Goal: Task Accomplishment & Management: Use online tool/utility

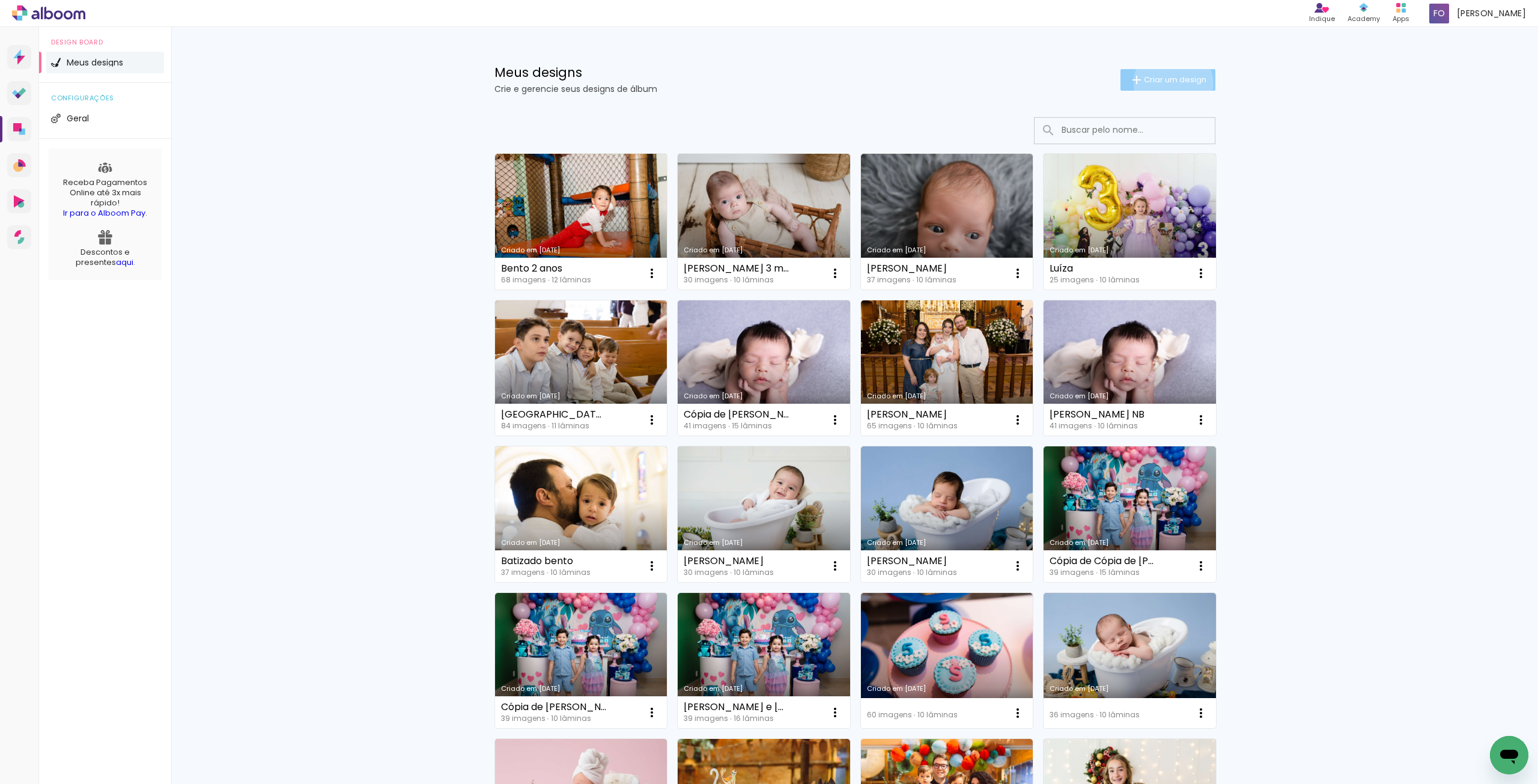
click at [1166, 83] on span "Criar um design" at bounding box center [1176, 80] width 63 height 8
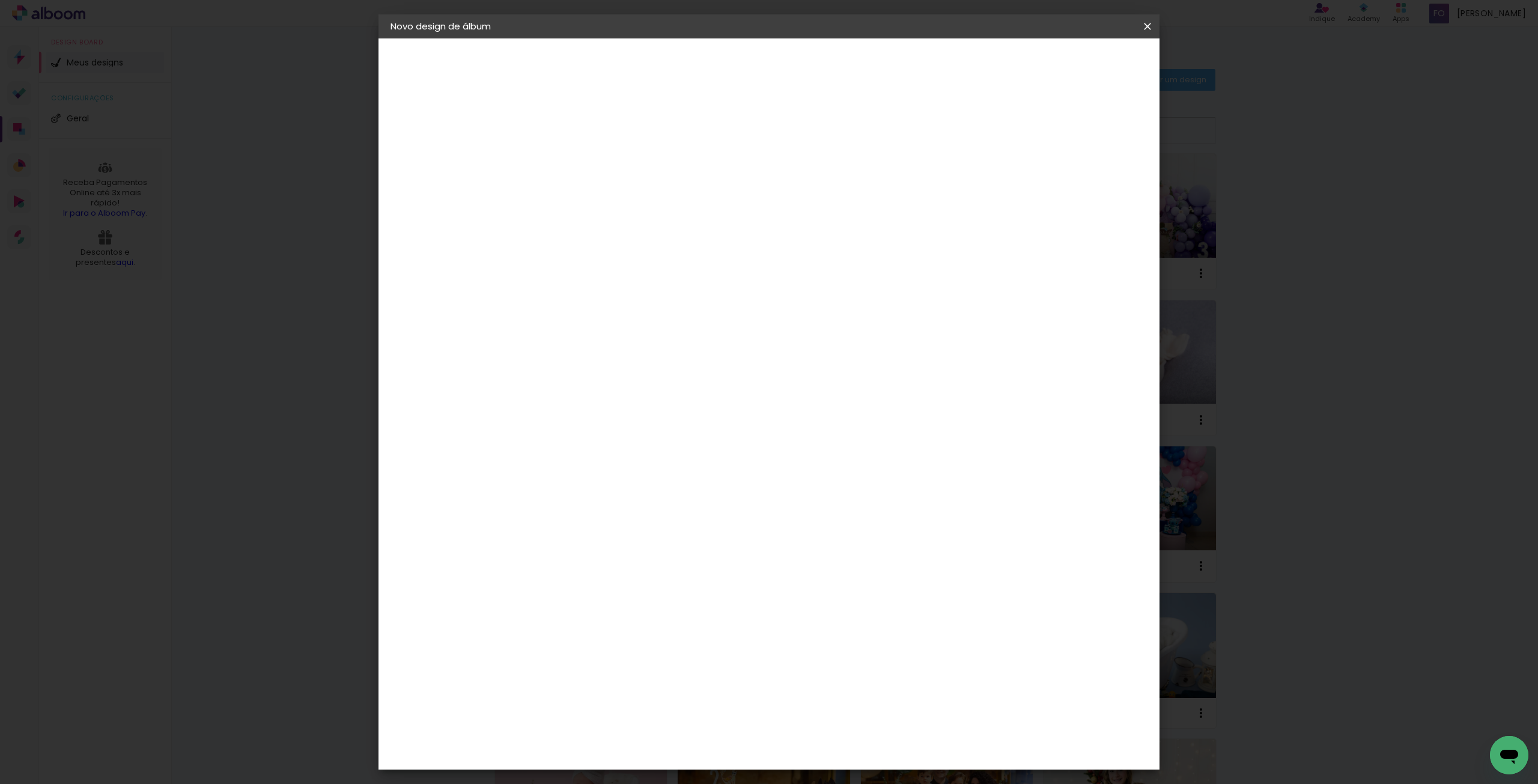
click at [591, 172] on paper-input-container "Título do álbum" at bounding box center [587, 162] width 9 height 31
type input "[PERSON_NAME]"
type paper-input "[PERSON_NAME]"
click at [710, 64] on paper-button "Avançar" at bounding box center [680, 64] width 59 height 20
click at [612, 223] on input at bounding box center [617, 228] width 122 height 15
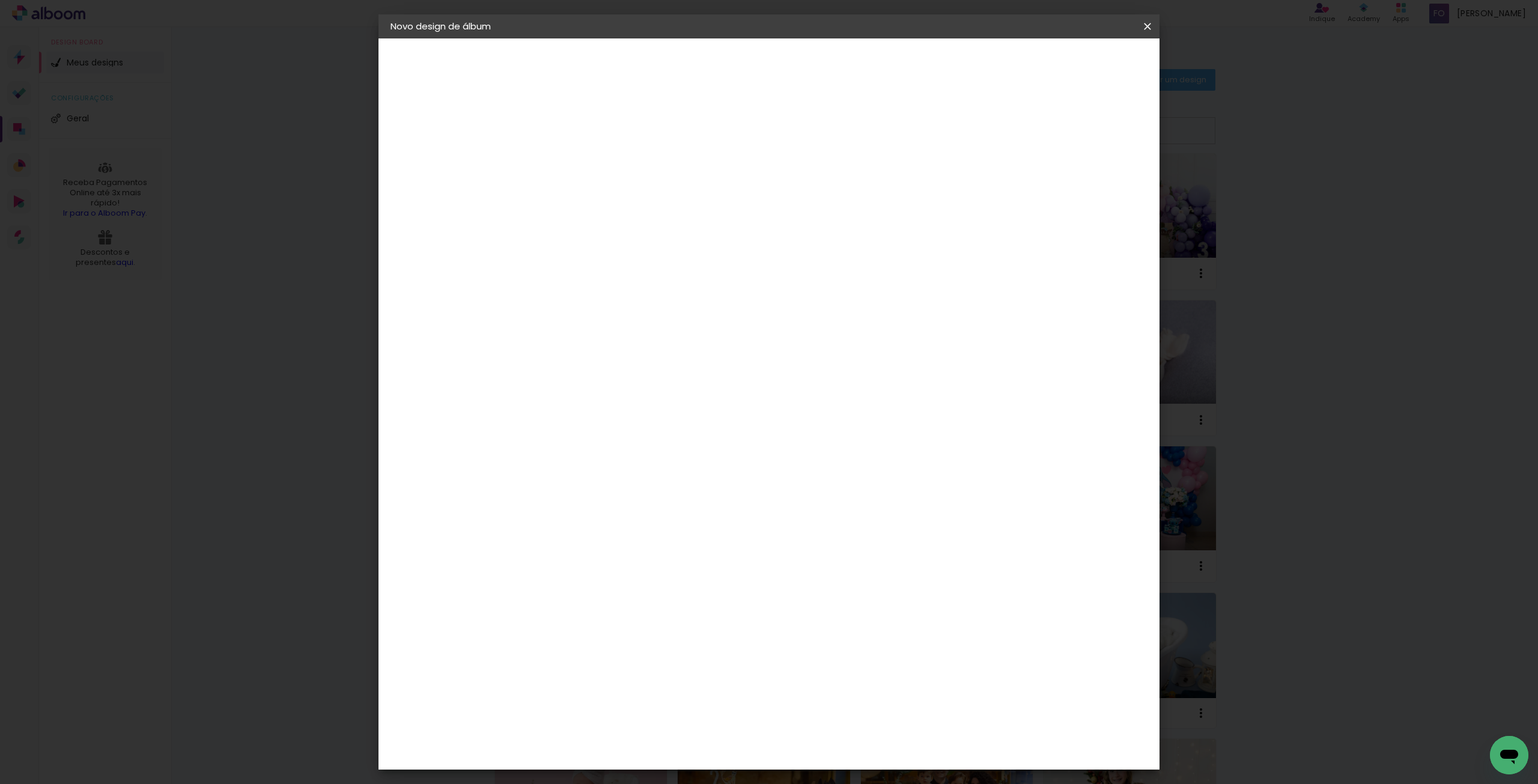
type input "go"
type paper-input "go"
click at [611, 279] on paper-item "Go image" at bounding box center [605, 274] width 106 height 31
click at [0, 0] on slot "Tamanho Livre" at bounding box center [0, 0] width 0 height 0
click at [609, 264] on div "Go image" at bounding box center [594, 274] width 30 height 20
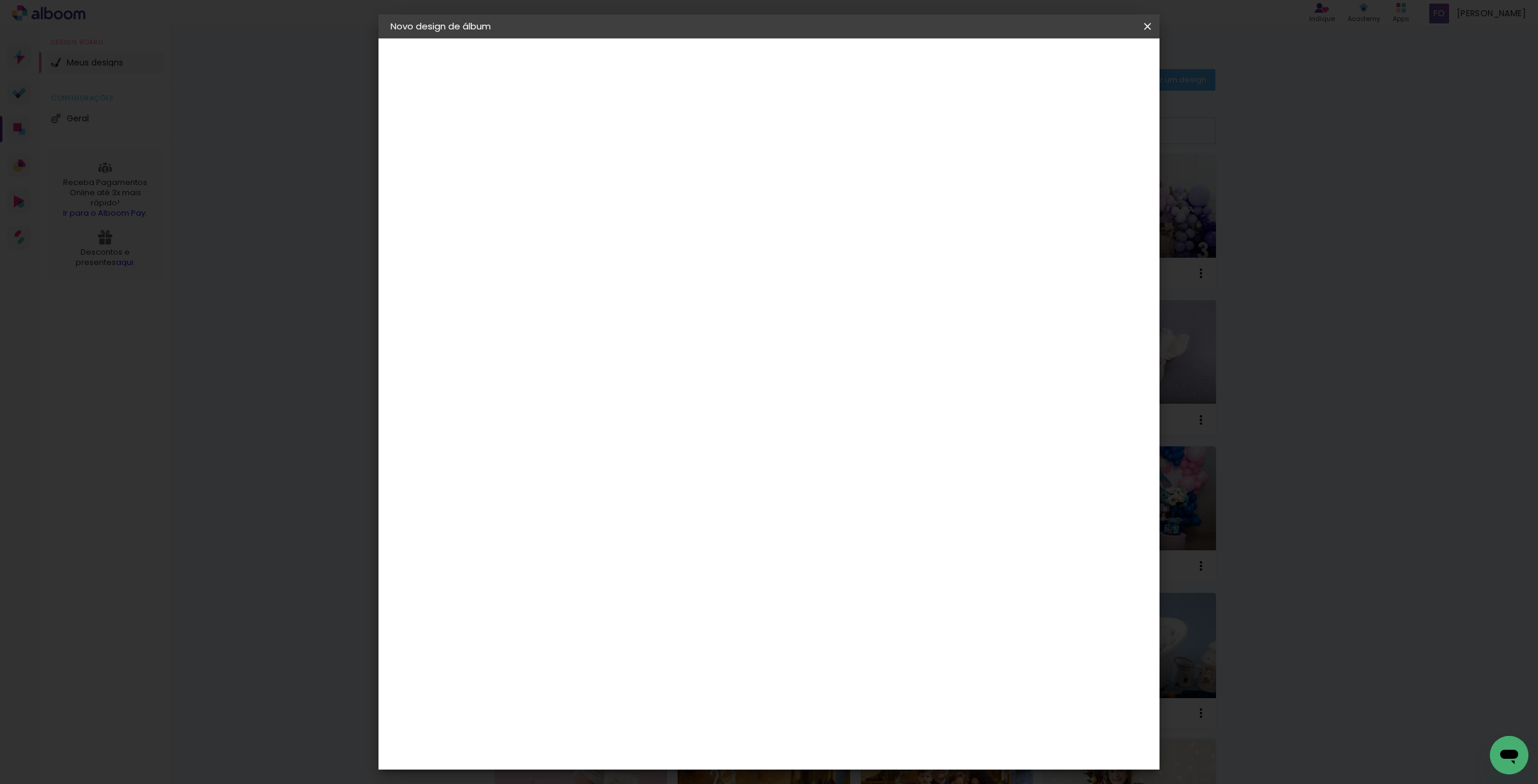
click at [798, 74] on header "Fornecedor Escolha um fornecedor ou avance com o tamanho livre. Voltar Avançar" at bounding box center [667, 78] width 264 height 81
click at [0, 0] on slot "Avançar" at bounding box center [0, 0] width 0 height 0
click at [653, 194] on paper-input-container "Linha" at bounding box center [617, 209] width 70 height 31
click at [0, 0] on slot "Fastbook 800g" at bounding box center [0, 0] width 0 height 0
type input "Fastbook 800g"
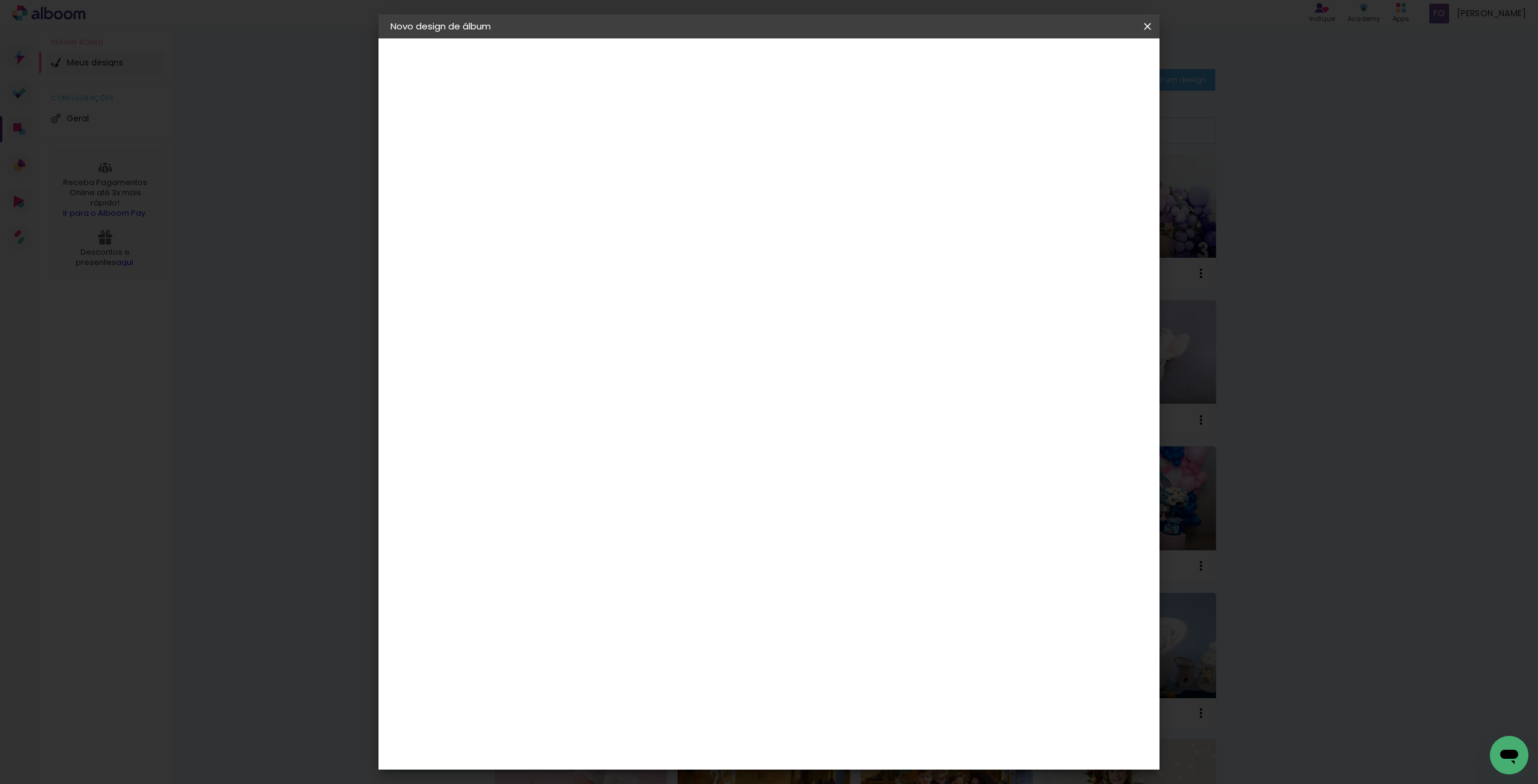
click at [668, 522] on span "20 × 20" at bounding box center [640, 542] width 56 height 39
click at [668, 561] on span "25 × 25" at bounding box center [640, 576] width 56 height 32
click at [0, 0] on slot "Avançar" at bounding box center [0, 0] width 0 height 0
click at [600, 132] on div "mm" at bounding box center [608, 129] width 20 height 9
type input "1"
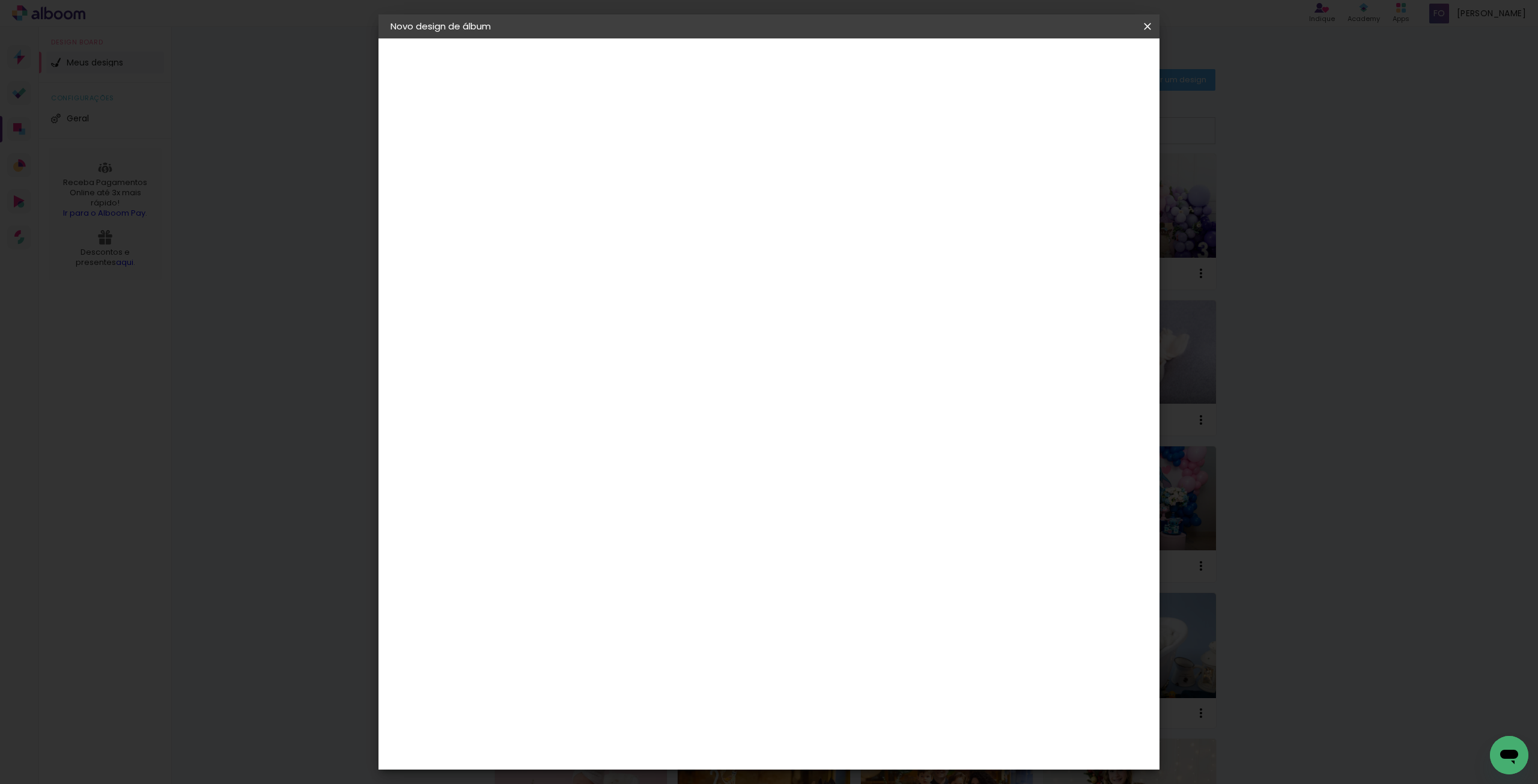
type paper-input "1"
click at [597, 133] on input "1" at bounding box center [577, 129] width 42 height 15
drag, startPoint x: 849, startPoint y: 132, endPoint x: 913, endPoint y: 133, distance: 64.0
click at [849, 132] on div "mm Mostrar sangria" at bounding box center [818, 130] width 531 height 27
click at [1004, 129] on div at bounding box center [998, 130] width 11 height 11
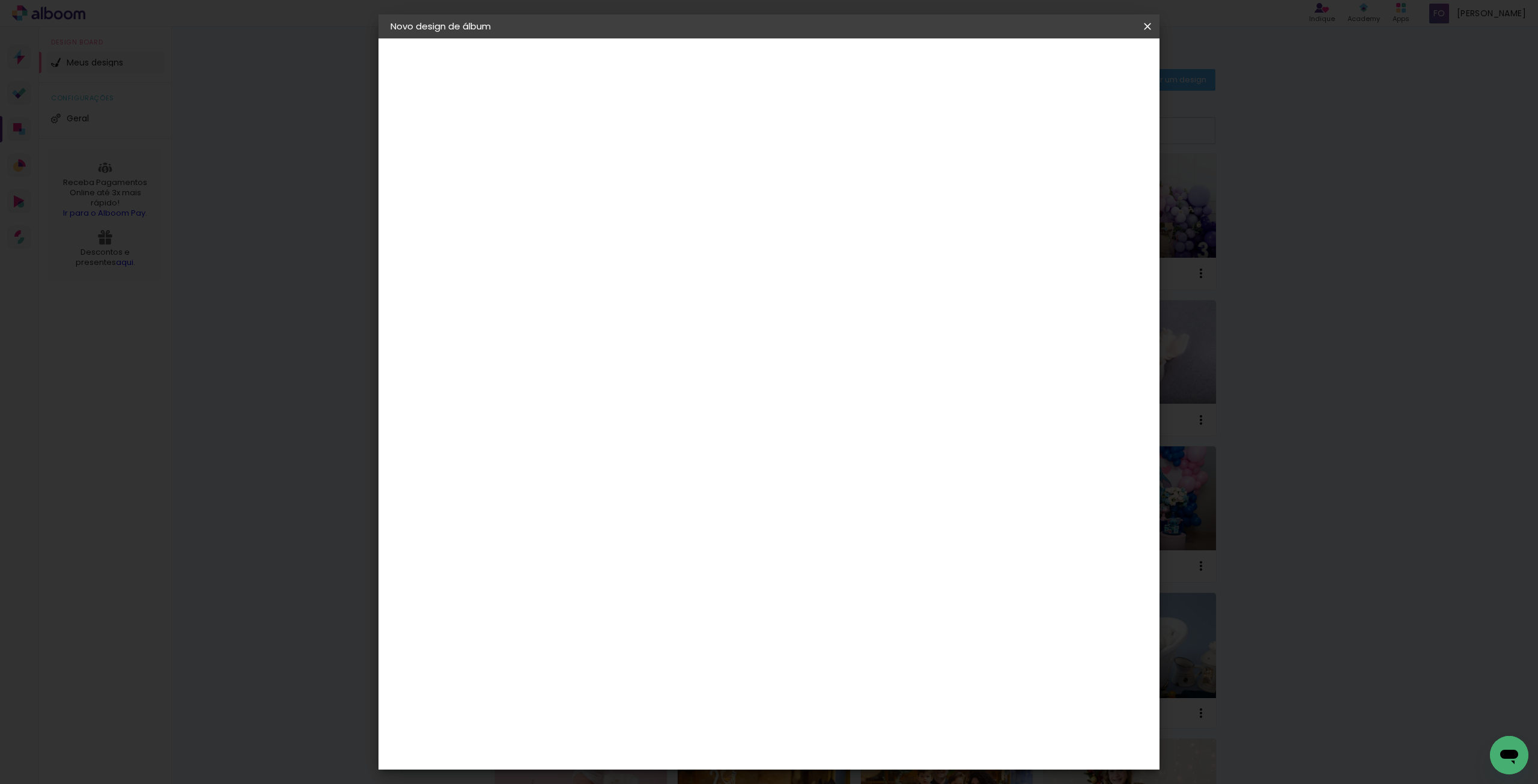
type paper-checkbox "on"
click at [1072, 61] on span "Iniciar design" at bounding box center [1045, 64] width 55 height 9
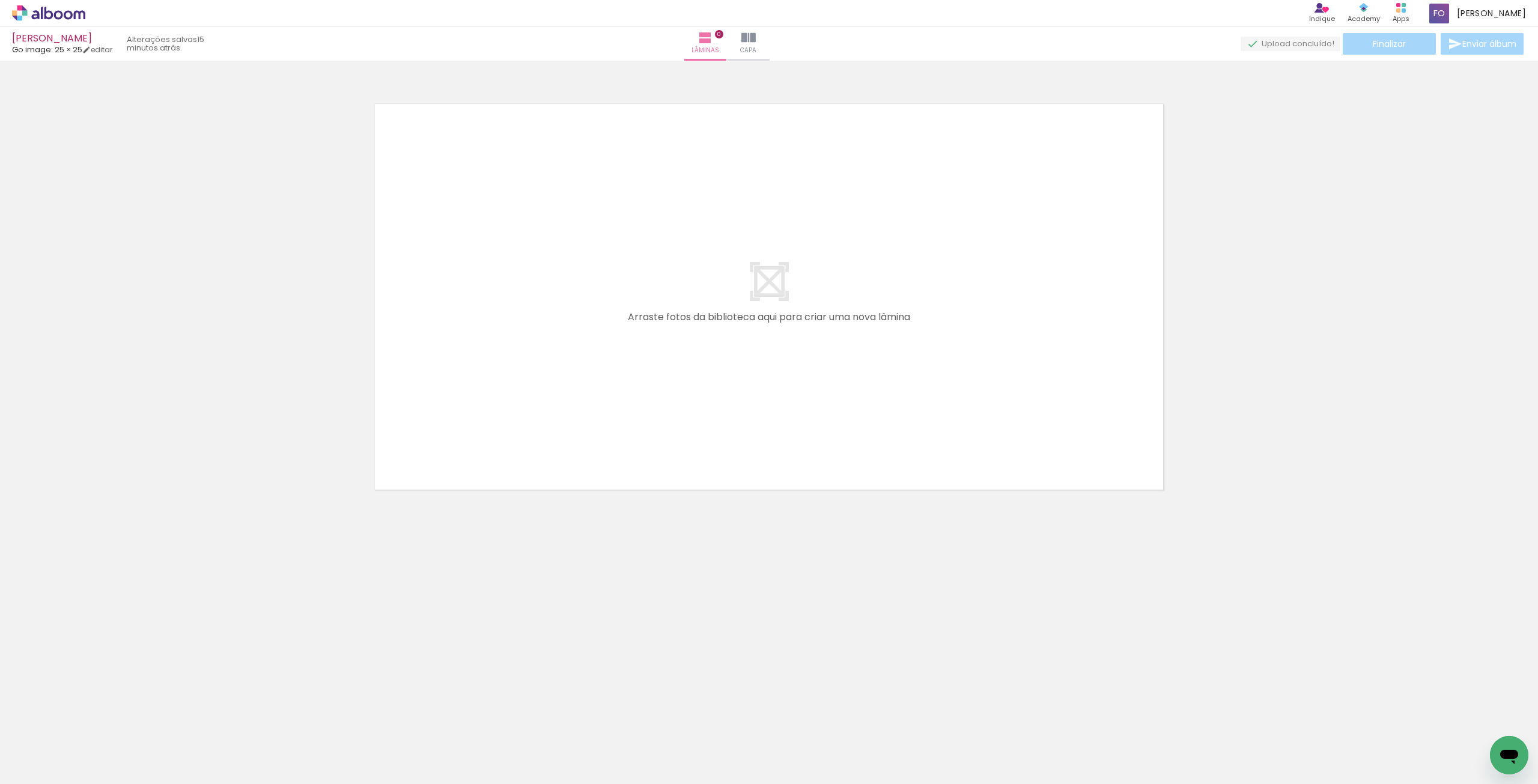
scroll to position [0, 515]
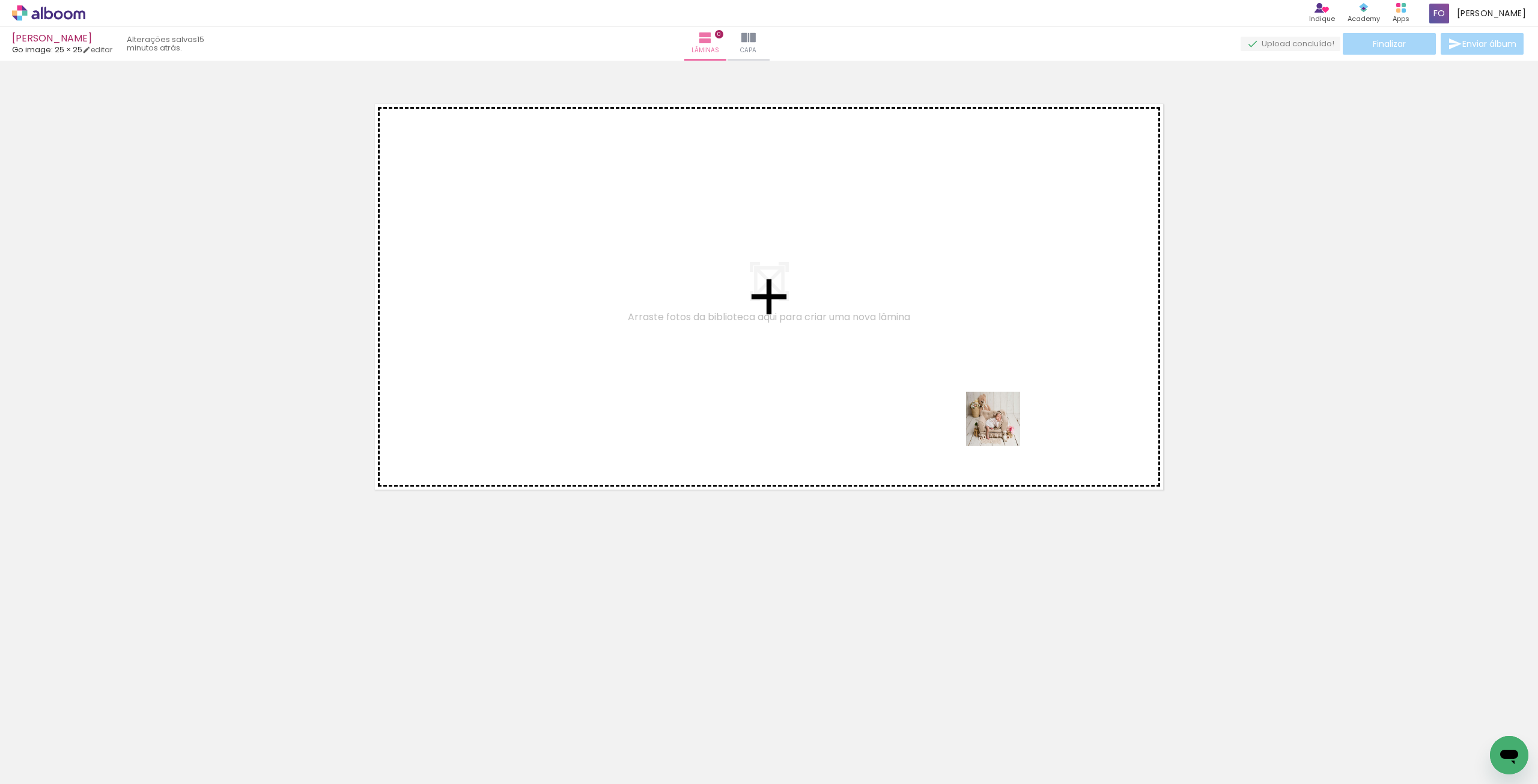
drag, startPoint x: 1469, startPoint y: 748, endPoint x: 838, endPoint y: 256, distance: 800.1
click at [756, 250] on quentale-workspace at bounding box center [769, 392] width 1538 height 784
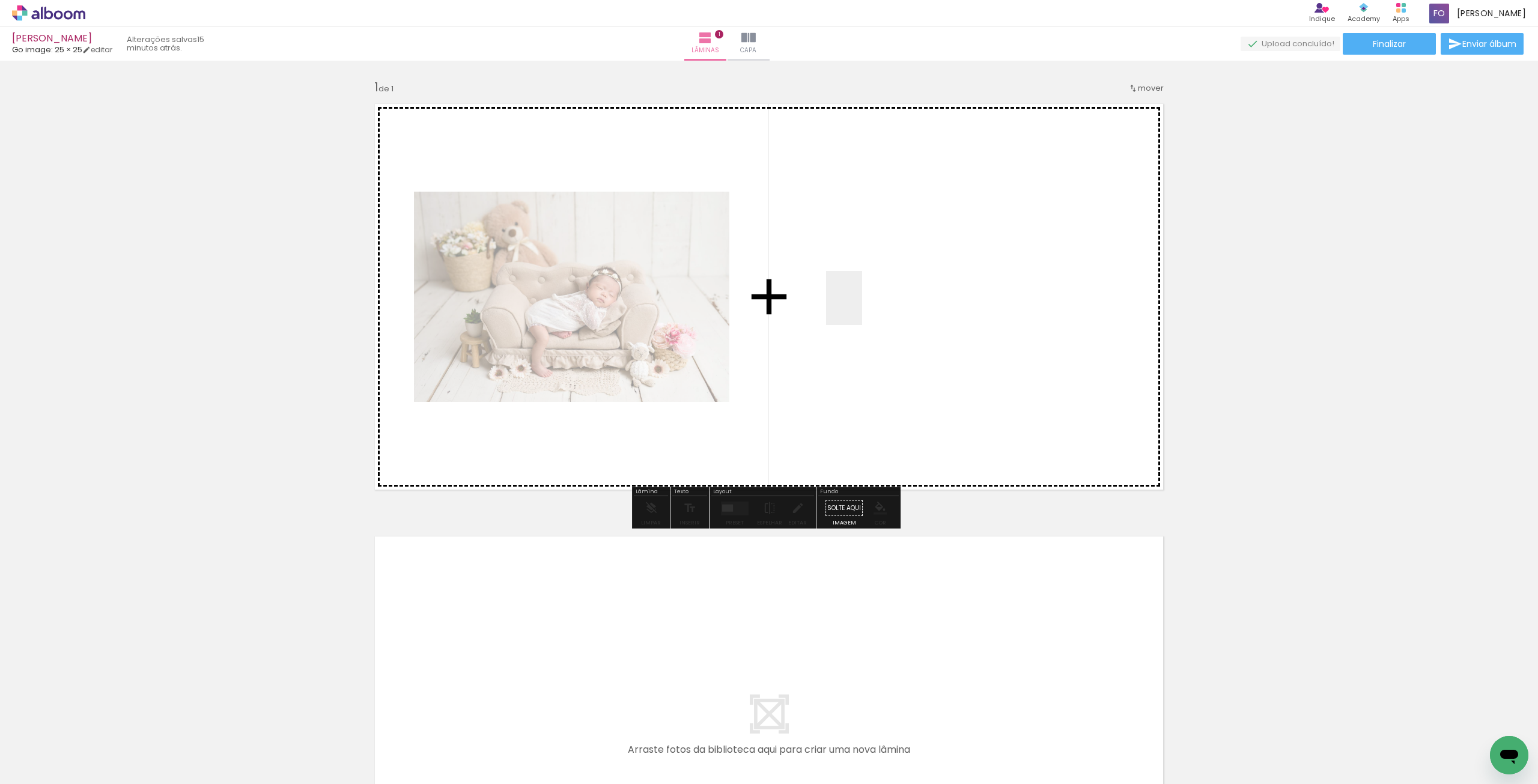
drag, startPoint x: 1431, startPoint y: 745, endPoint x: 862, endPoint y: 307, distance: 718.1
click at [862, 307] on quentale-workspace at bounding box center [769, 392] width 1538 height 784
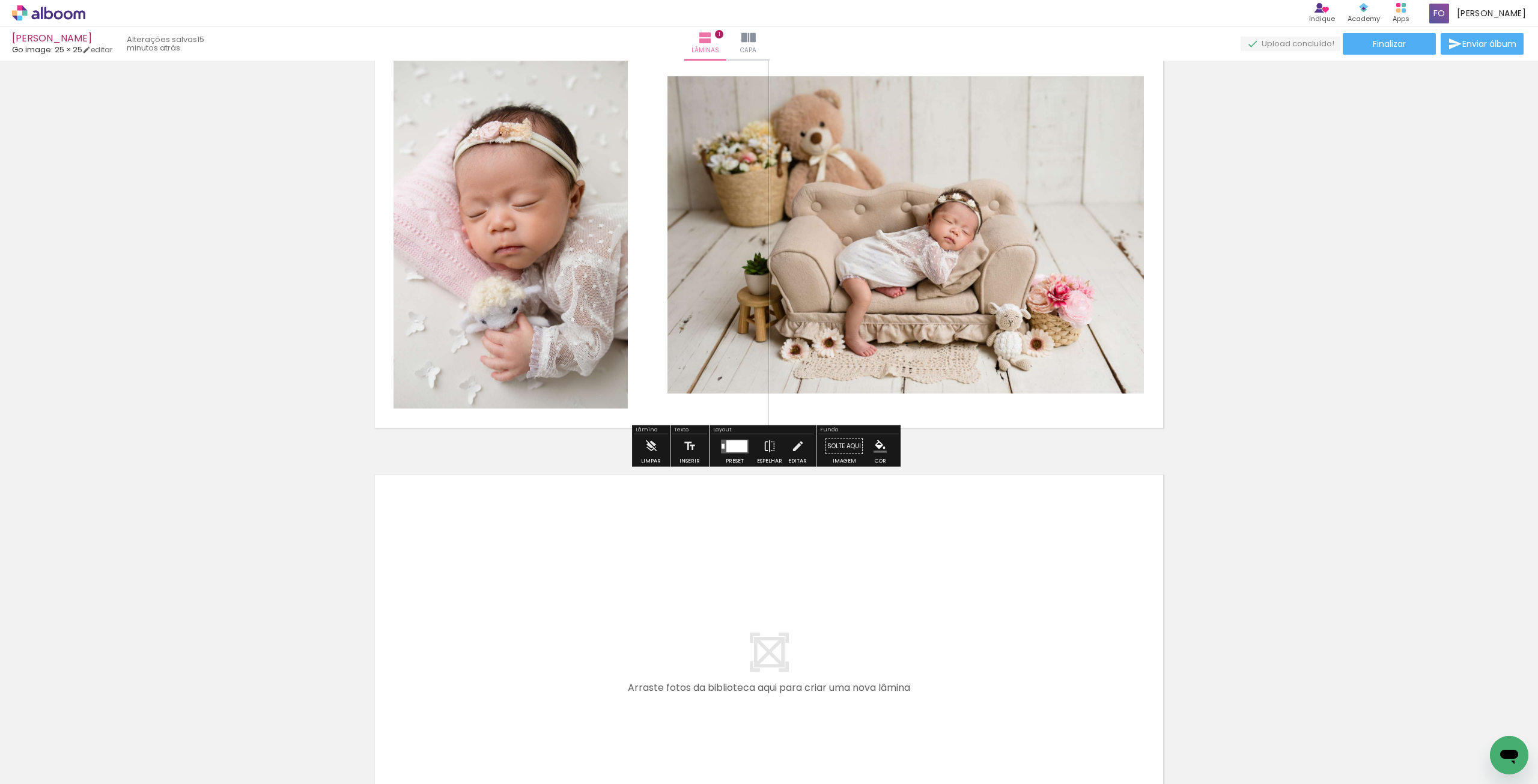
scroll to position [120, 0]
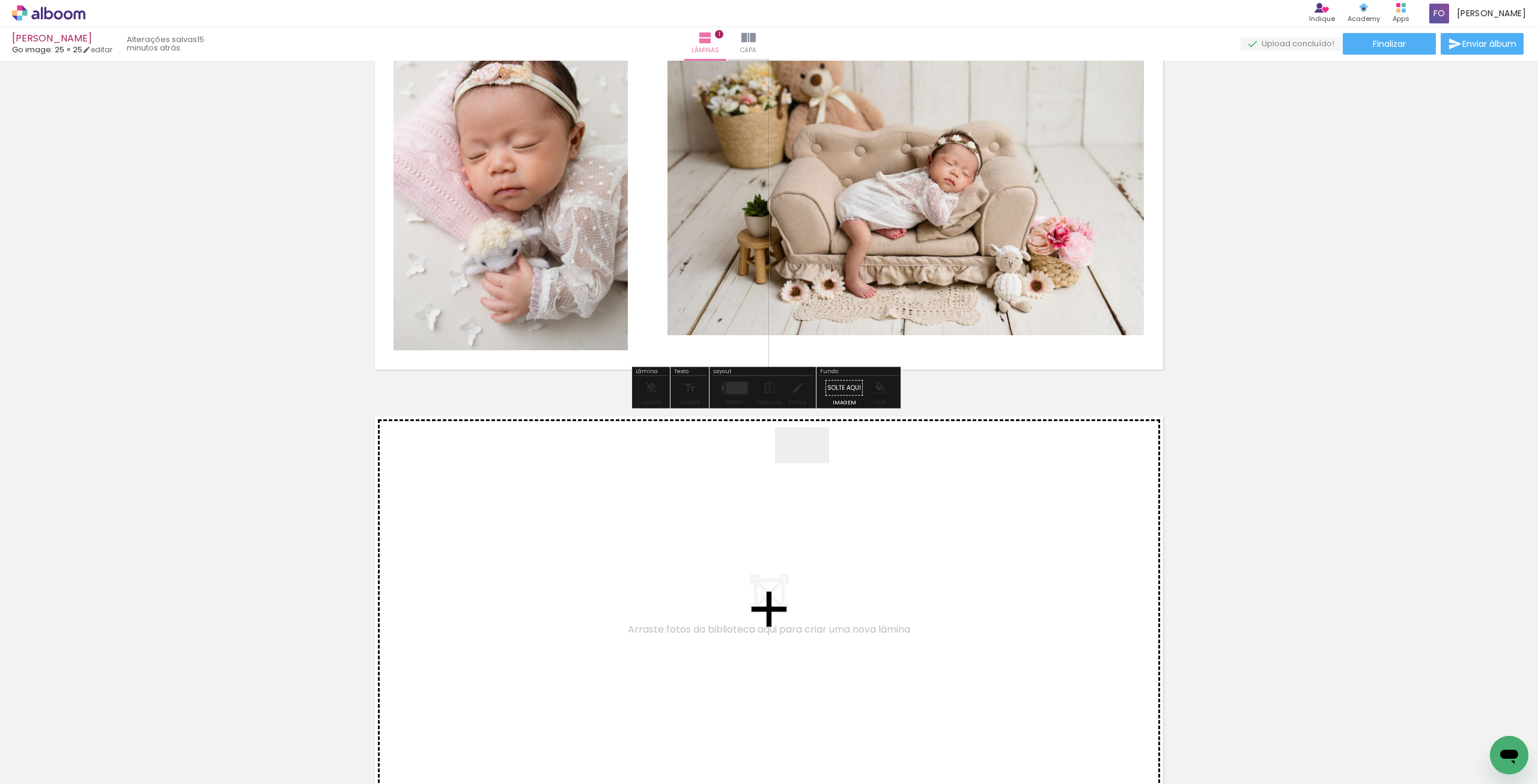
drag, startPoint x: 867, startPoint y: 506, endPoint x: 705, endPoint y: 390, distance: 199.2
click at [706, 390] on quentale-workspace at bounding box center [769, 392] width 1538 height 784
drag, startPoint x: 1226, startPoint y: 741, endPoint x: 836, endPoint y: 528, distance: 444.4
click at [836, 528] on quentale-workspace at bounding box center [769, 392] width 1538 height 784
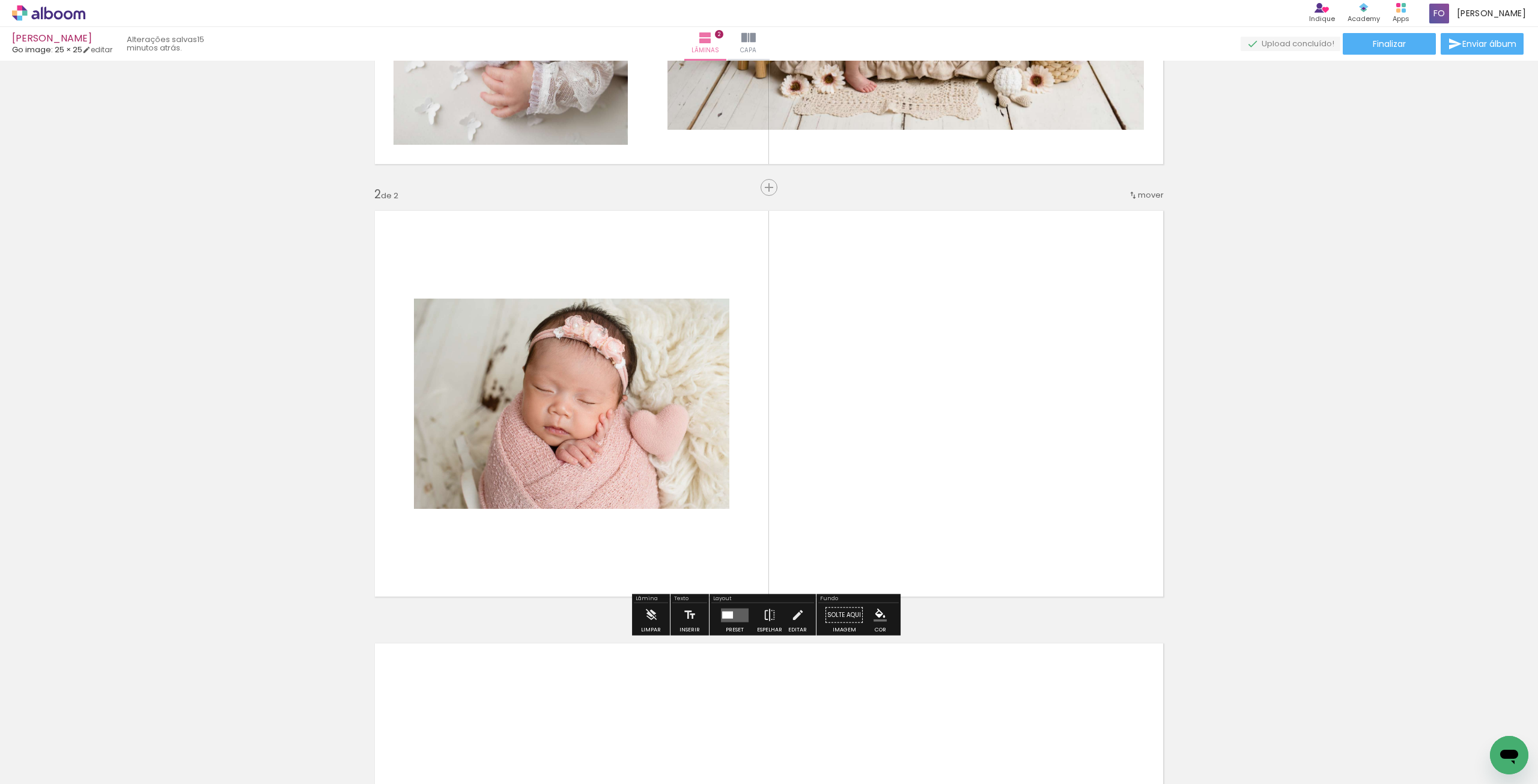
scroll to position [344, 0]
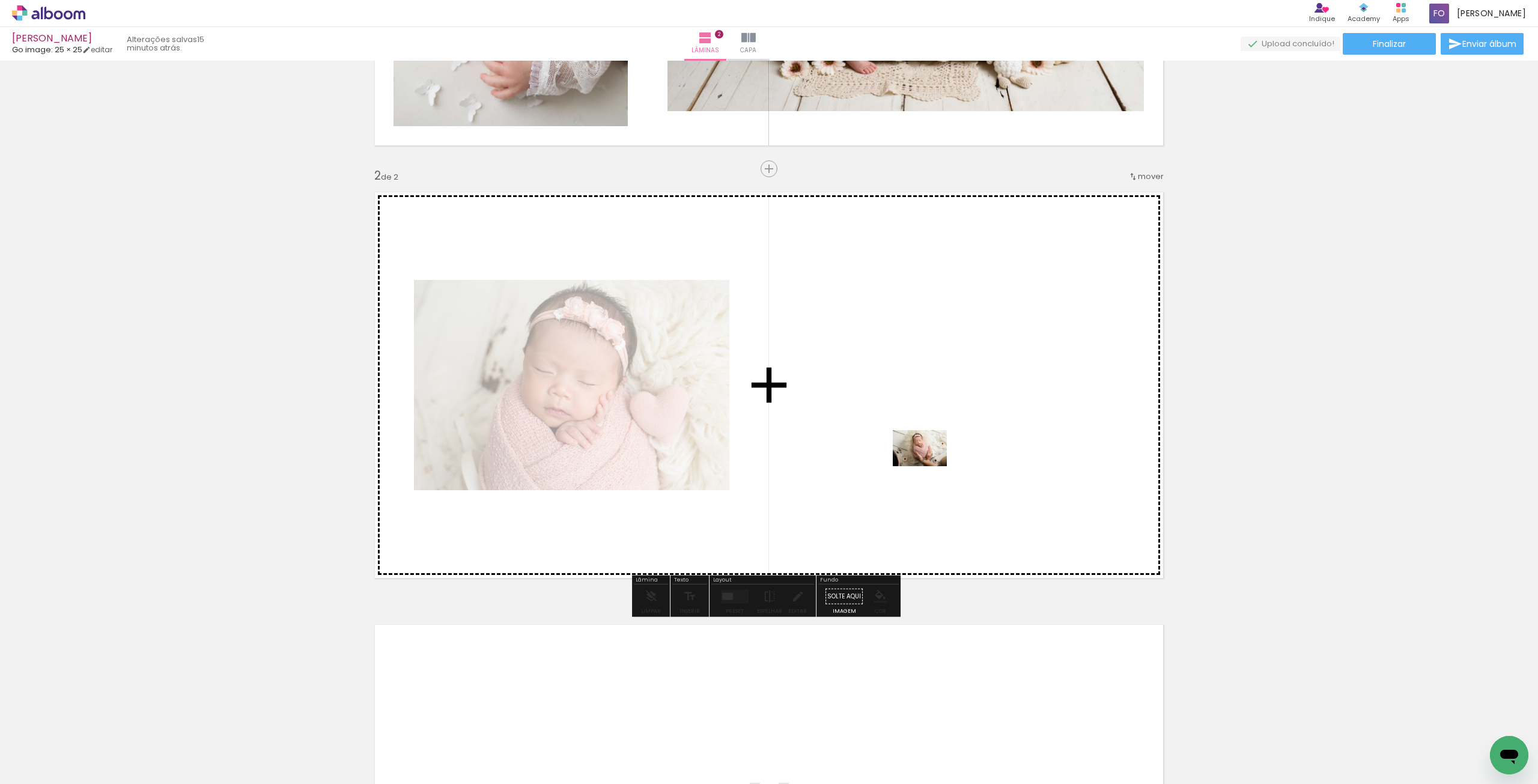
drag, startPoint x: 1154, startPoint y: 732, endPoint x: 929, endPoint y: 464, distance: 349.9
click at [929, 464] on quentale-workspace at bounding box center [769, 392] width 1538 height 784
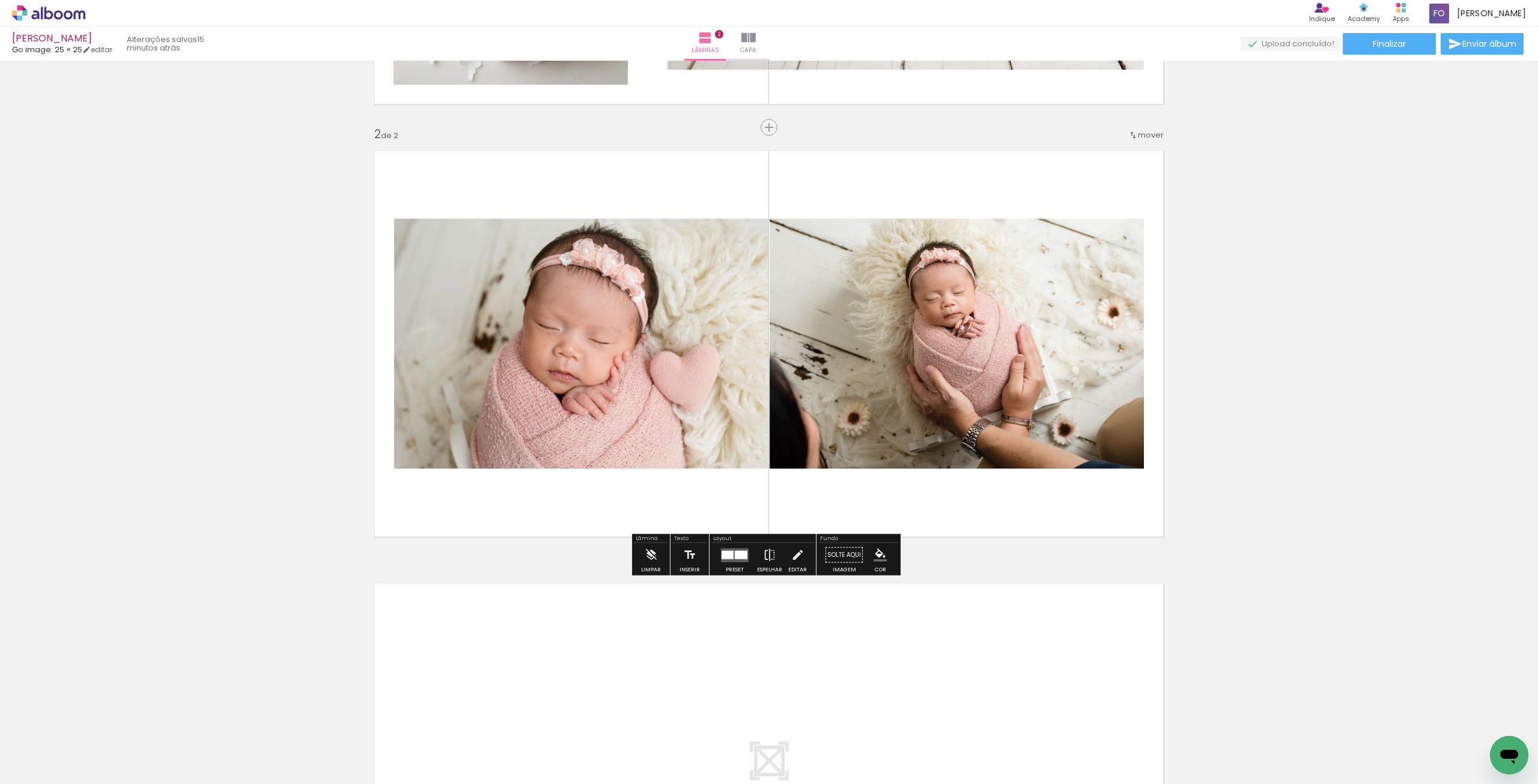
scroll to position [405, 0]
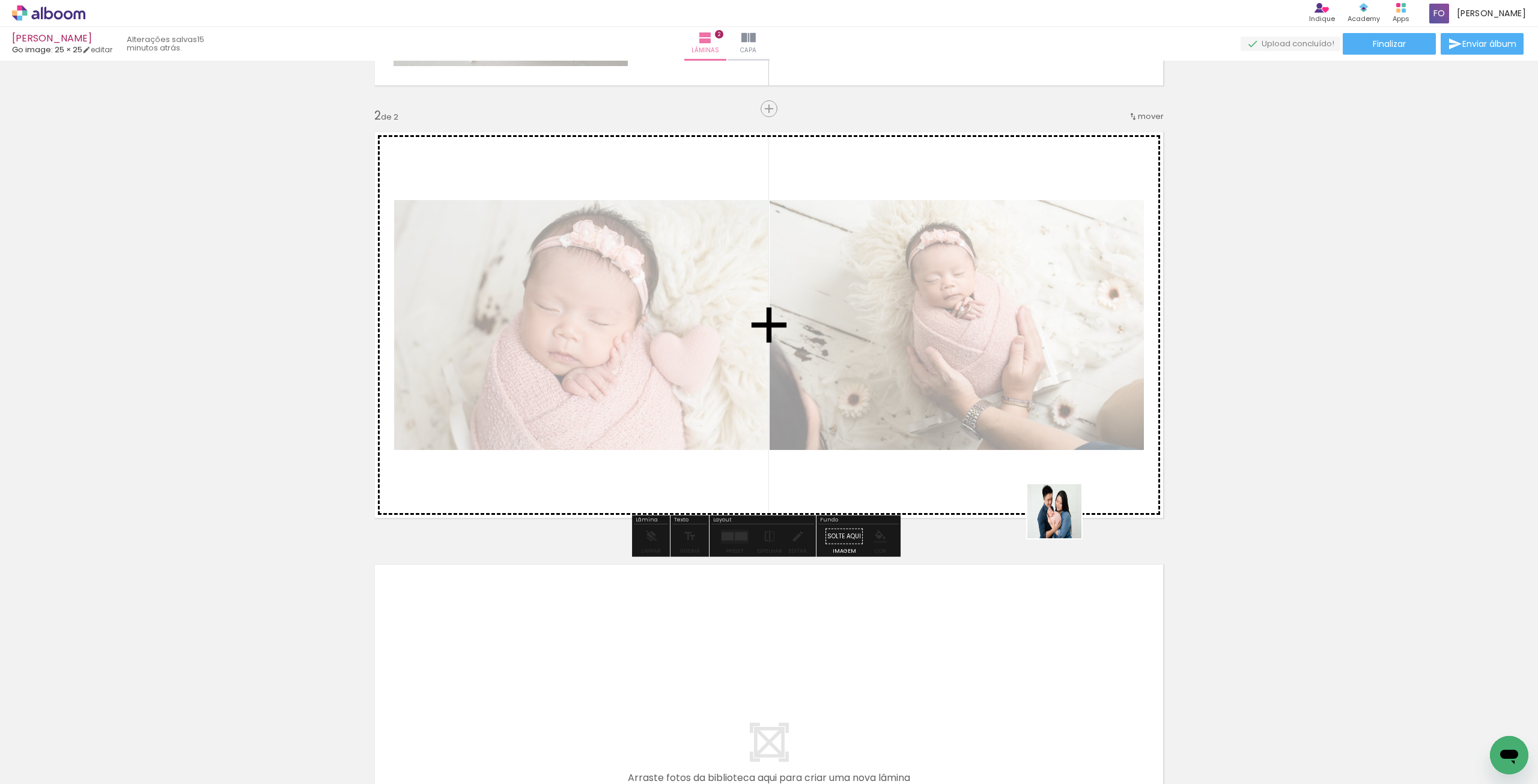
drag, startPoint x: 1265, startPoint y: 726, endPoint x: 1058, endPoint y: 516, distance: 294.9
click at [1058, 516] on quentale-workspace at bounding box center [769, 392] width 1538 height 784
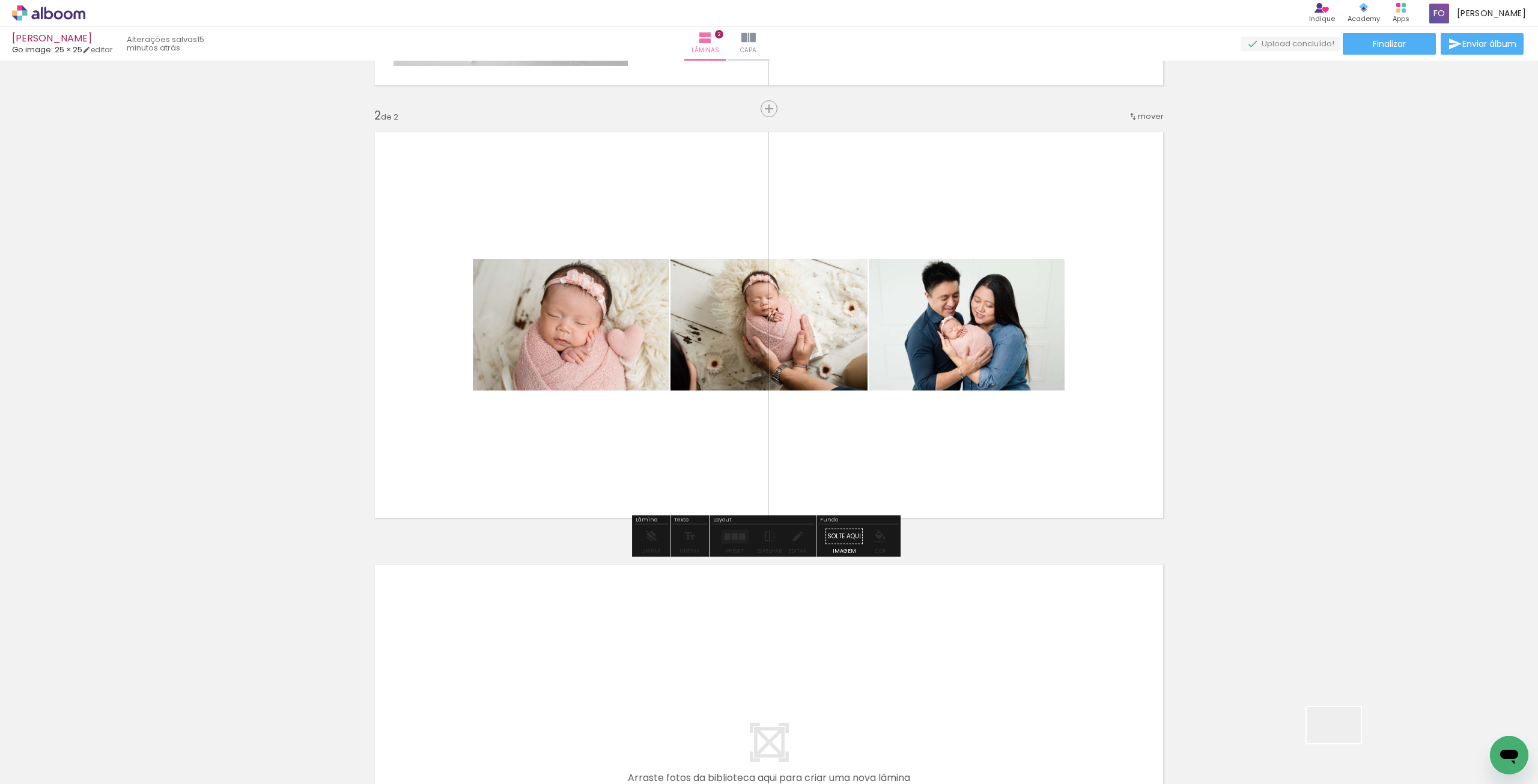
drag, startPoint x: 1343, startPoint y: 743, endPoint x: 1013, endPoint y: 515, distance: 401.1
click at [1013, 515] on quentale-workspace at bounding box center [769, 392] width 1538 height 784
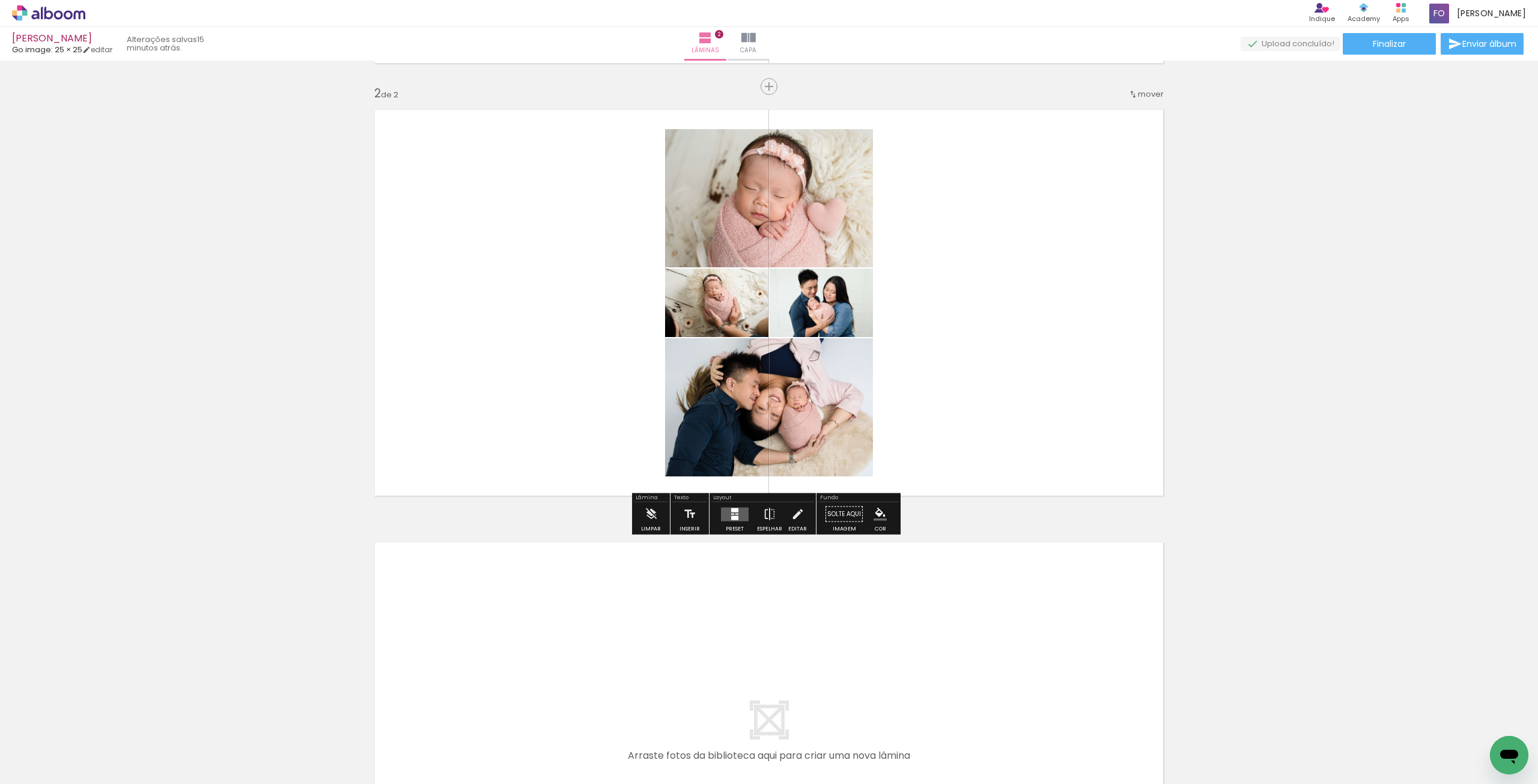
scroll to position [481, 0]
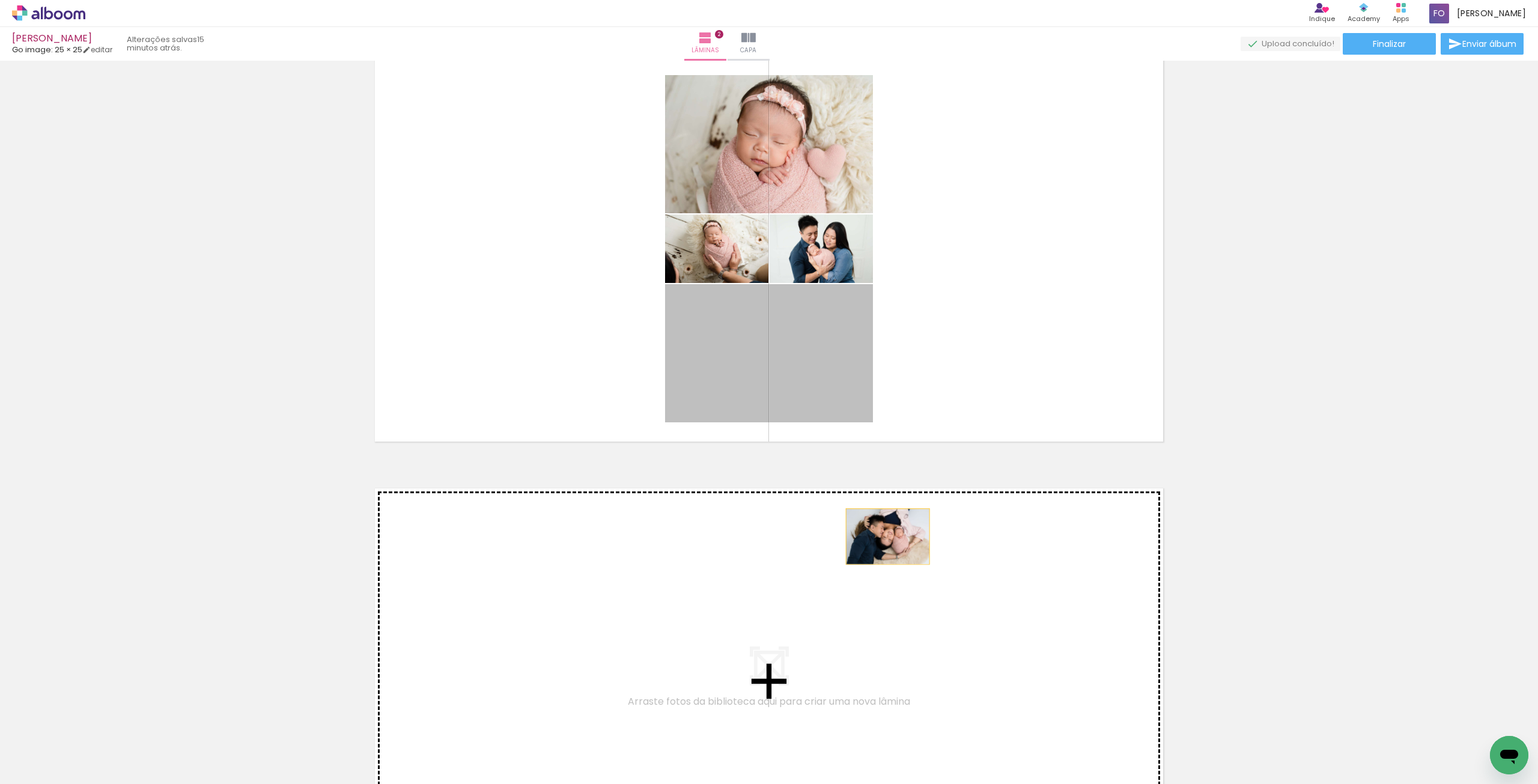
drag, startPoint x: 836, startPoint y: 356, endPoint x: 822, endPoint y: 314, distance: 44.3
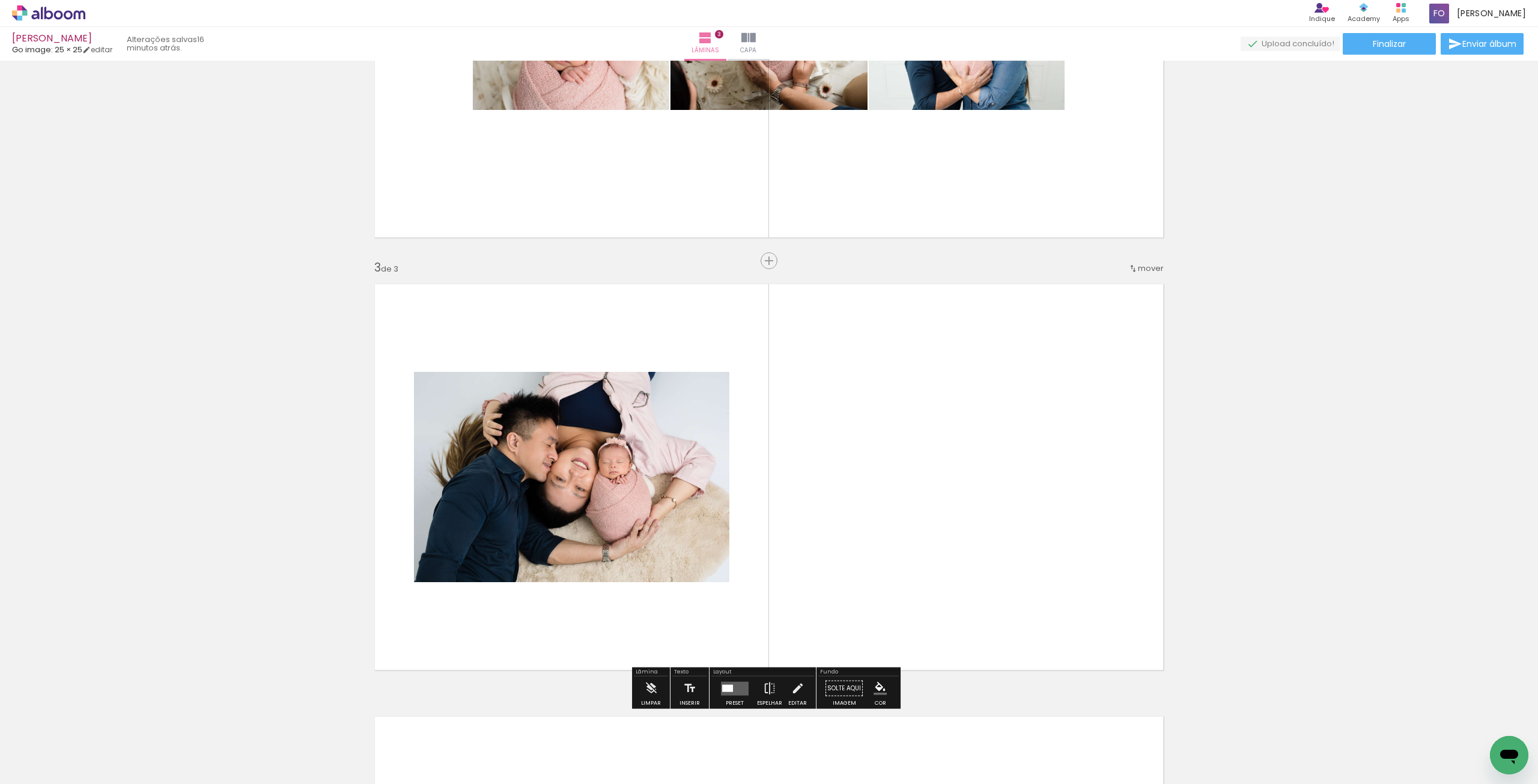
scroll to position [536, 0]
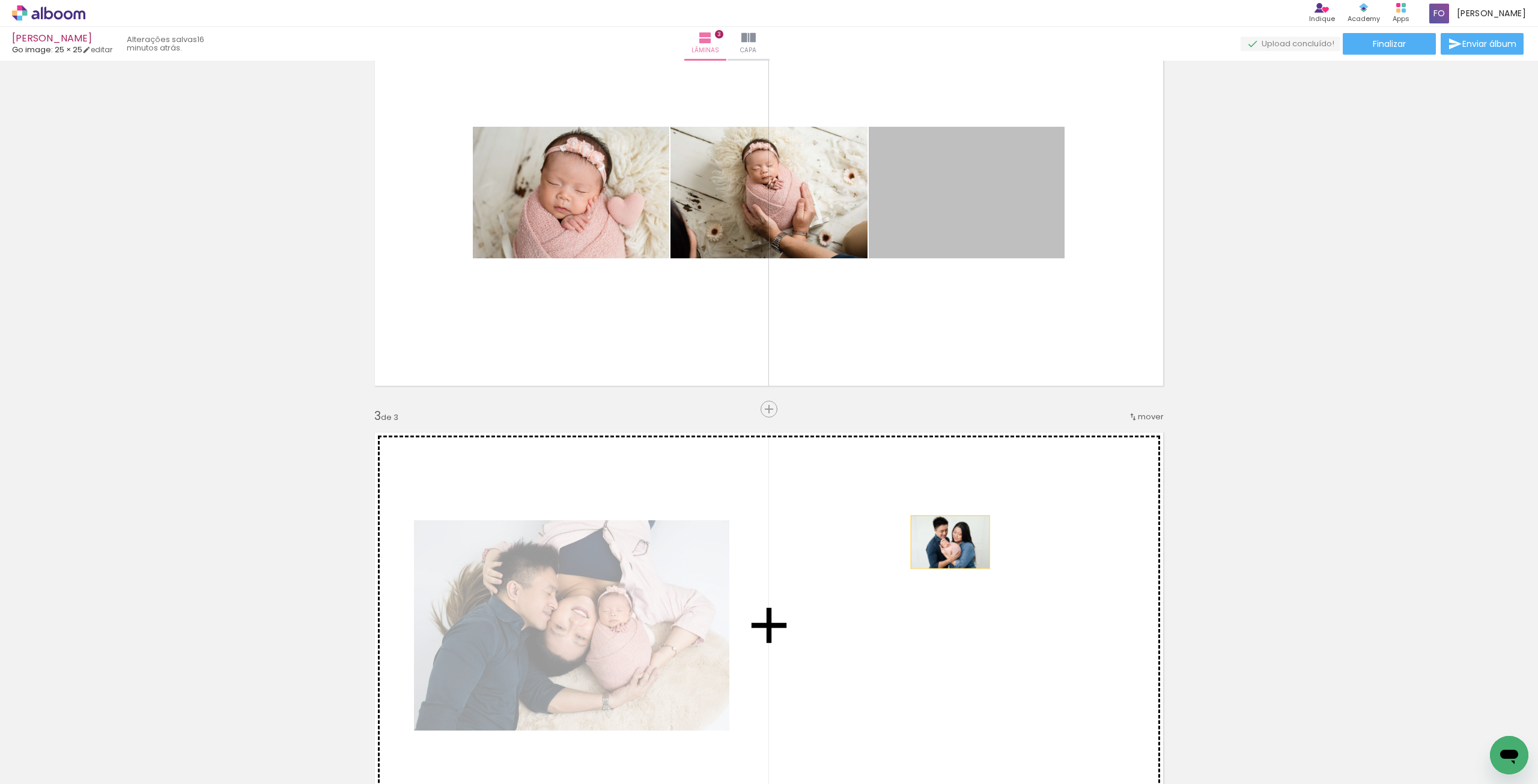
drag, startPoint x: 944, startPoint y: 214, endPoint x: 946, endPoint y: 542, distance: 328.0
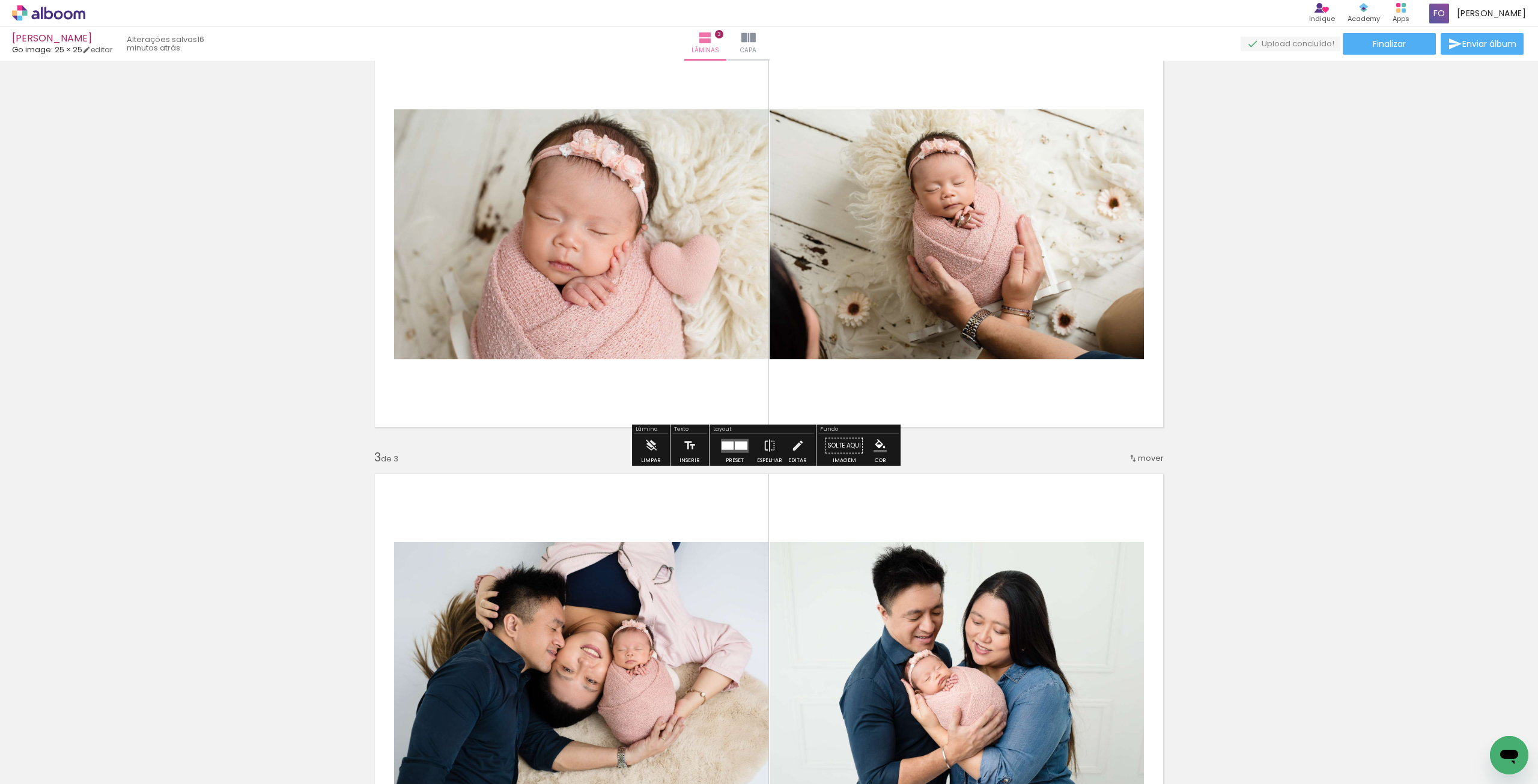
scroll to position [476, 0]
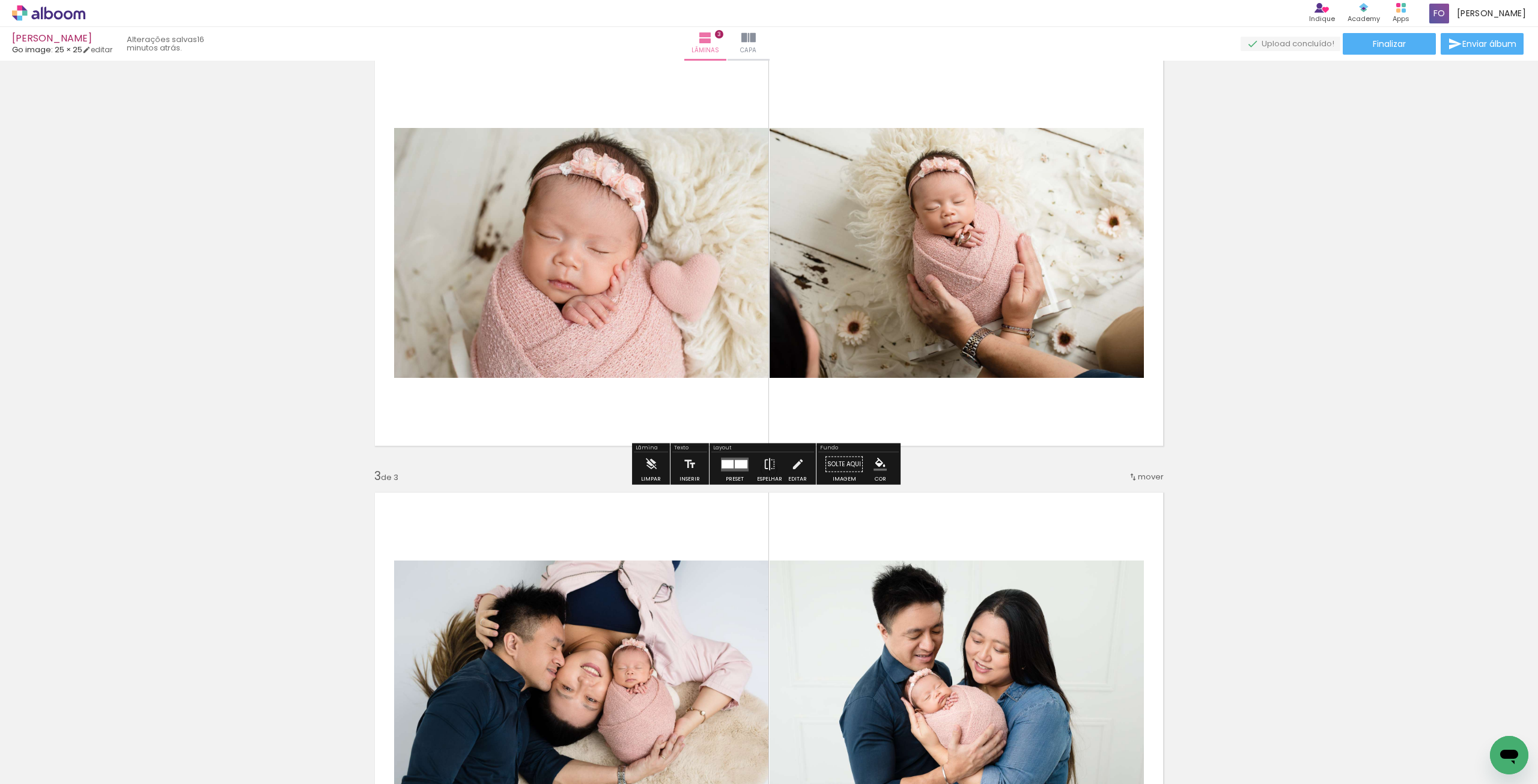
click at [728, 464] on div at bounding box center [727, 463] width 12 height 9
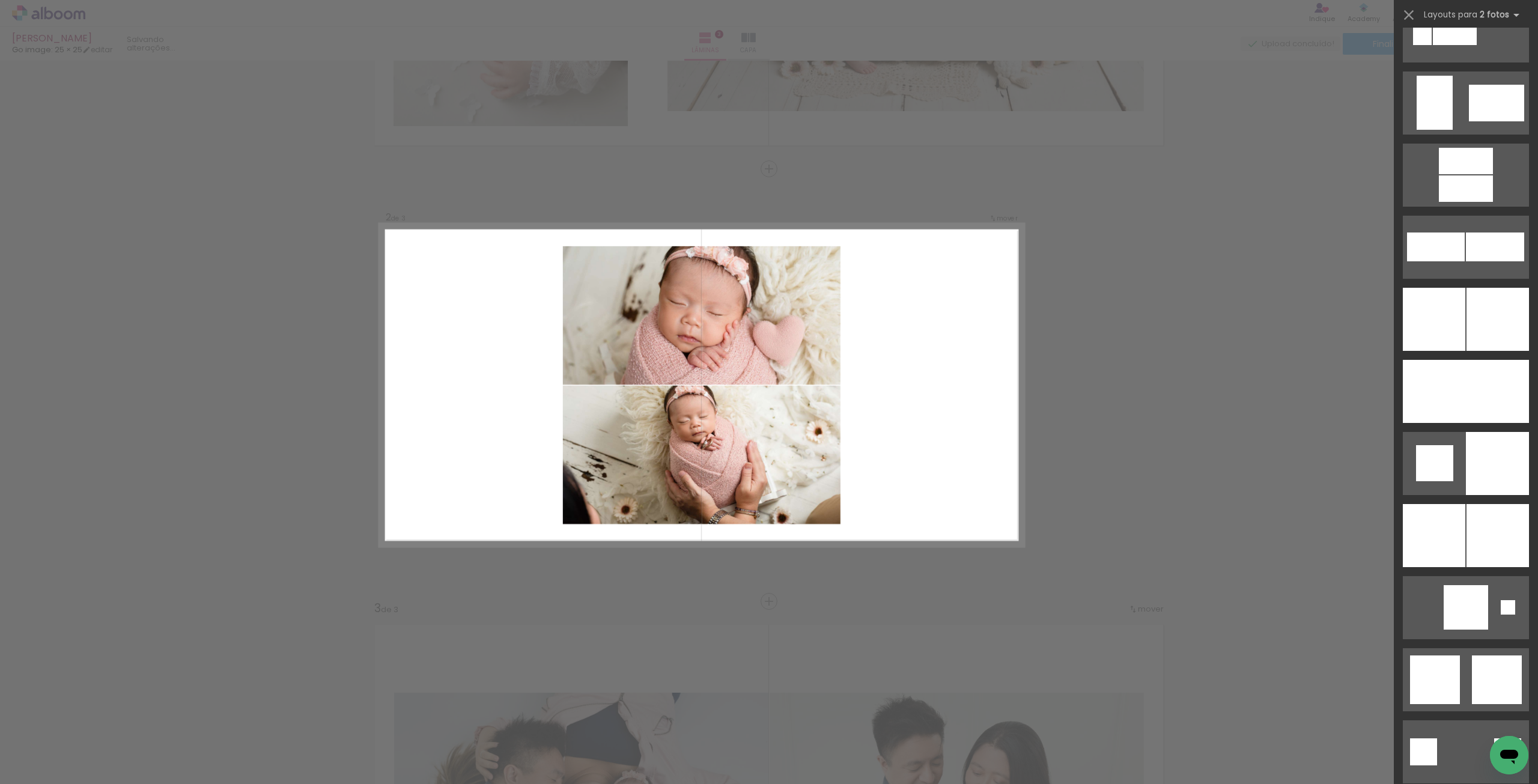
scroll to position [2883, 0]
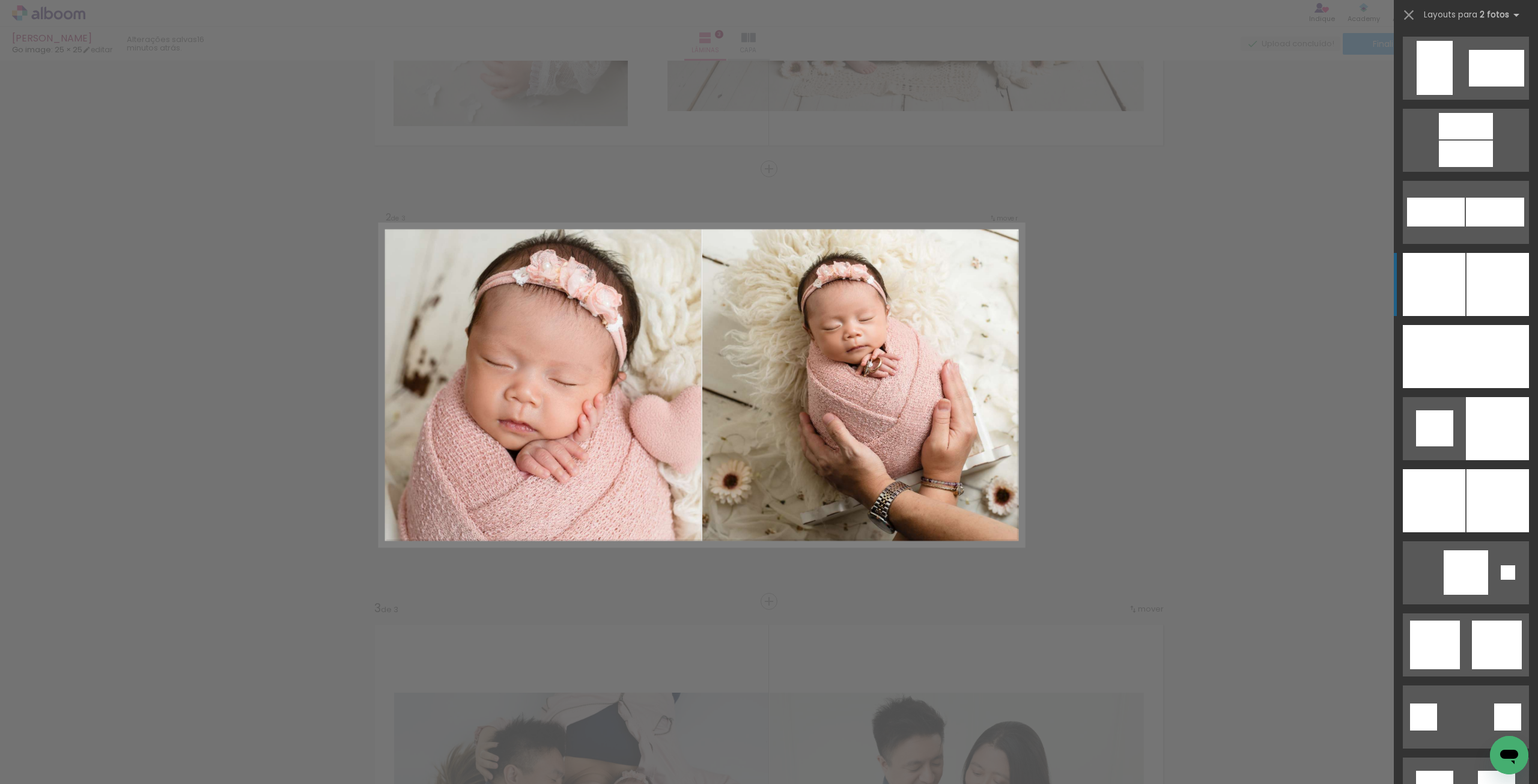
click at [1475, 294] on div at bounding box center [1498, 285] width 63 height 63
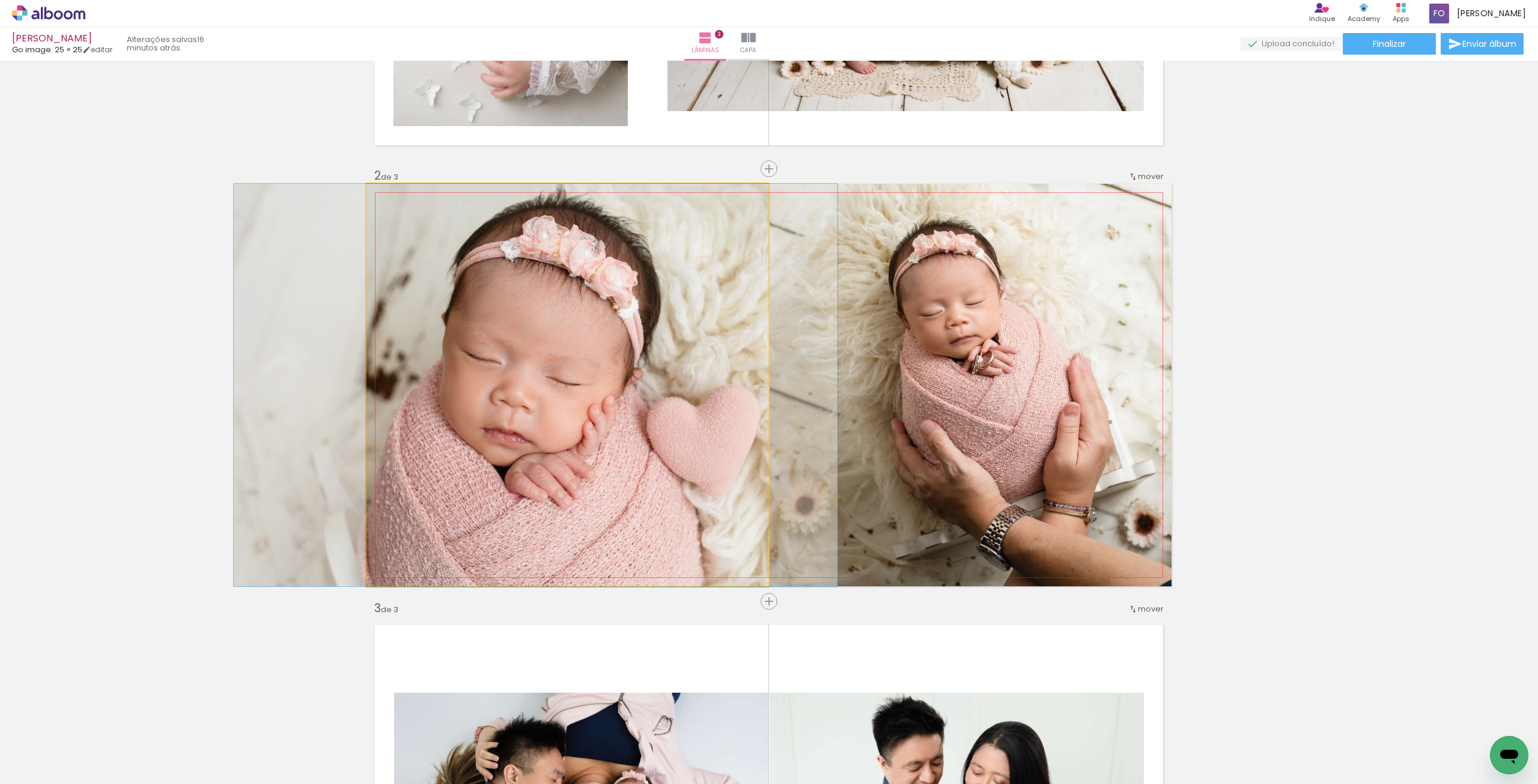
drag, startPoint x: 671, startPoint y: 378, endPoint x: 638, endPoint y: 383, distance: 33.4
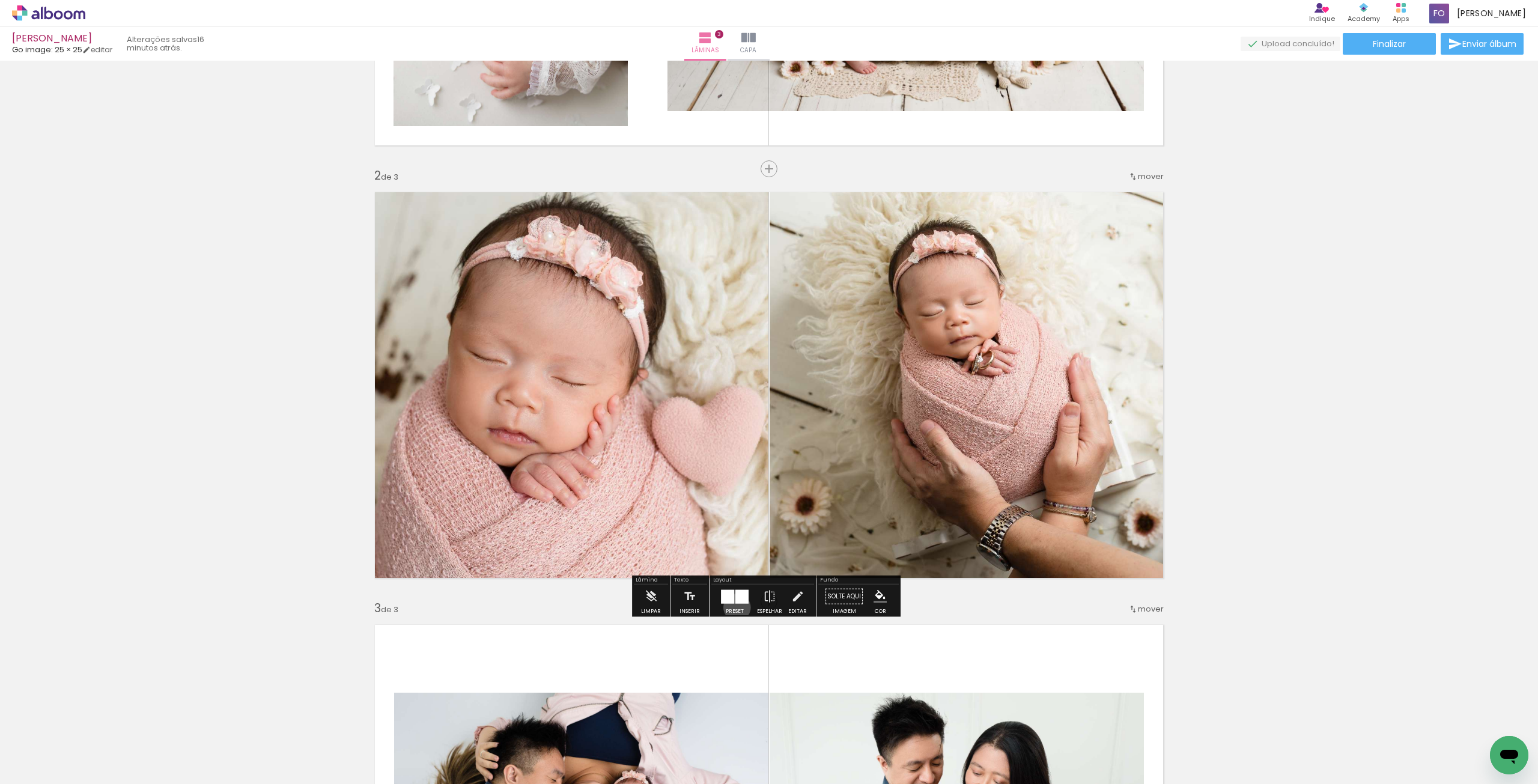
click at [734, 607] on div at bounding box center [734, 596] width 32 height 24
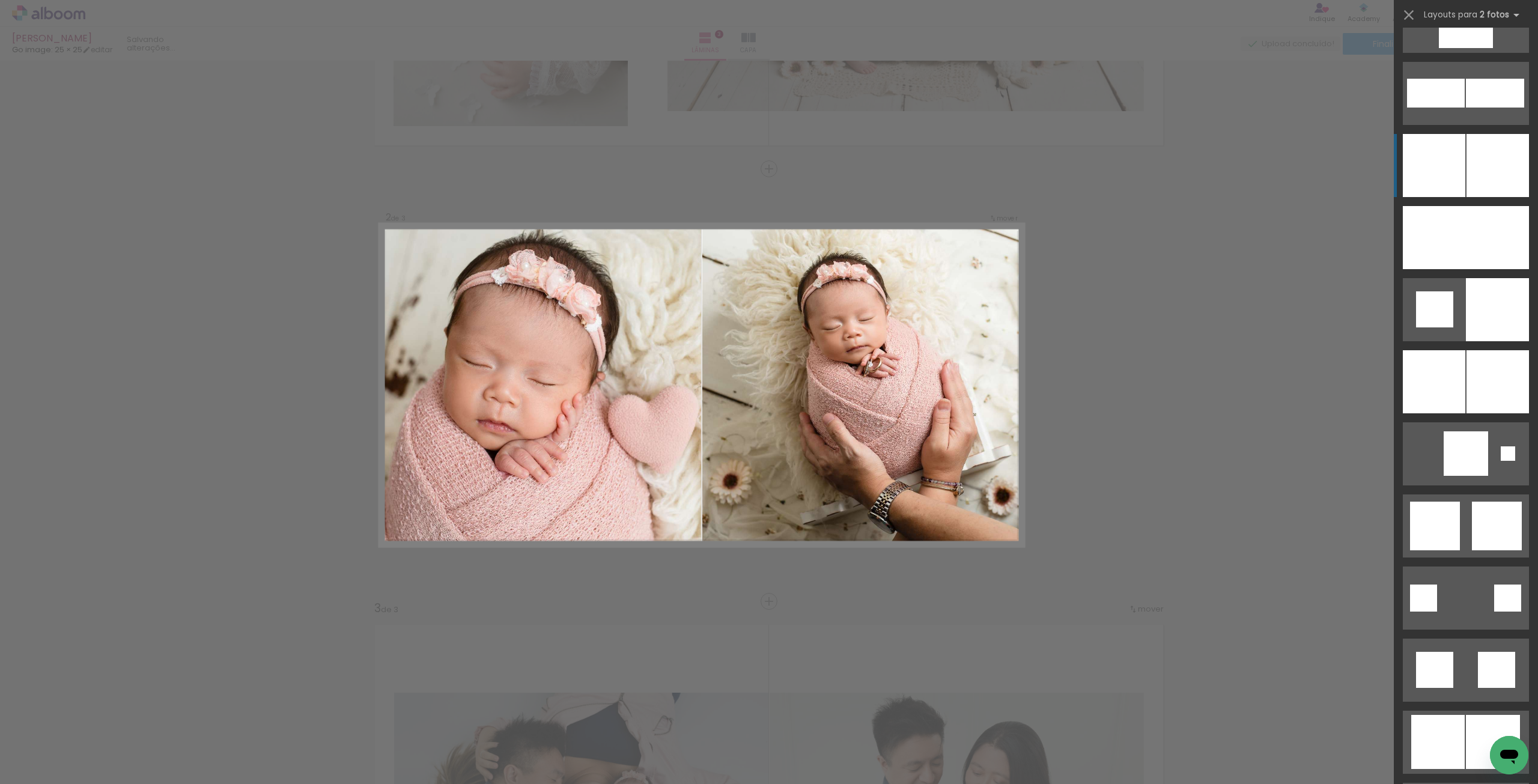
scroll to position [2979, 0]
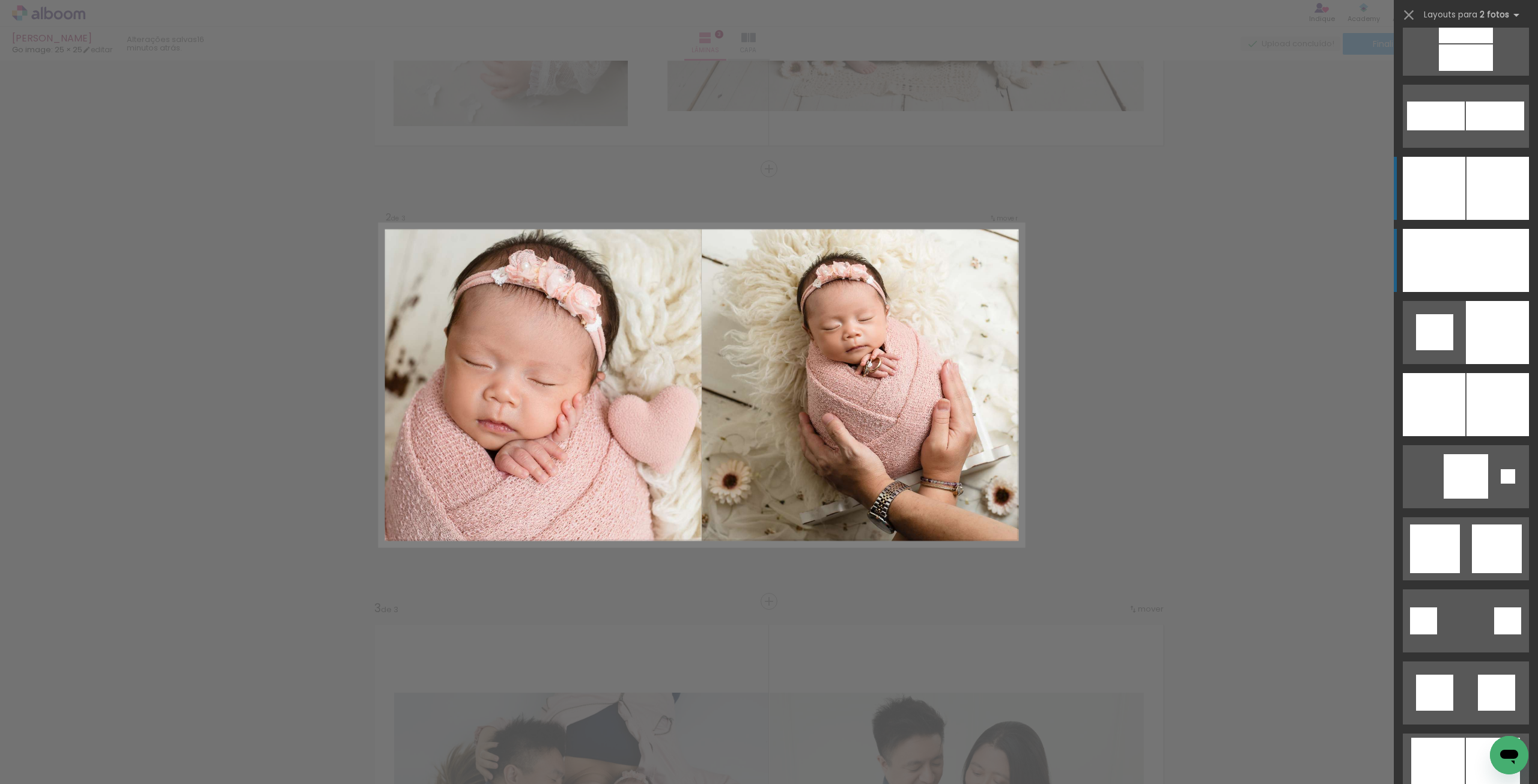
click at [1454, 266] on div at bounding box center [1434, 260] width 63 height 63
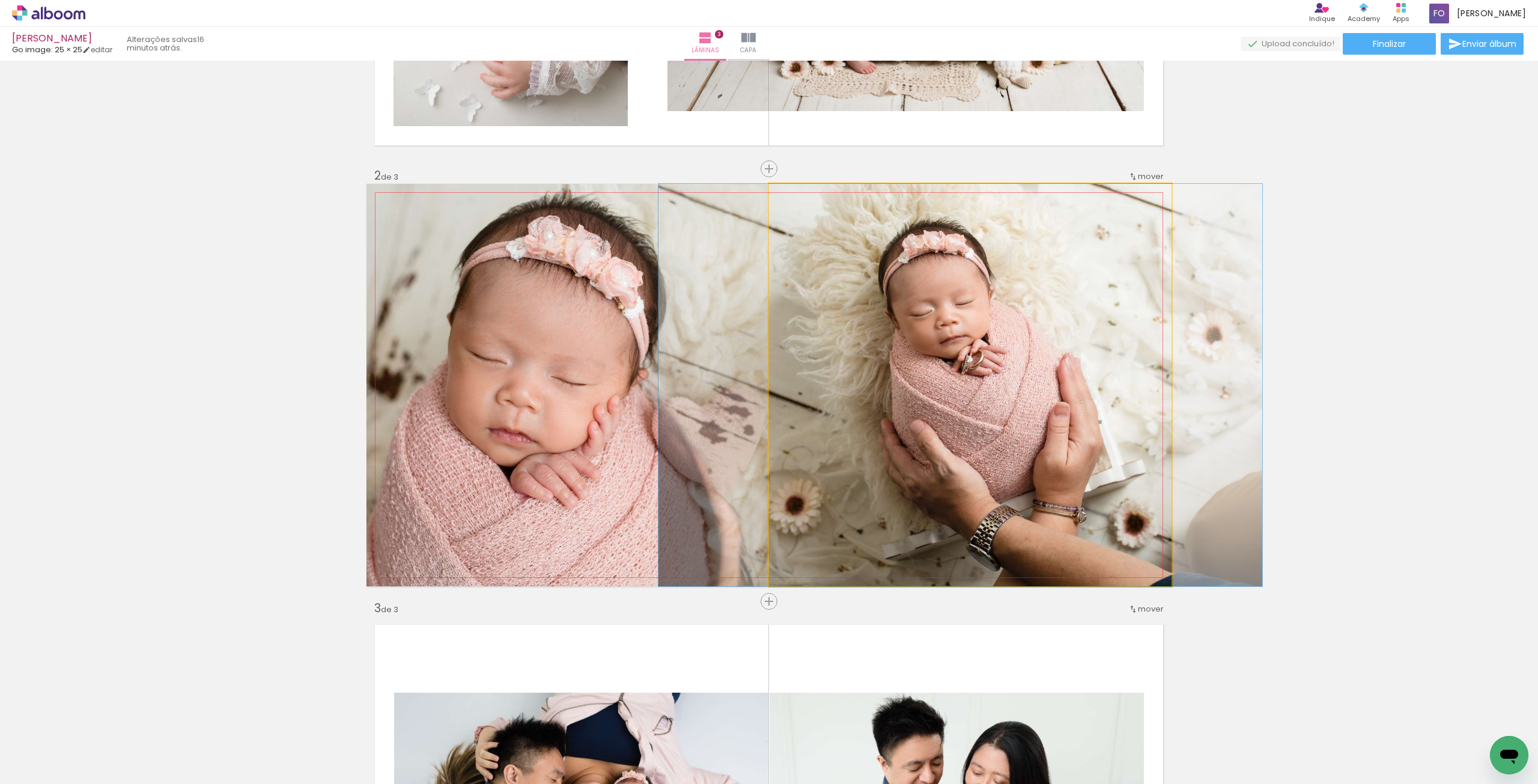
drag, startPoint x: 1027, startPoint y: 339, endPoint x: 1018, endPoint y: 341, distance: 9.2
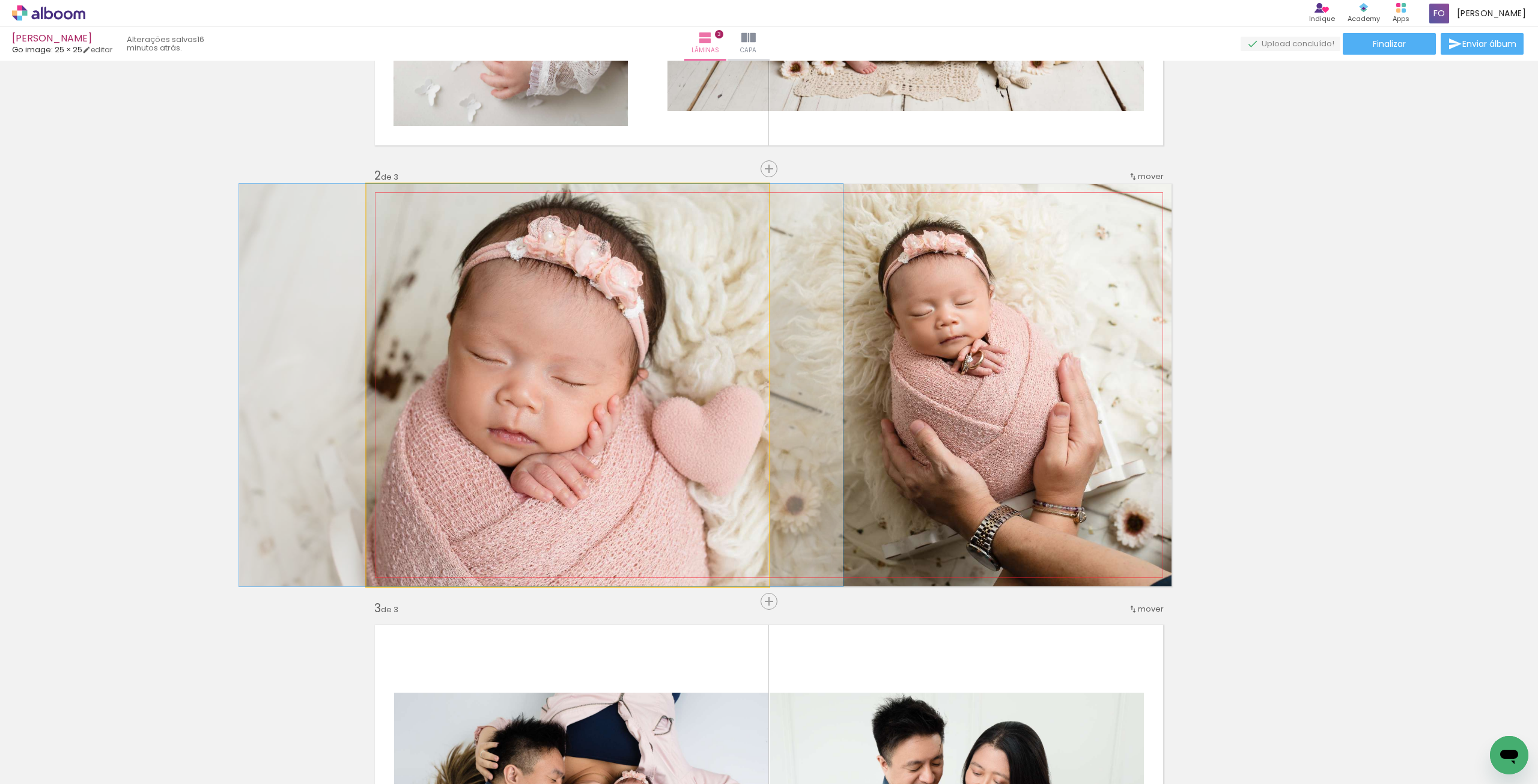
click at [556, 319] on quentale-photo at bounding box center [567, 384] width 402 height 402
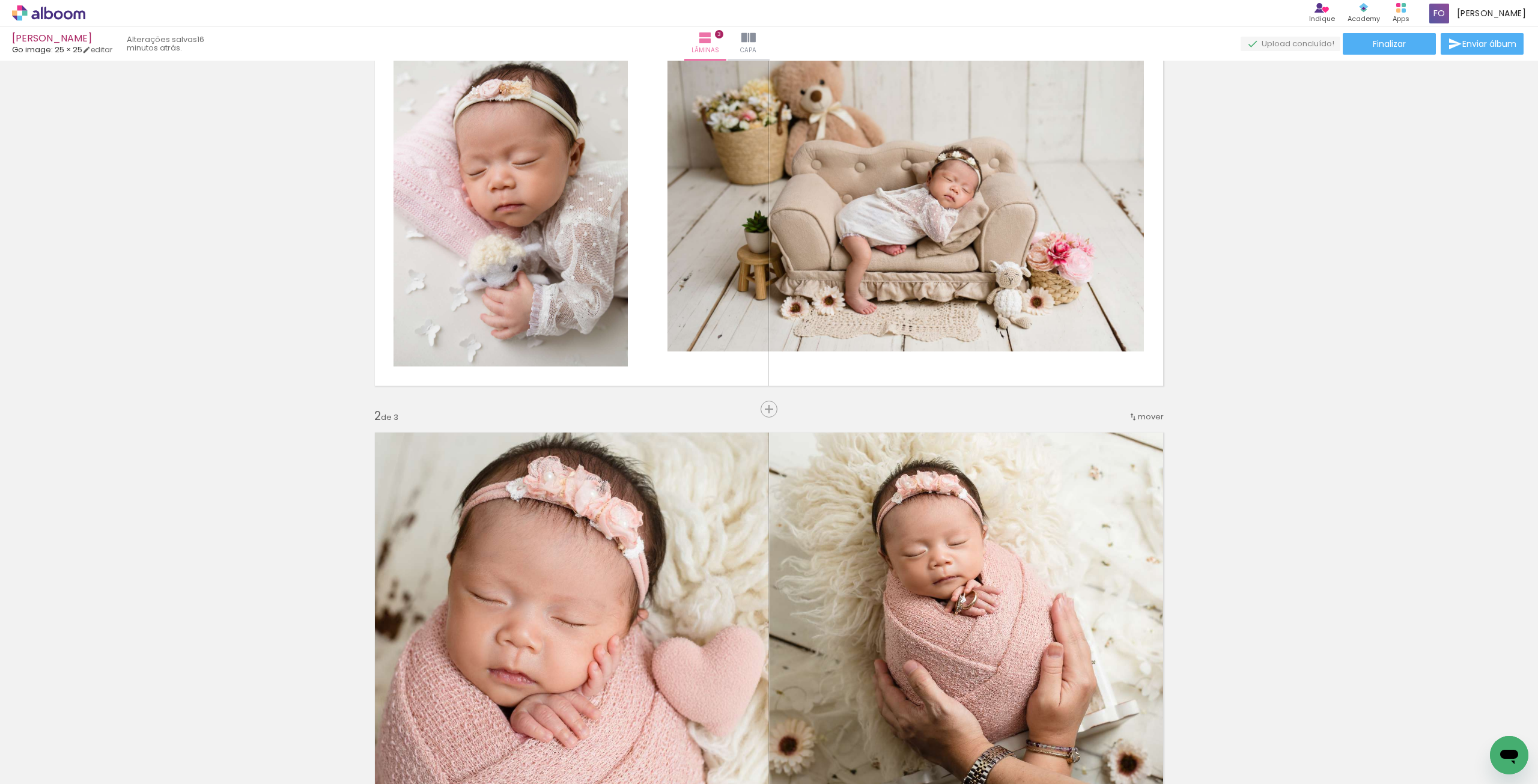
scroll to position [0, 0]
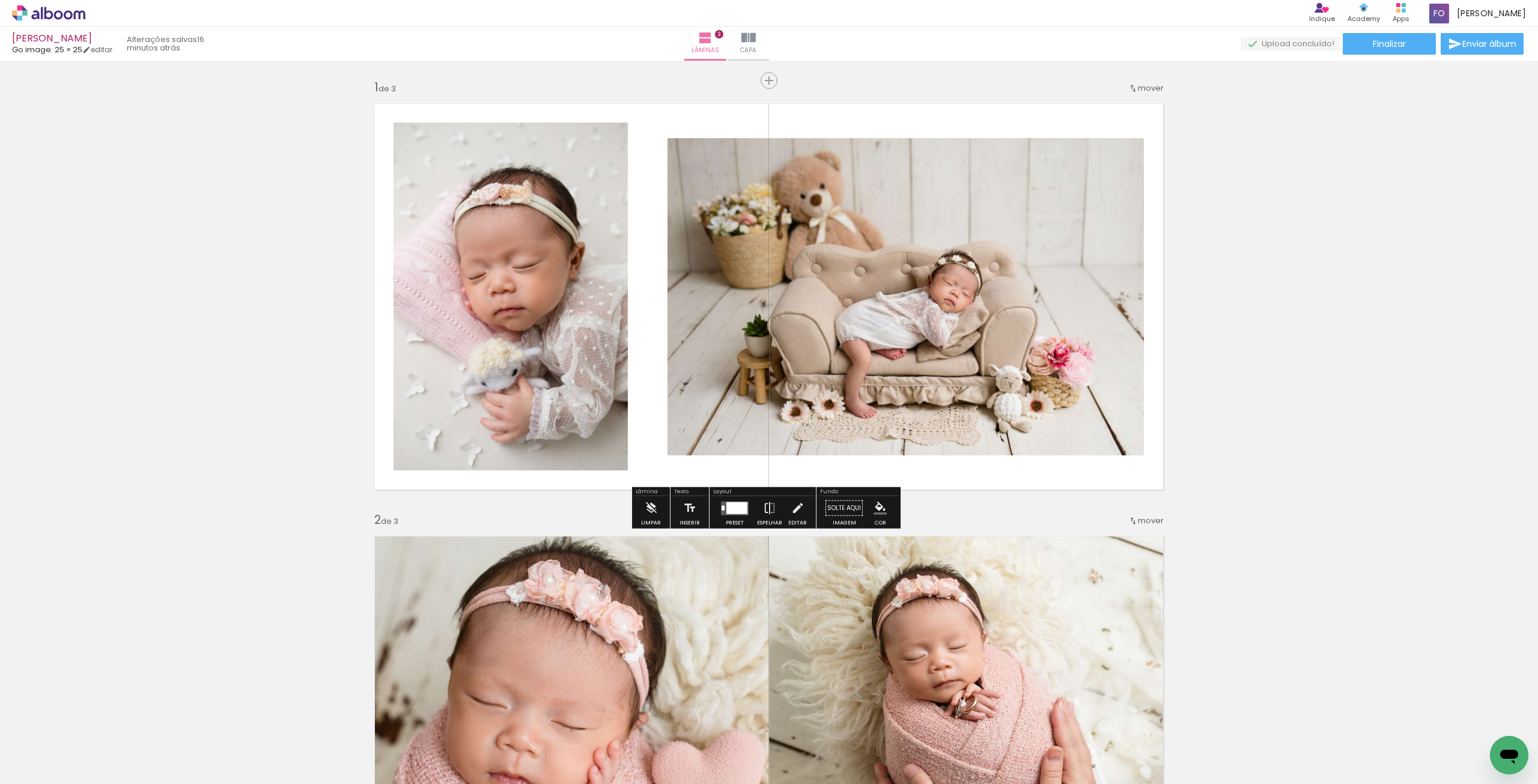
click at [737, 512] on div at bounding box center [736, 507] width 21 height 12
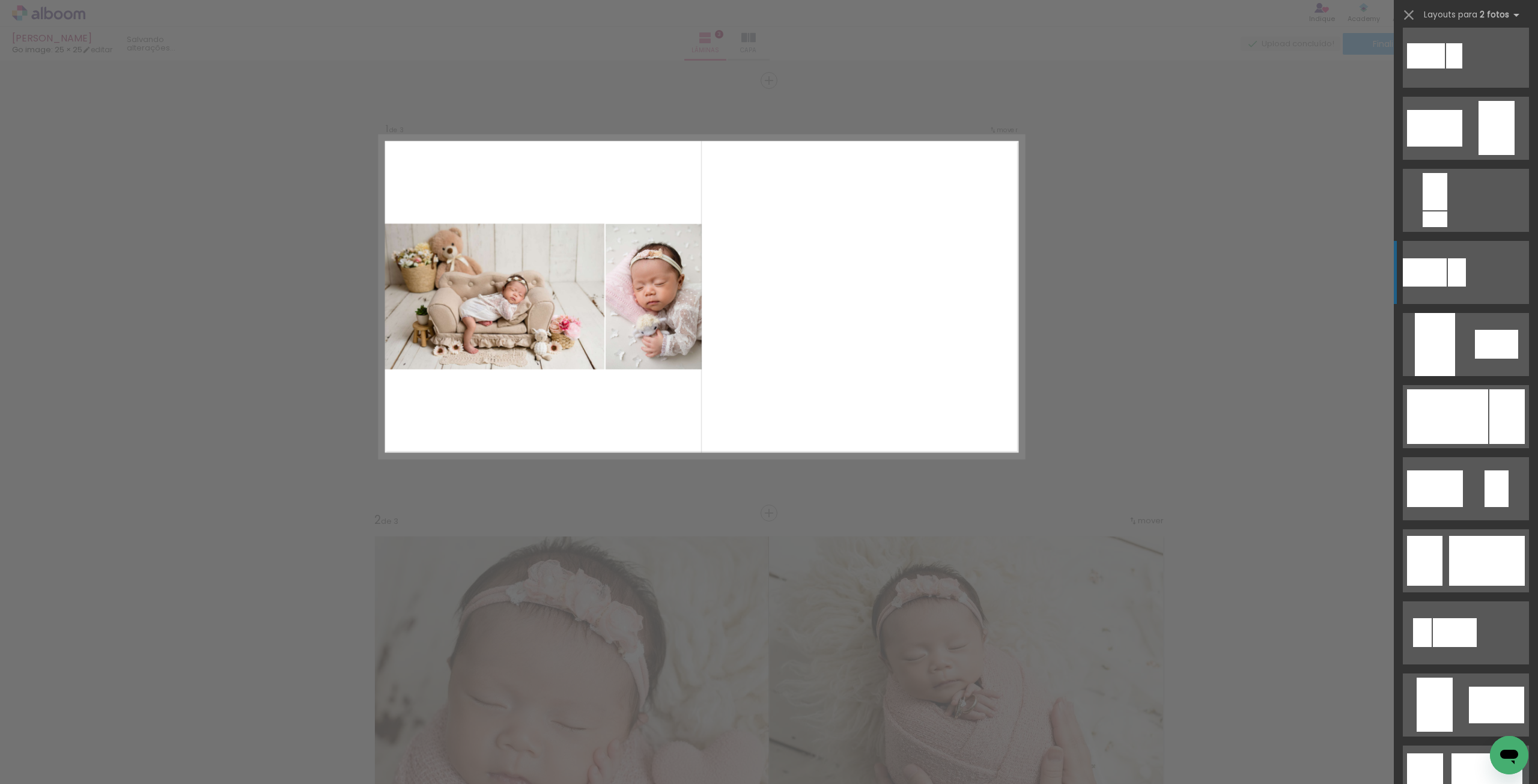
scroll to position [481, 0]
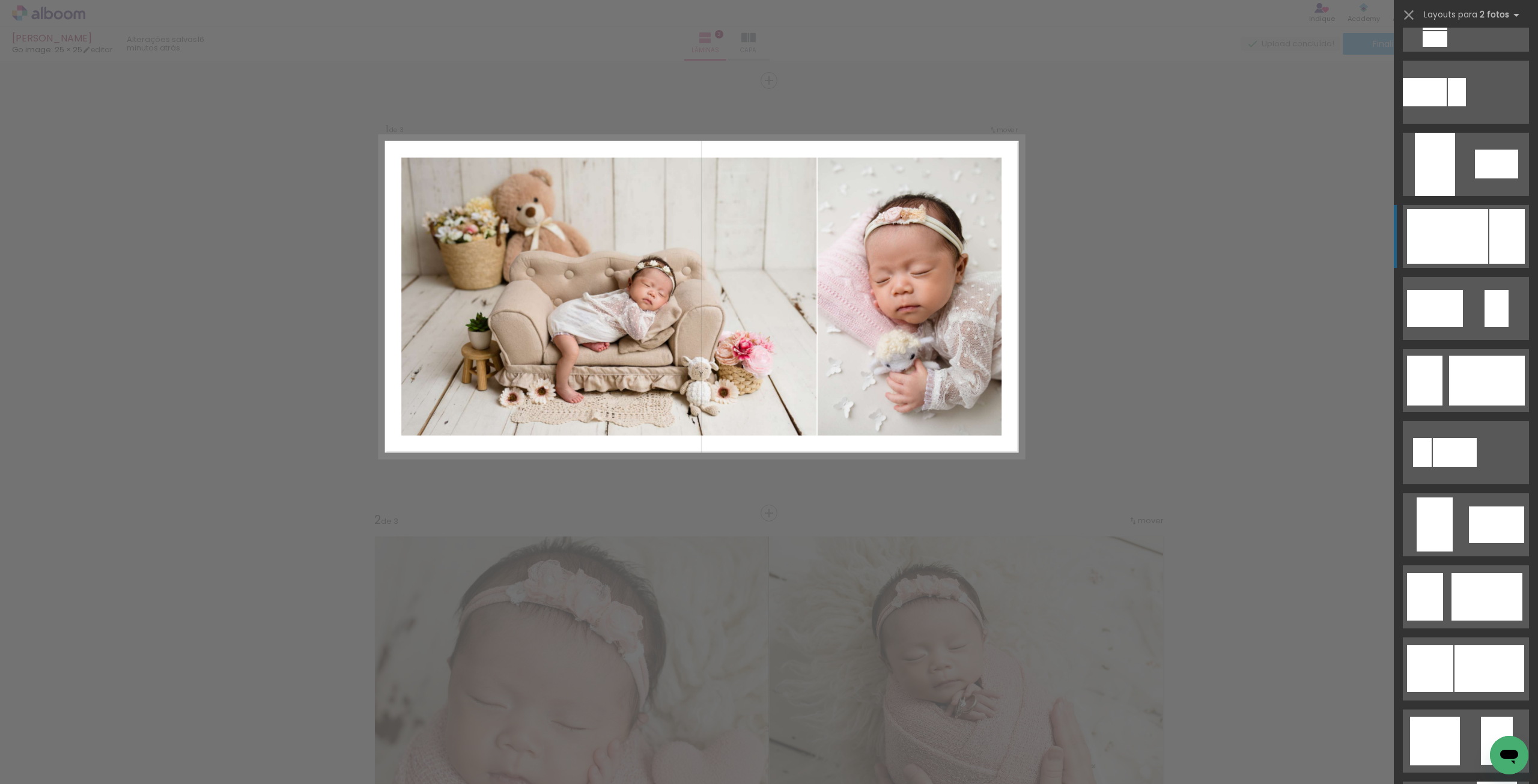
click at [1476, 235] on div at bounding box center [1447, 237] width 81 height 55
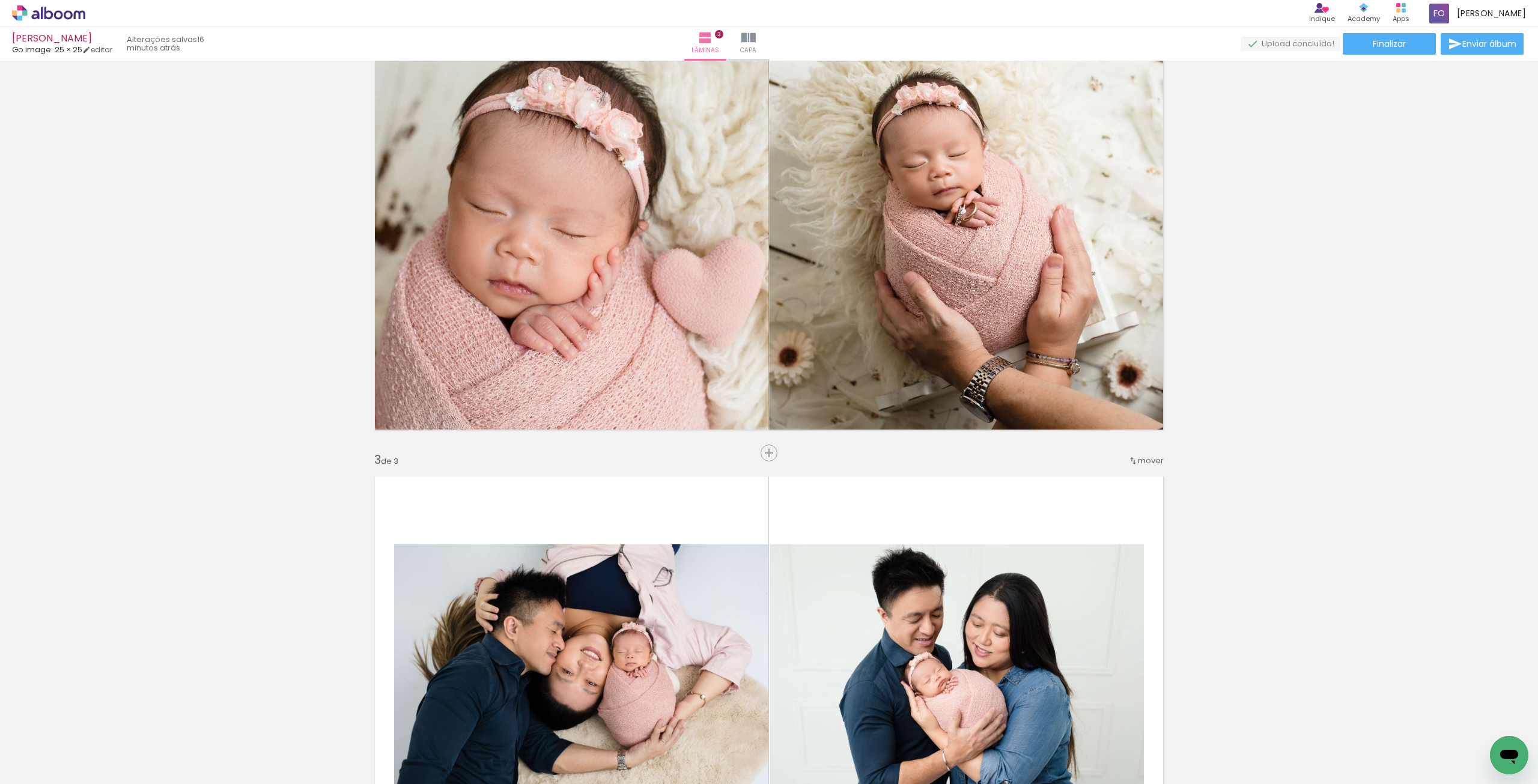
scroll to position [781, 0]
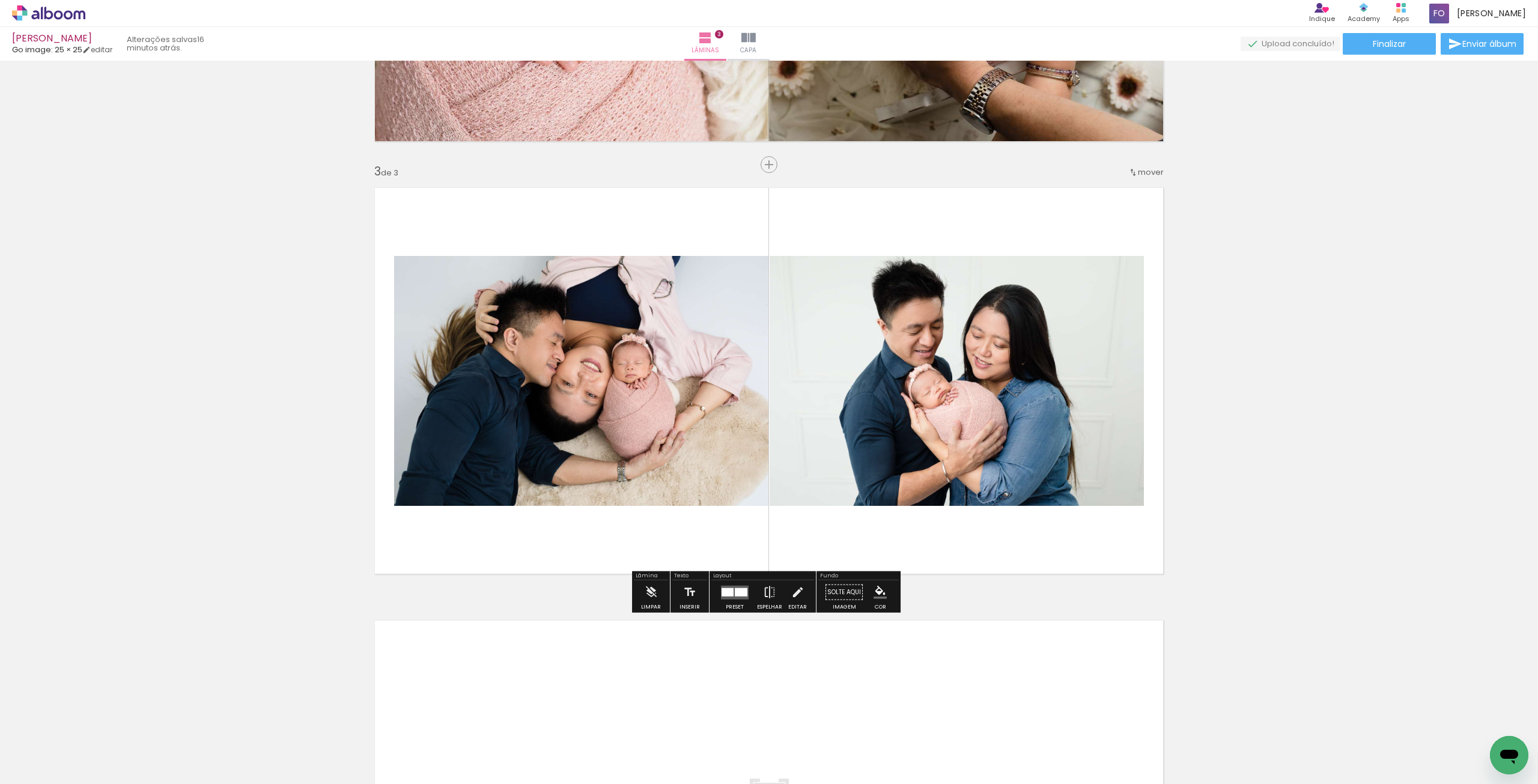
click at [735, 593] on div at bounding box center [741, 591] width 13 height 9
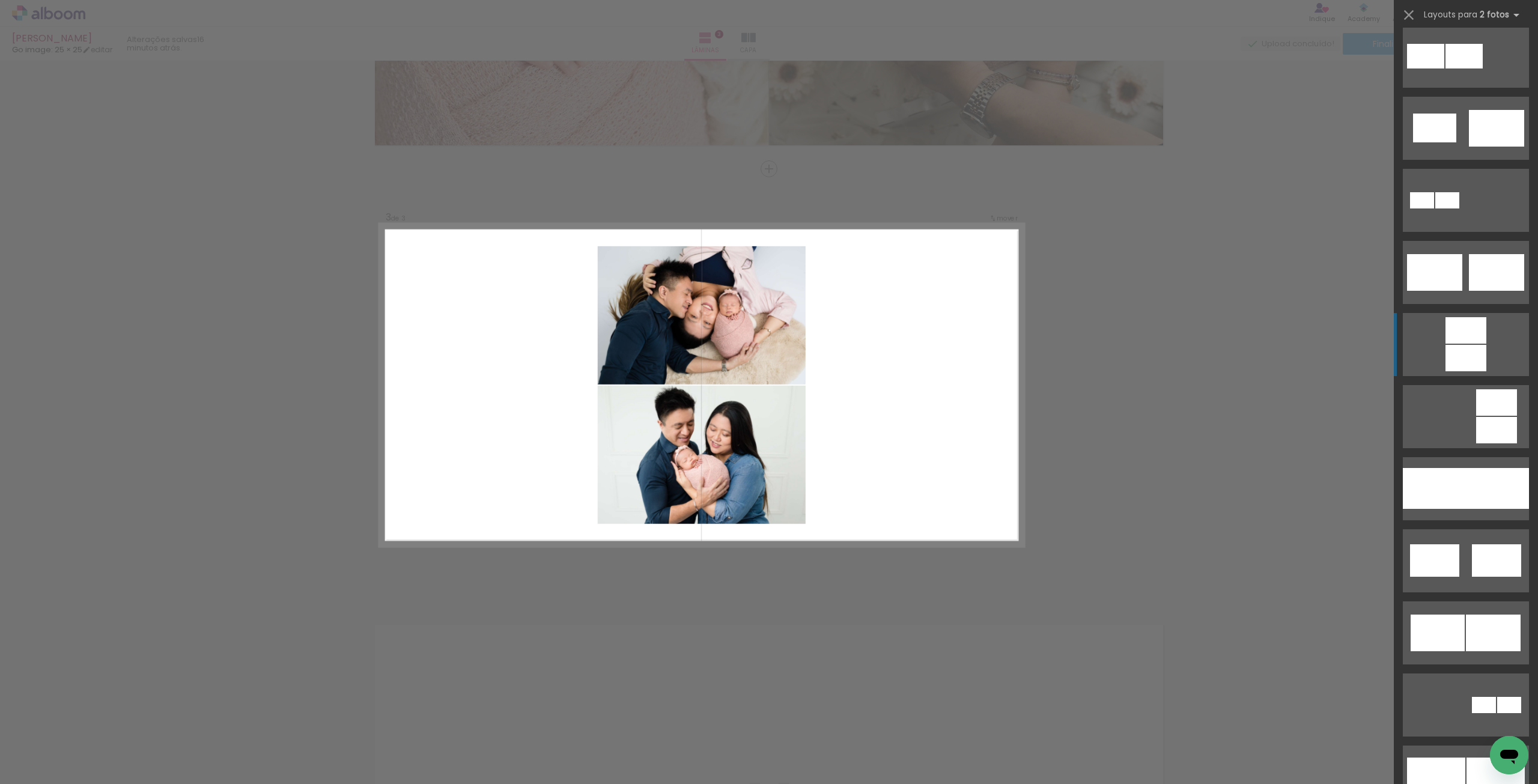
scroll to position [420, 0]
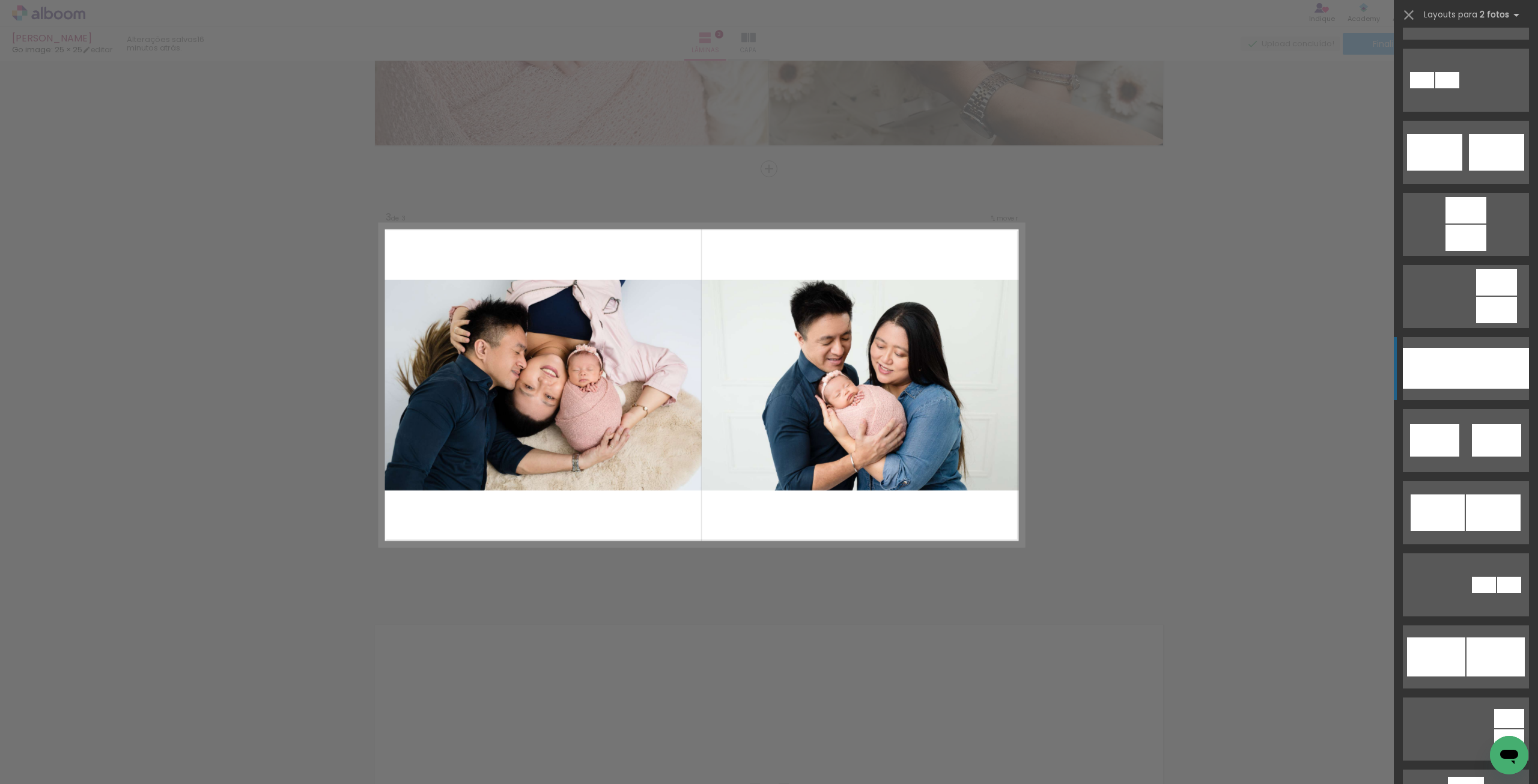
click at [1448, 356] on div at bounding box center [1434, 368] width 63 height 41
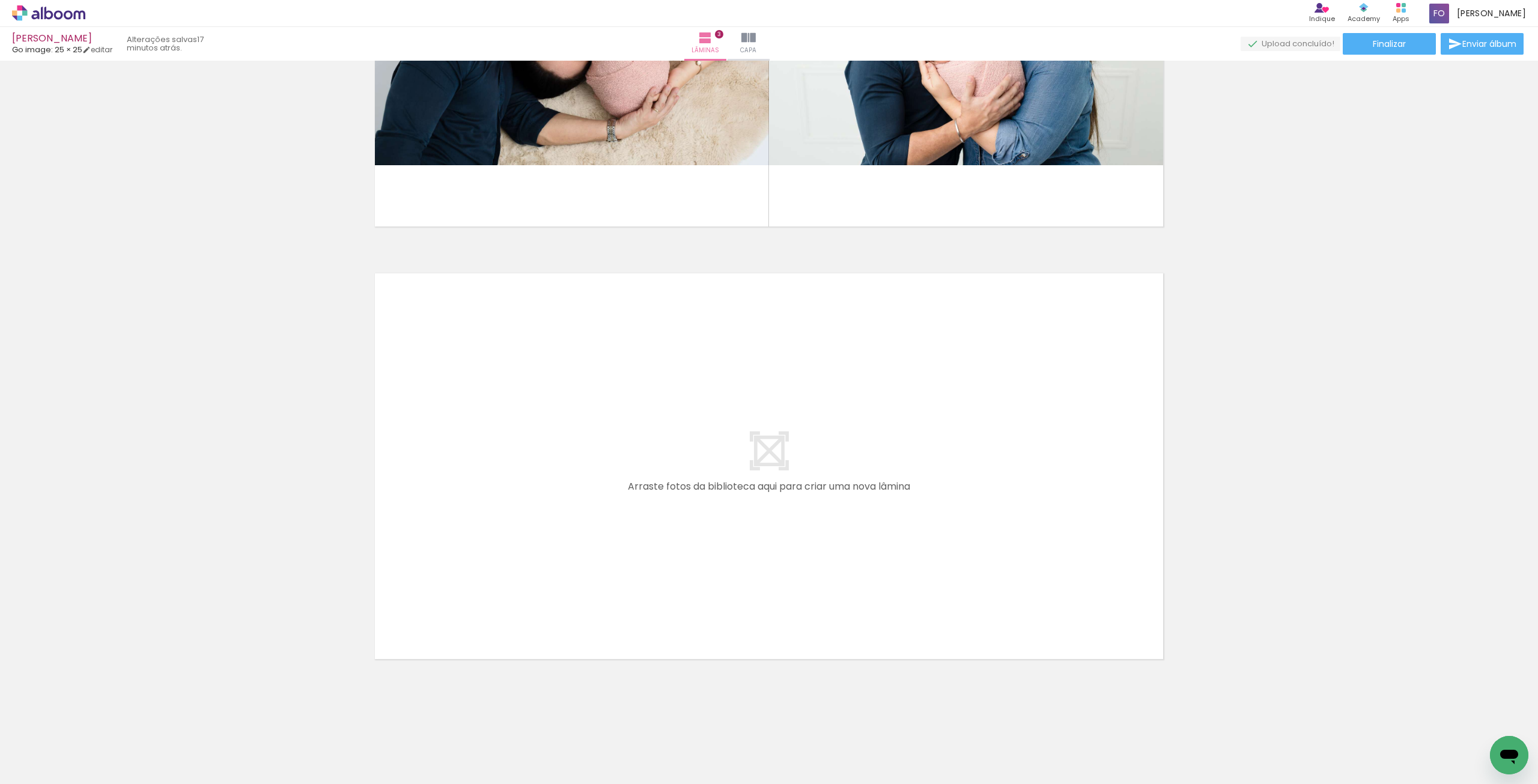
scroll to position [0, 0]
drag, startPoint x: 679, startPoint y: 750, endPoint x: 603, endPoint y: 448, distance: 311.4
click at [603, 448] on quentale-workspace at bounding box center [769, 392] width 1538 height 784
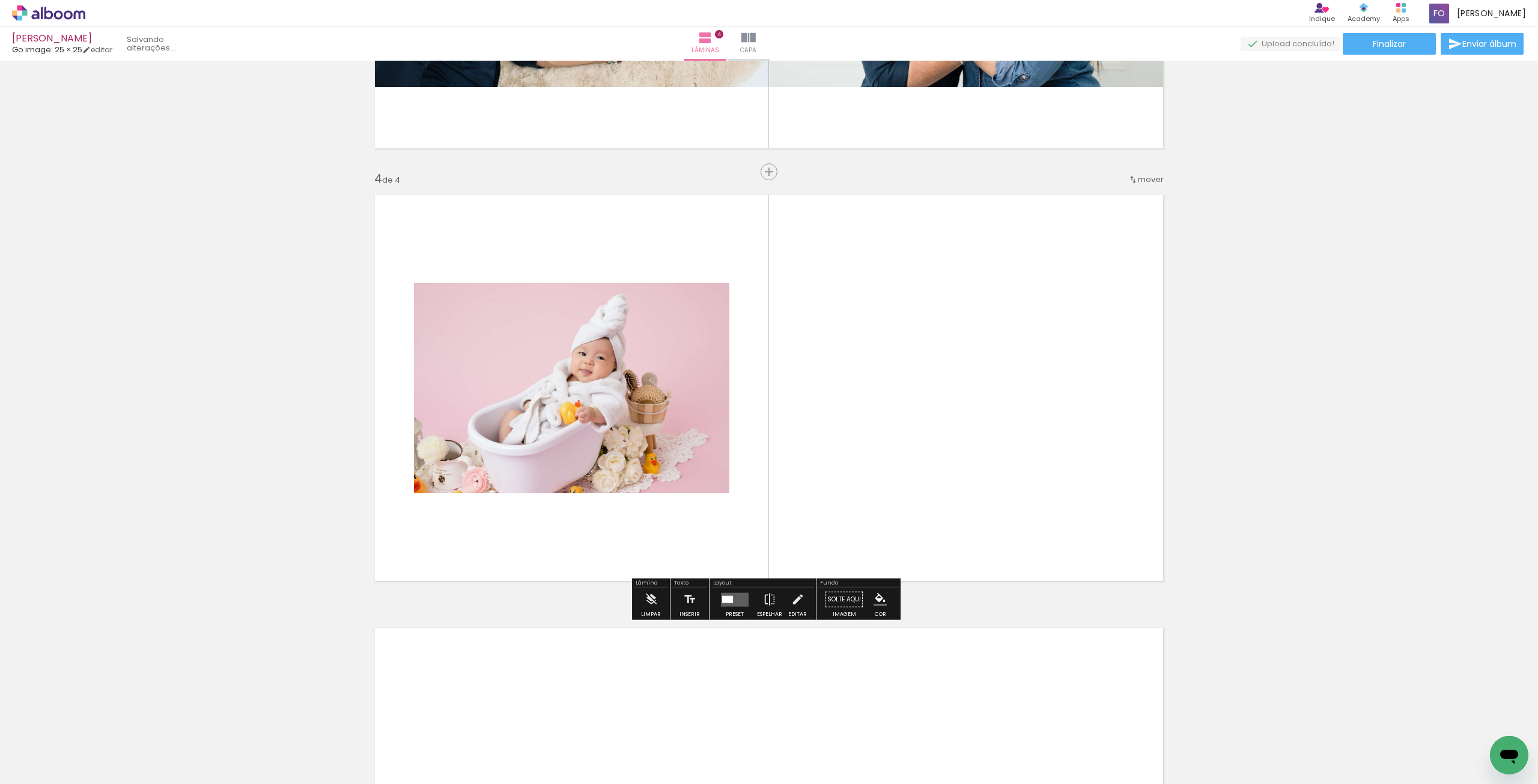
scroll to position [1209, 0]
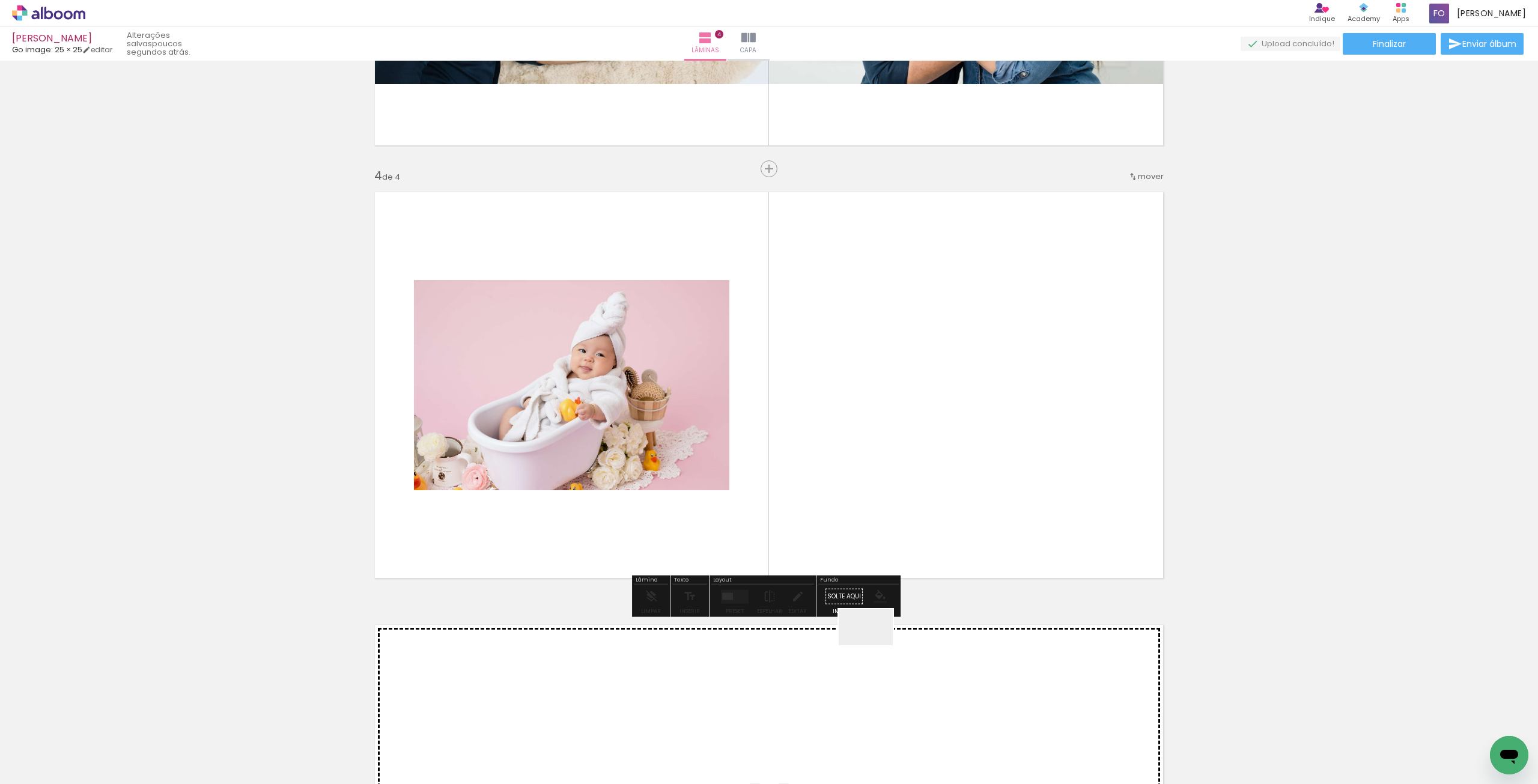
drag, startPoint x: 866, startPoint y: 746, endPoint x: 895, endPoint y: 461, distance: 286.5
click at [895, 461] on quentale-workspace at bounding box center [769, 392] width 1538 height 784
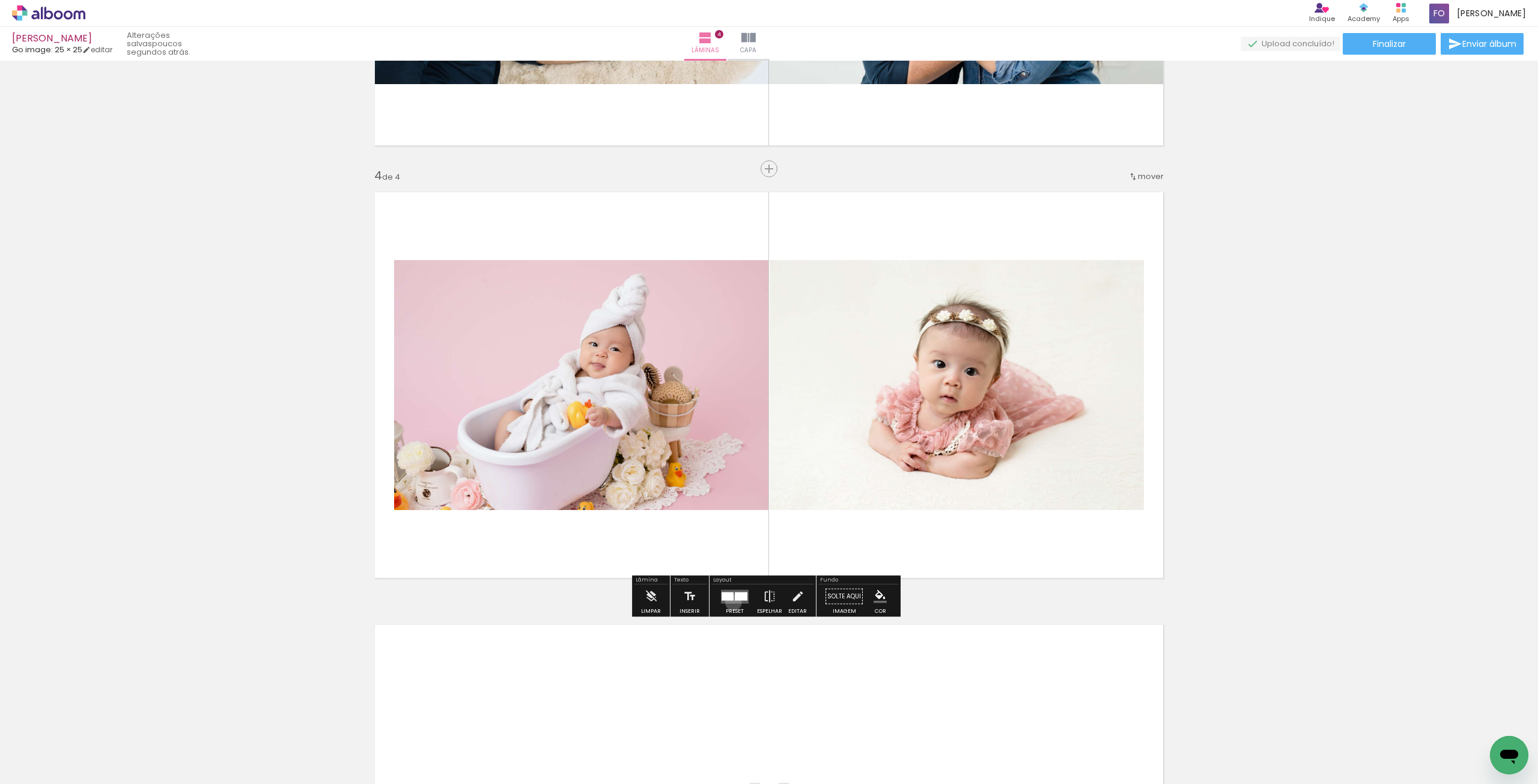
click at [731, 602] on quentale-layouter at bounding box center [734, 597] width 27 height 14
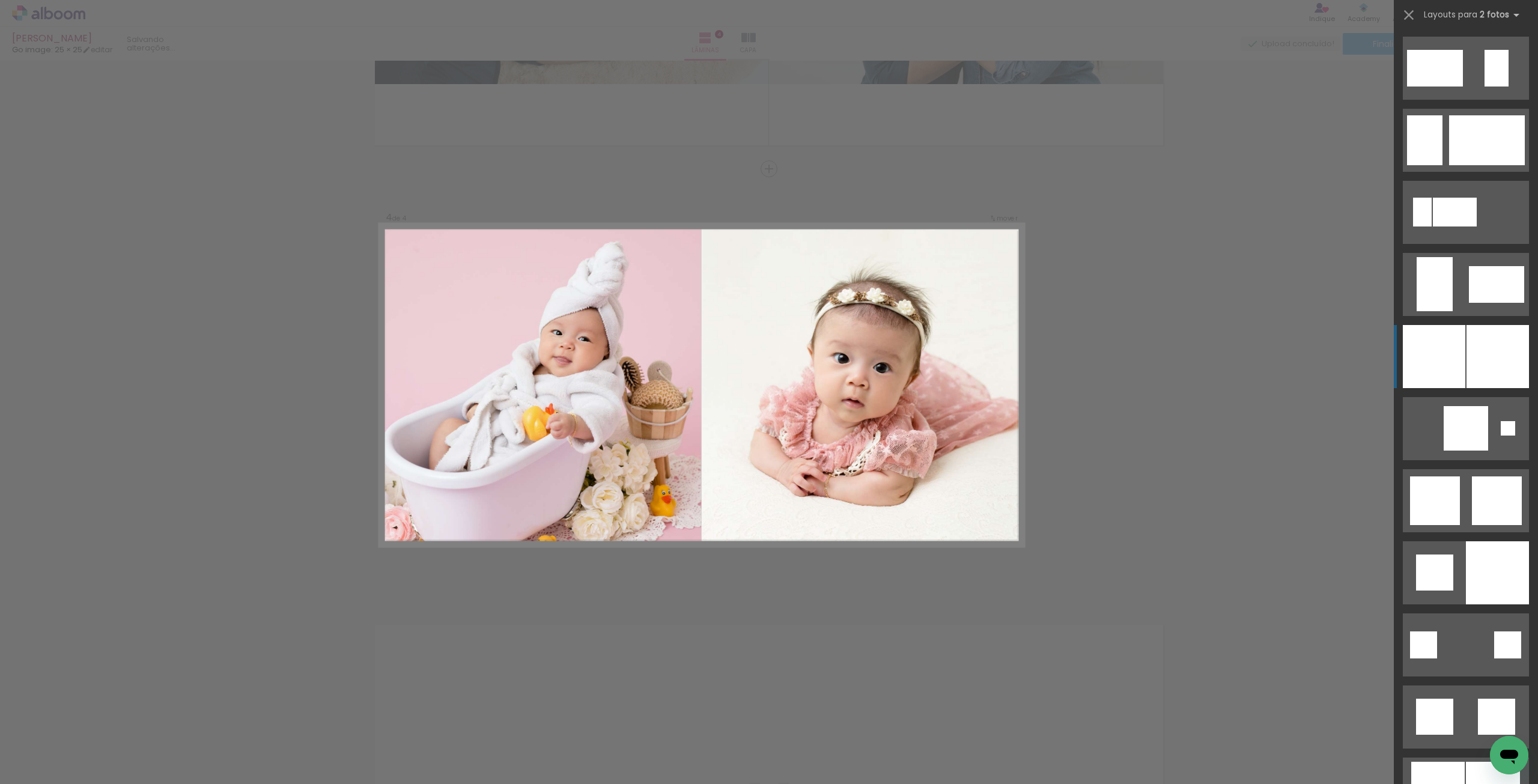
scroll to position [2702, 0]
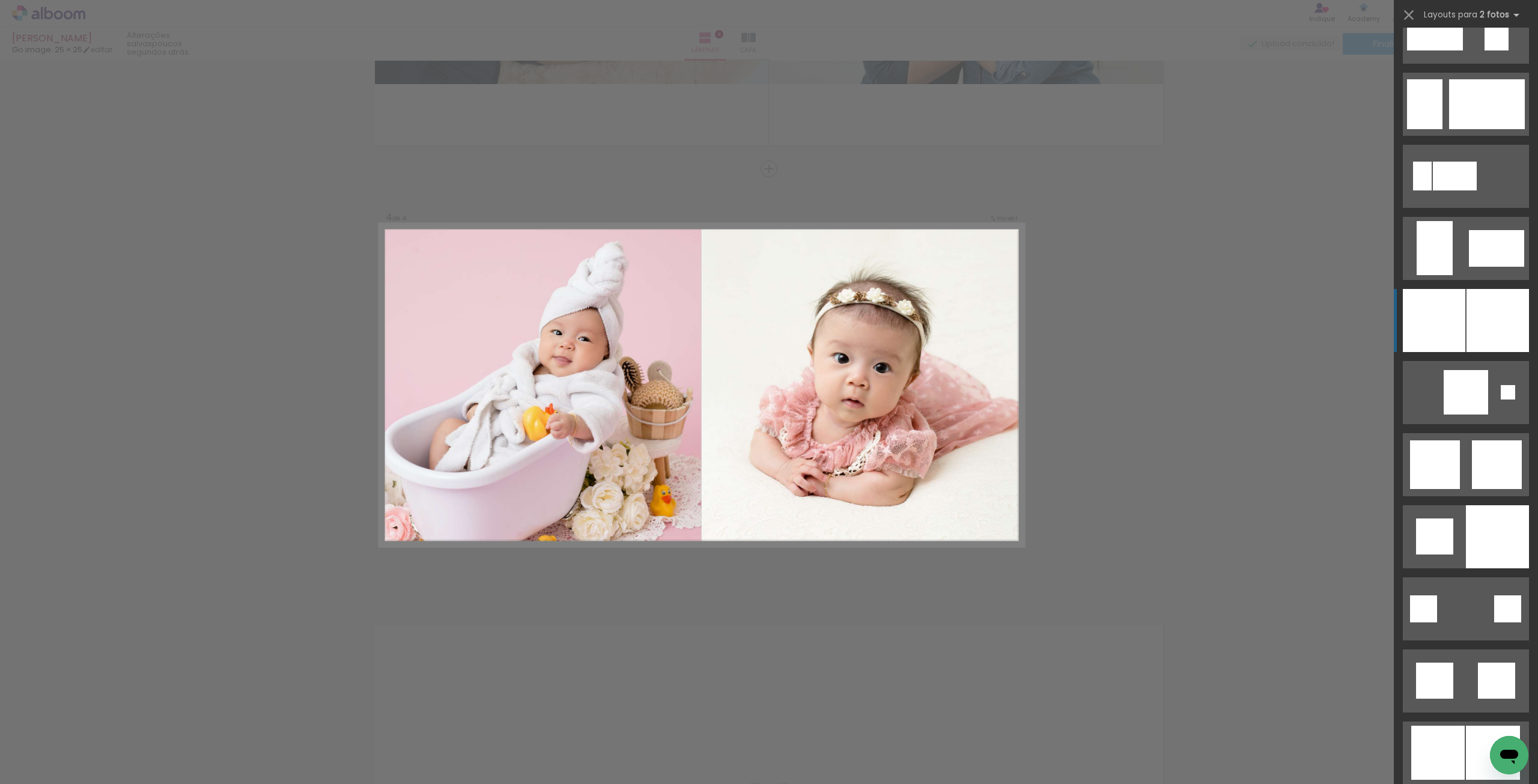
click at [1467, 326] on div at bounding box center [1498, 320] width 63 height 63
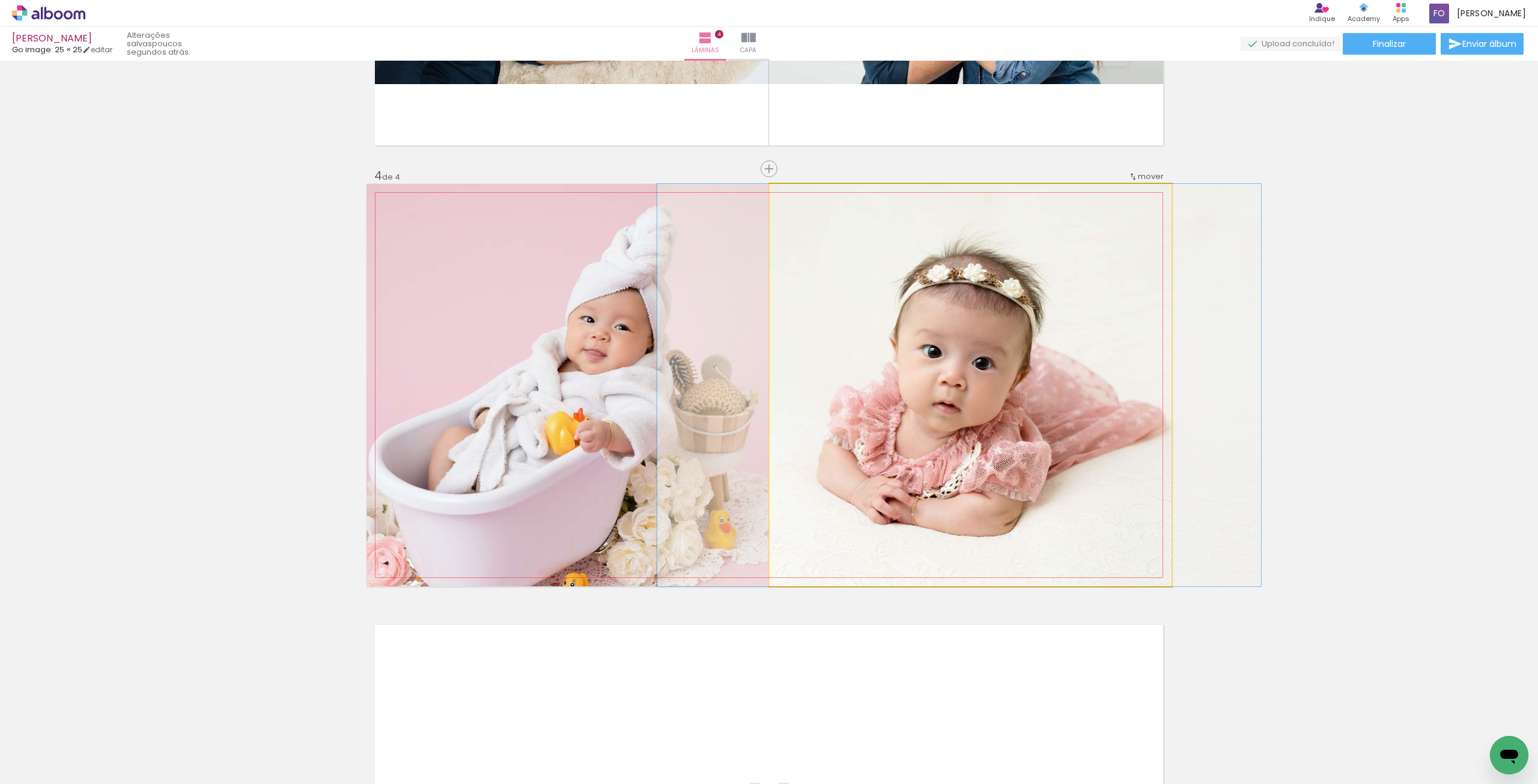
drag, startPoint x: 931, startPoint y: 374, endPoint x: 920, endPoint y: 376, distance: 11.2
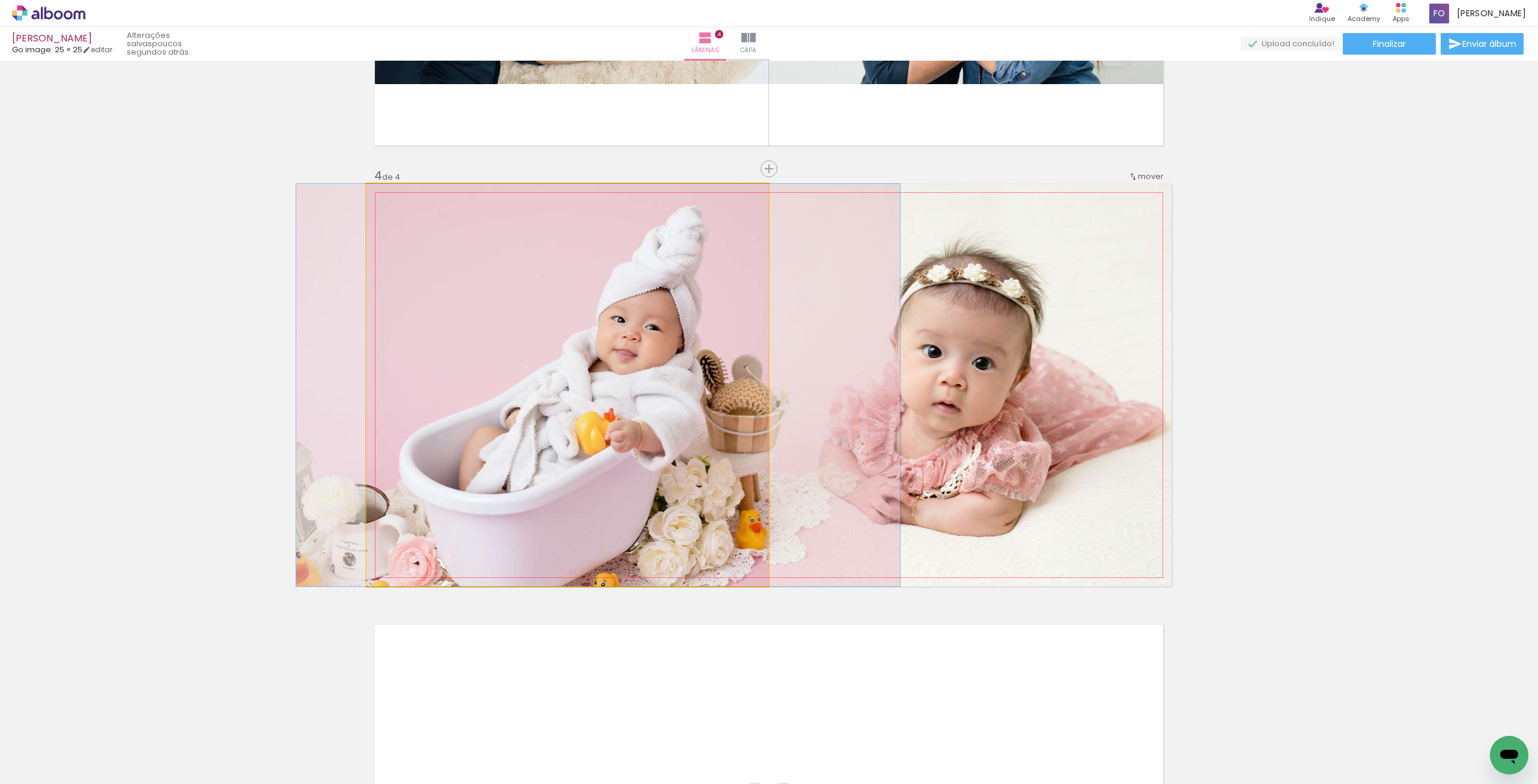
drag, startPoint x: 647, startPoint y: 369, endPoint x: 662, endPoint y: 365, distance: 15.5
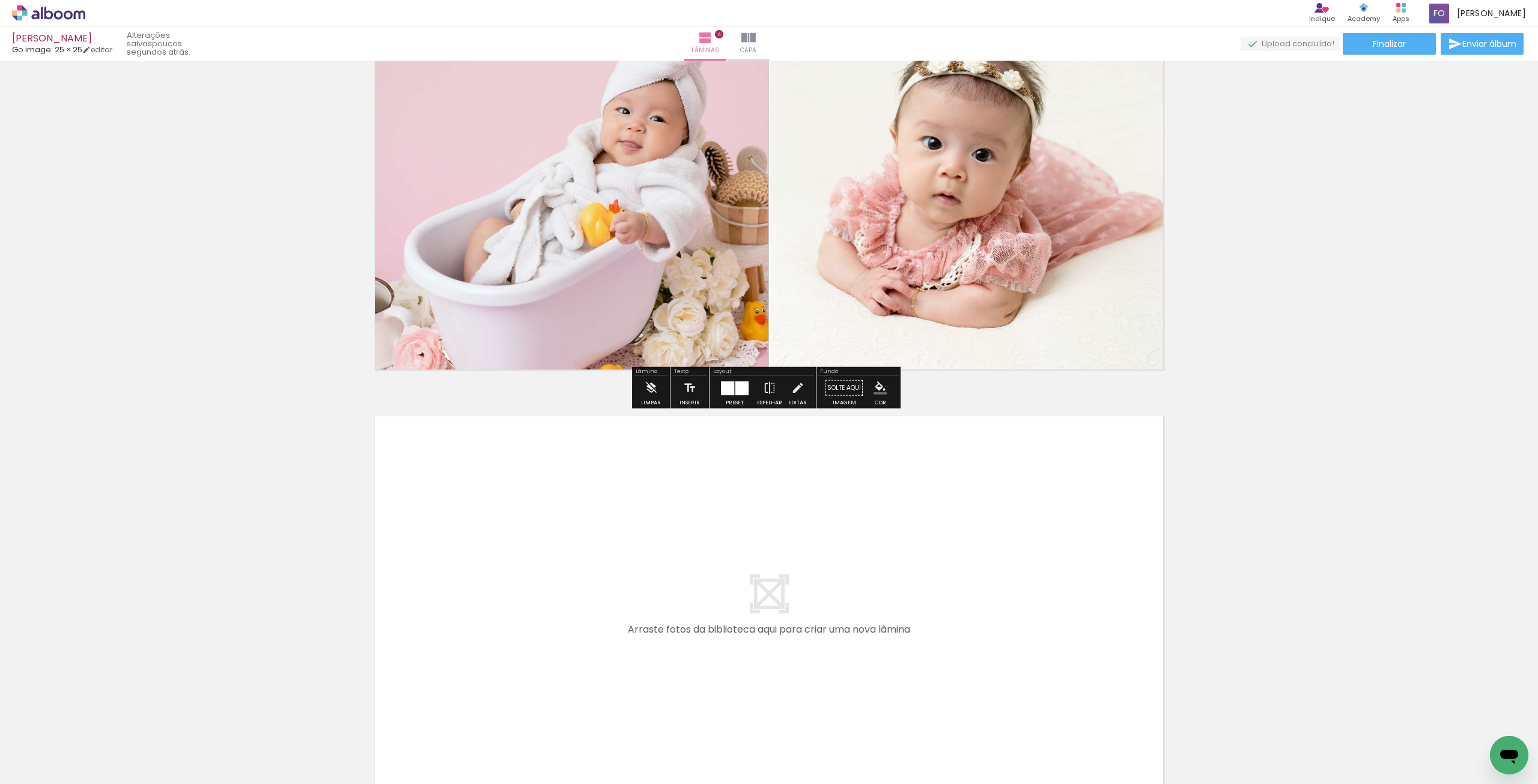
scroll to position [1449, 0]
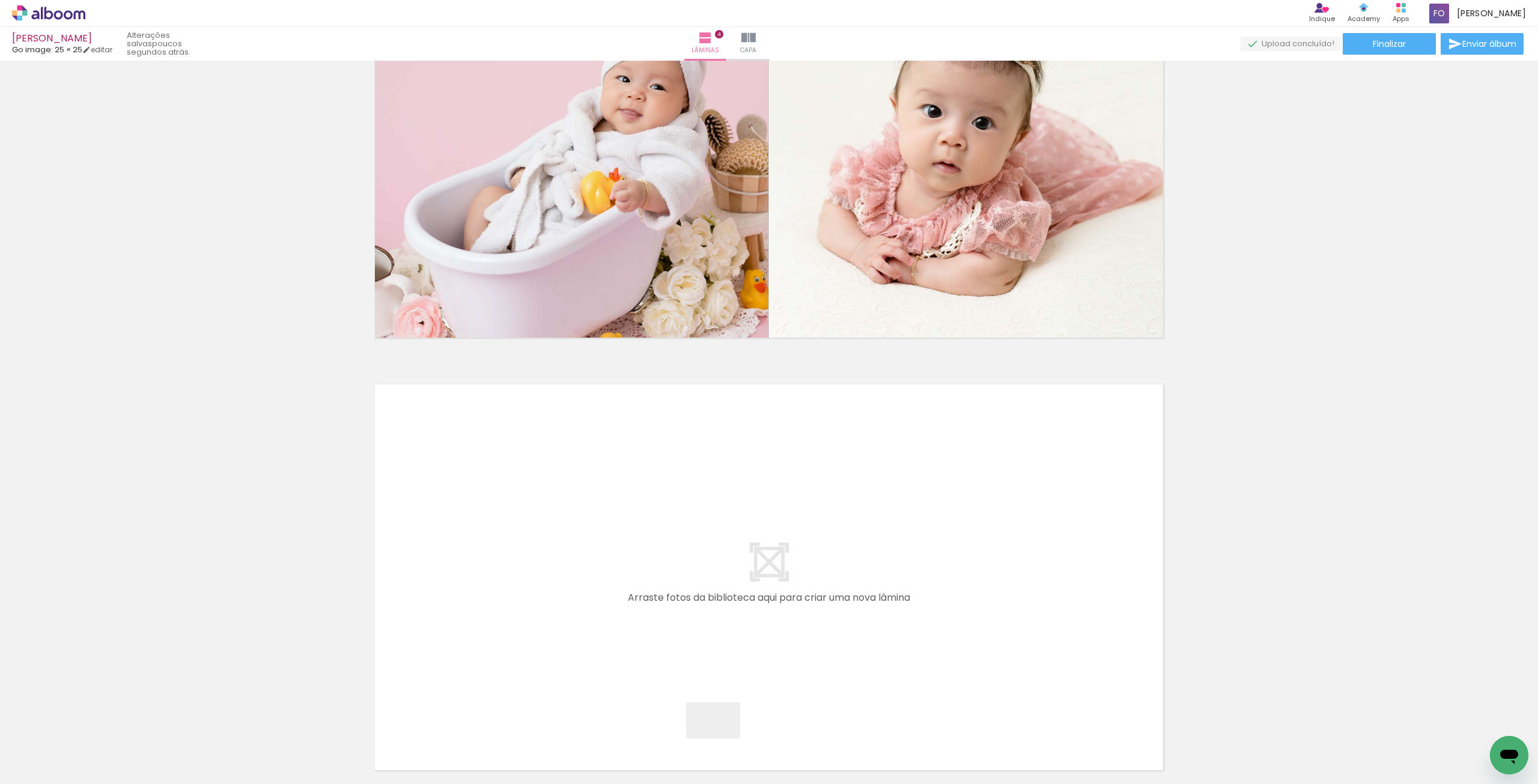
drag, startPoint x: 733, startPoint y: 756, endPoint x: 587, endPoint y: 554, distance: 249.2
click at [587, 554] on quentale-workspace at bounding box center [769, 392] width 1538 height 784
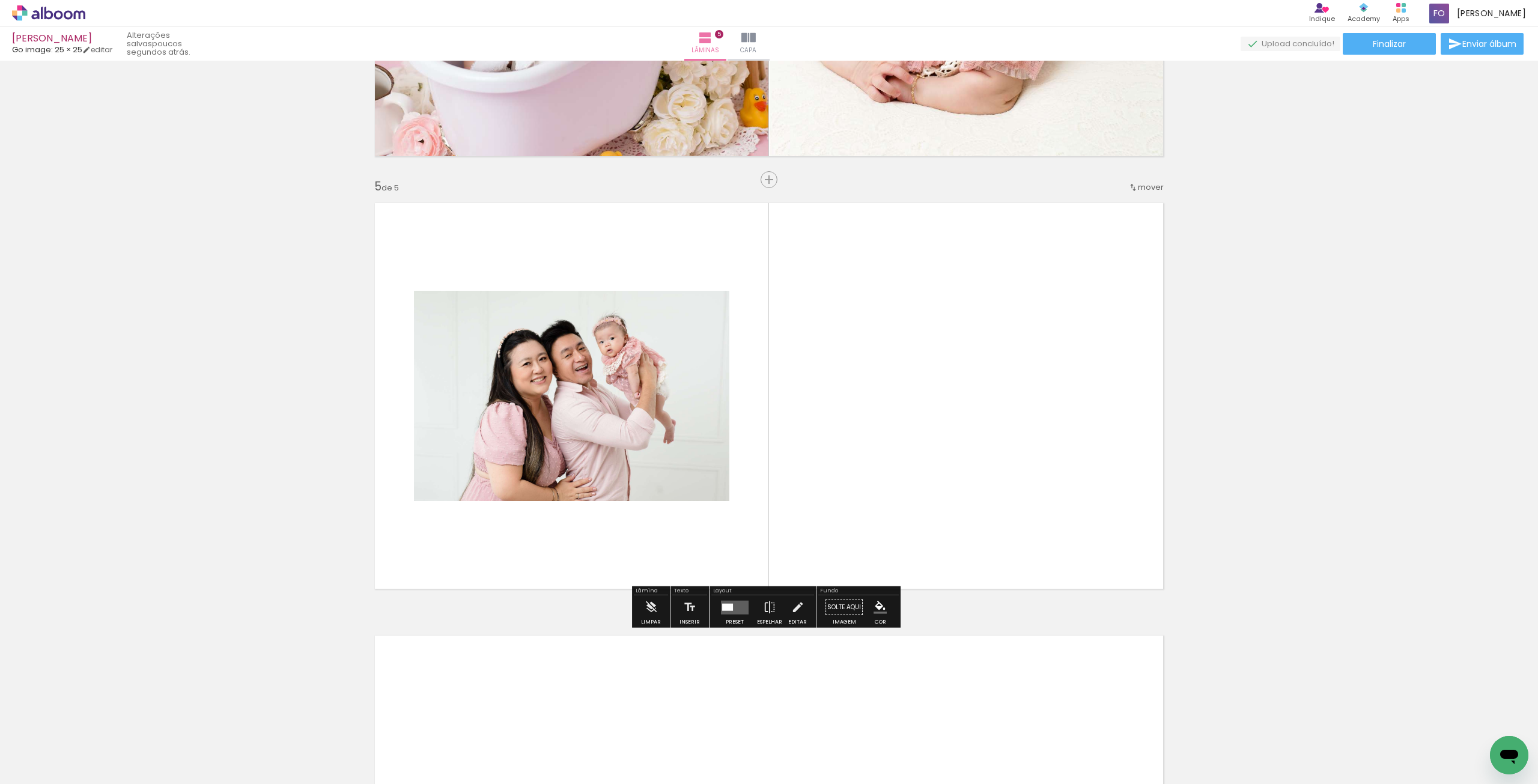
scroll to position [1642, 0]
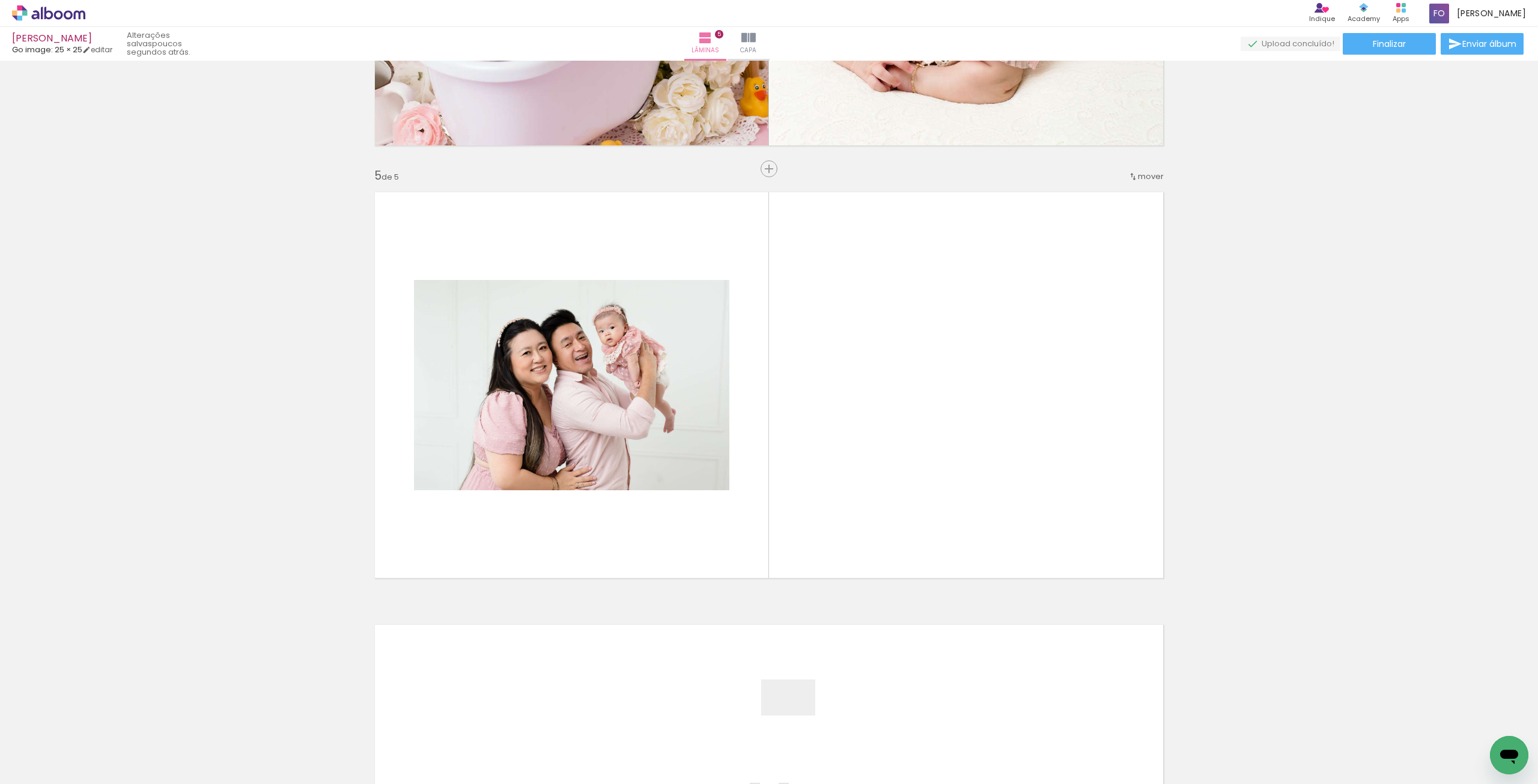
drag, startPoint x: 795, startPoint y: 728, endPoint x: 826, endPoint y: 466, distance: 263.8
click at [826, 466] on quentale-workspace at bounding box center [769, 392] width 1538 height 784
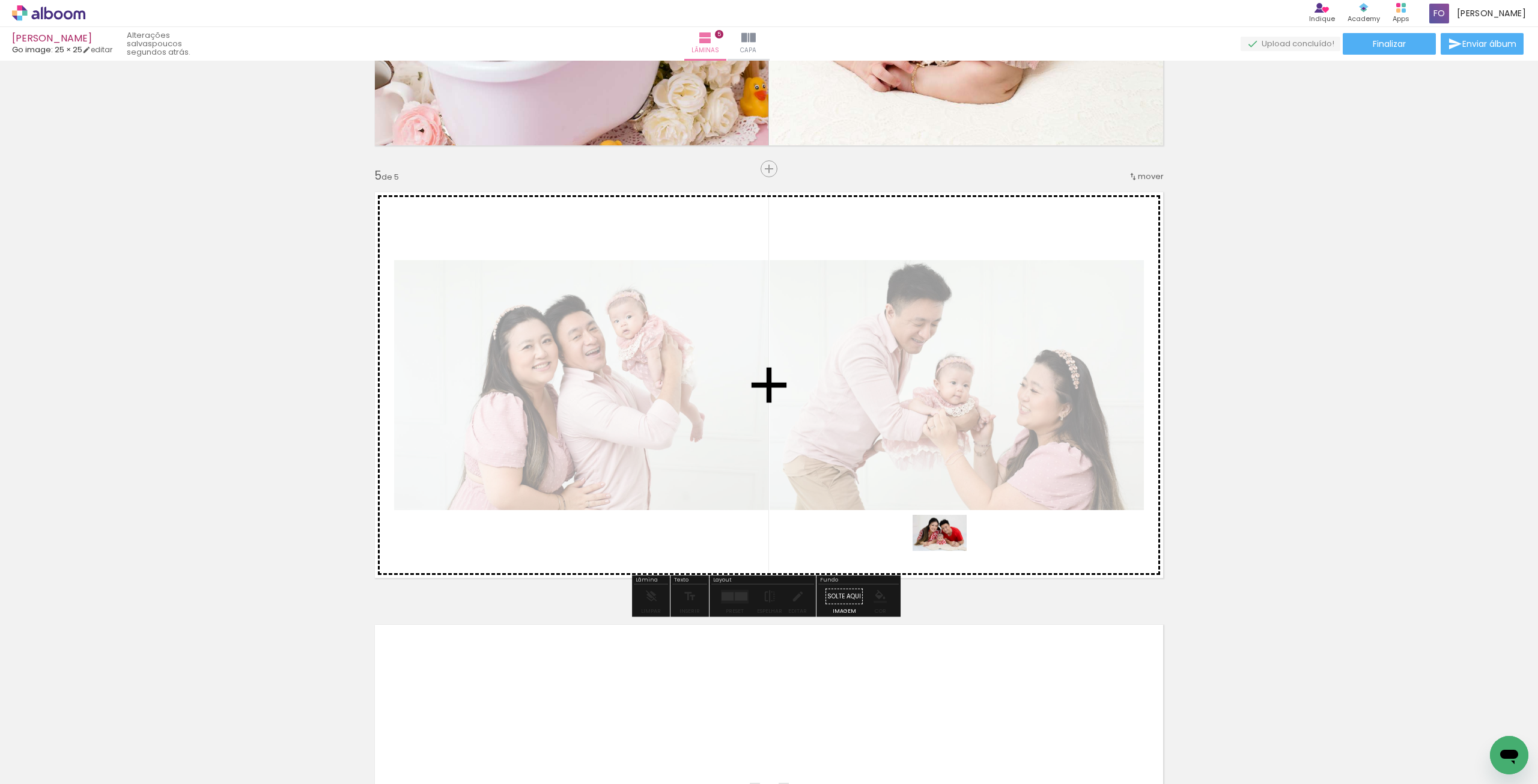
drag, startPoint x: 924, startPoint y: 749, endPoint x: 978, endPoint y: 567, distance: 189.8
click at [948, 550] on quentale-workspace at bounding box center [769, 392] width 1538 height 784
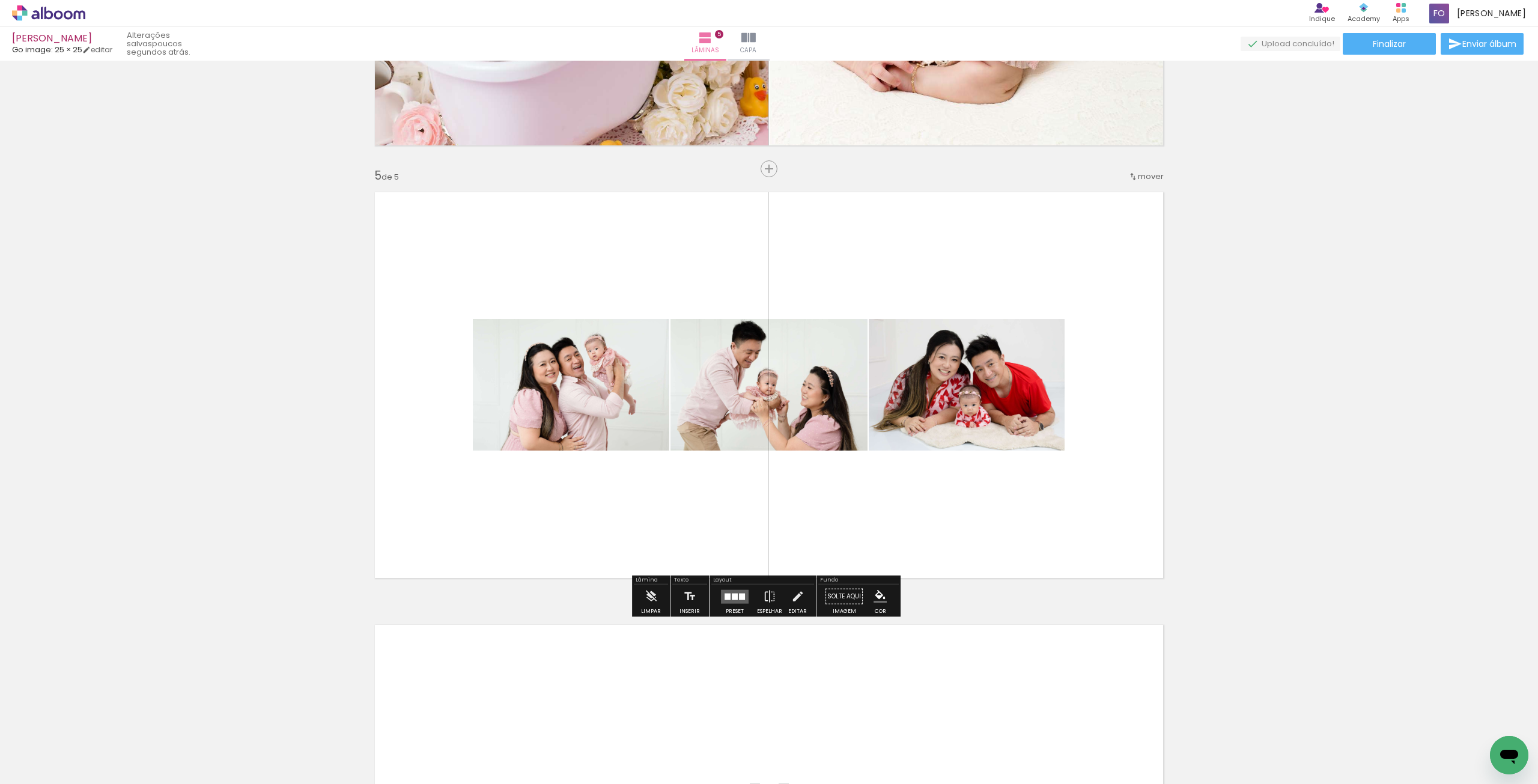
drag, startPoint x: 736, startPoint y: 597, endPoint x: 764, endPoint y: 597, distance: 28.0
click at [739, 598] on div at bounding box center [742, 596] width 6 height 6
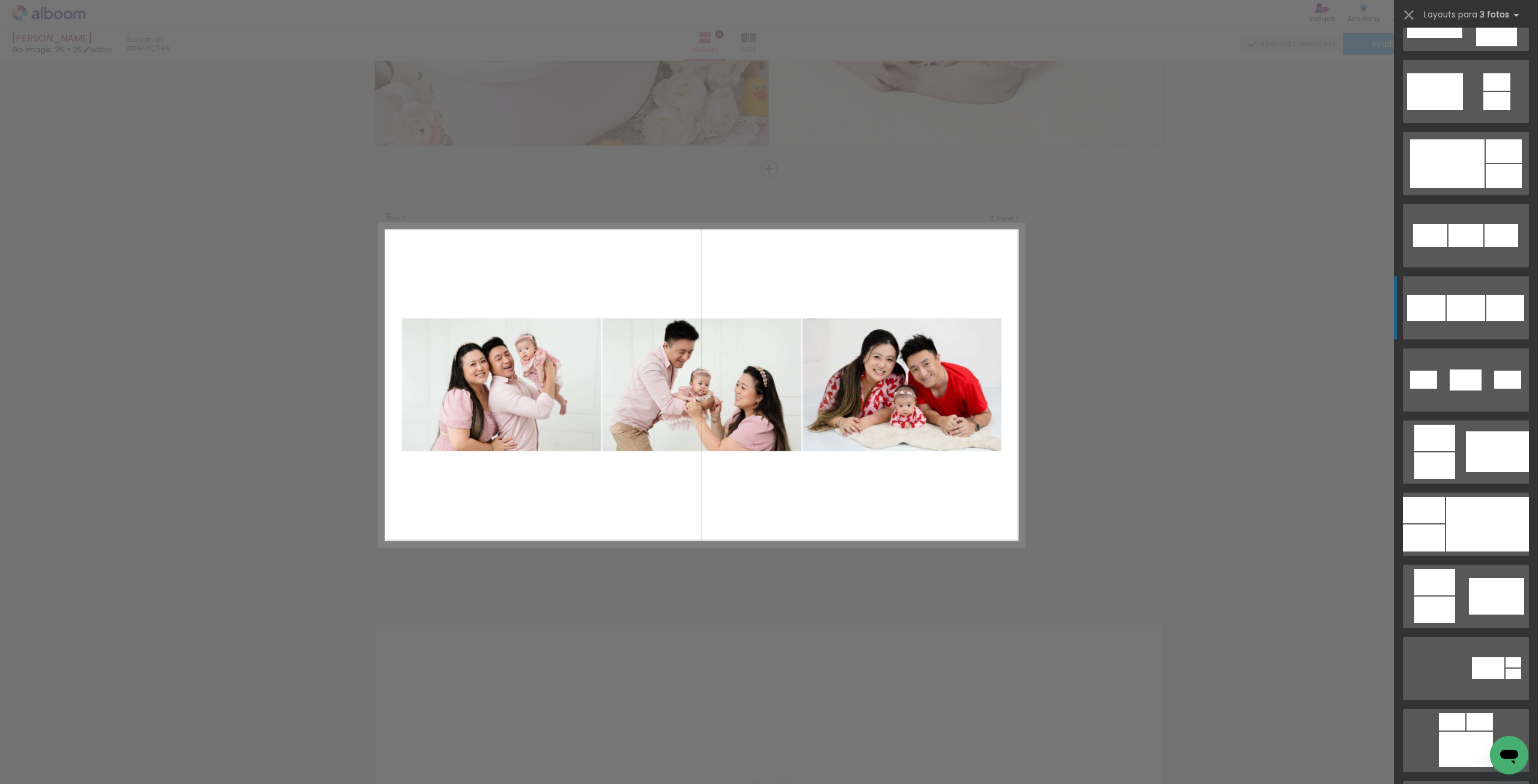
scroll to position [601, 0]
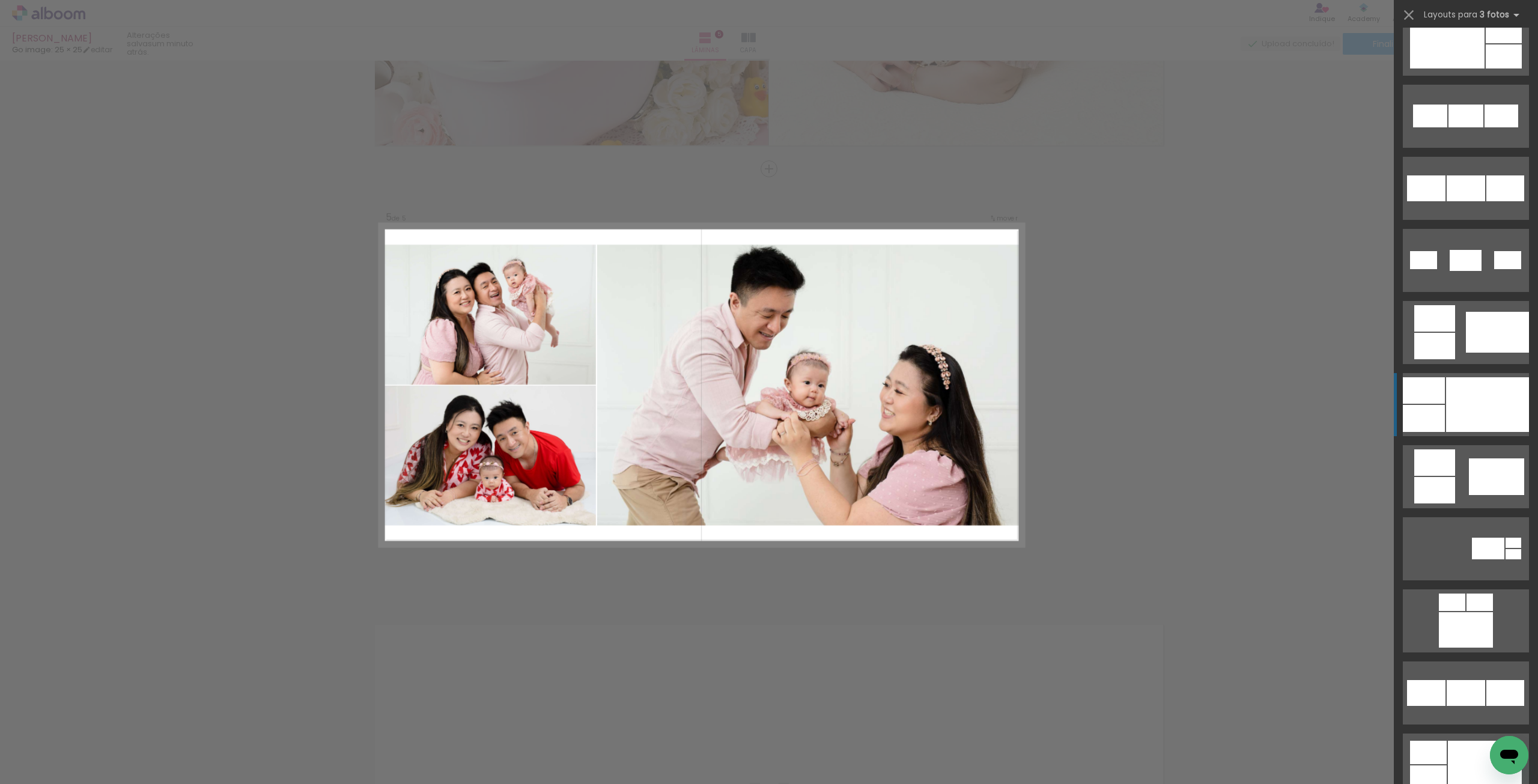
click at [1449, 394] on div at bounding box center [1488, 405] width 83 height 55
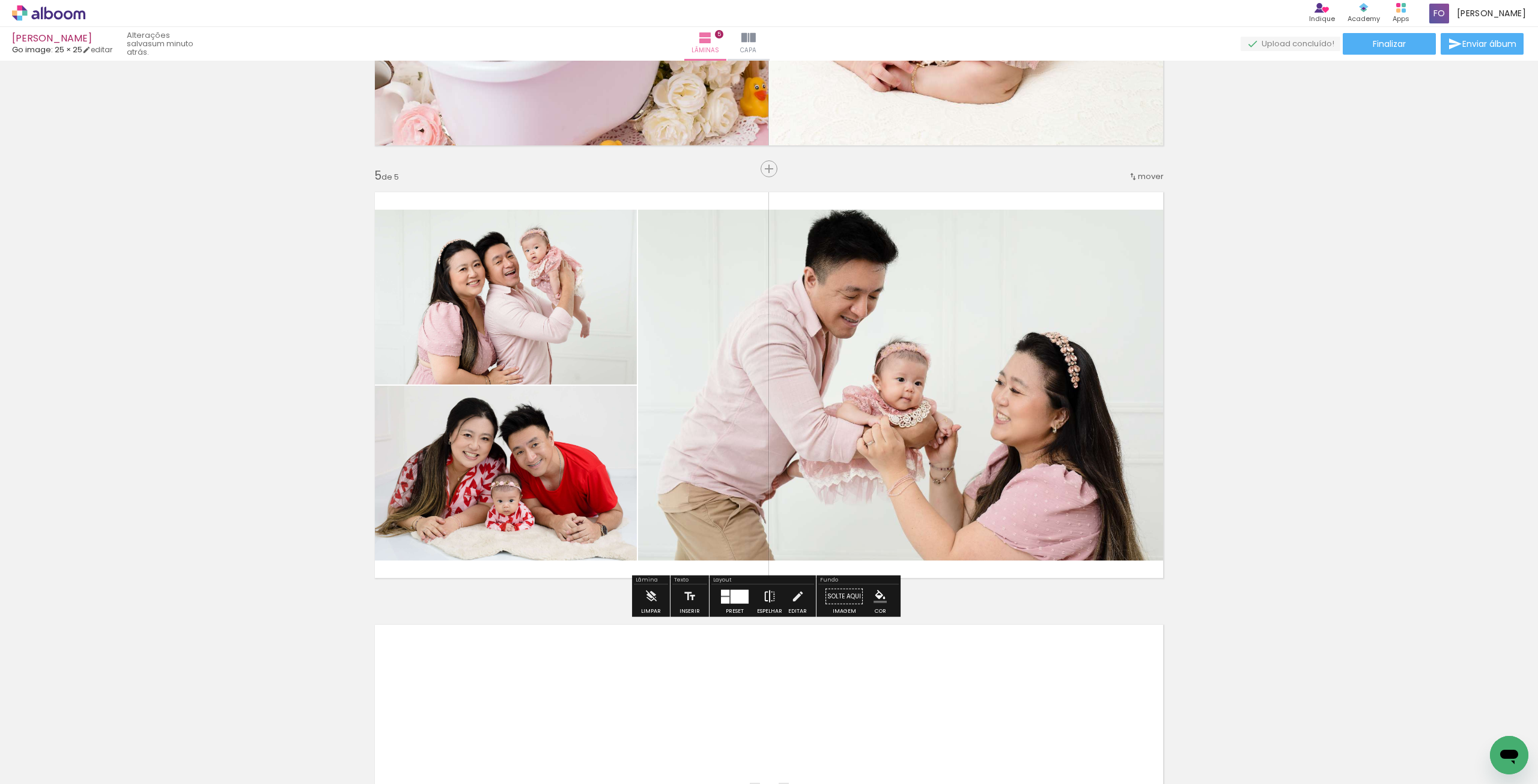
click at [769, 600] on iron-icon at bounding box center [769, 596] width 13 height 24
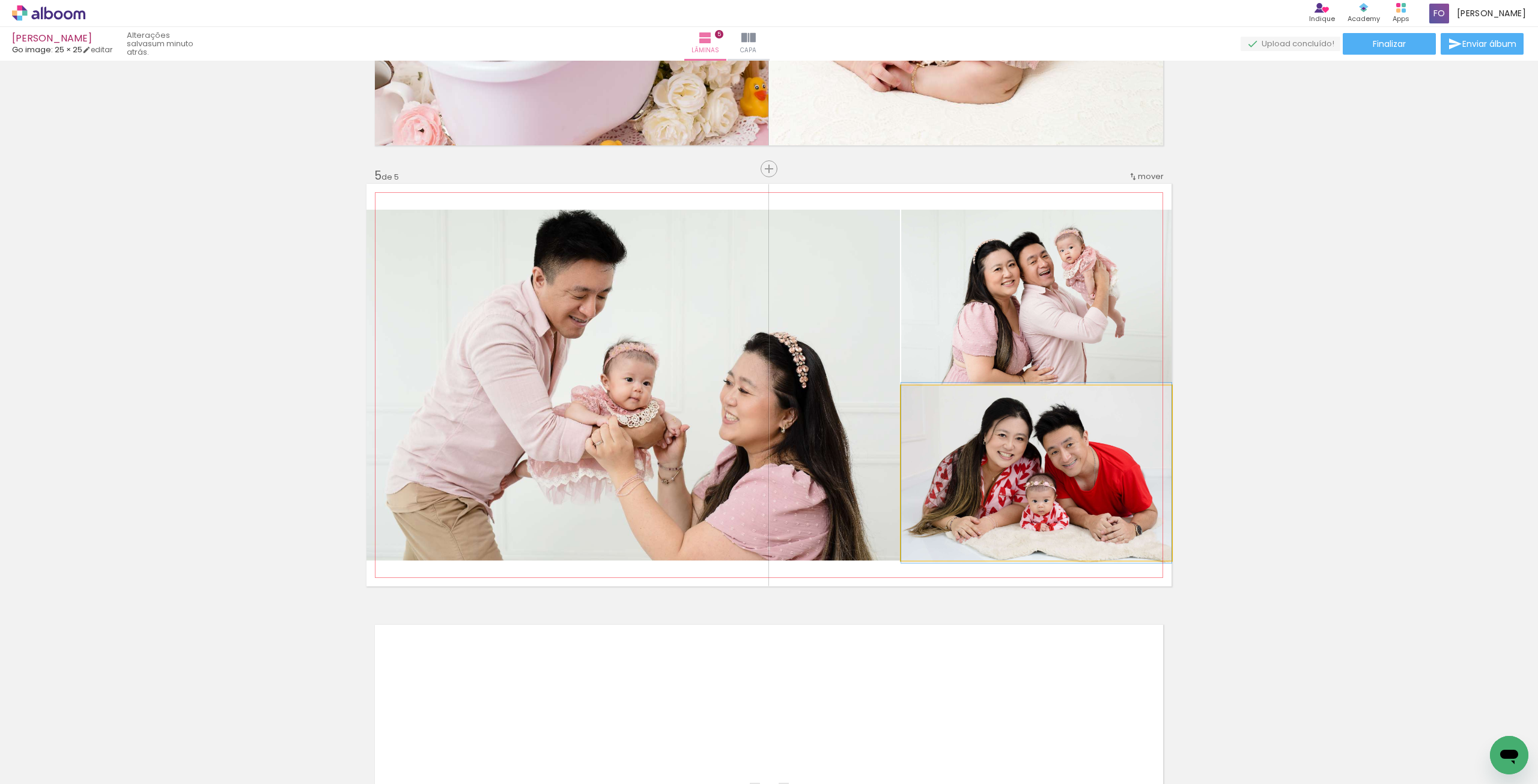
drag, startPoint x: 1113, startPoint y: 494, endPoint x: 1098, endPoint y: 495, distance: 15.0
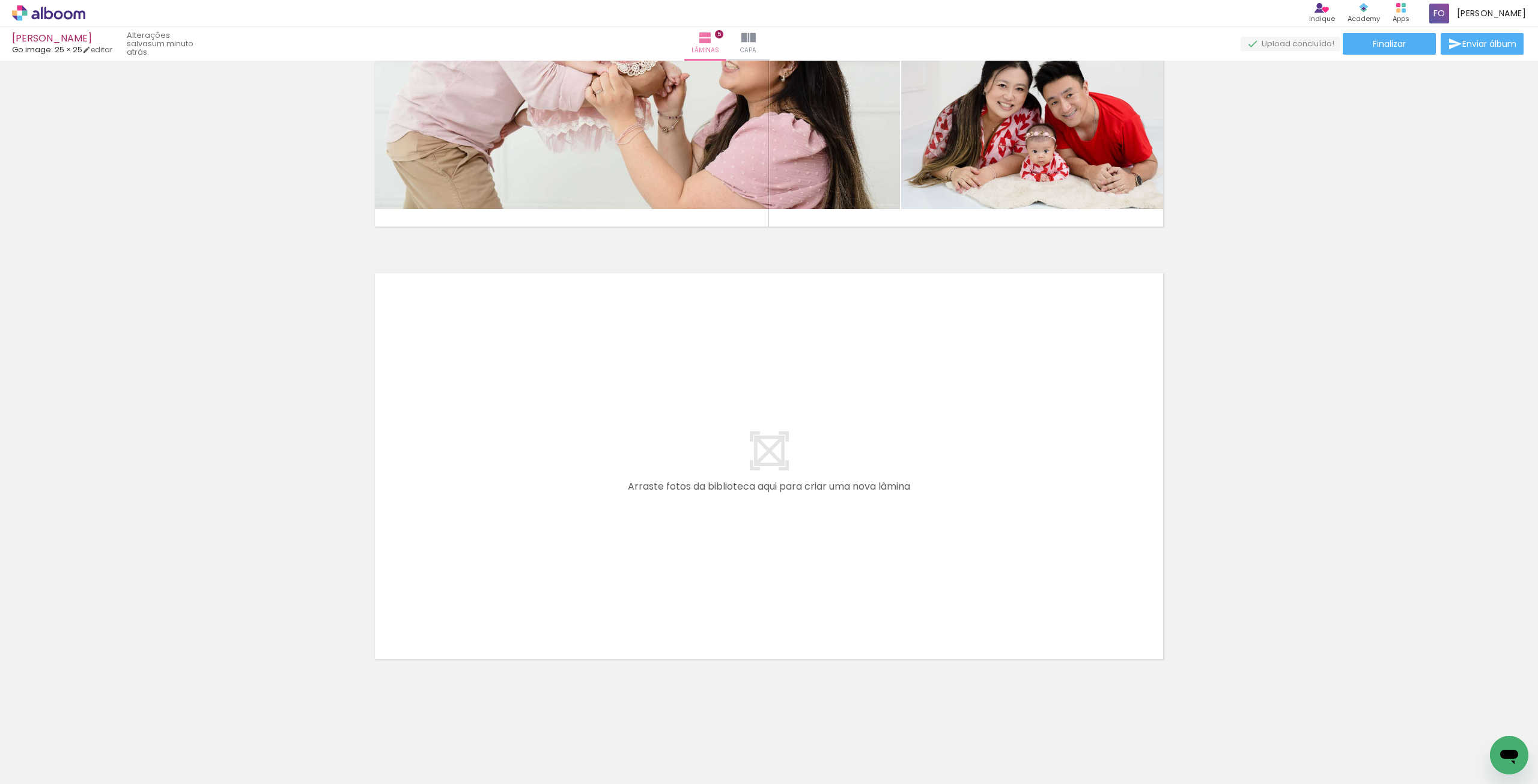
scroll to position [0, 515]
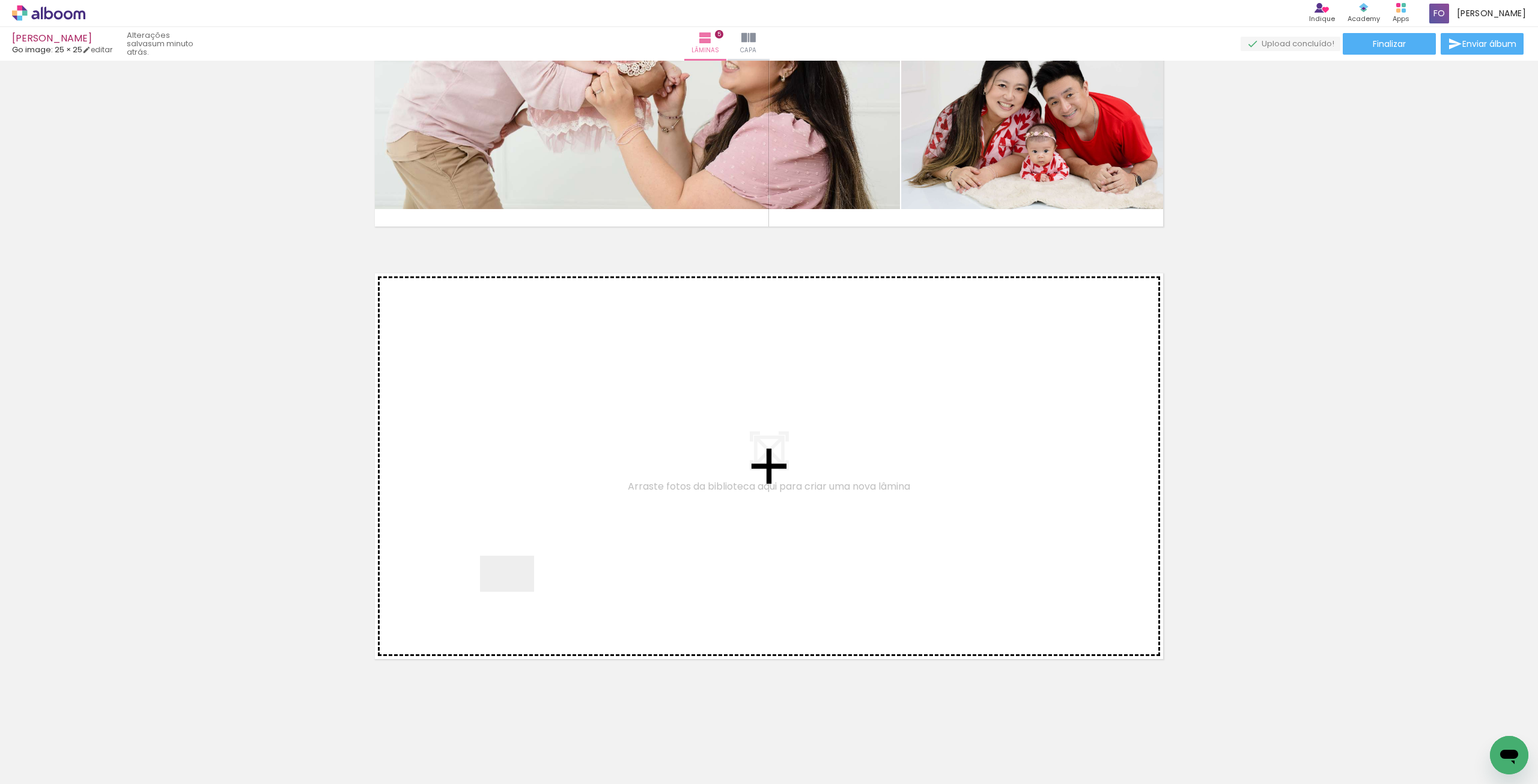
drag, startPoint x: 494, startPoint y: 757, endPoint x: 528, endPoint y: 495, distance: 264.2
click at [528, 495] on quentale-workspace at bounding box center [769, 392] width 1538 height 784
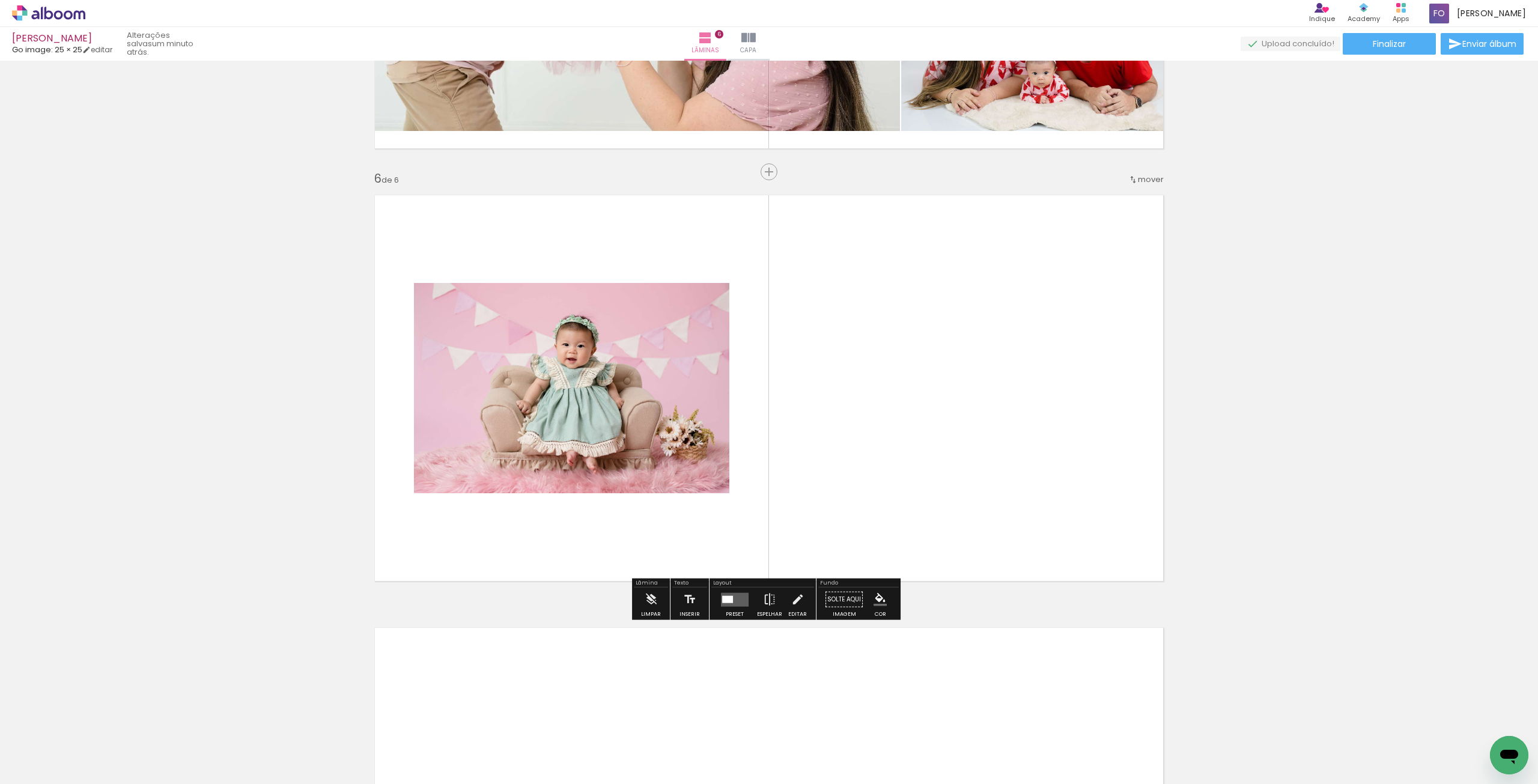
scroll to position [2074, 0]
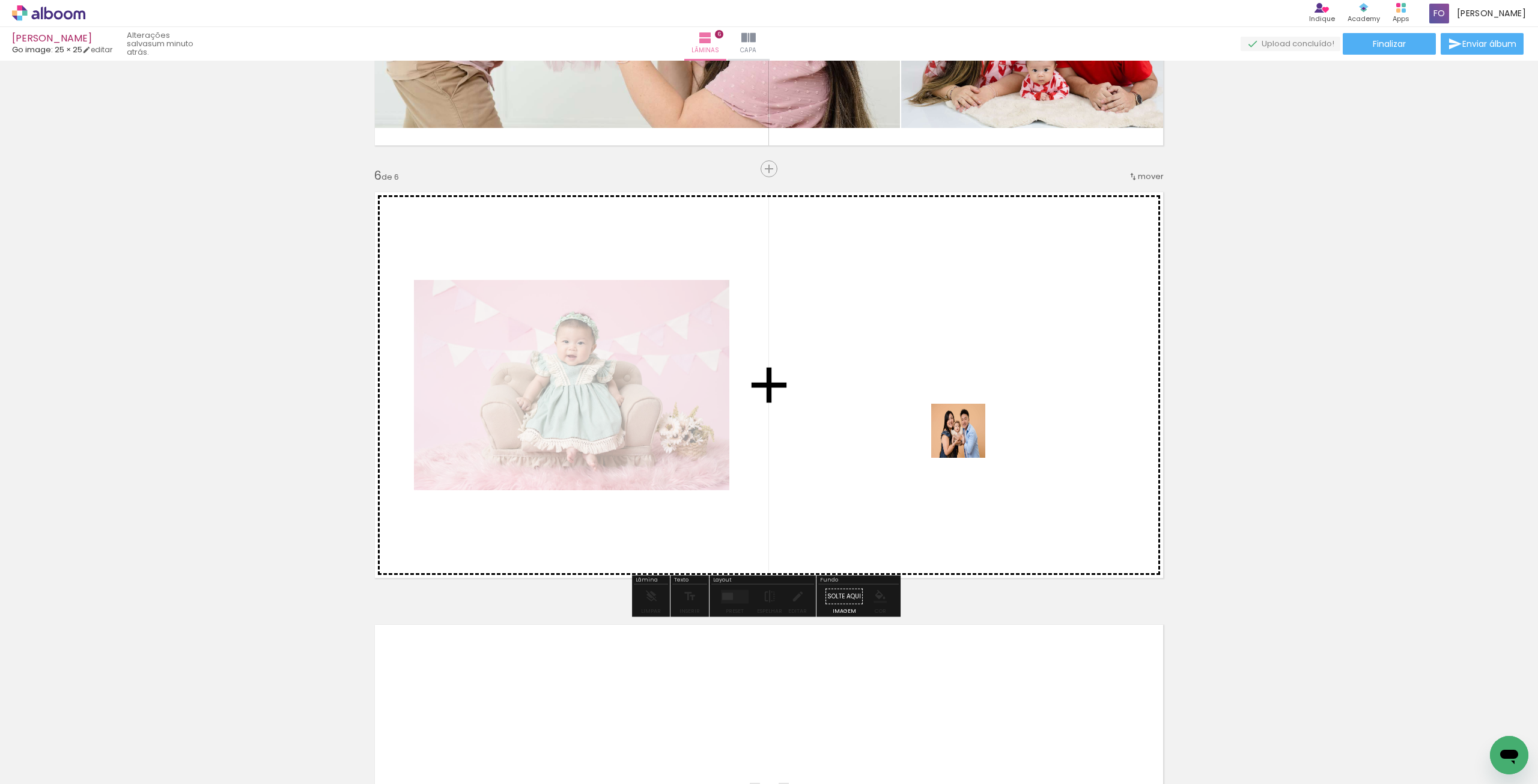
drag, startPoint x: 554, startPoint y: 745, endPoint x: 967, endPoint y: 440, distance: 513.4
click at [967, 440] on quentale-workspace at bounding box center [769, 392] width 1538 height 784
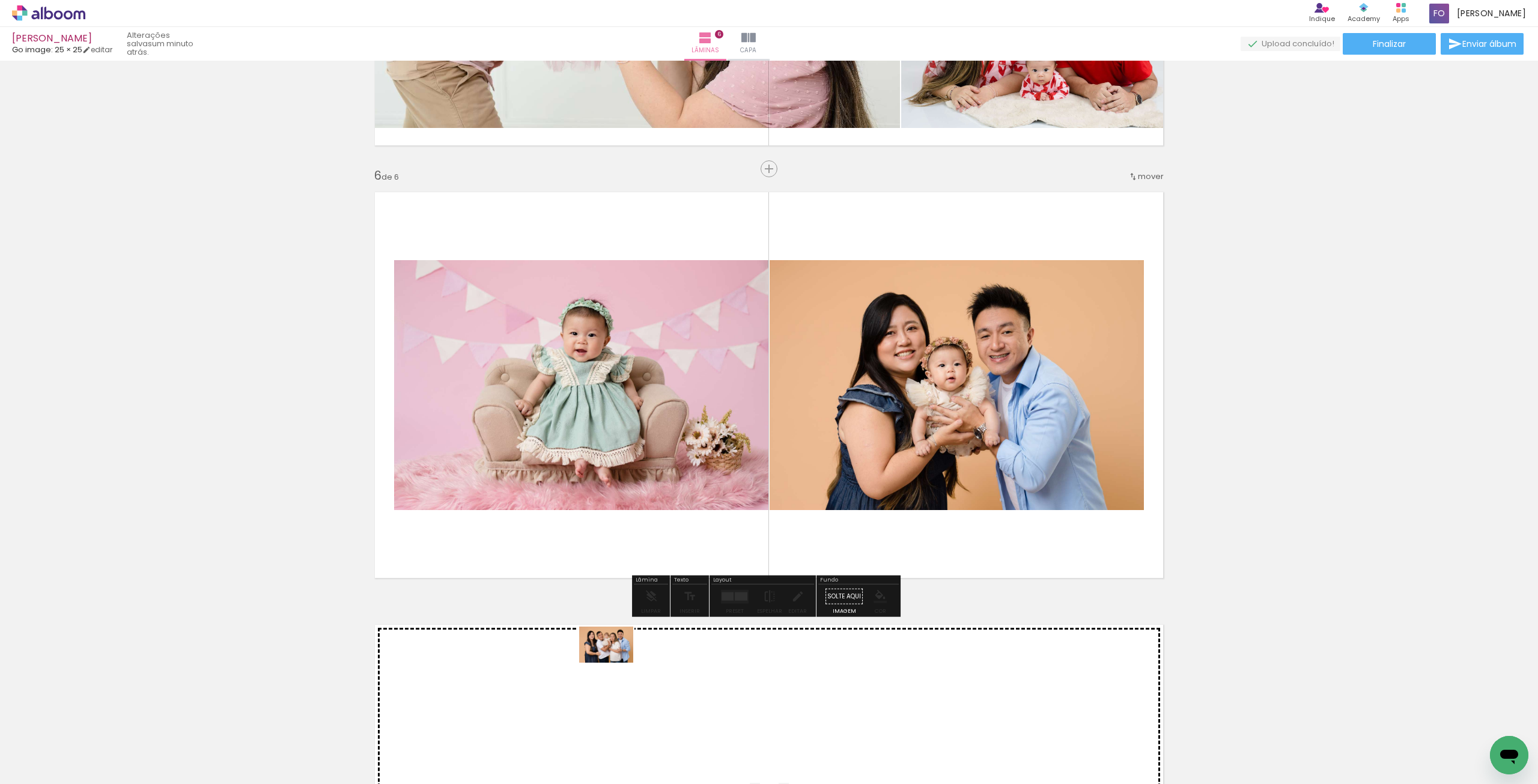
drag, startPoint x: 615, startPoint y: 732, endPoint x: 615, endPoint y: 642, distance: 90.0
click at [615, 642] on quentale-workspace at bounding box center [769, 392] width 1538 height 784
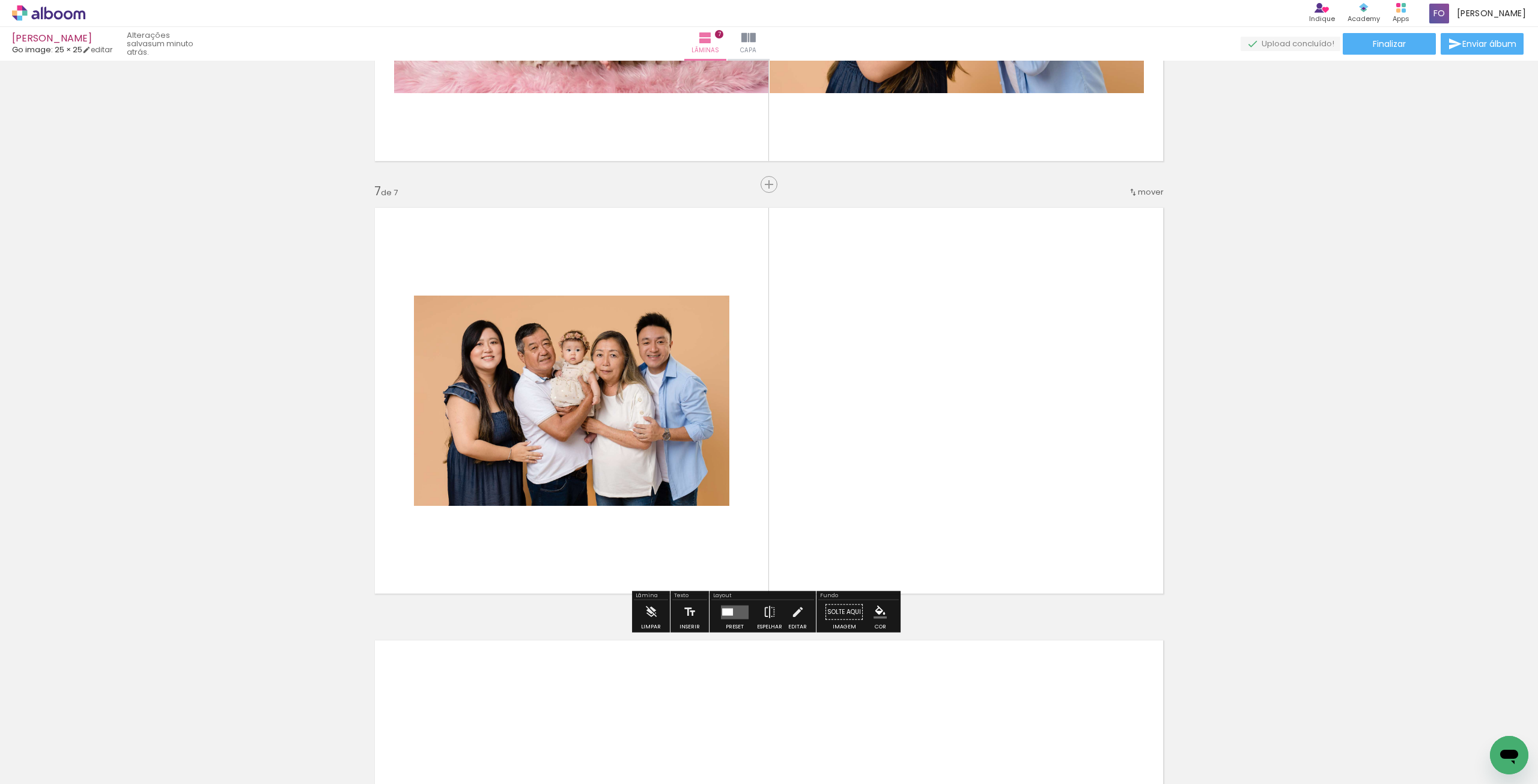
scroll to position [2506, 0]
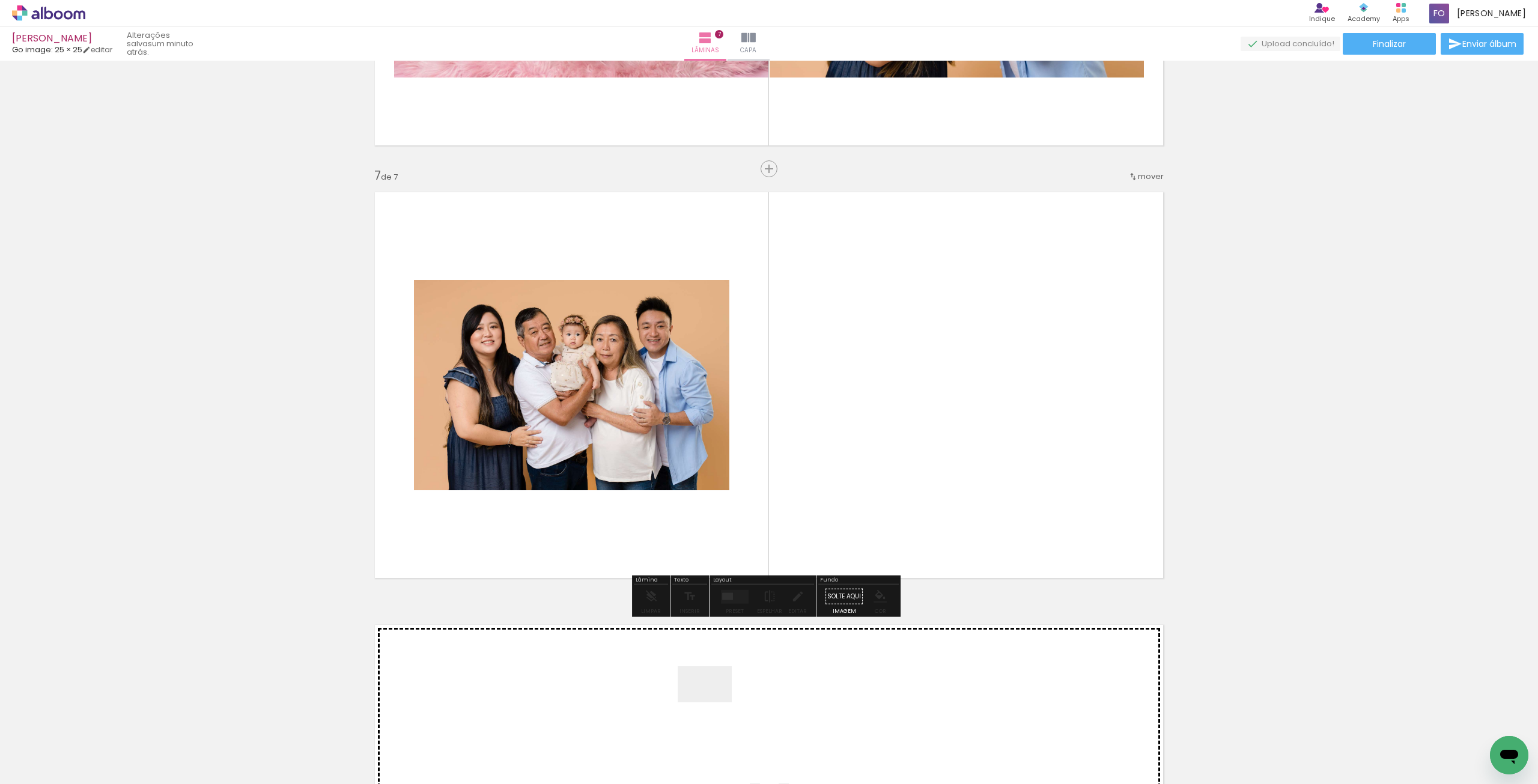
drag, startPoint x: 693, startPoint y: 730, endPoint x: 760, endPoint y: 688, distance: 79.1
click at [831, 484] on quentale-workspace at bounding box center [769, 392] width 1538 height 784
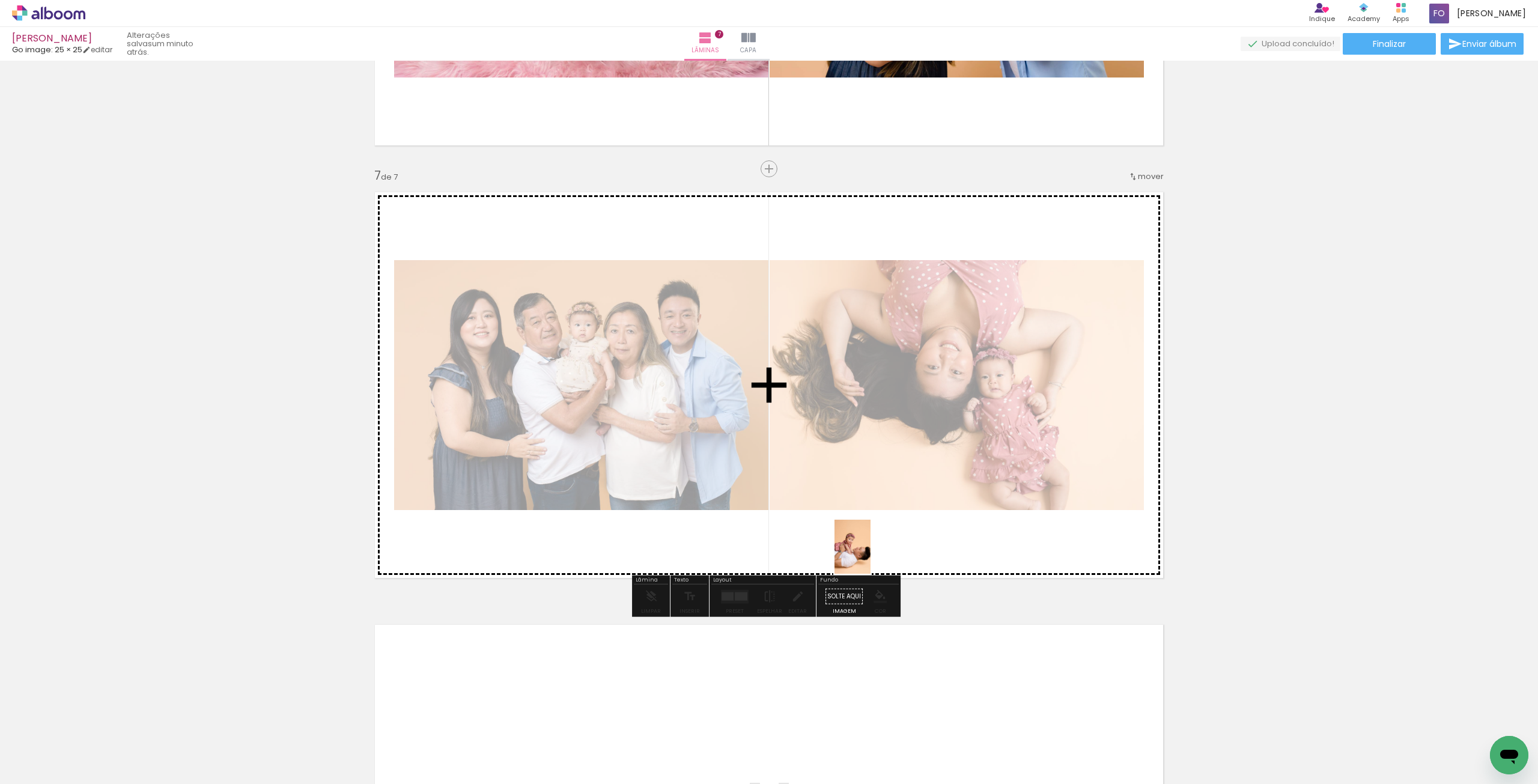
drag, startPoint x: 762, startPoint y: 739, endPoint x: 871, endPoint y: 556, distance: 213.0
click at [871, 556] on quentale-workspace at bounding box center [769, 392] width 1538 height 784
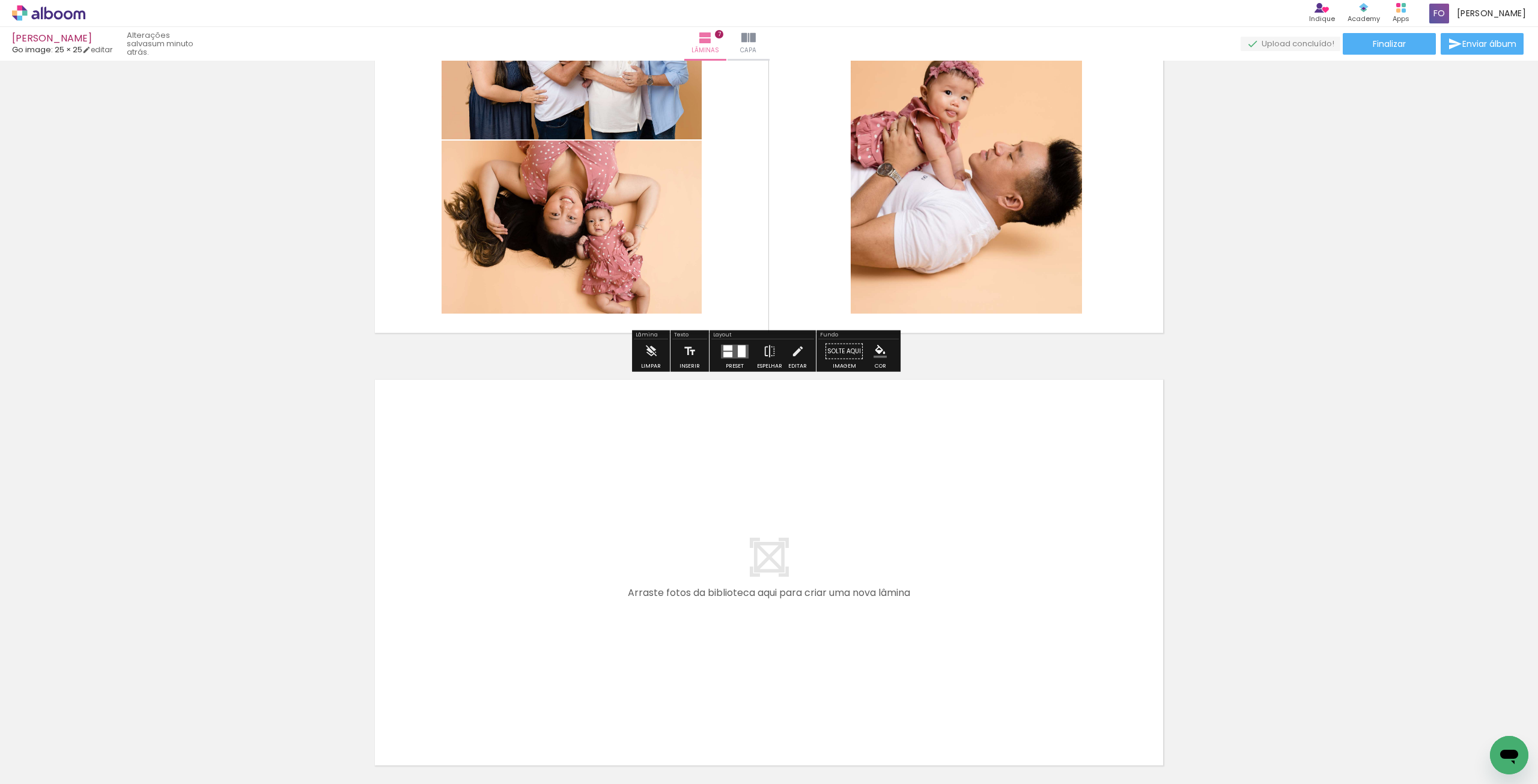
scroll to position [2858, 0]
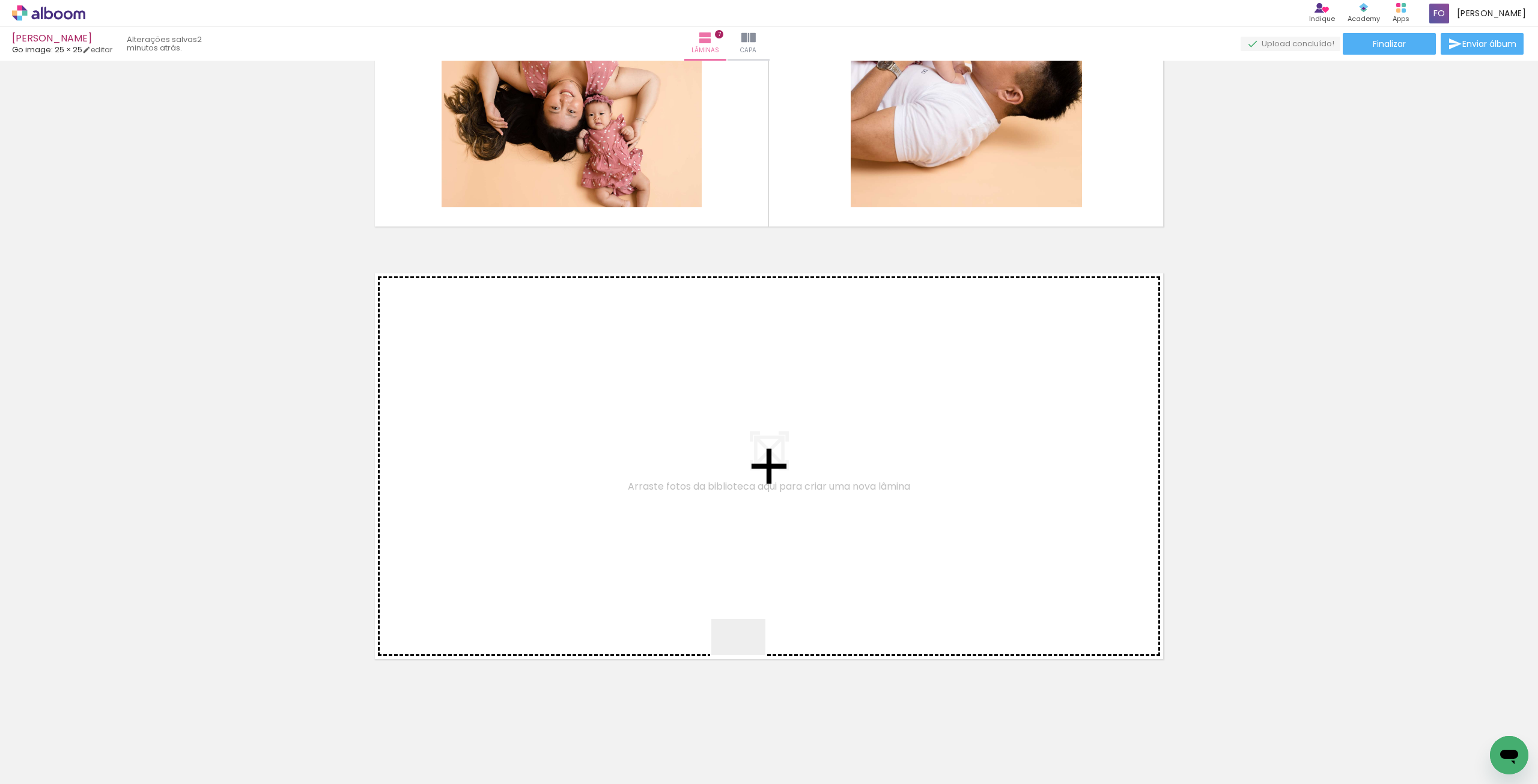
drag, startPoint x: 812, startPoint y: 742, endPoint x: 718, endPoint y: 595, distance: 174.5
click at [718, 595] on quentale-workspace at bounding box center [769, 392] width 1538 height 784
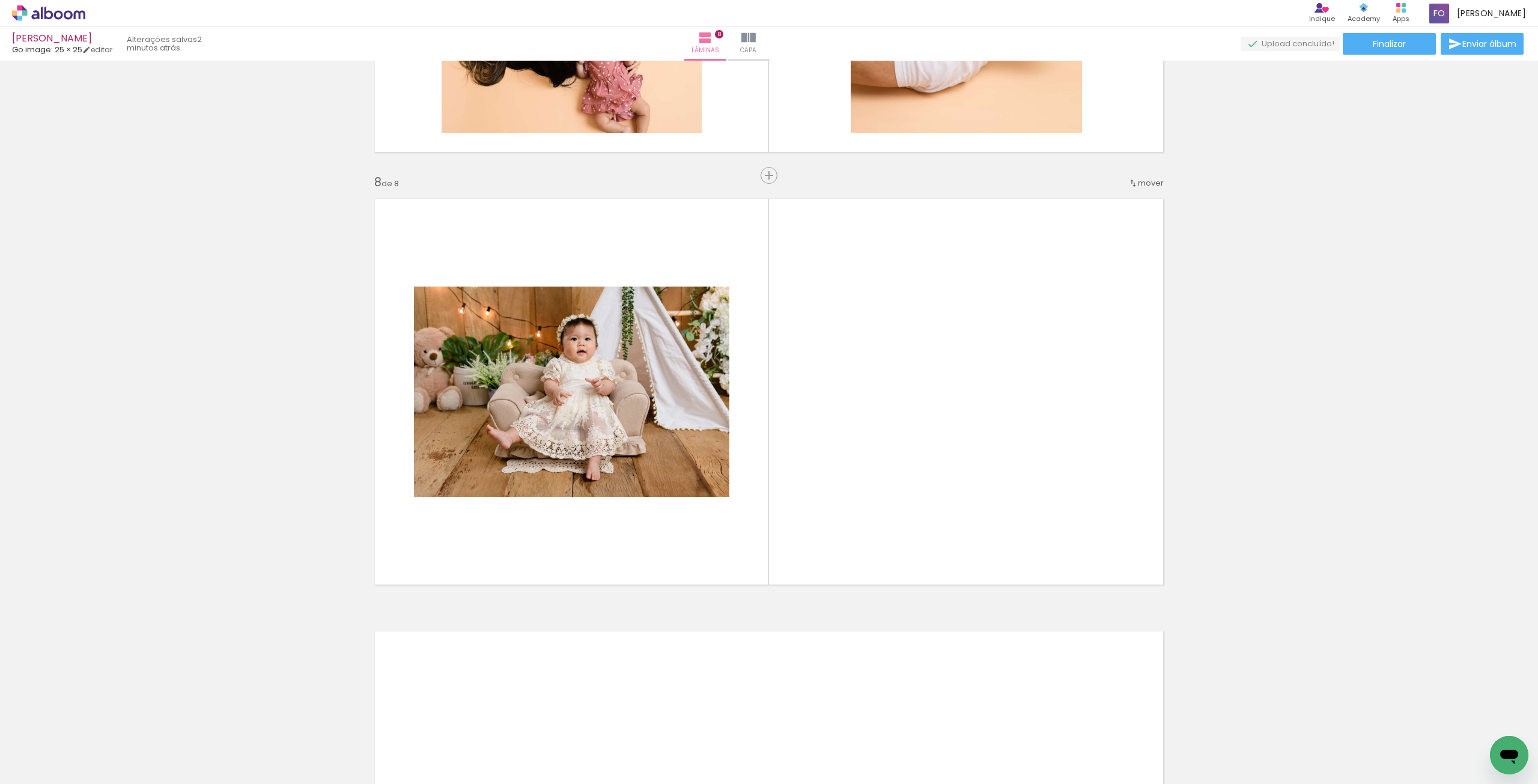
scroll to position [2938, 0]
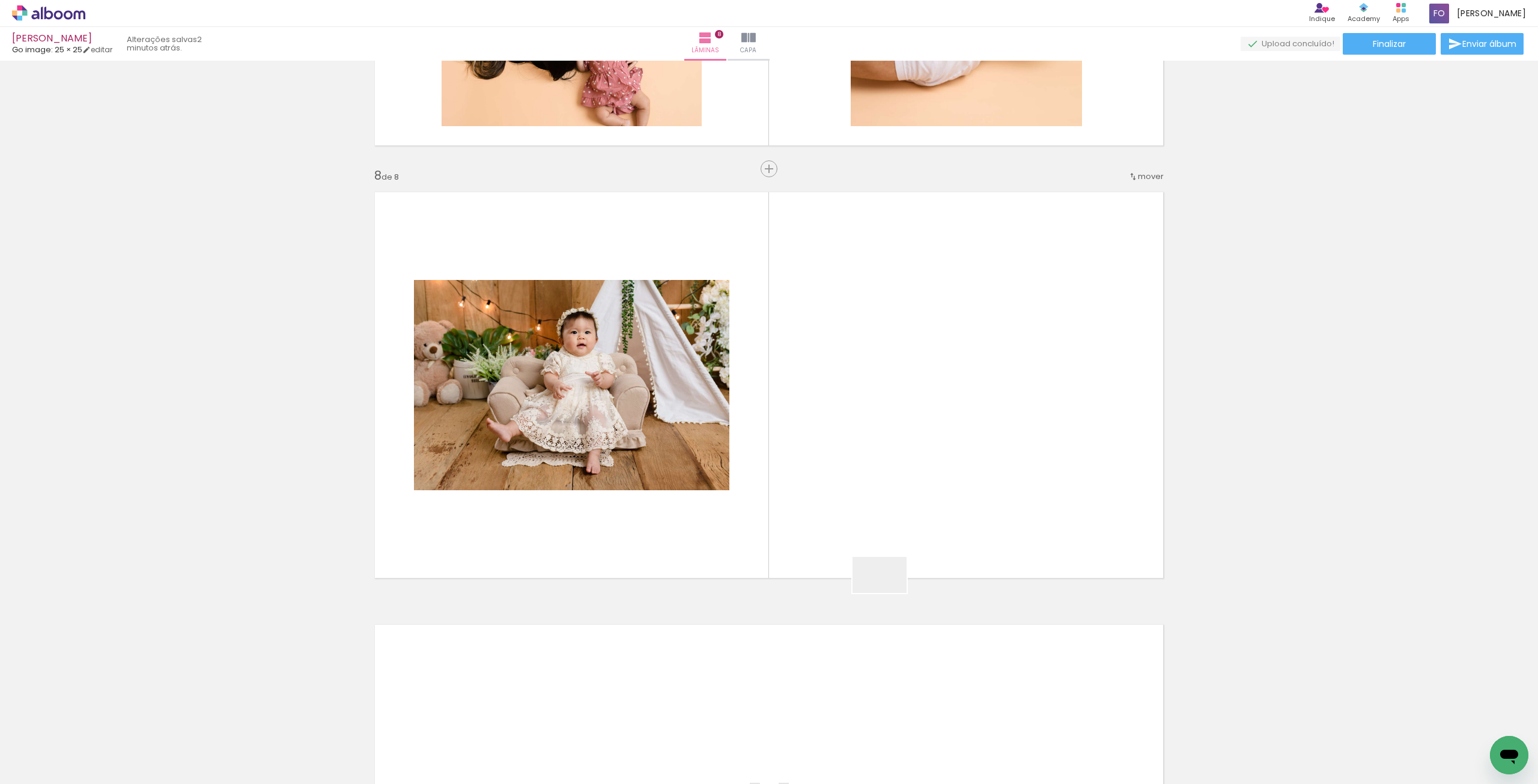
drag, startPoint x: 882, startPoint y: 742, endPoint x: 915, endPoint y: 676, distance: 73.8
click at [889, 506] on quentale-workspace at bounding box center [769, 392] width 1538 height 784
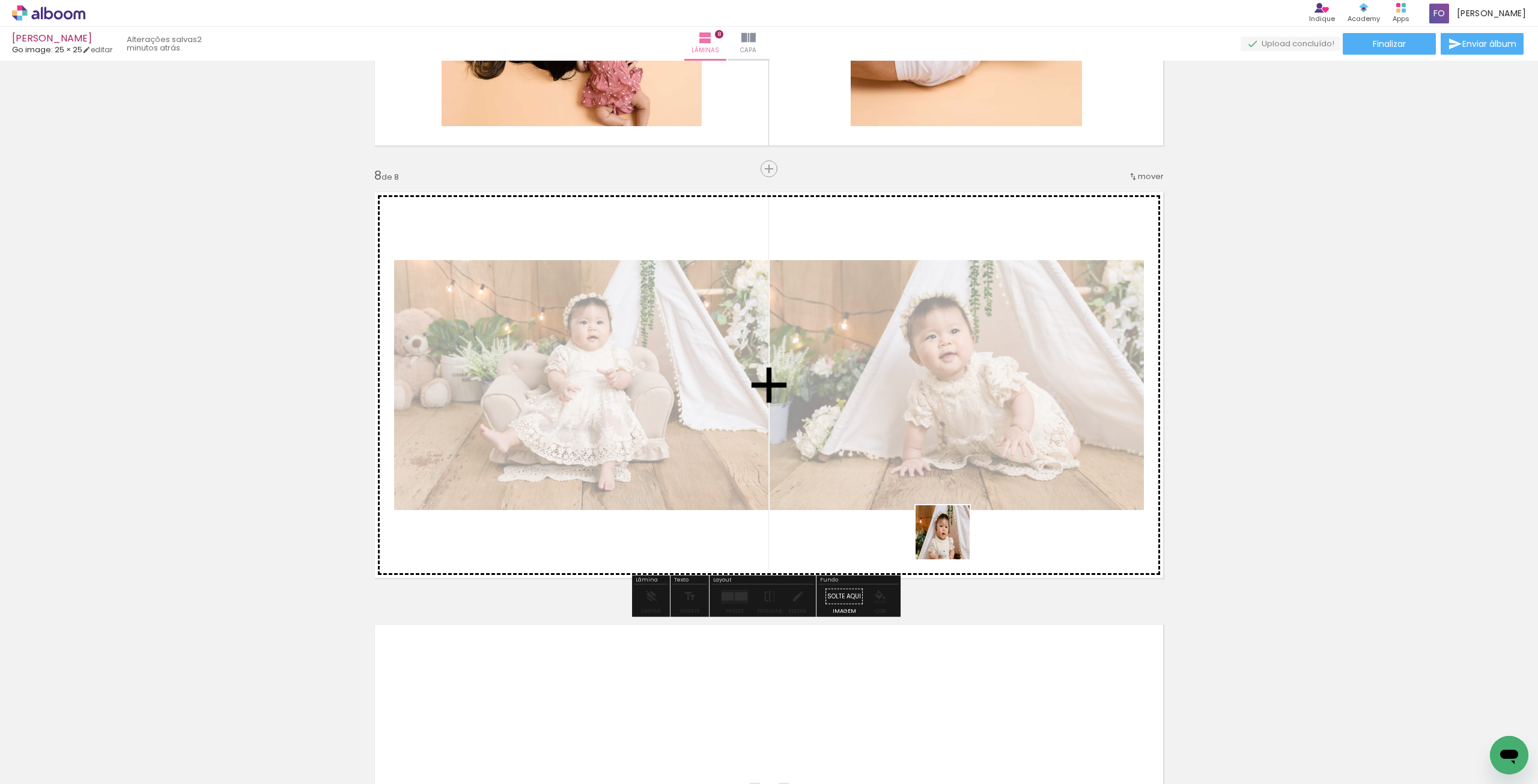
drag, startPoint x: 947, startPoint y: 687, endPoint x: 951, endPoint y: 541, distance: 146.1
click at [951, 541] on quentale-workspace at bounding box center [769, 392] width 1538 height 784
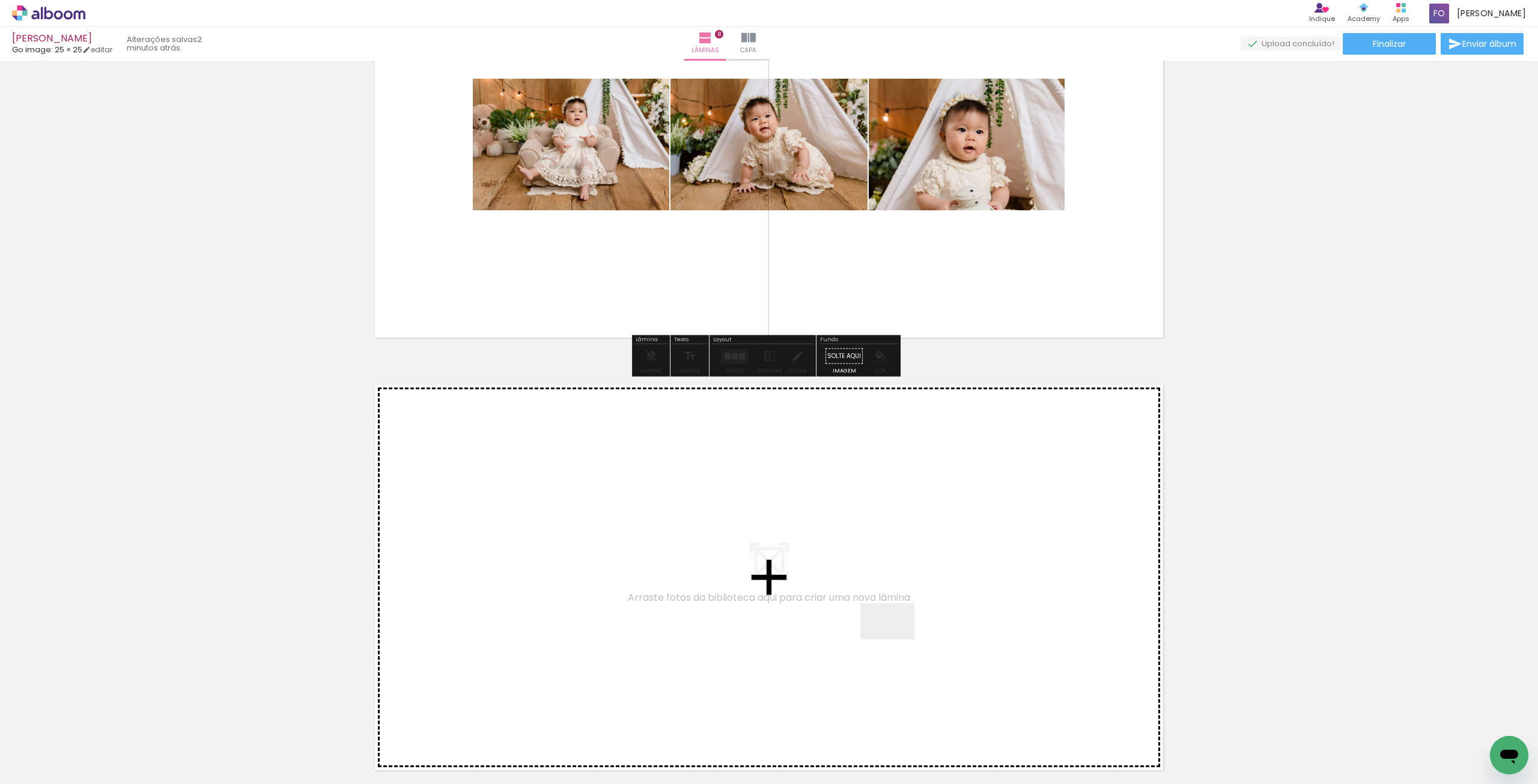
drag, startPoint x: 1034, startPoint y: 743, endPoint x: 834, endPoint y: 599, distance: 246.4
click at [834, 599] on quentale-workspace at bounding box center [769, 392] width 1538 height 784
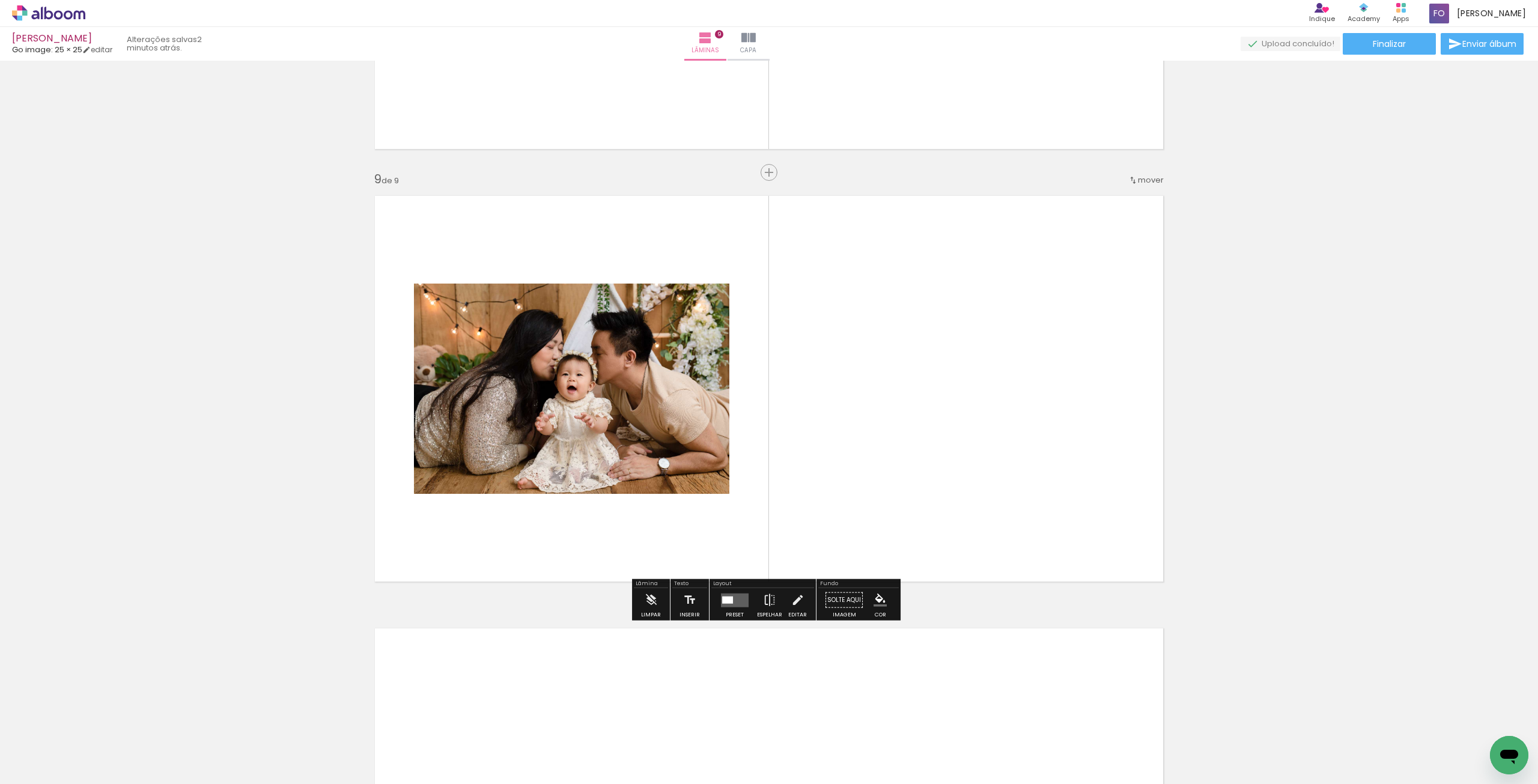
scroll to position [3371, 0]
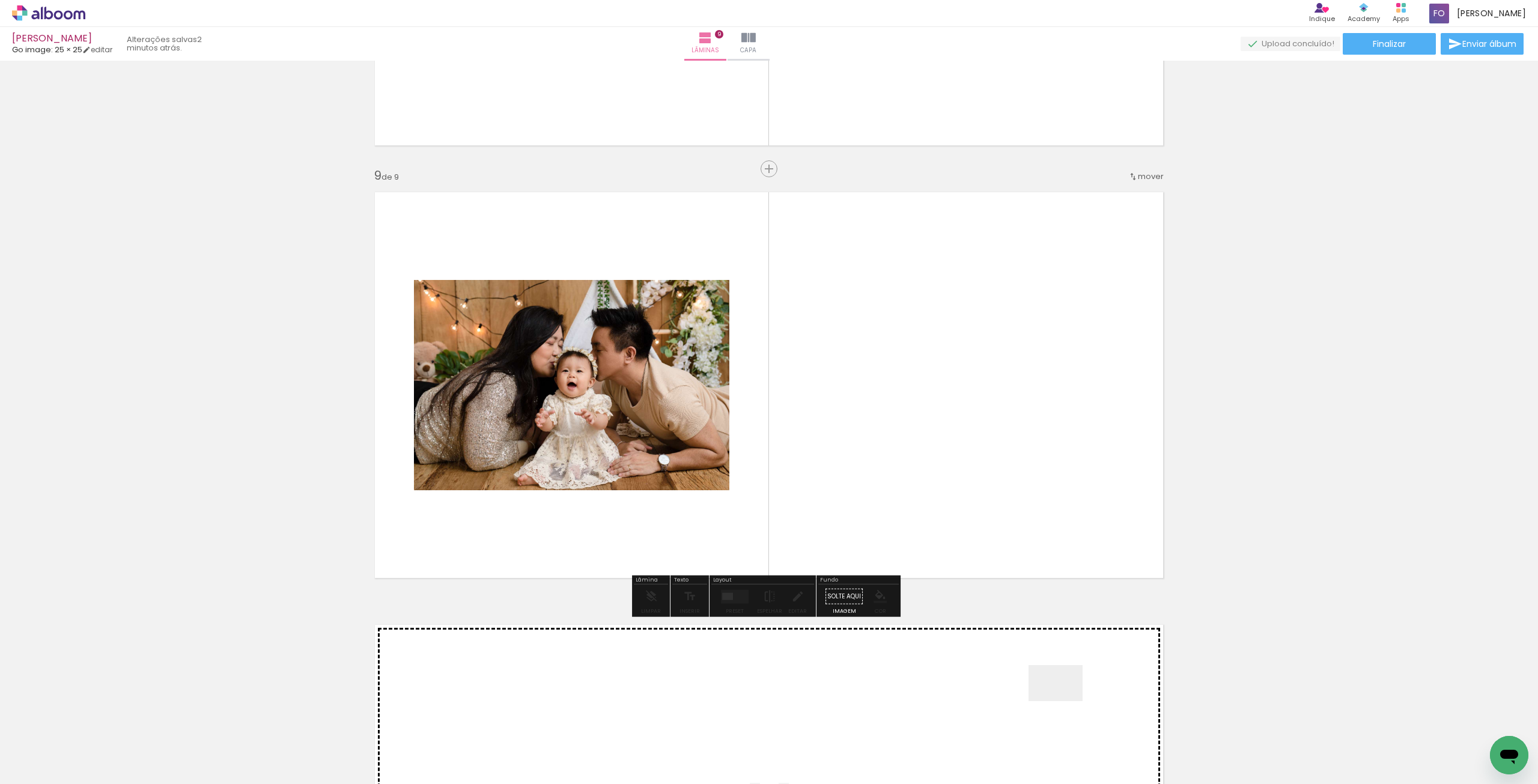
drag, startPoint x: 1080, startPoint y: 741, endPoint x: 987, endPoint y: 523, distance: 237.0
click at [998, 512] on quentale-workspace at bounding box center [769, 392] width 1538 height 784
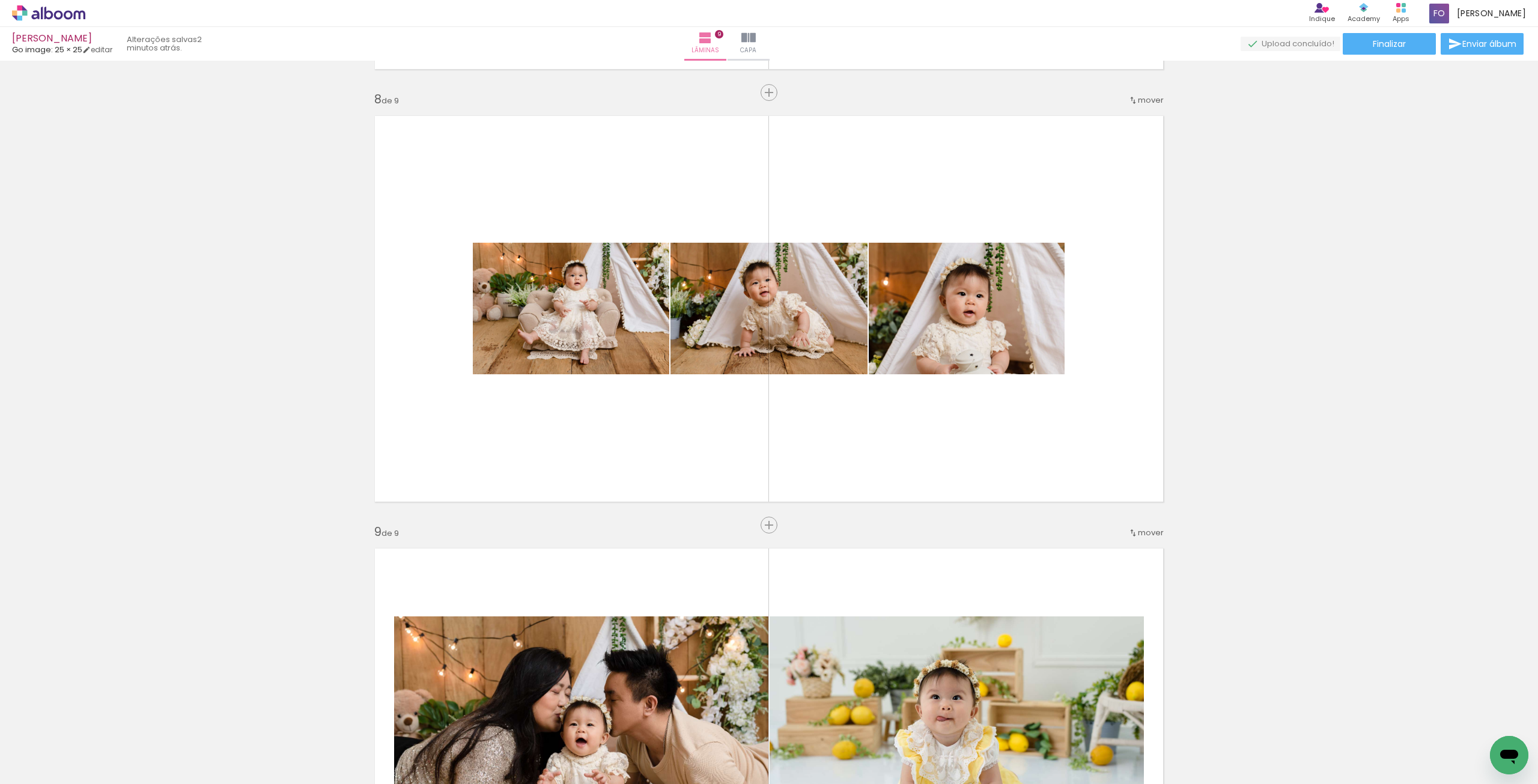
scroll to position [3011, 0]
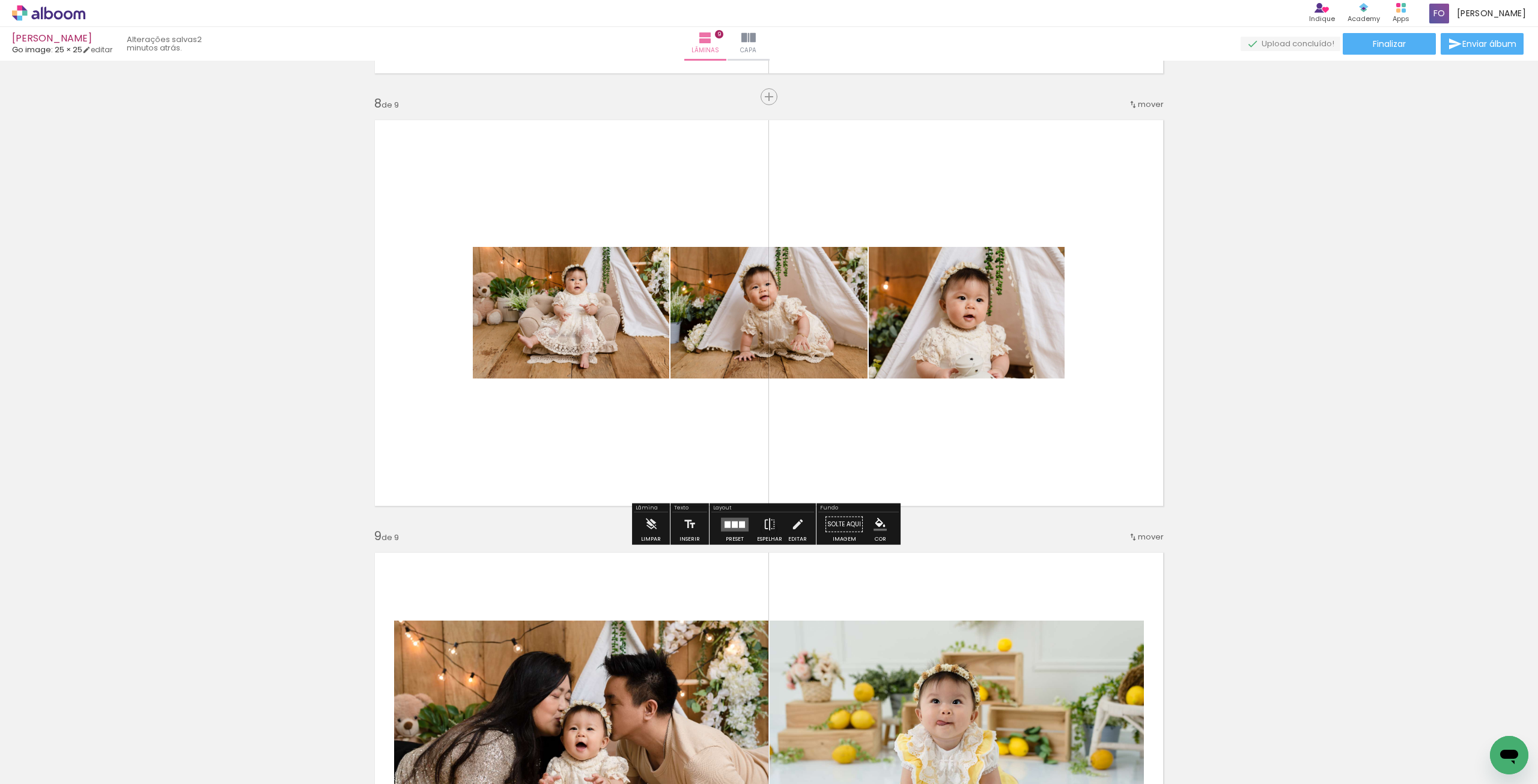
click at [715, 522] on paper-button "Preset" at bounding box center [734, 527] width 38 height 31
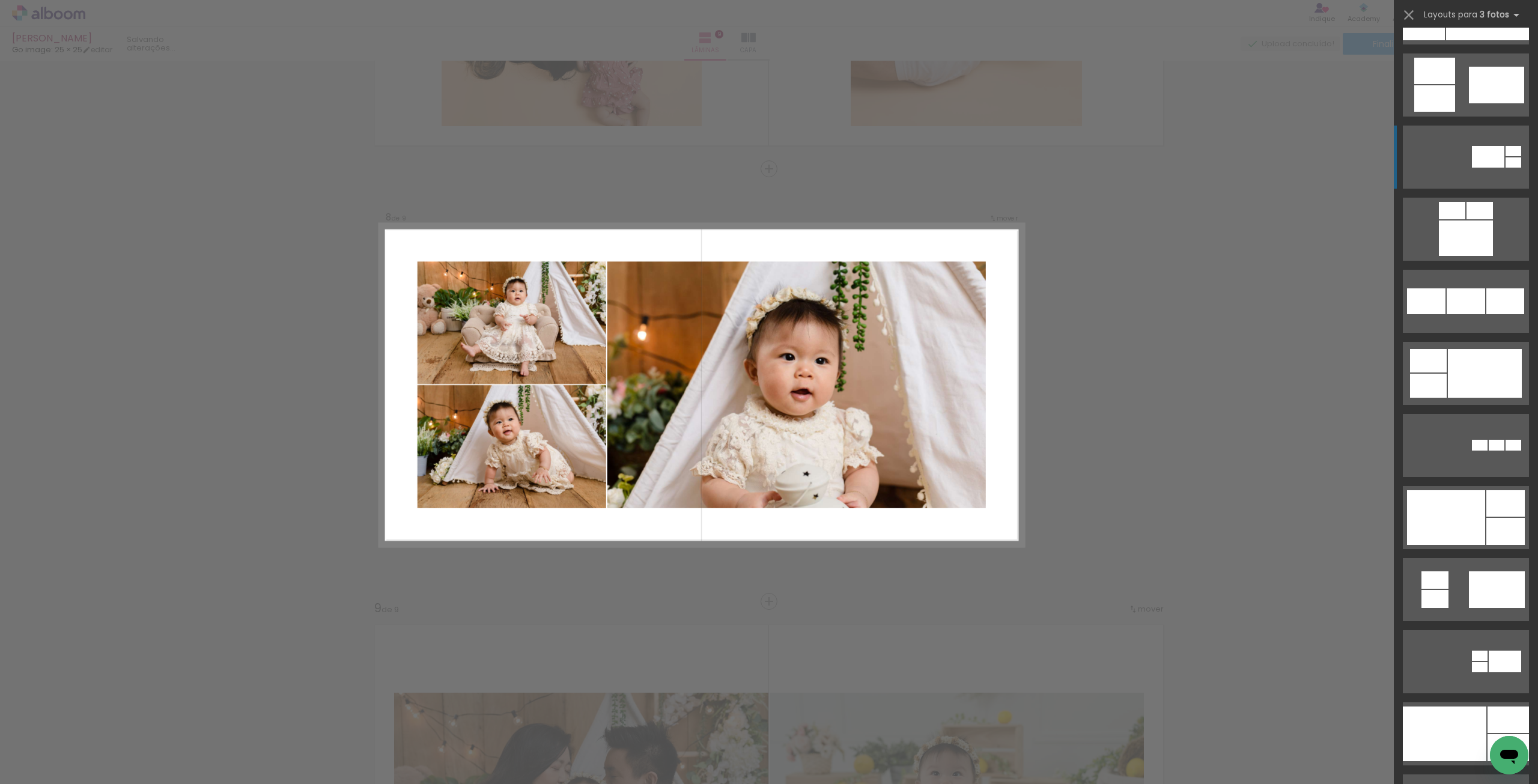
scroll to position [1021, 0]
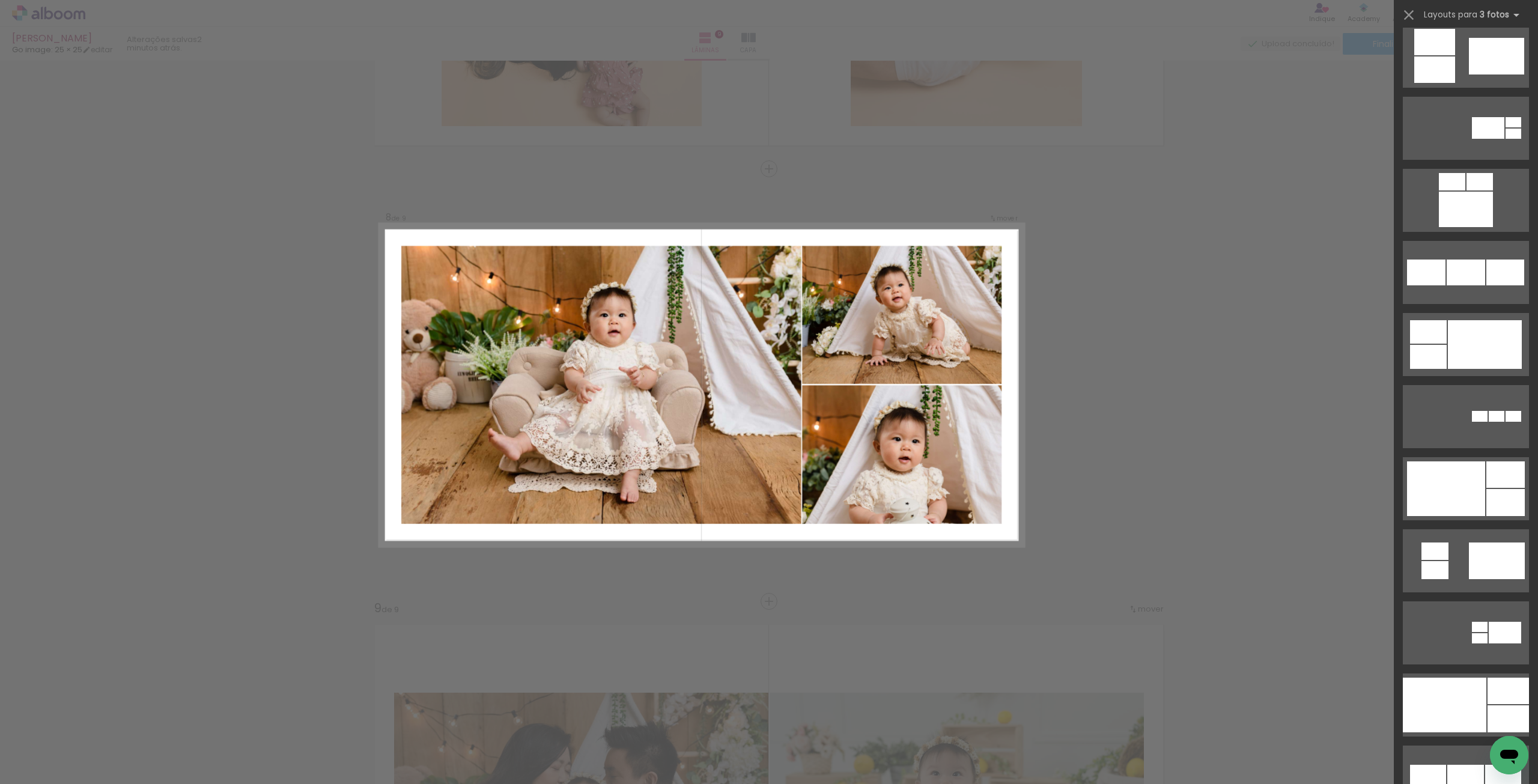
drag, startPoint x: 1460, startPoint y: 488, endPoint x: 1436, endPoint y: 492, distance: 24.3
click at [1460, 489] on div at bounding box center [1446, 488] width 78 height 55
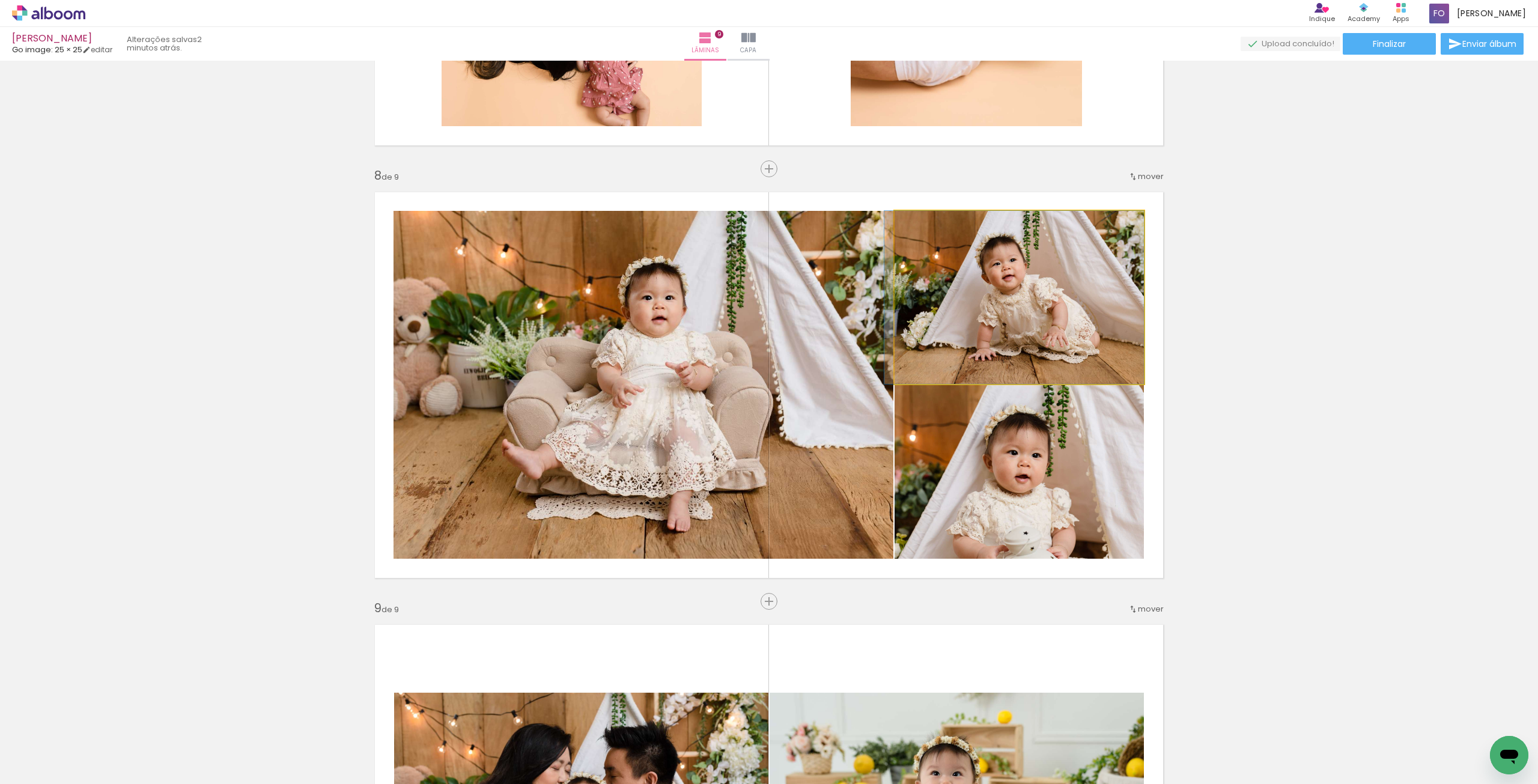
drag, startPoint x: 1010, startPoint y: 331, endPoint x: 998, endPoint y: 336, distance: 13.0
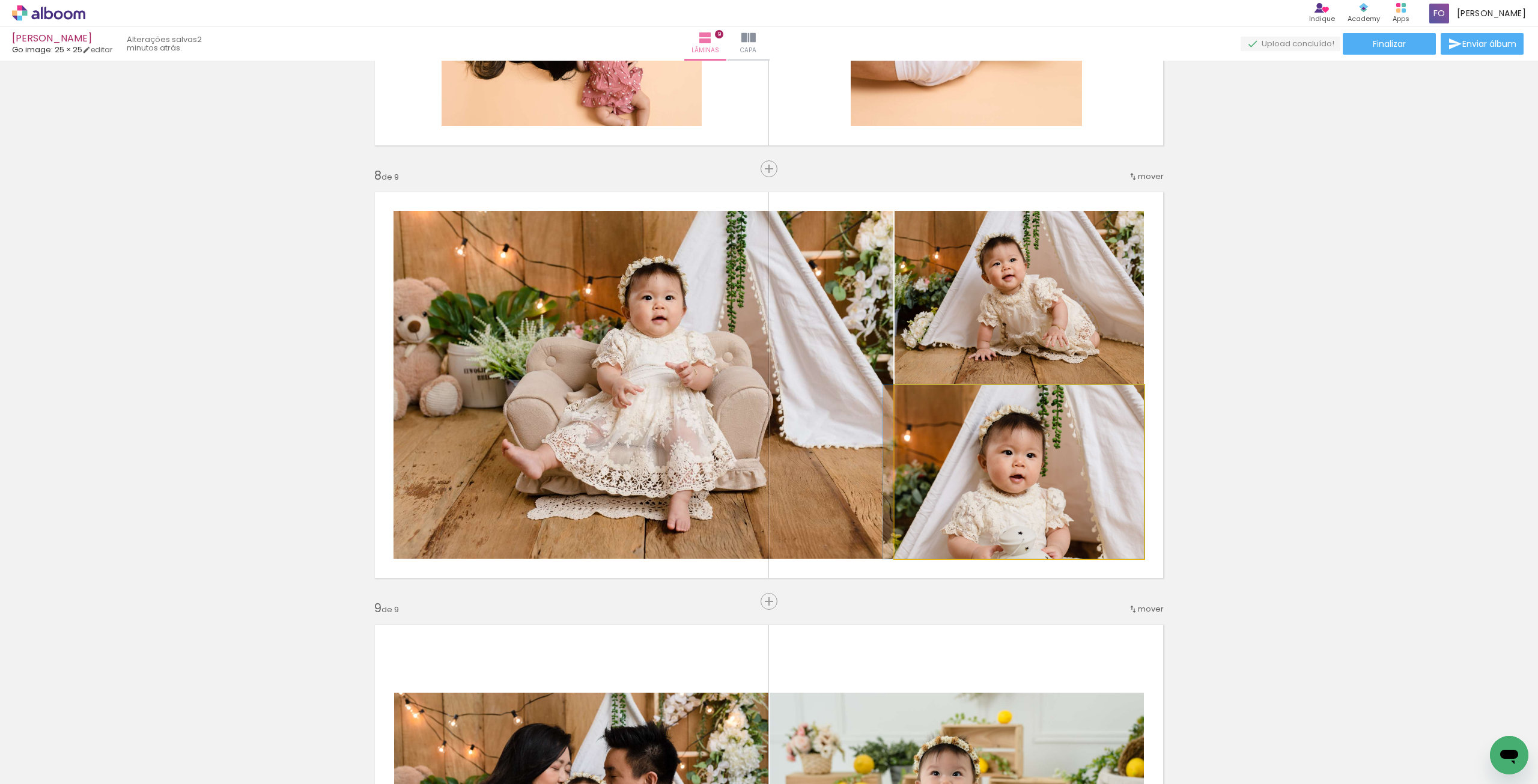
drag, startPoint x: 1031, startPoint y: 424, endPoint x: 1020, endPoint y: 425, distance: 11.0
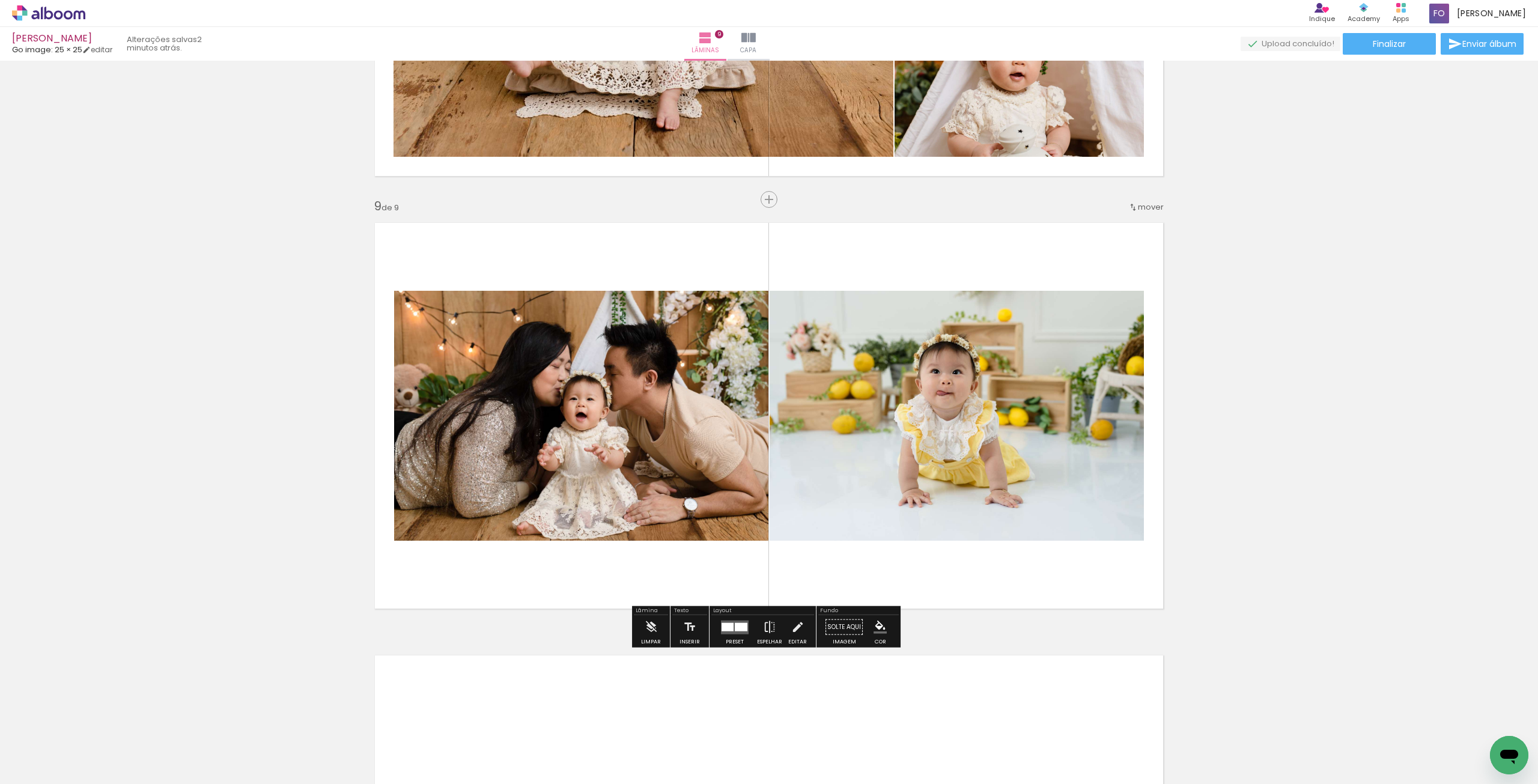
scroll to position [3359, 0]
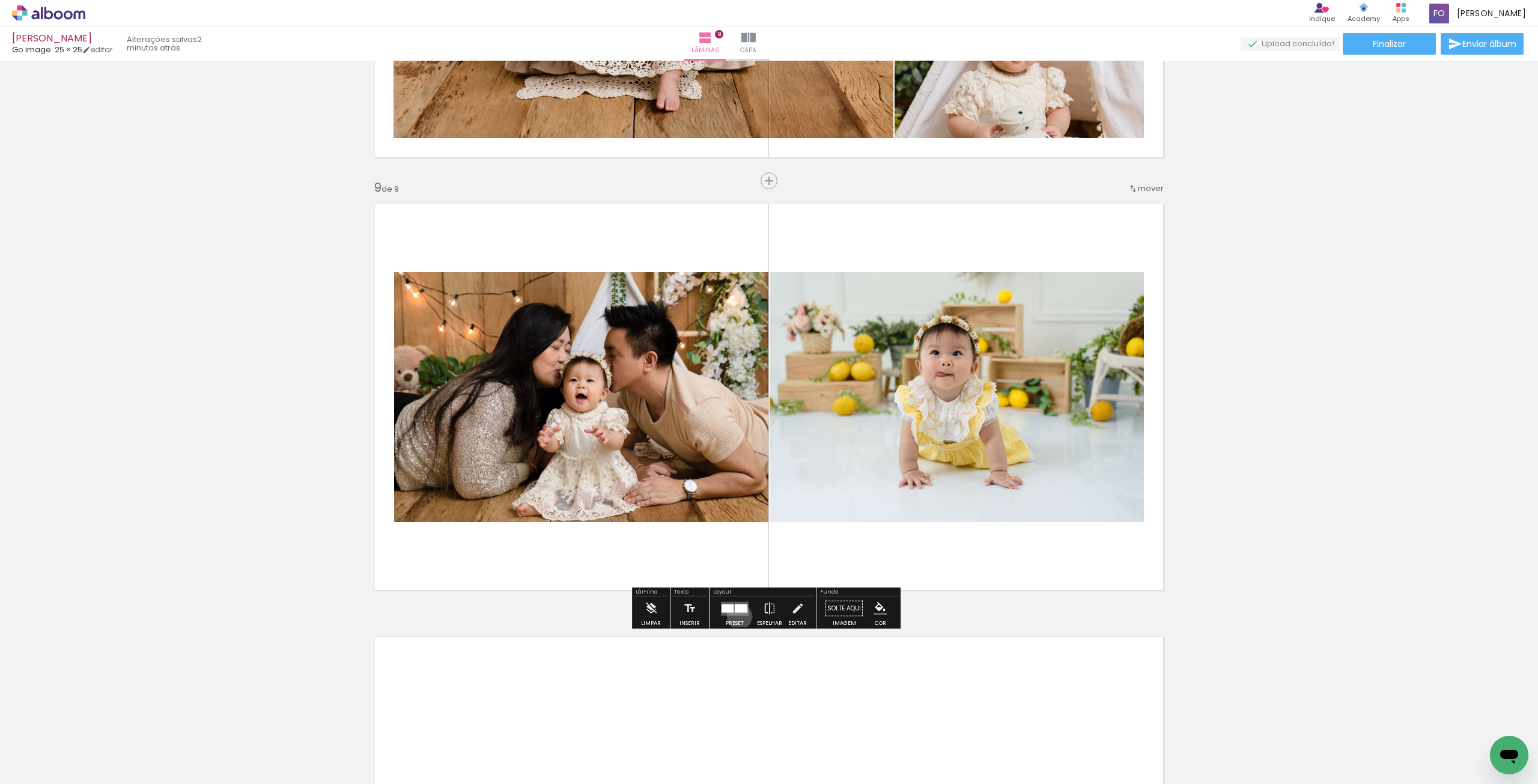
drag, startPoint x: 736, startPoint y: 615, endPoint x: 764, endPoint y: 615, distance: 28.0
click at [736, 615] on div at bounding box center [734, 608] width 32 height 24
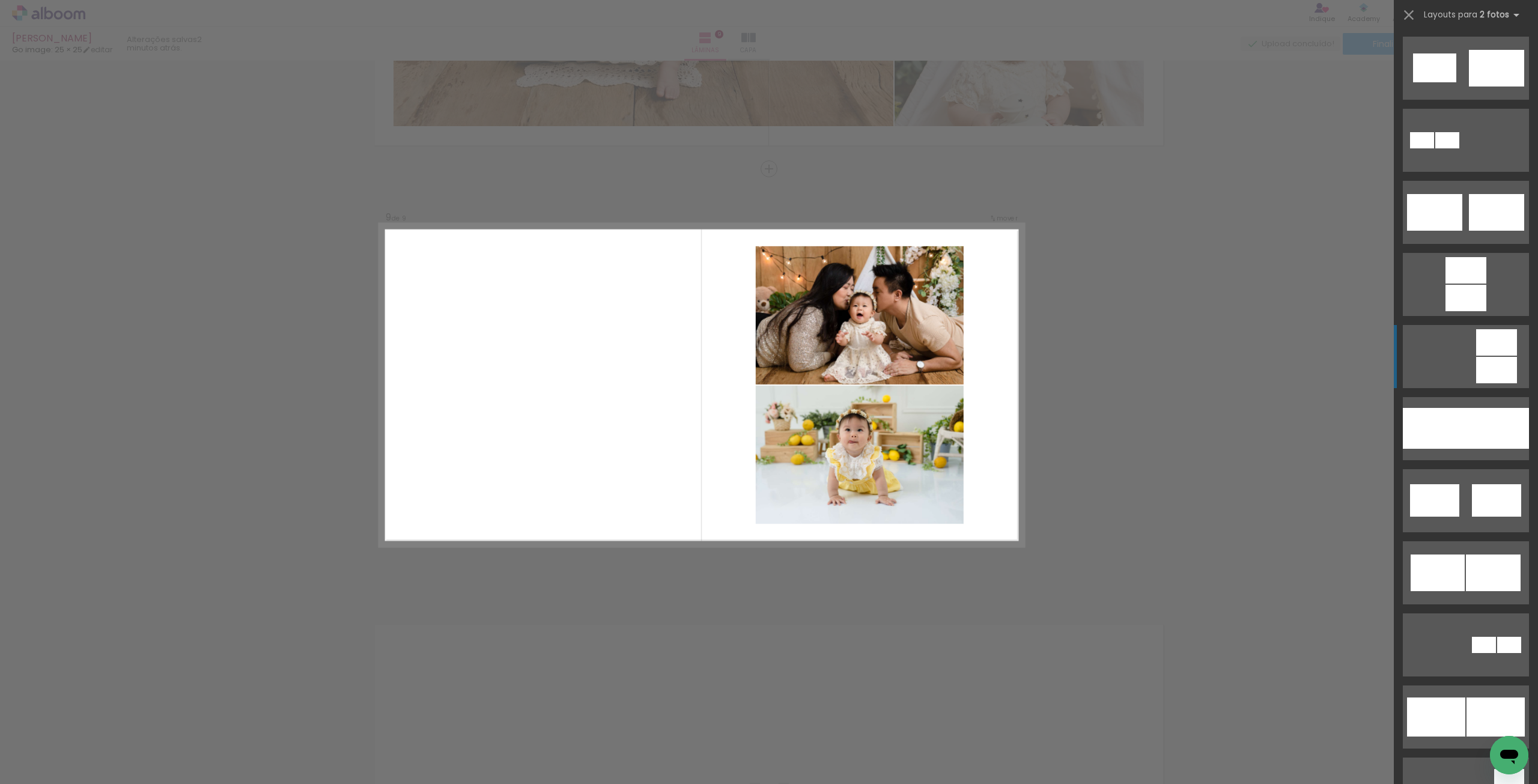
scroll to position [540, 0]
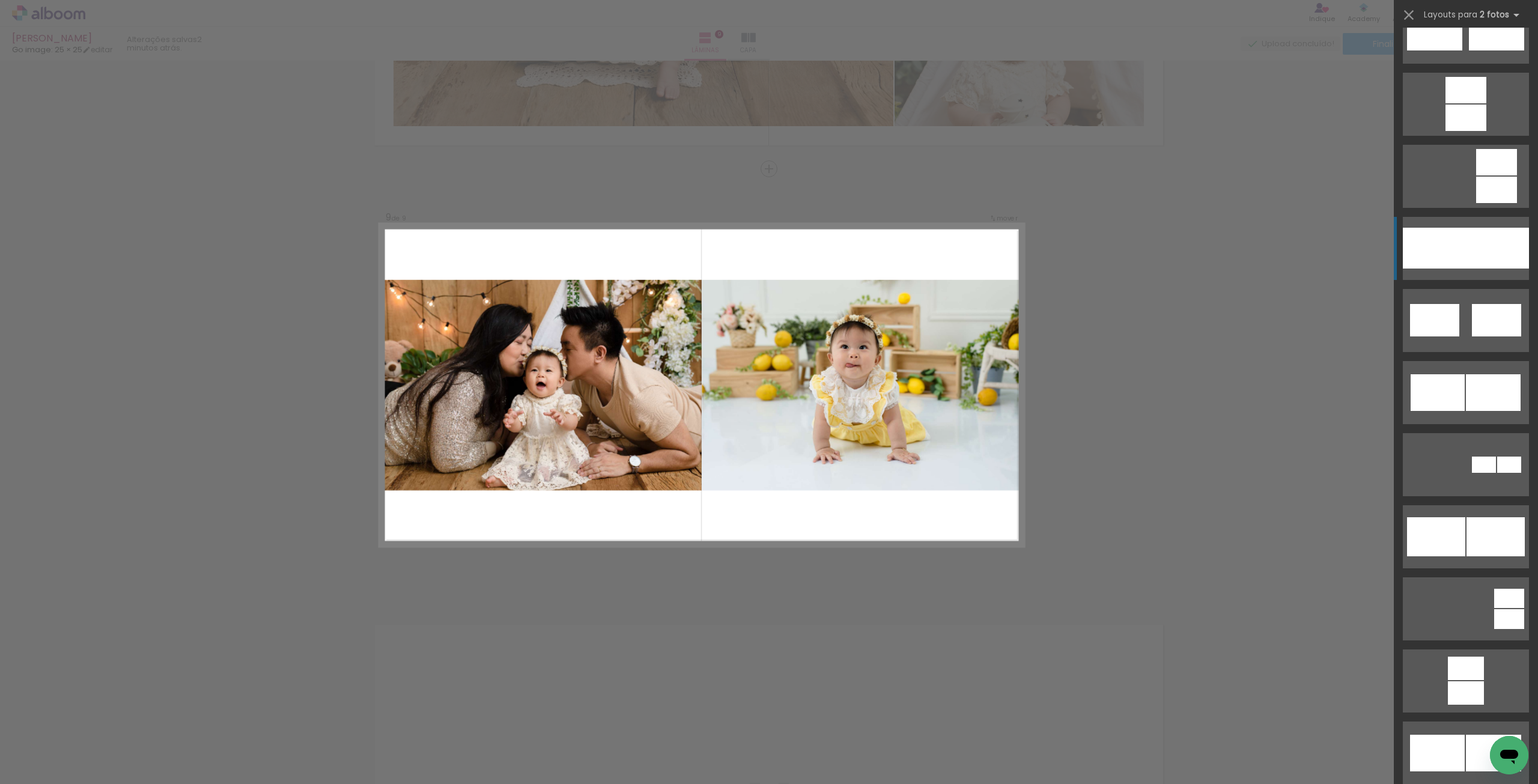
click at [1471, 266] on div at bounding box center [1497, 248] width 63 height 41
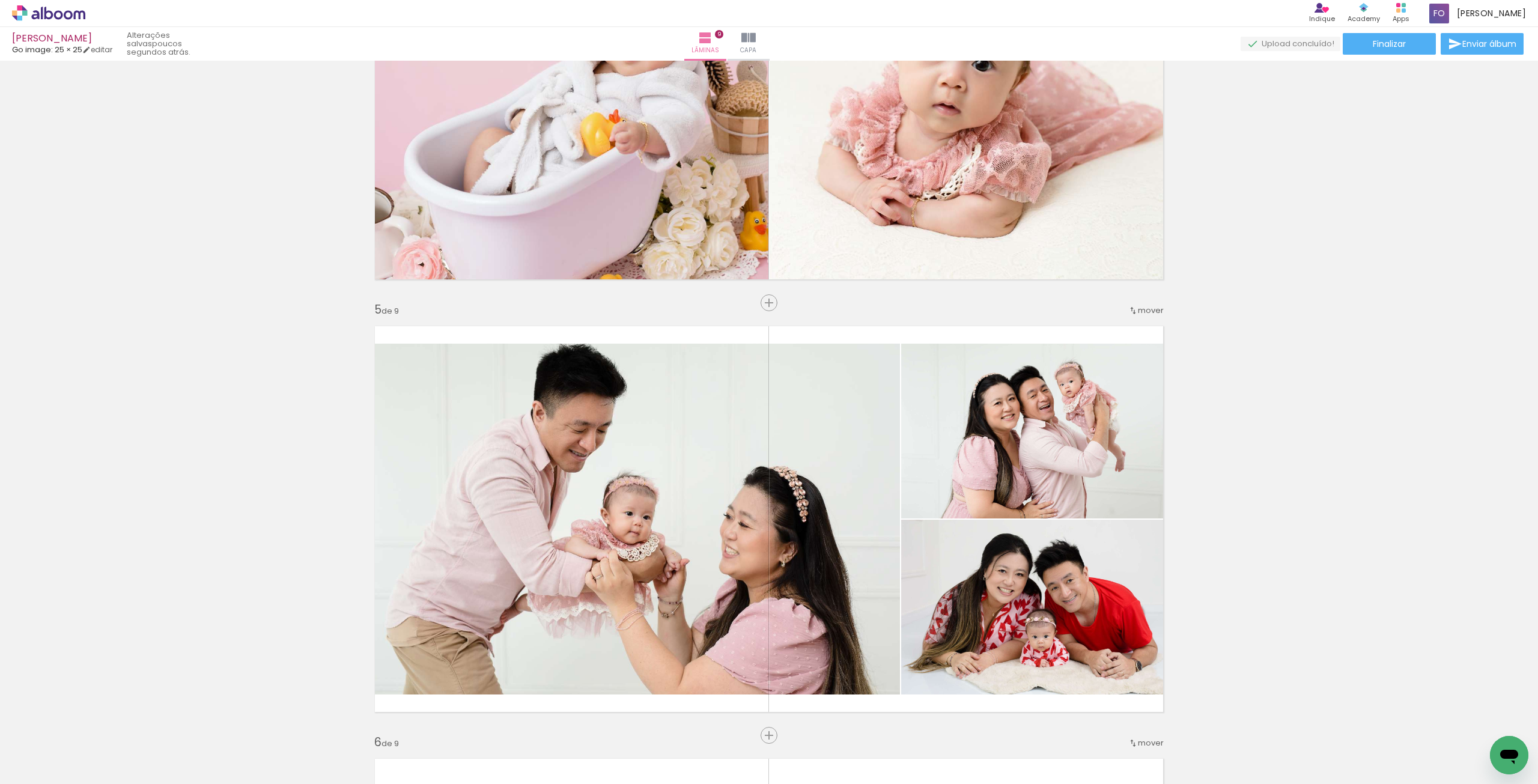
scroll to position [1301, 0]
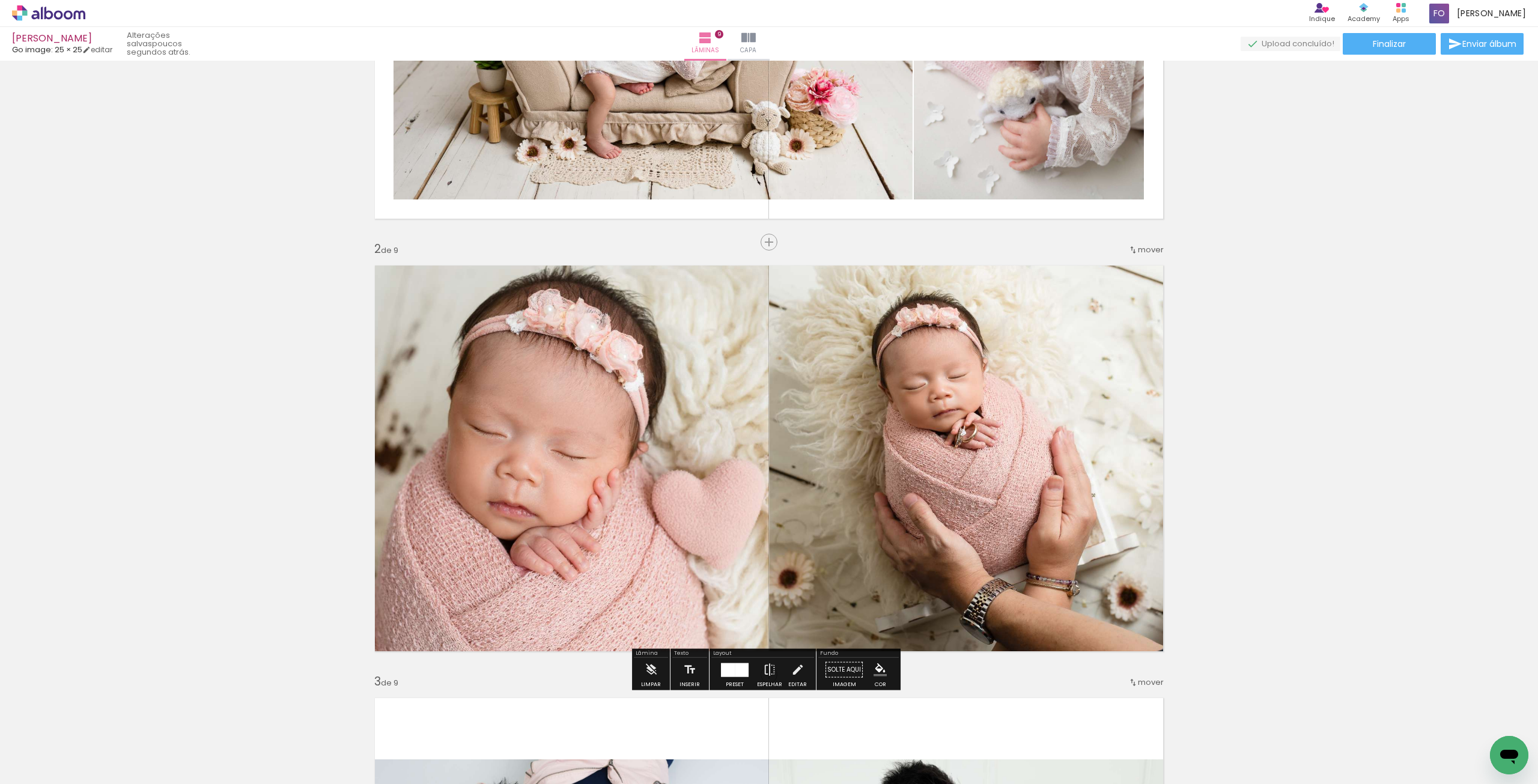
scroll to position [180, 0]
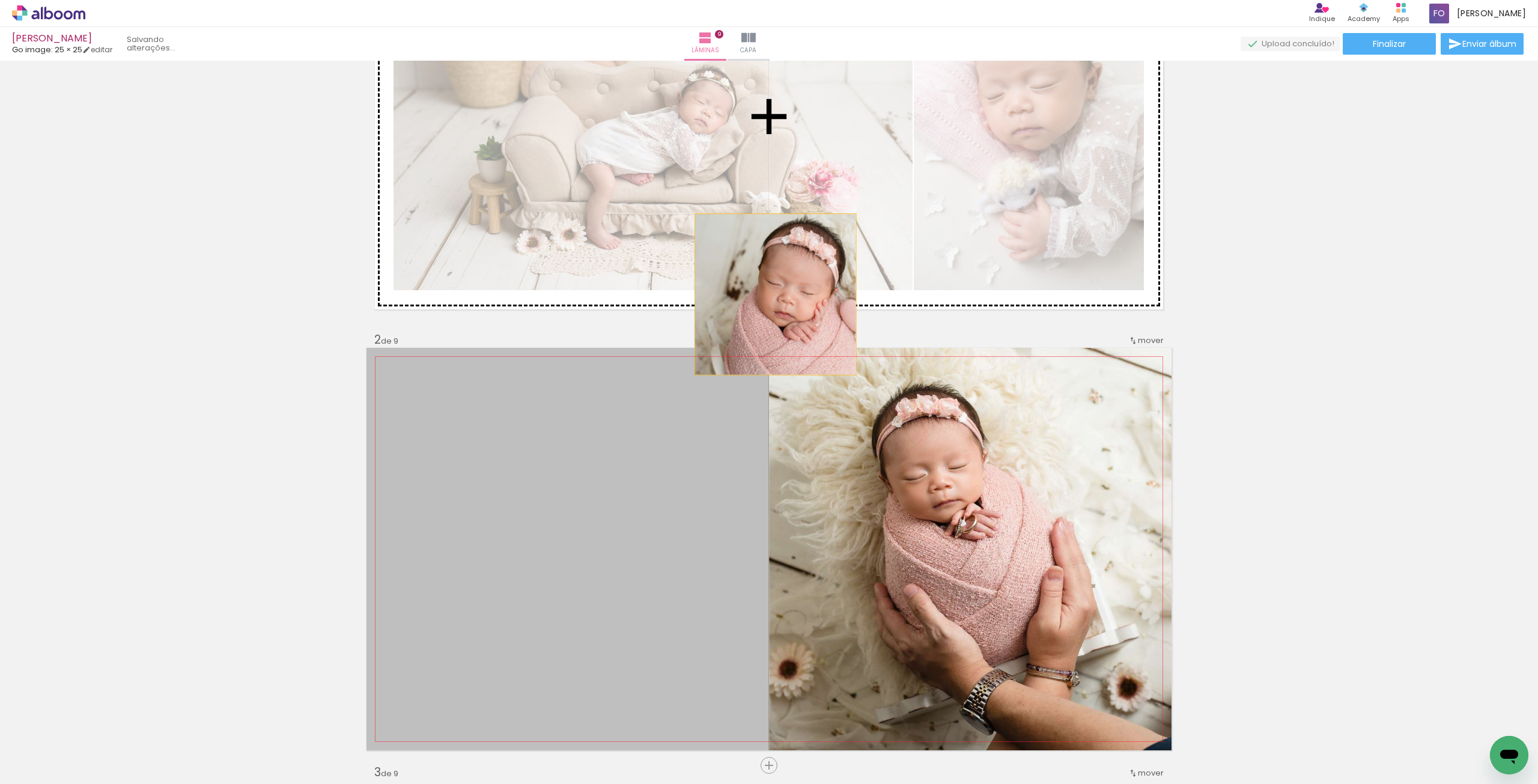
drag, startPoint x: 669, startPoint y: 466, endPoint x: 771, endPoint y: 294, distance: 200.0
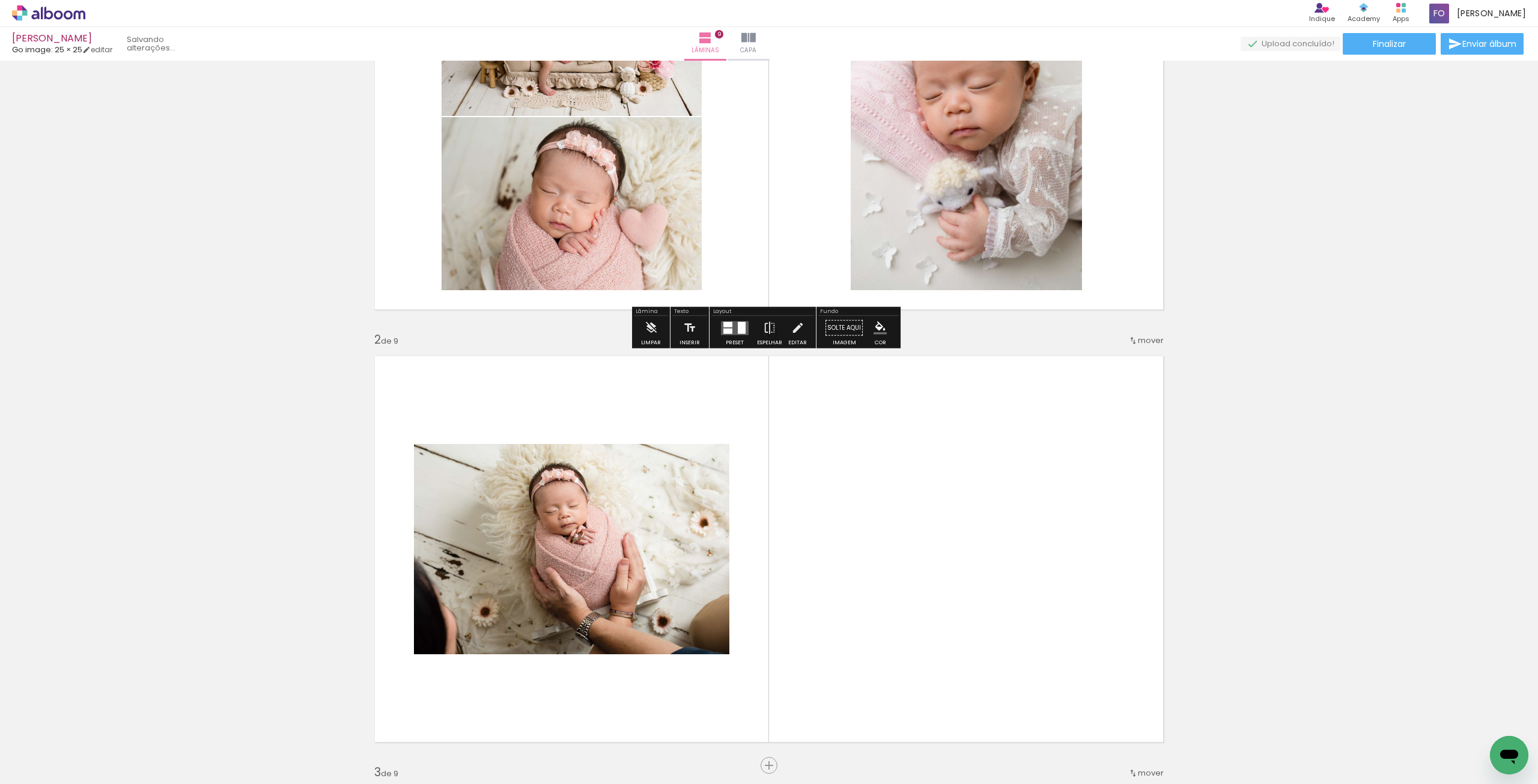
scroll to position [120, 0]
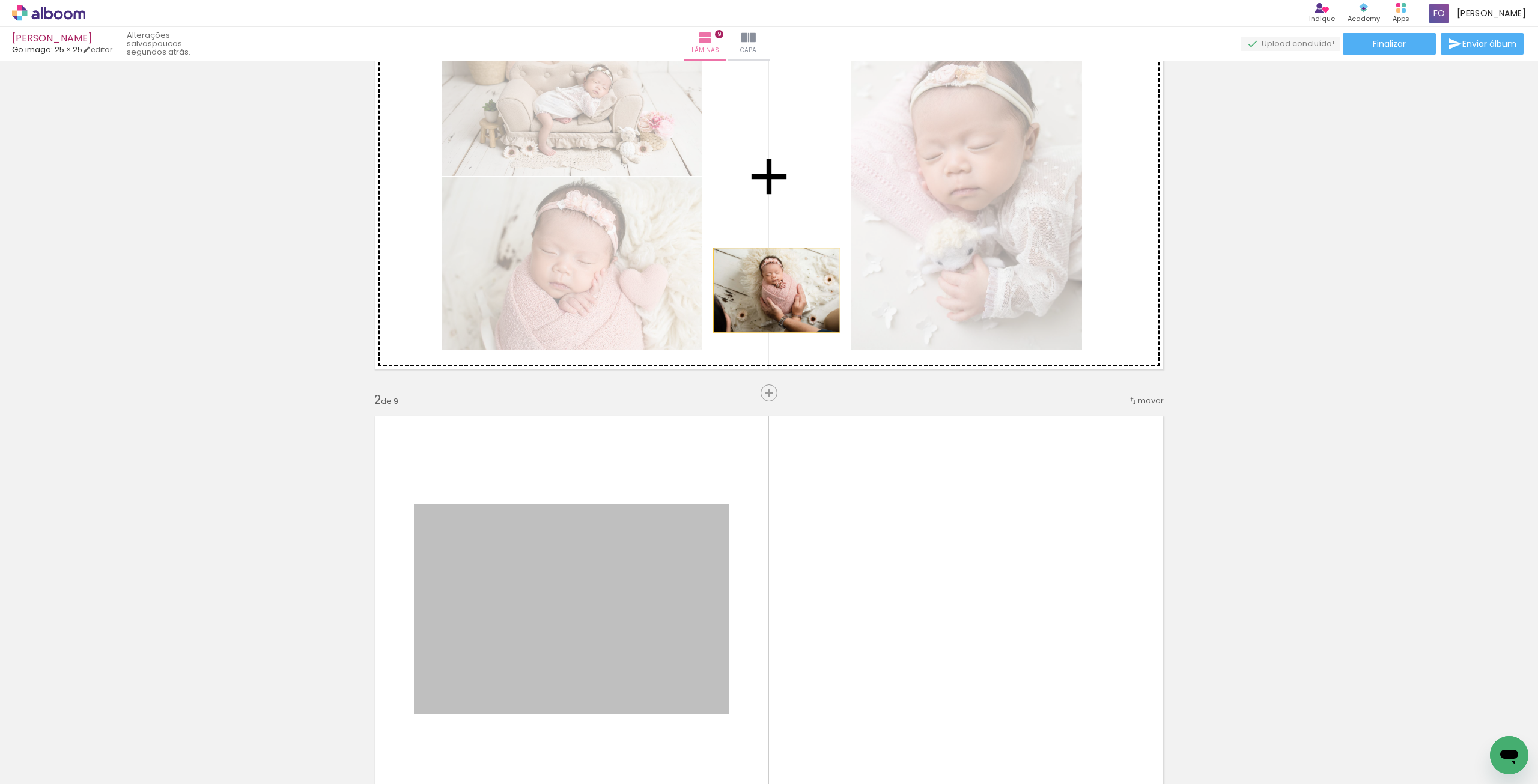
drag, startPoint x: 638, startPoint y: 550, endPoint x: 772, endPoint y: 290, distance: 292.5
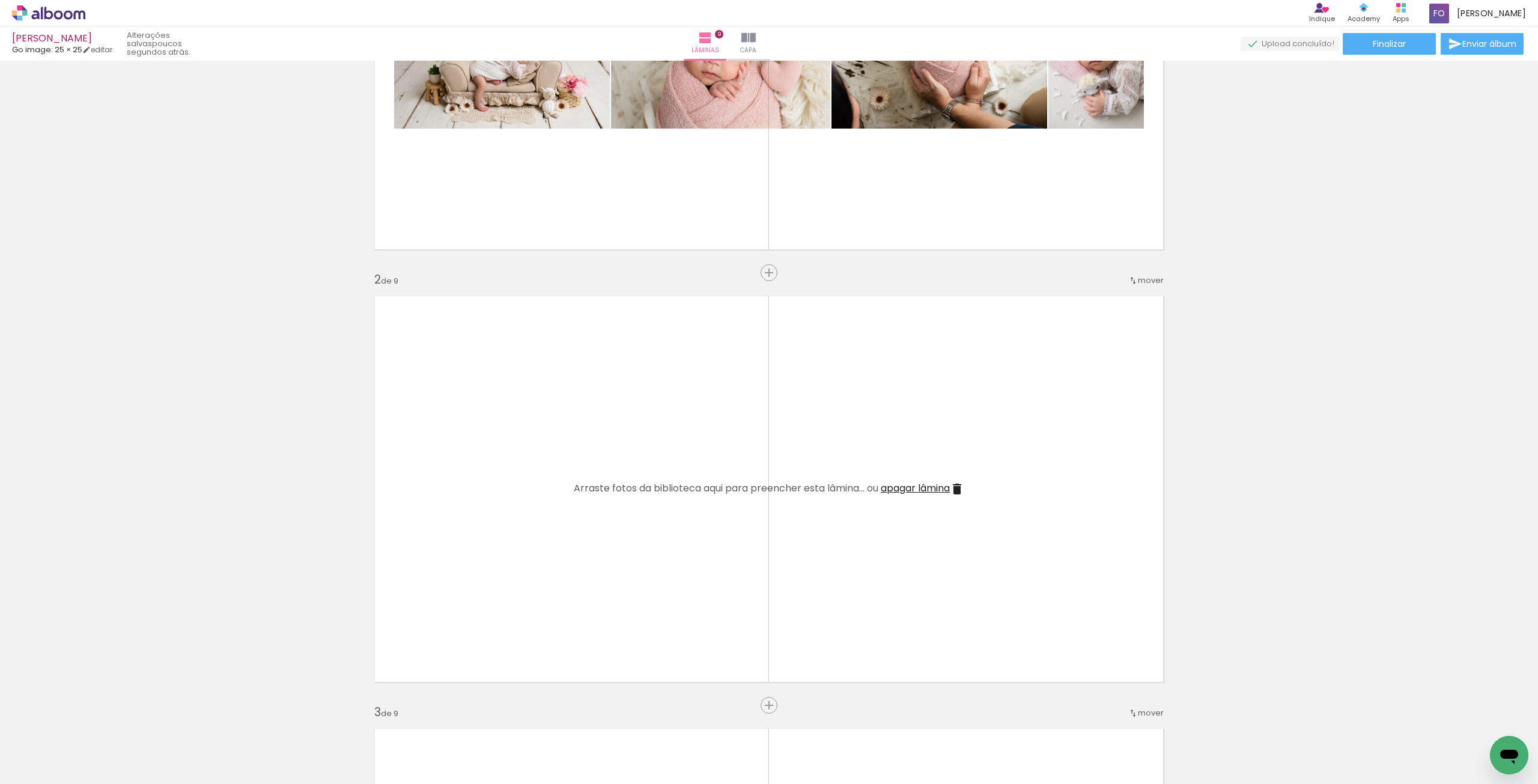
scroll to position [0, 0]
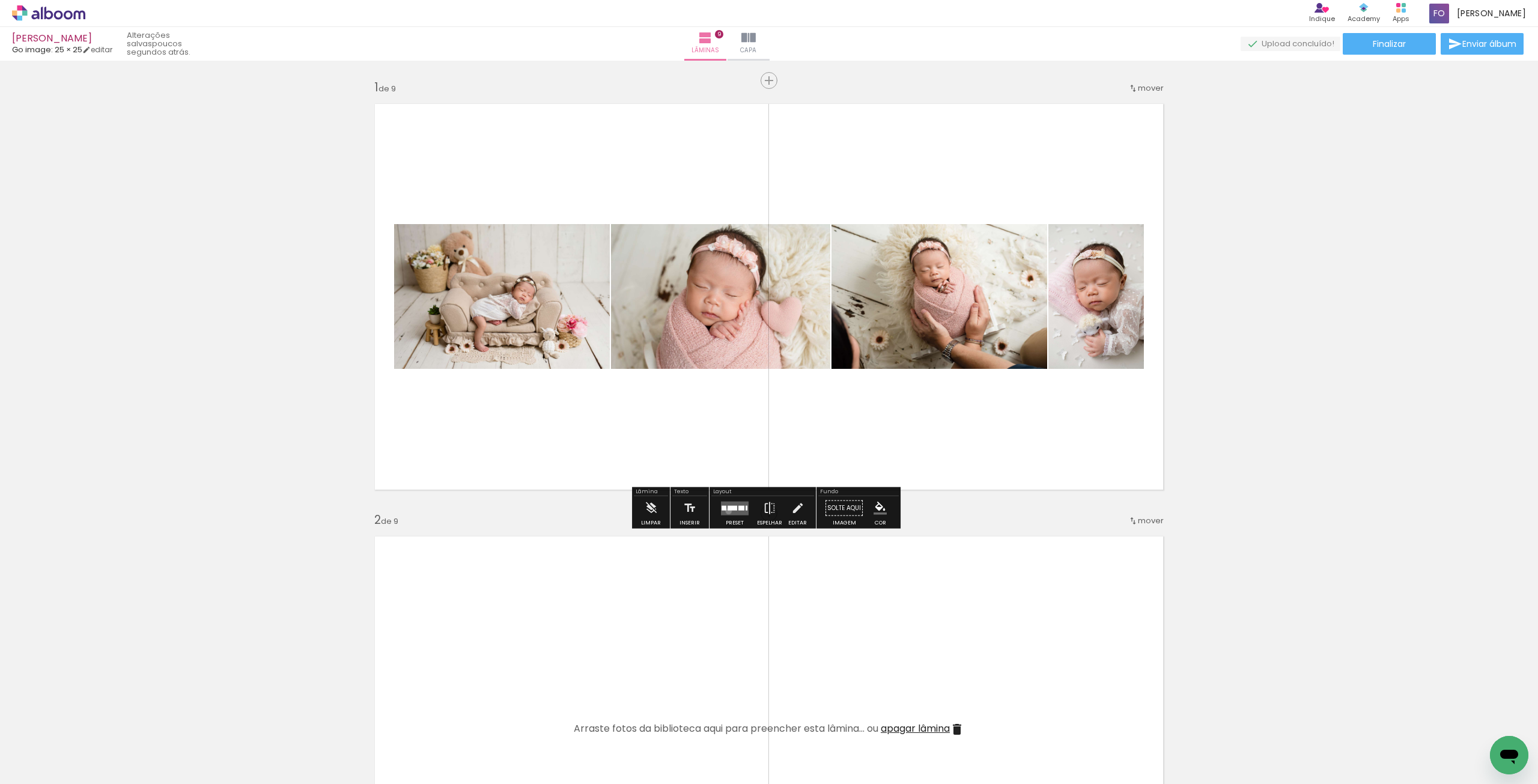
drag, startPoint x: 725, startPoint y: 510, endPoint x: 1054, endPoint y: 453, distance: 333.9
click at [725, 510] on quentale-layouter at bounding box center [734, 508] width 27 height 14
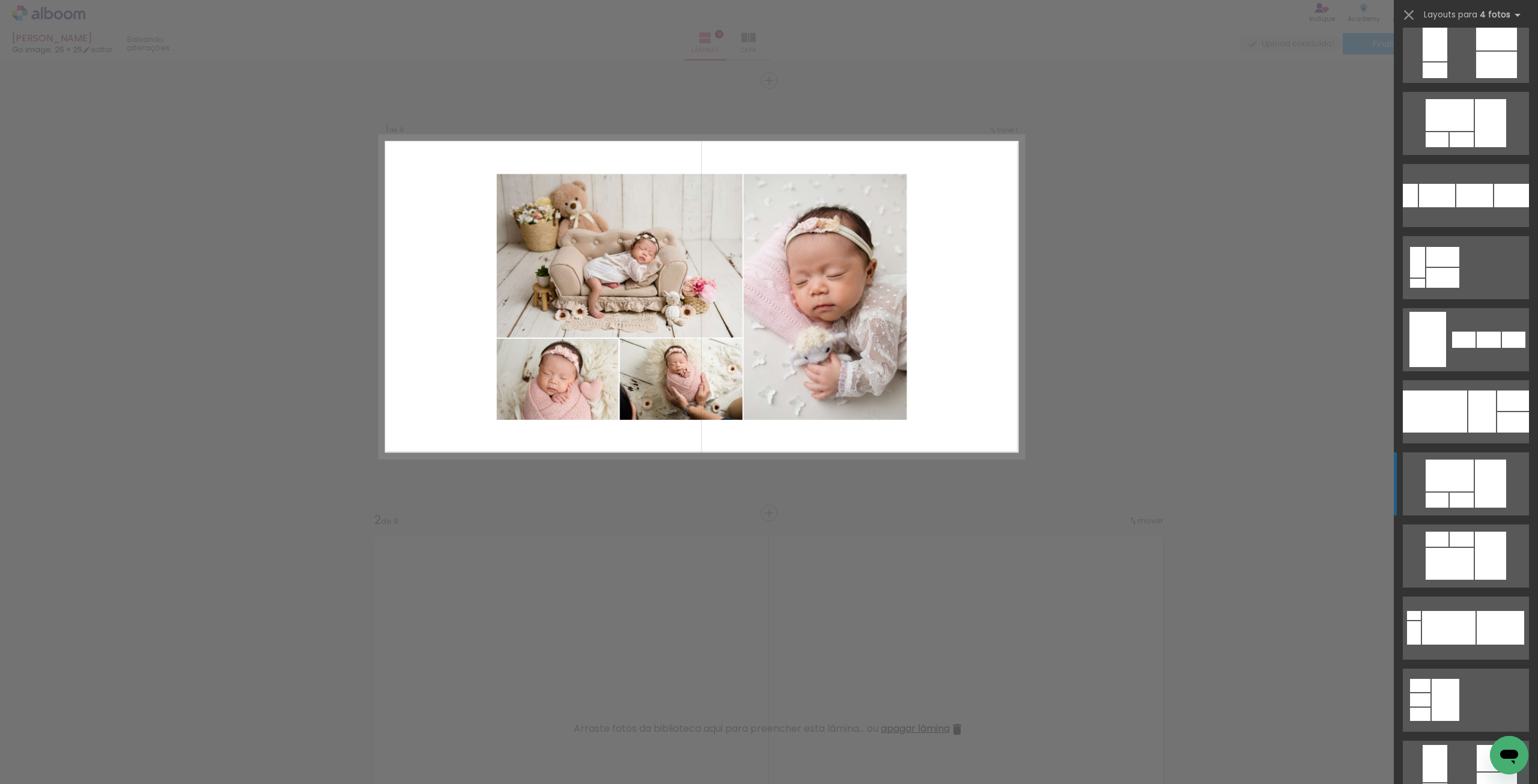
scroll to position [961, 0]
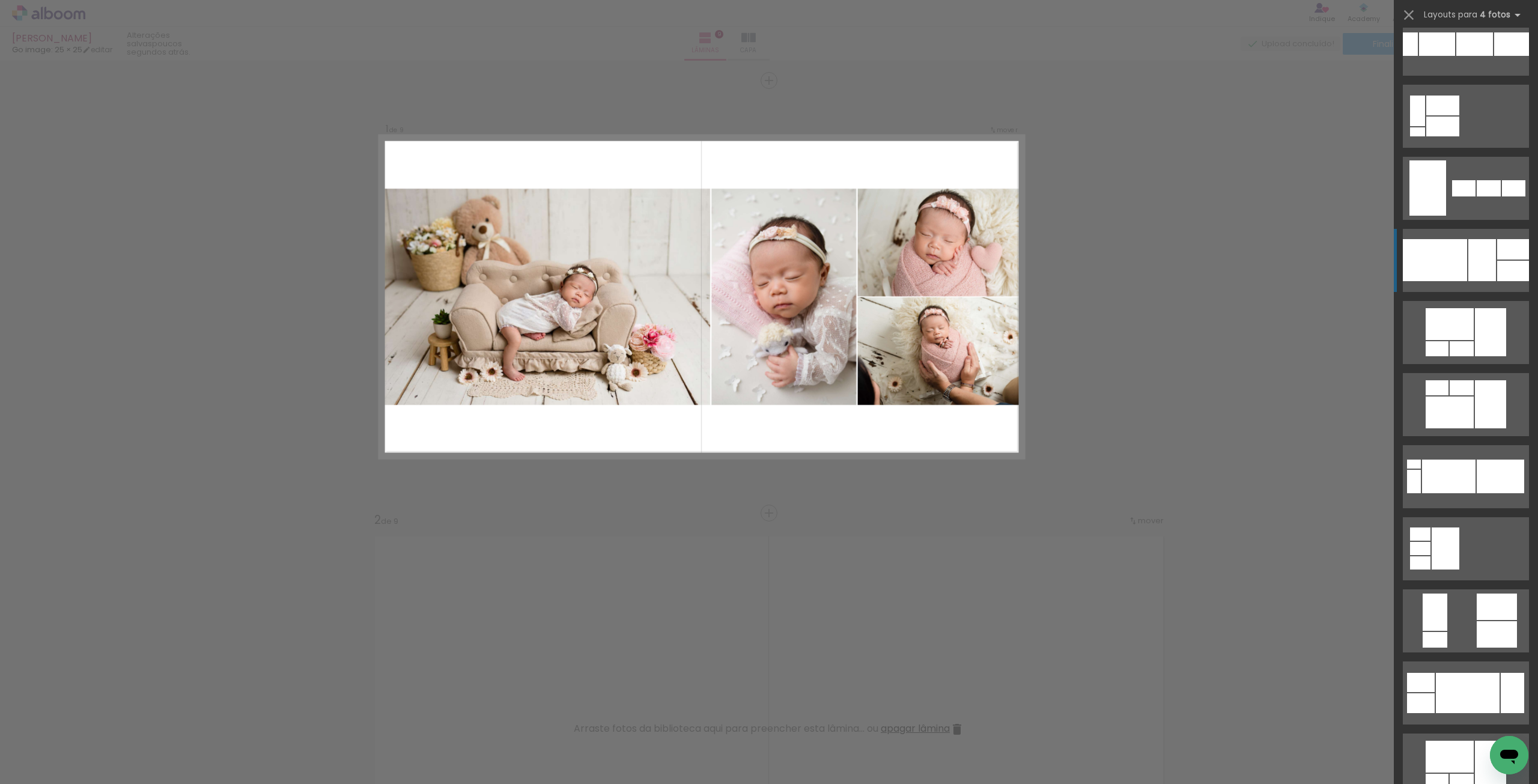
click at [1485, 274] on div at bounding box center [1482, 260] width 27 height 42
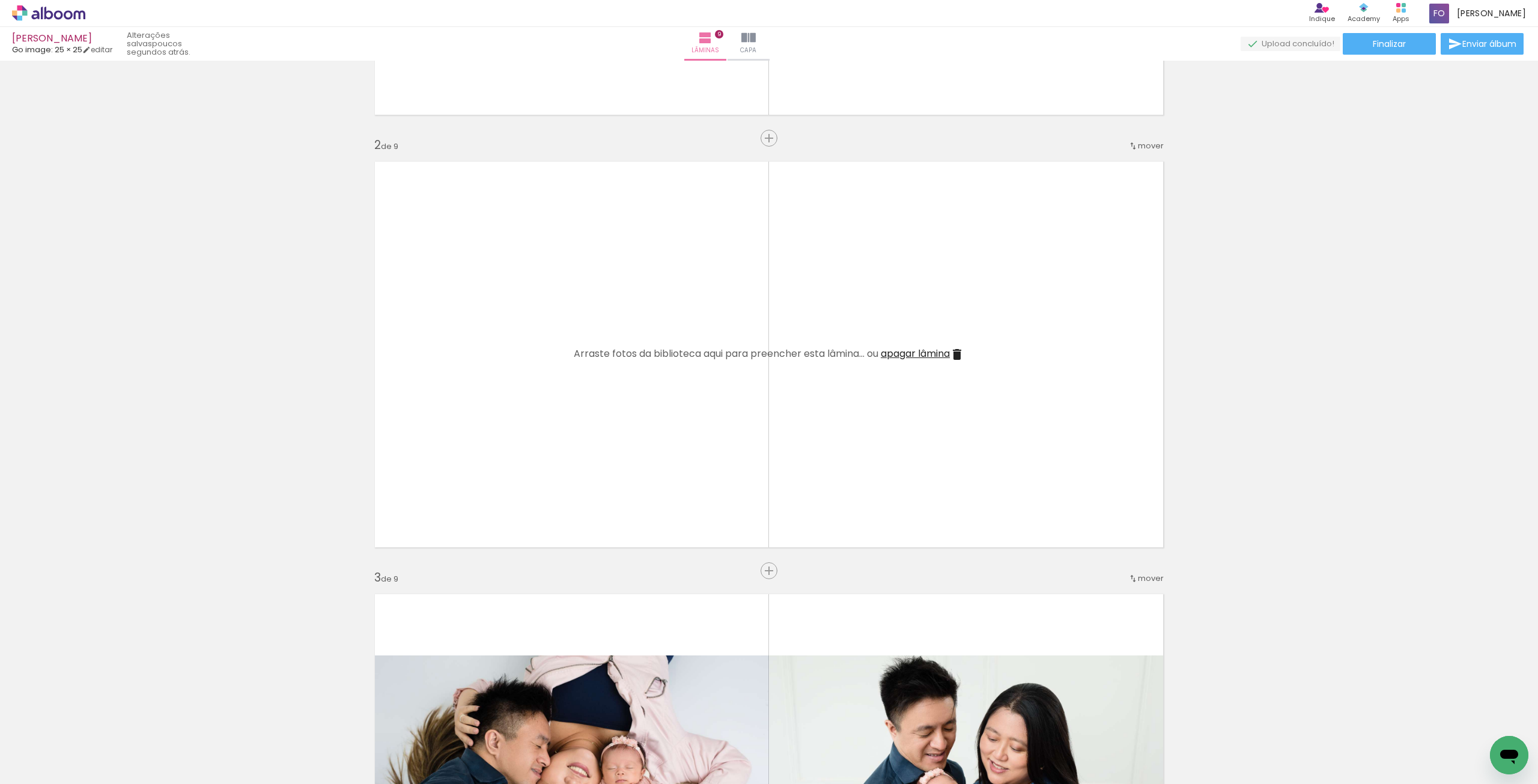
scroll to position [420, 0]
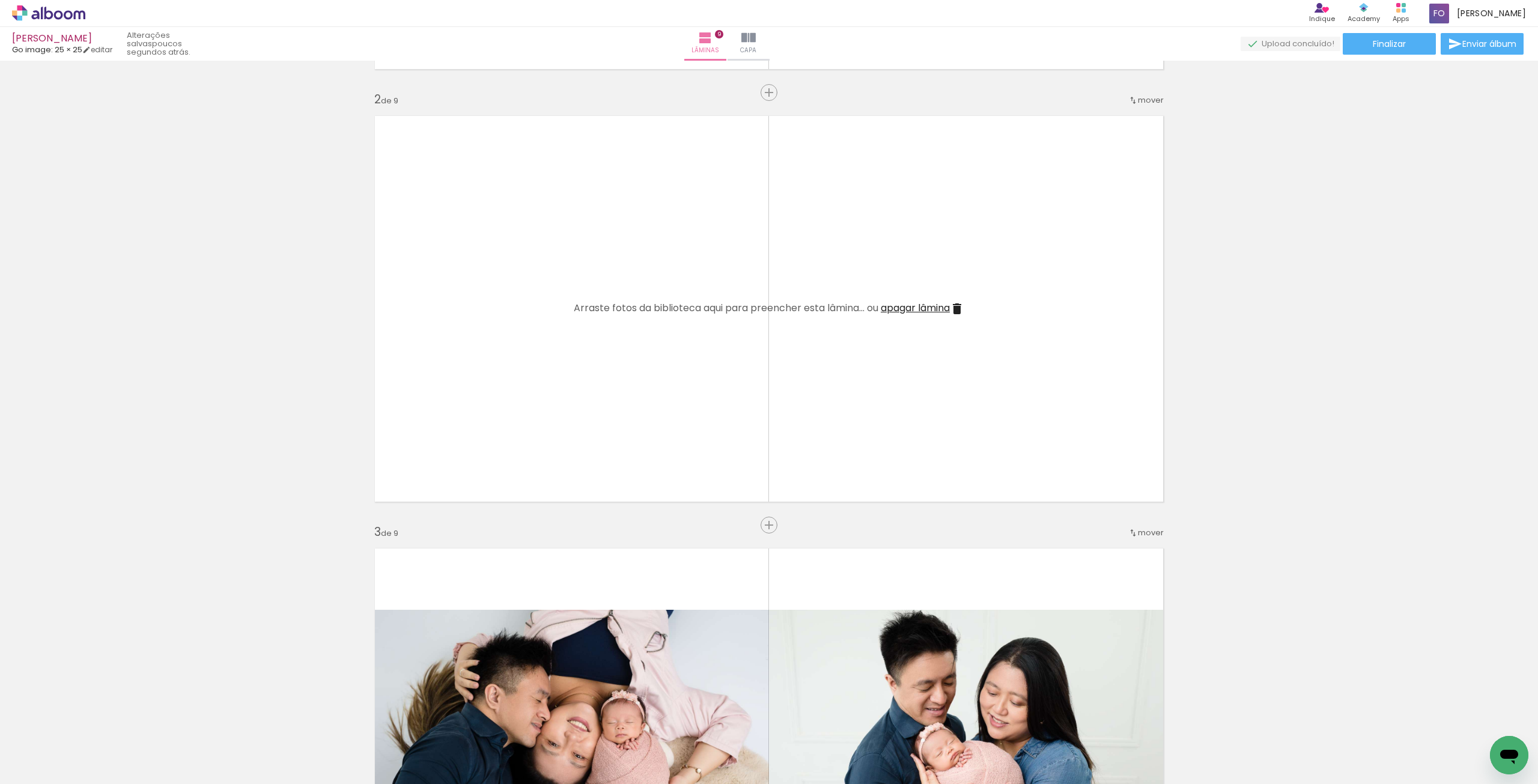
click at [933, 306] on span "apagar lâmina" at bounding box center [915, 308] width 69 height 14
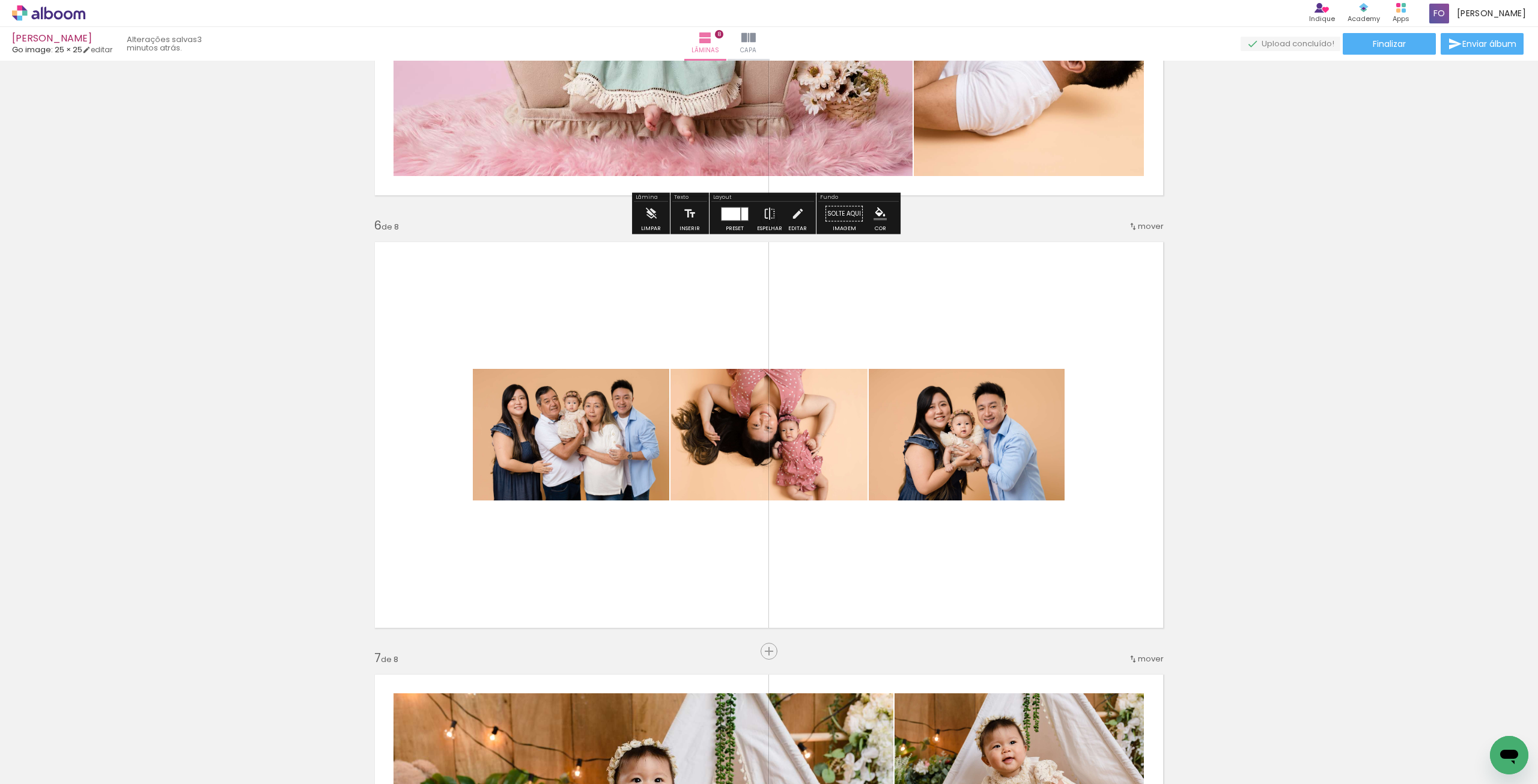
scroll to position [2122, 0]
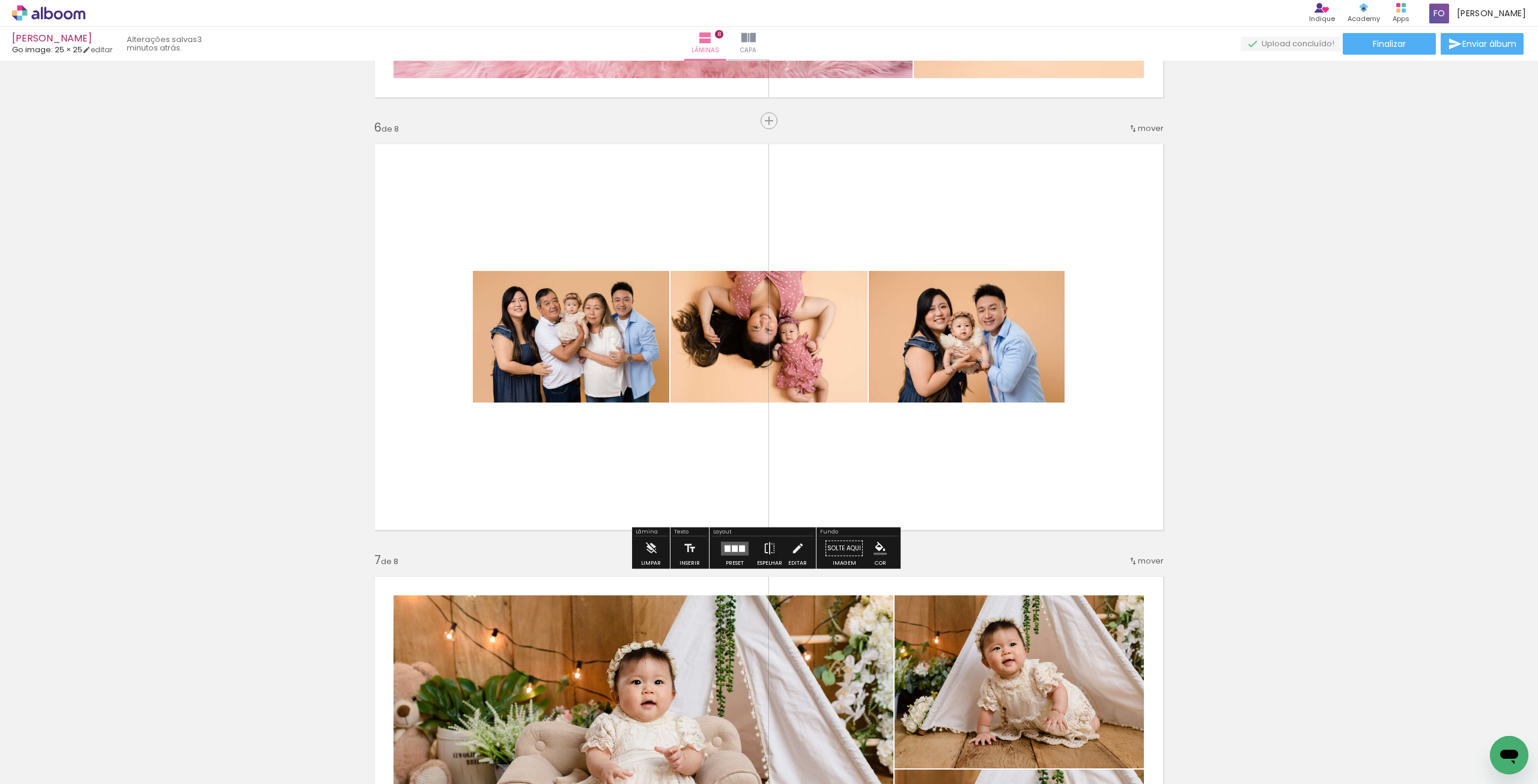
click at [731, 558] on div at bounding box center [734, 548] width 32 height 24
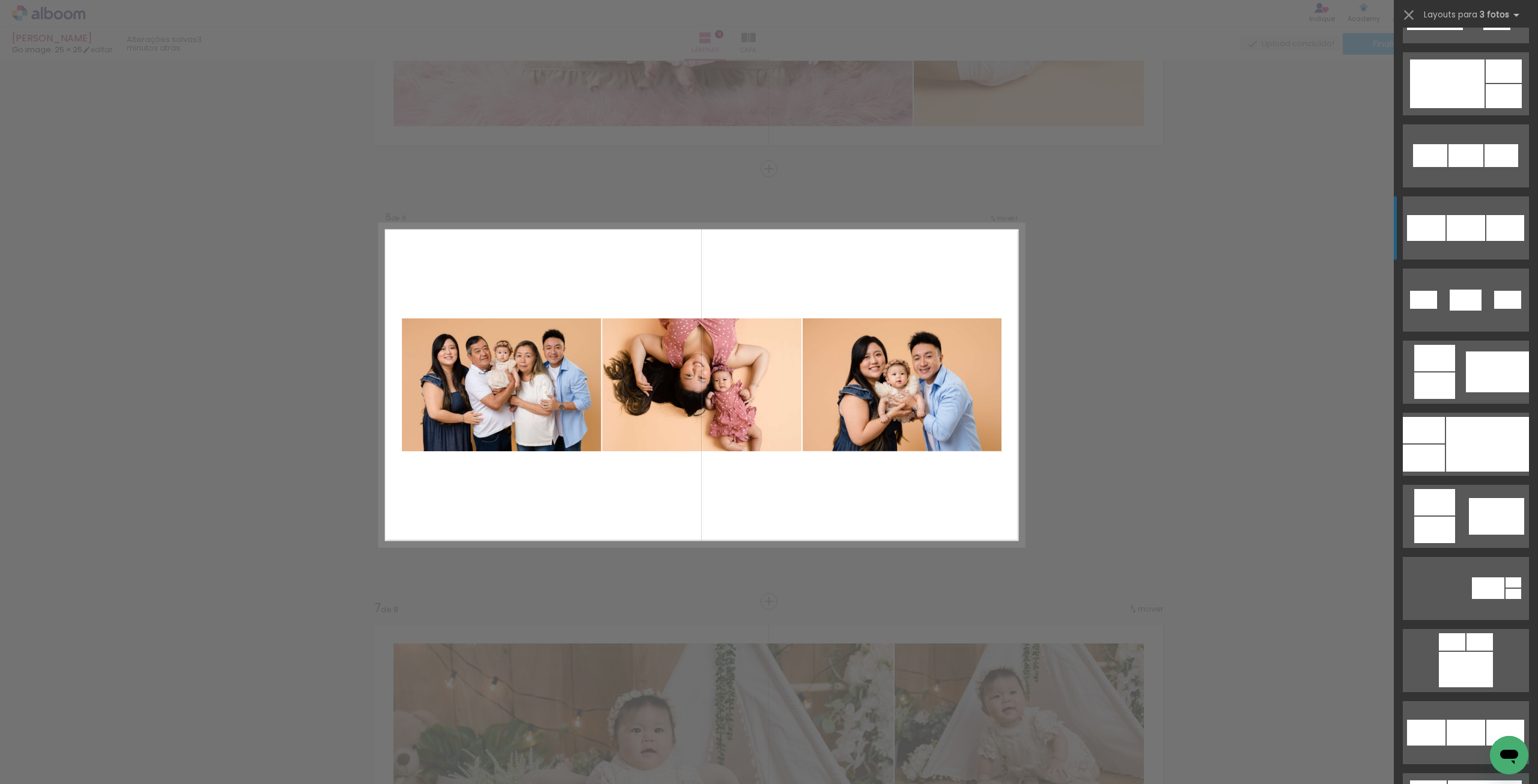
scroll to position [661, 0]
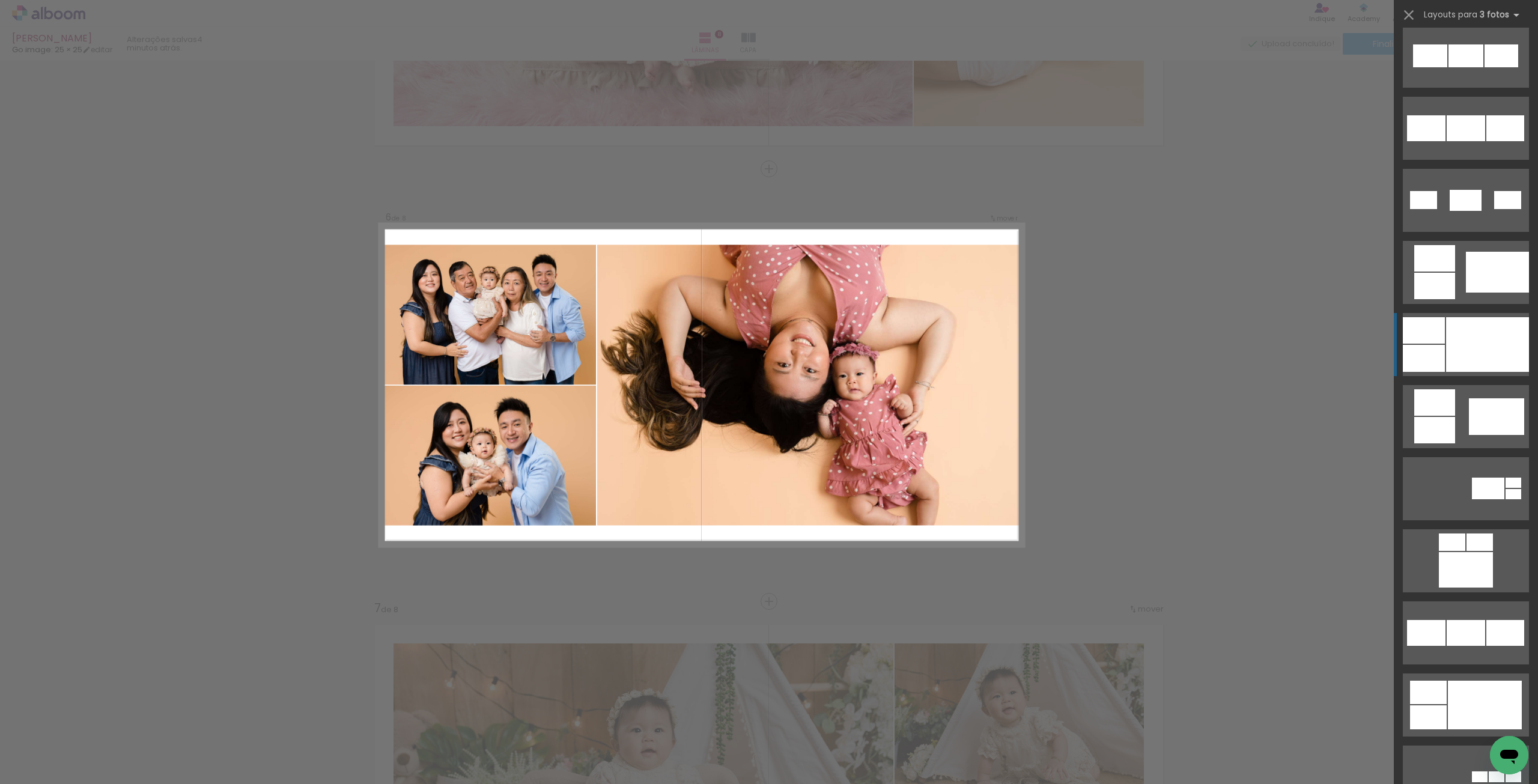
click at [1482, 328] on div at bounding box center [1488, 344] width 83 height 55
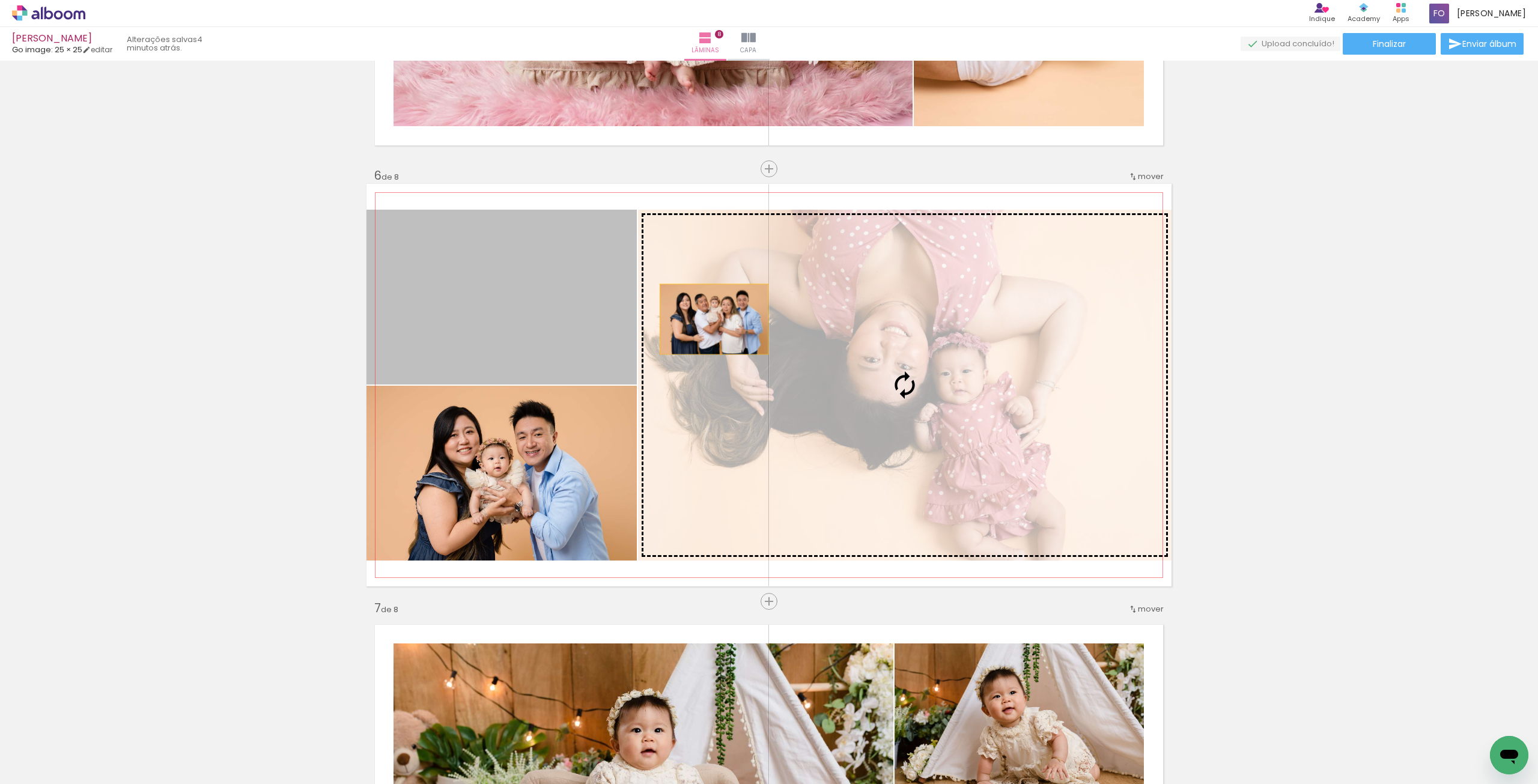
drag, startPoint x: 548, startPoint y: 306, endPoint x: 782, endPoint y: 322, distance: 234.5
click at [0, 0] on slot at bounding box center [0, 0] width 0 height 0
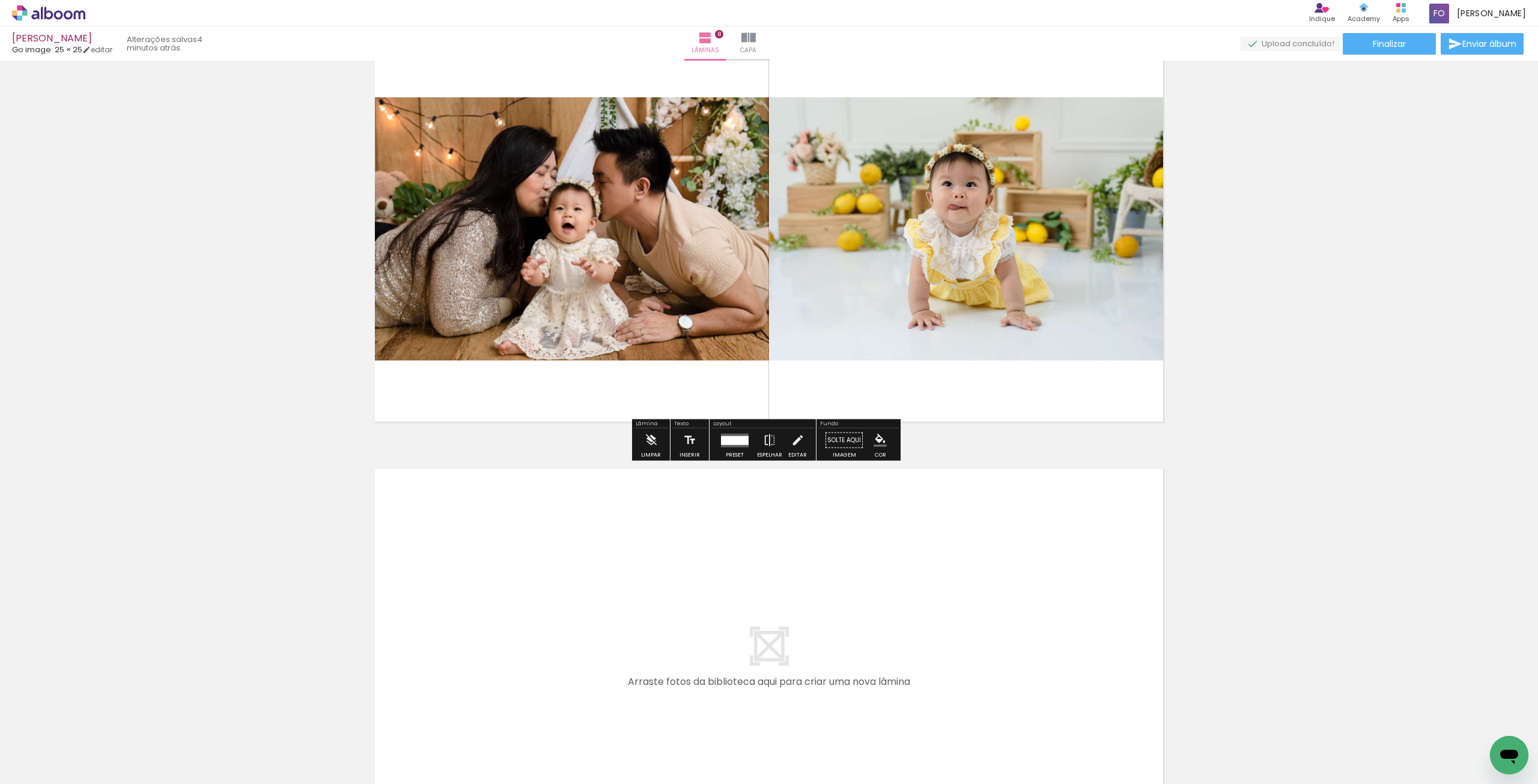
scroll to position [3290, 0]
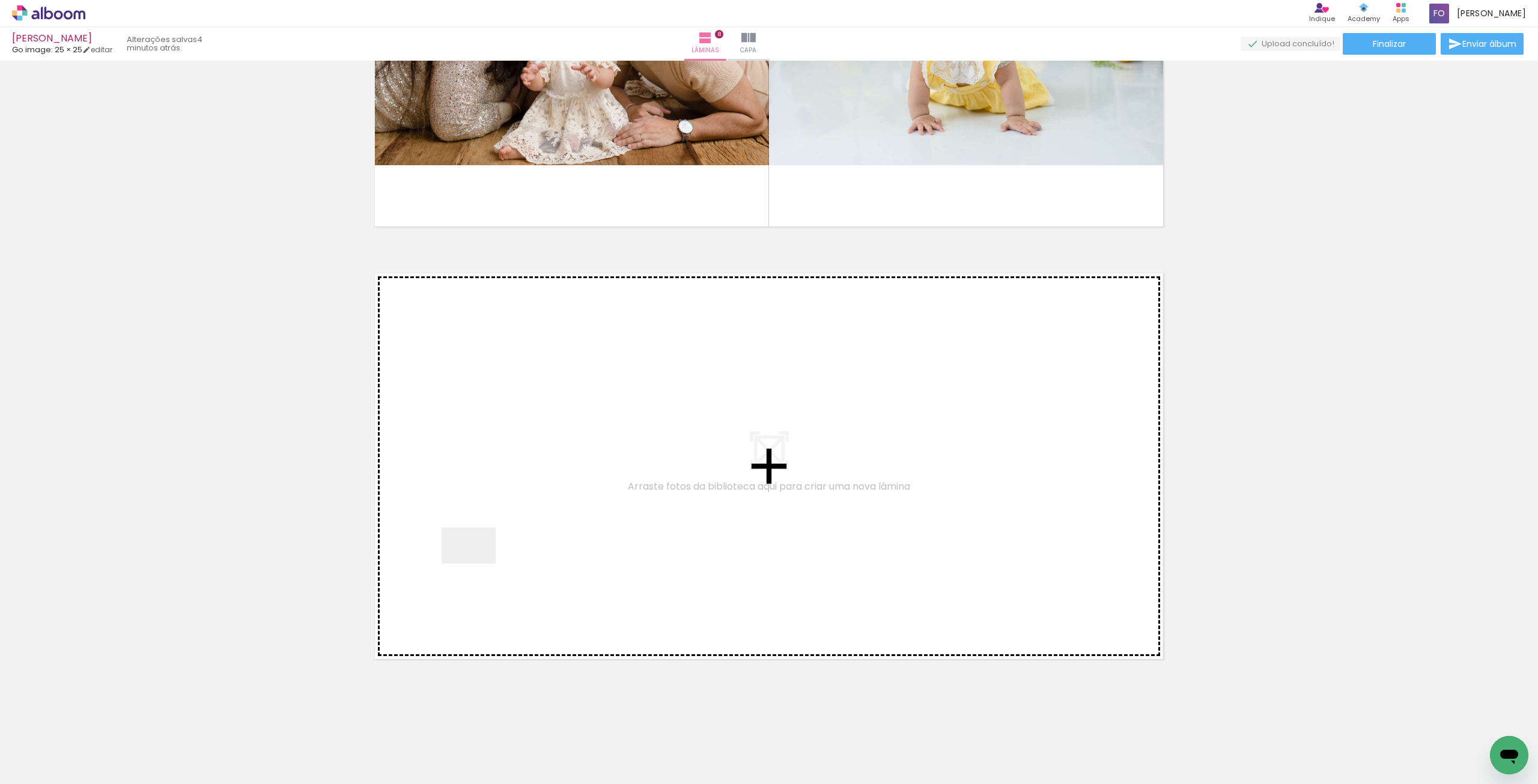
drag, startPoint x: 432, startPoint y: 717, endPoint x: 482, endPoint y: 507, distance: 215.9
click at [482, 507] on quentale-workspace at bounding box center [769, 392] width 1538 height 784
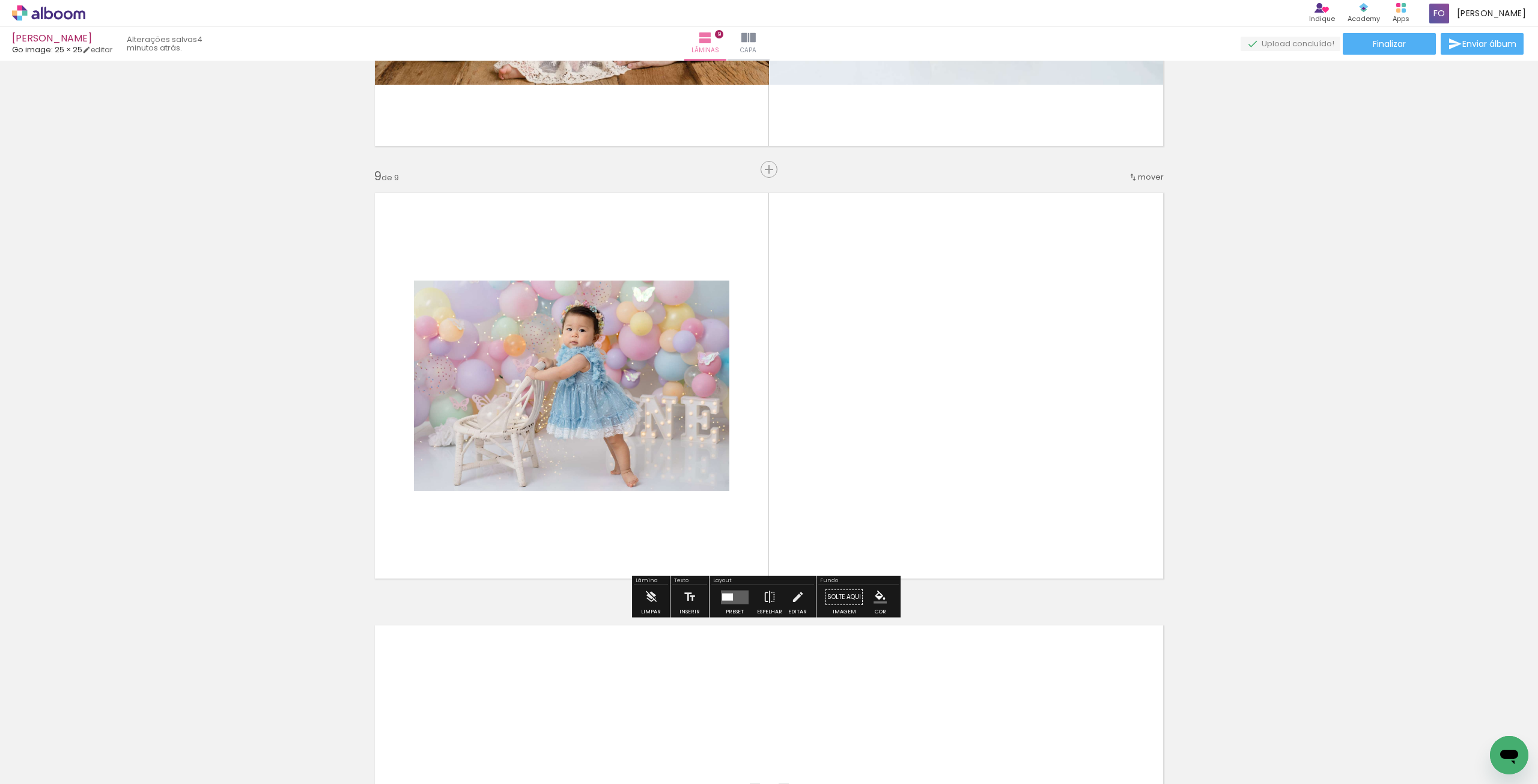
scroll to position [3371, 0]
drag, startPoint x: 461, startPoint y: 746, endPoint x: 911, endPoint y: 397, distance: 569.5
click at [911, 397] on quentale-workspace at bounding box center [769, 392] width 1538 height 784
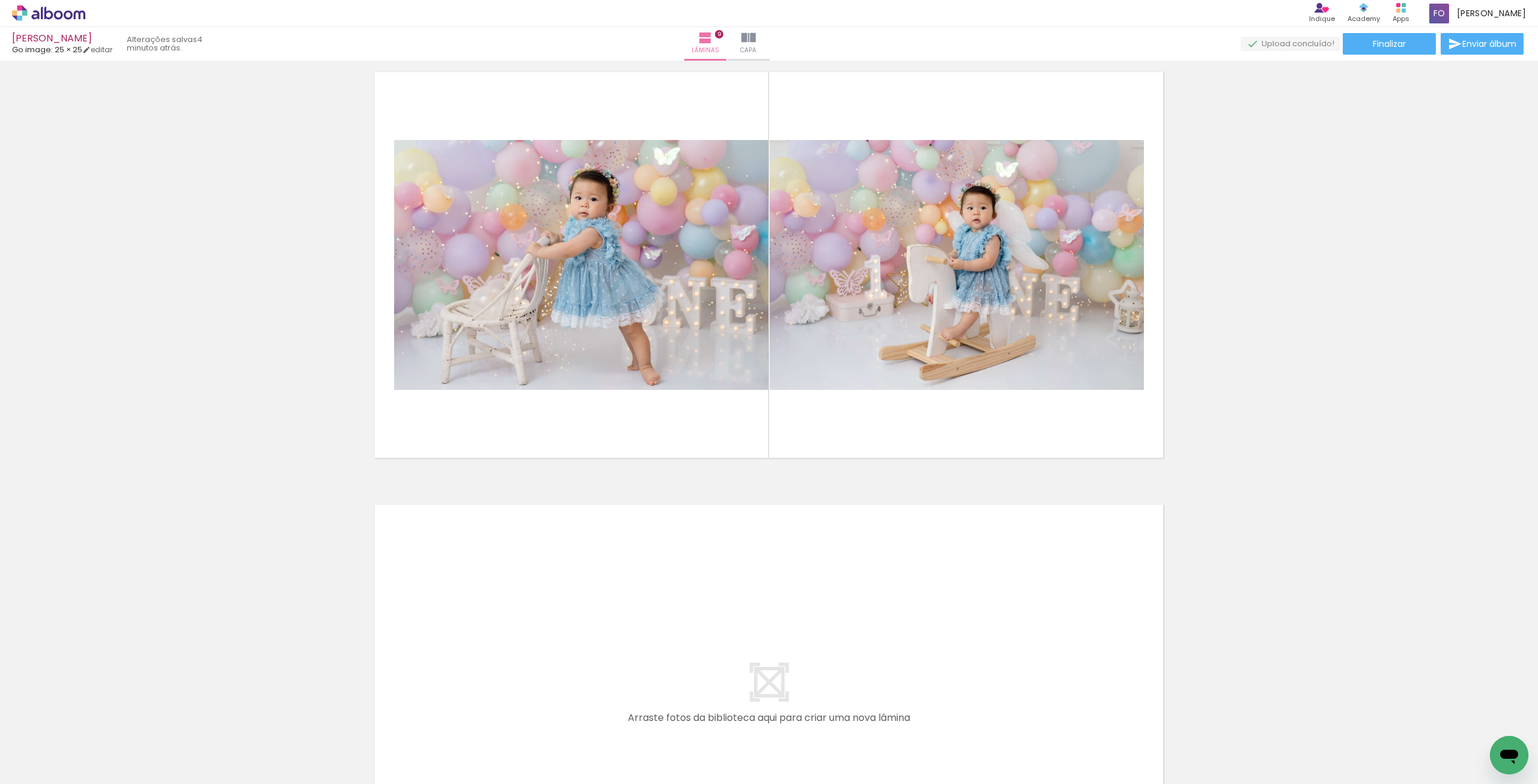
scroll to position [3431, 0]
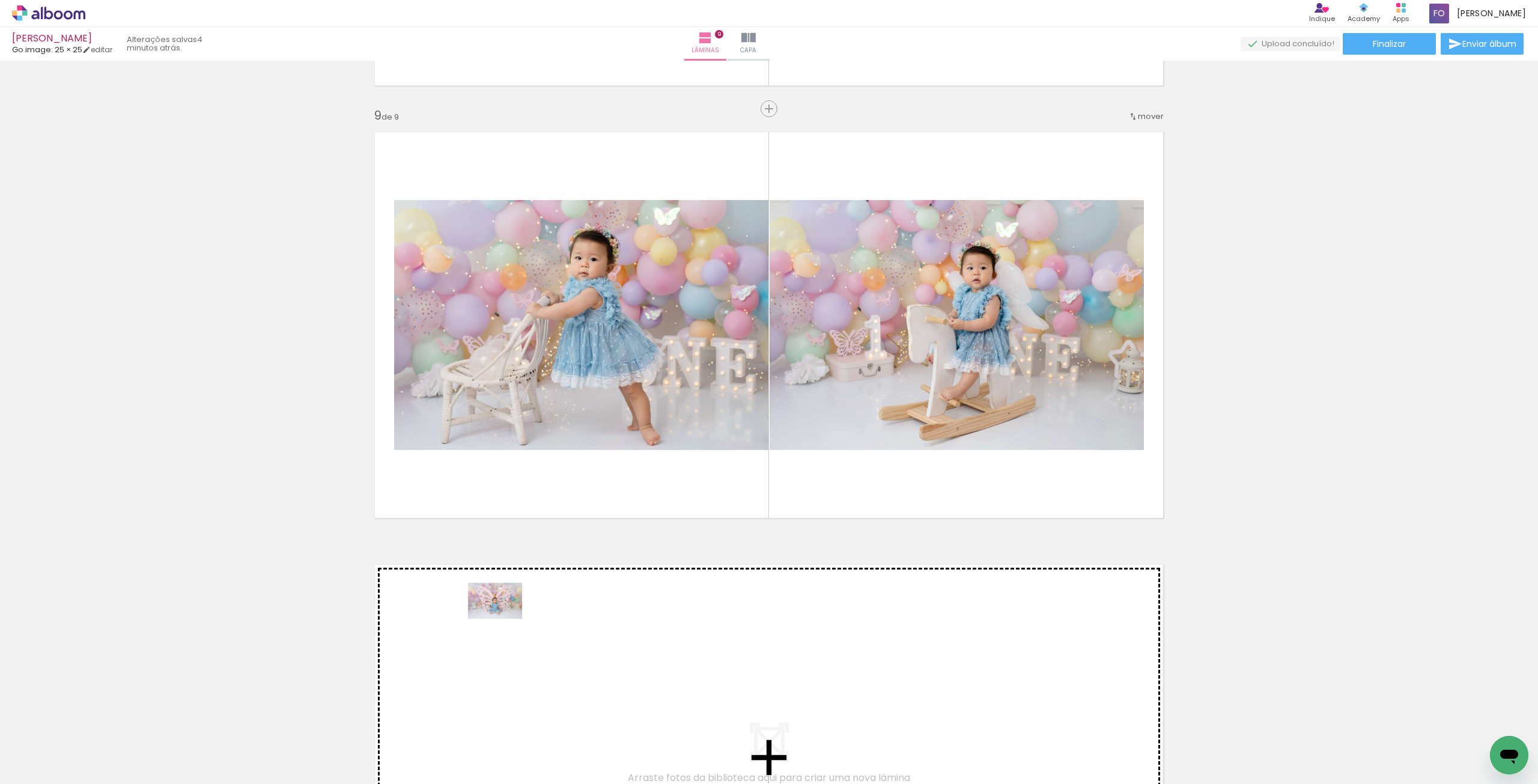
drag, startPoint x: 329, startPoint y: 749, endPoint x: 502, endPoint y: 622, distance: 214.6
click at [502, 622] on quentale-workspace at bounding box center [769, 392] width 1538 height 784
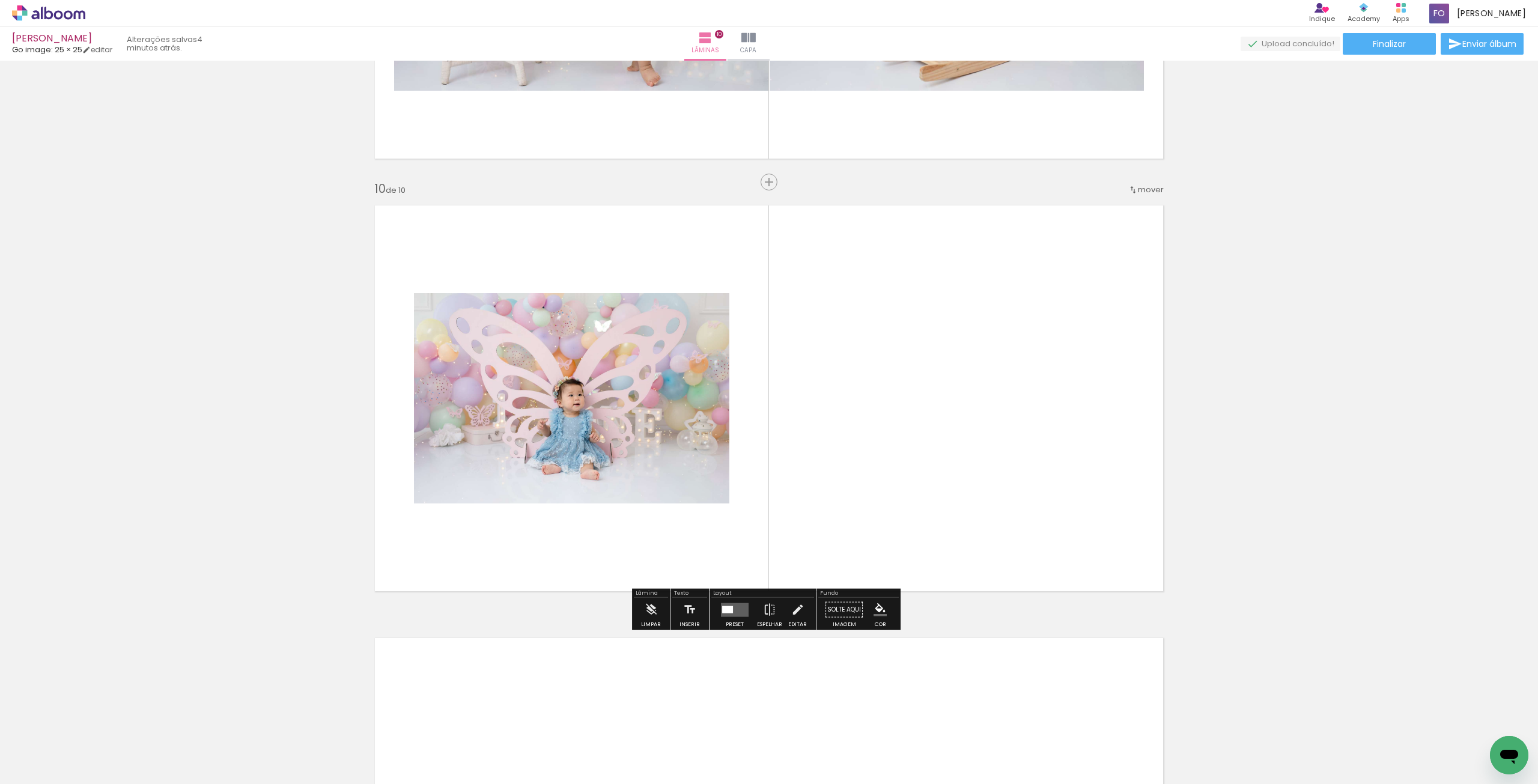
scroll to position [3803, 0]
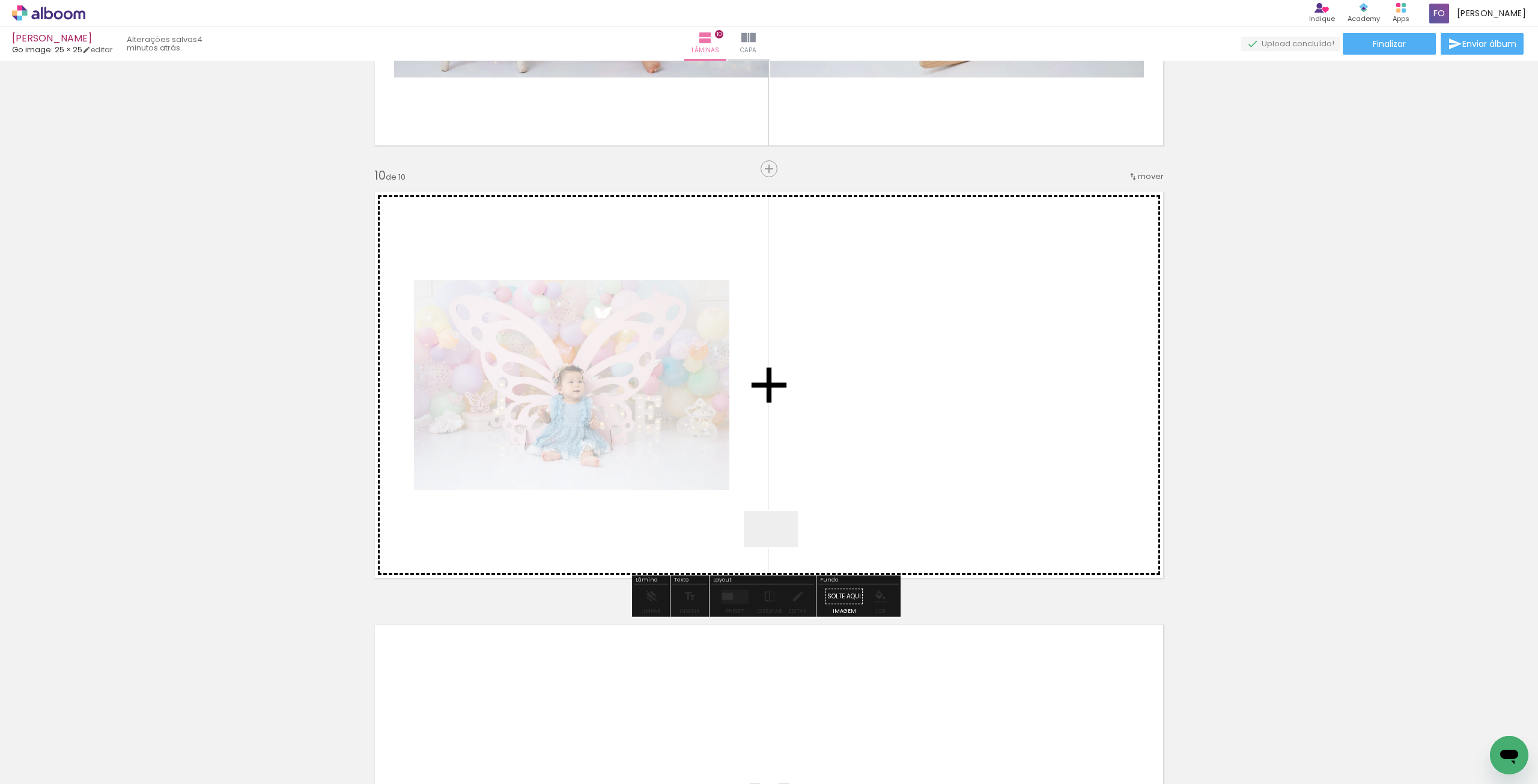
drag, startPoint x: 484, startPoint y: 655, endPoint x: 296, endPoint y: 677, distance: 189.3
click at [859, 503] on quentale-workspace at bounding box center [769, 392] width 1538 height 784
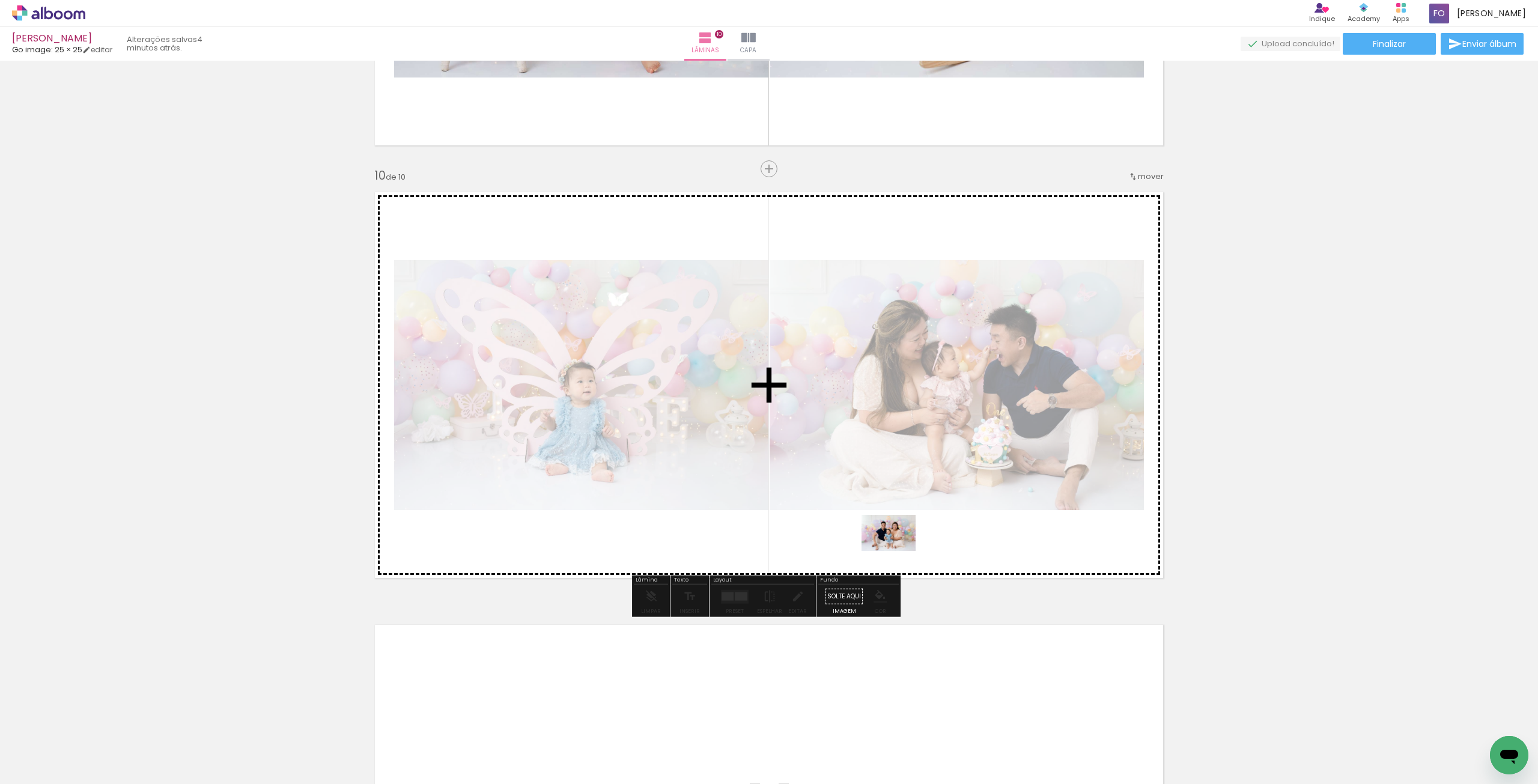
drag, startPoint x: 161, startPoint y: 737, endPoint x: 897, endPoint y: 550, distance: 759.4
click at [897, 550] on quentale-workspace at bounding box center [769, 392] width 1538 height 784
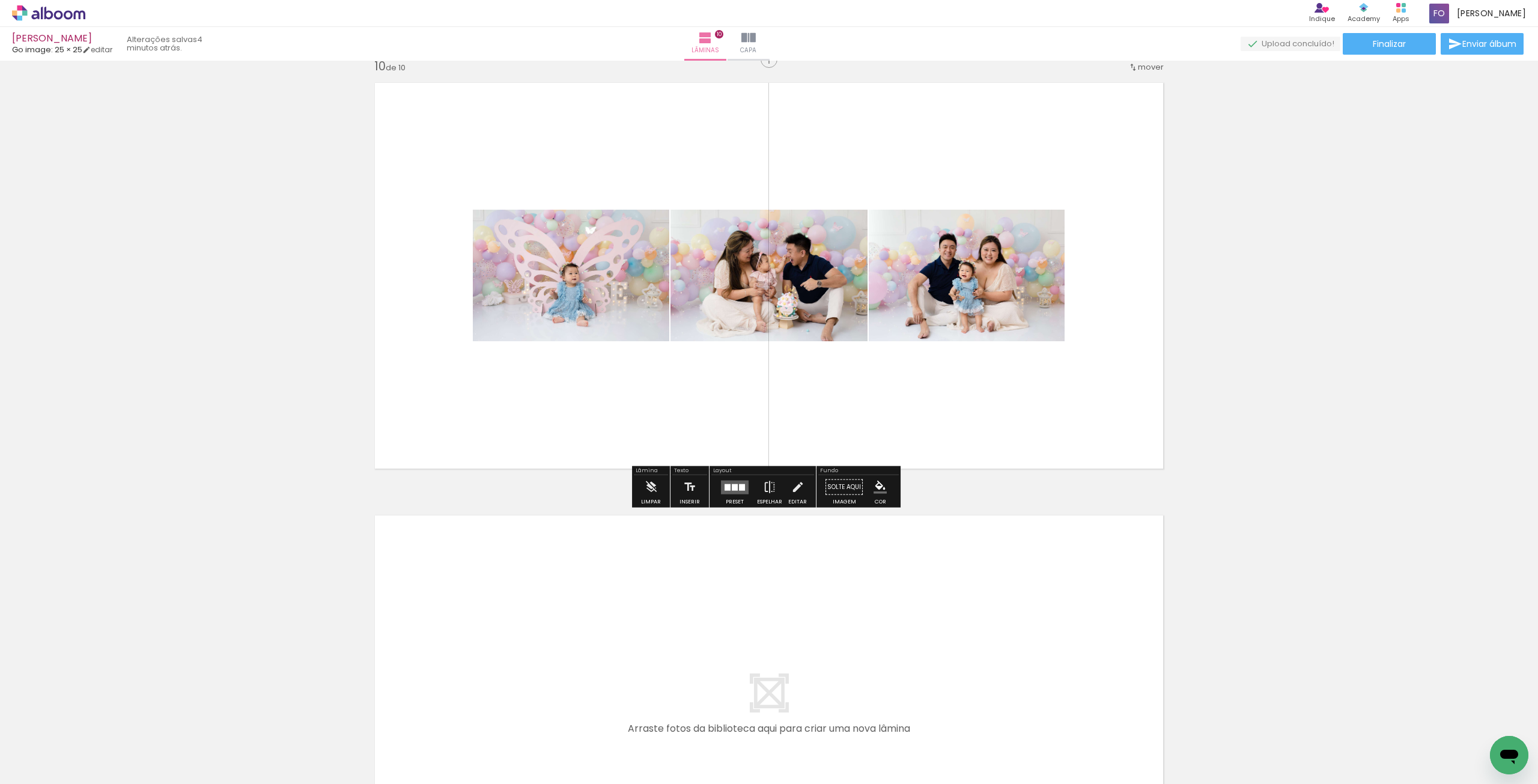
scroll to position [3924, 0]
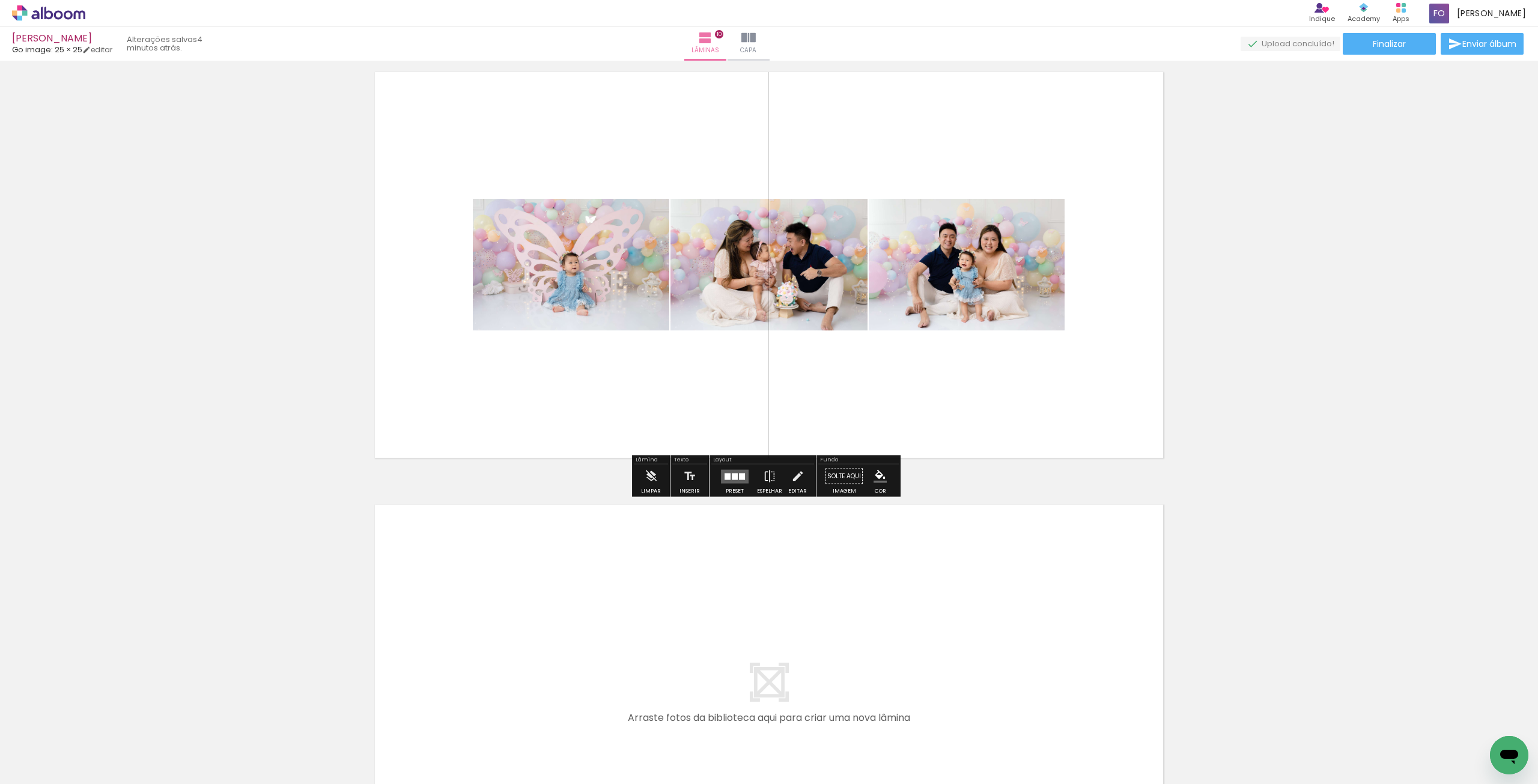
drag, startPoint x: 538, startPoint y: 727, endPoint x: 629, endPoint y: 728, distance: 91.0
click at [594, 600] on quentale-workspace at bounding box center [769, 392] width 1538 height 784
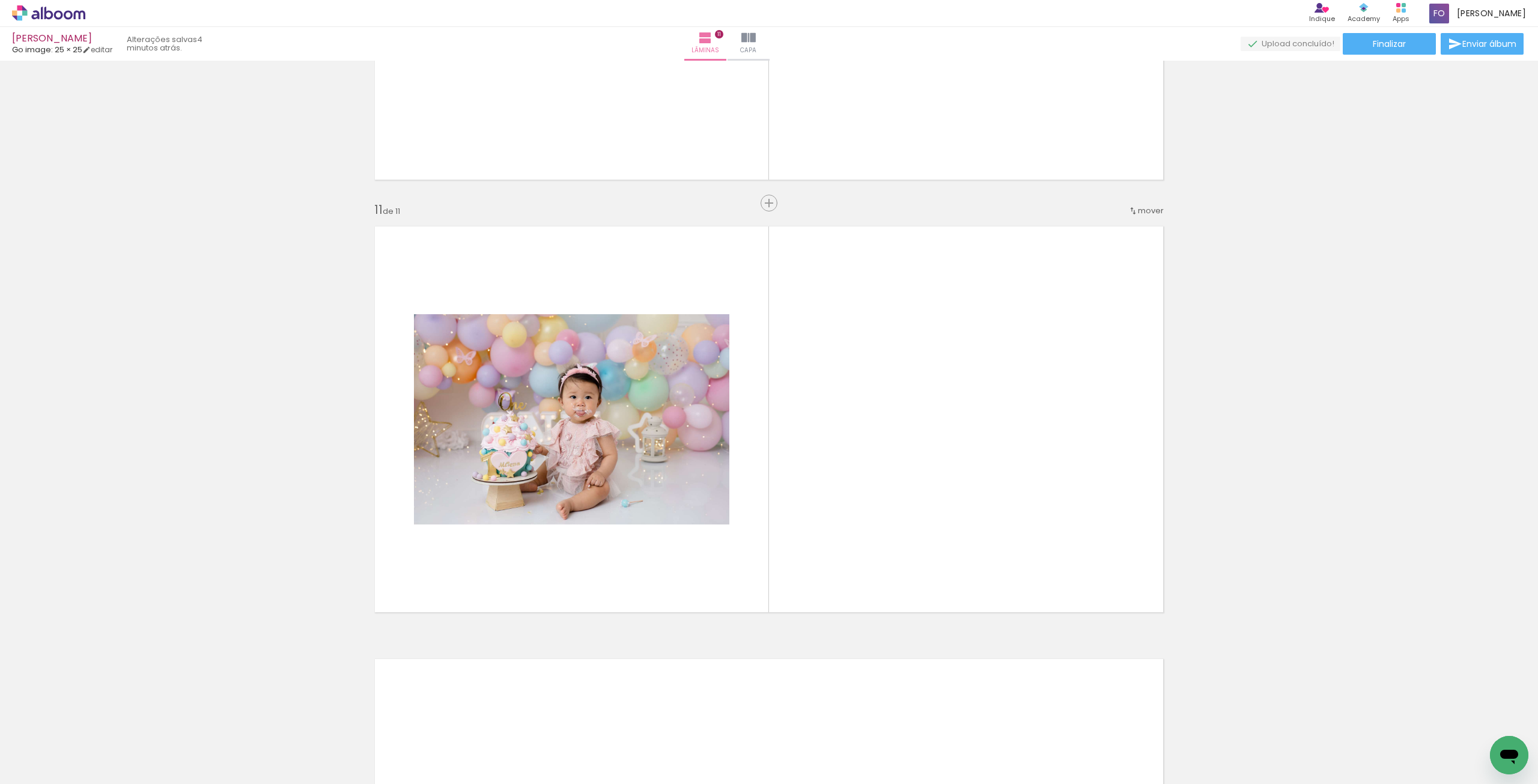
scroll to position [4236, 0]
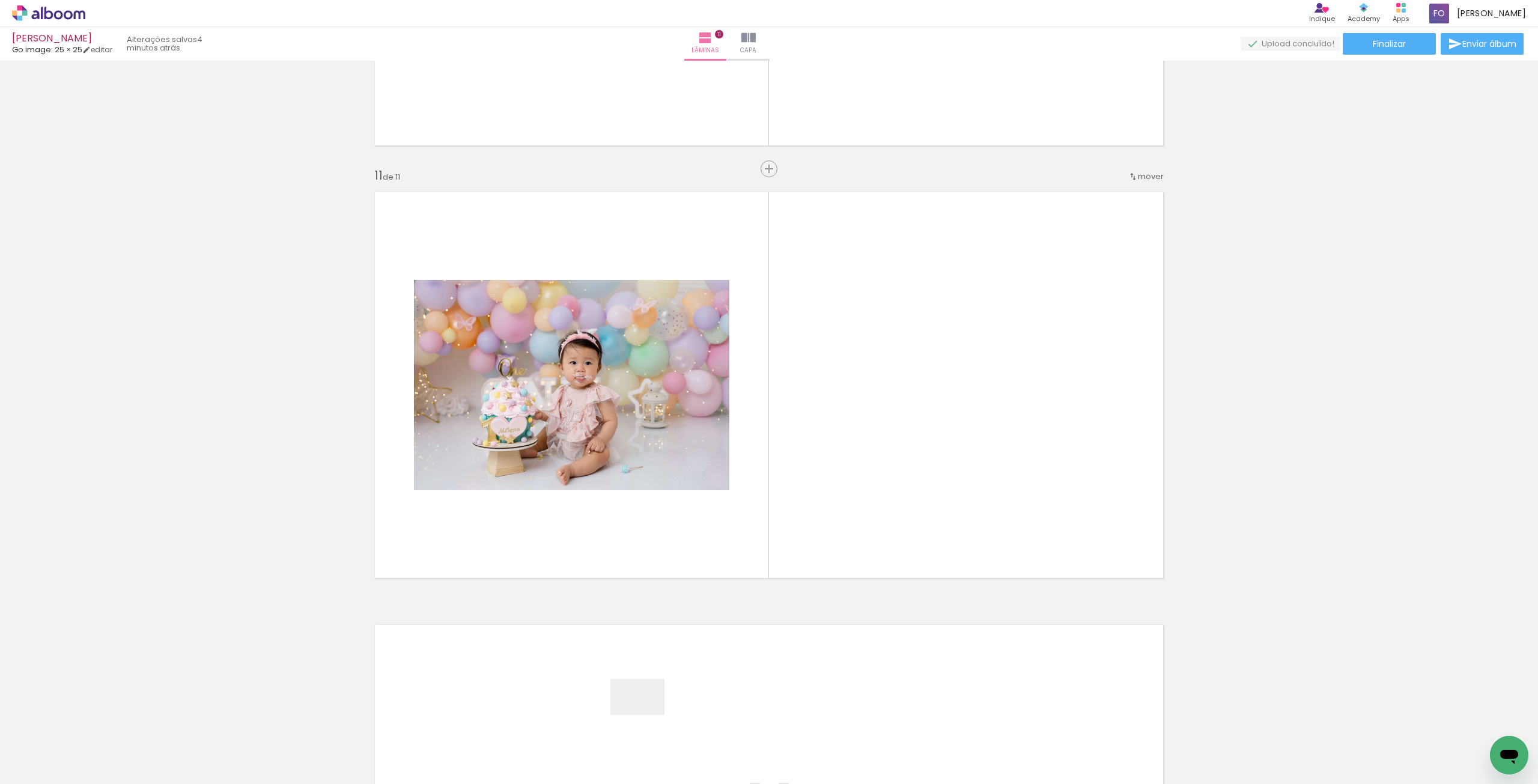
drag, startPoint x: 603, startPoint y: 741, endPoint x: 864, endPoint y: 530, distance: 335.6
click at [864, 530] on quentale-workspace at bounding box center [769, 392] width 1538 height 784
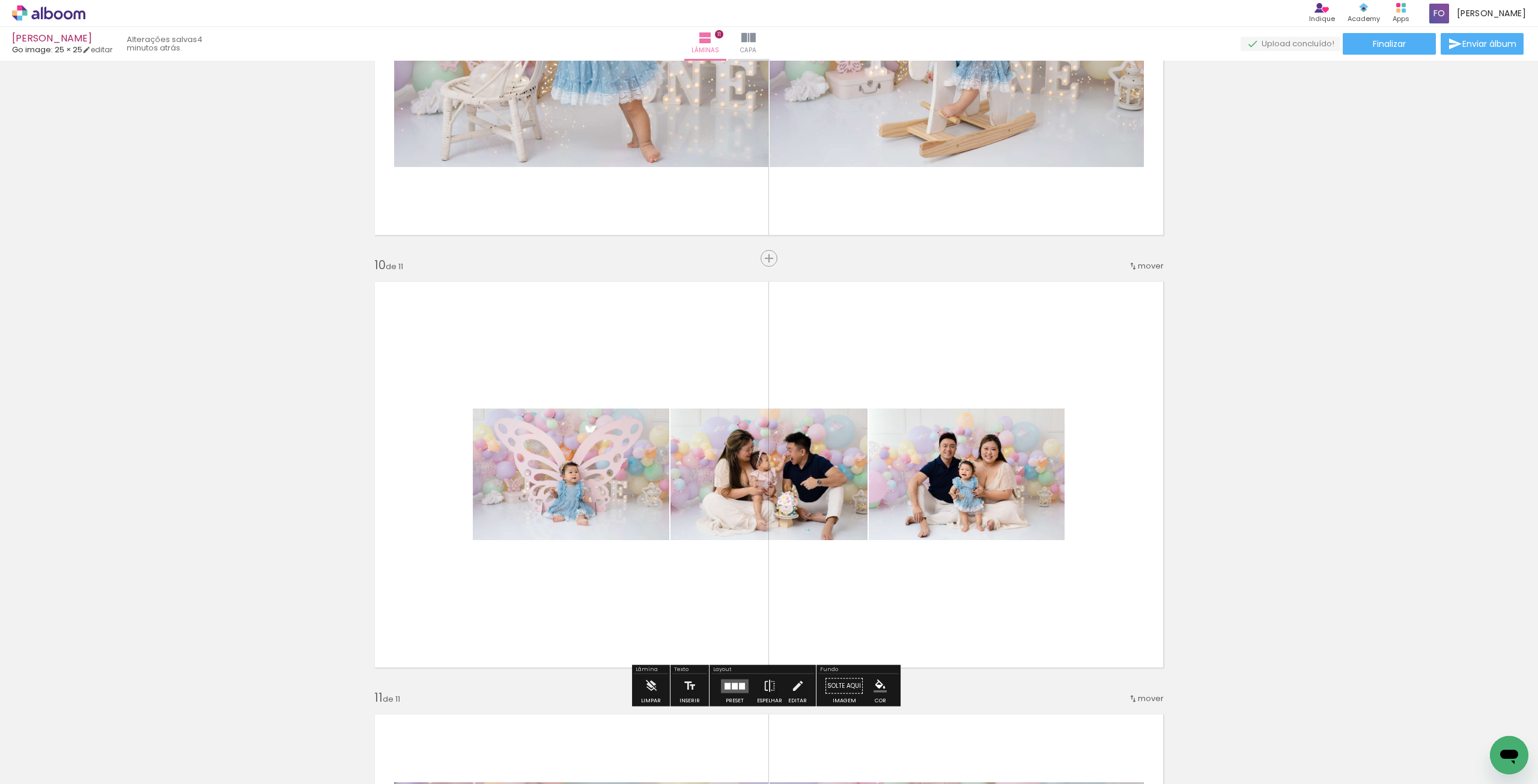
scroll to position [3696, 0]
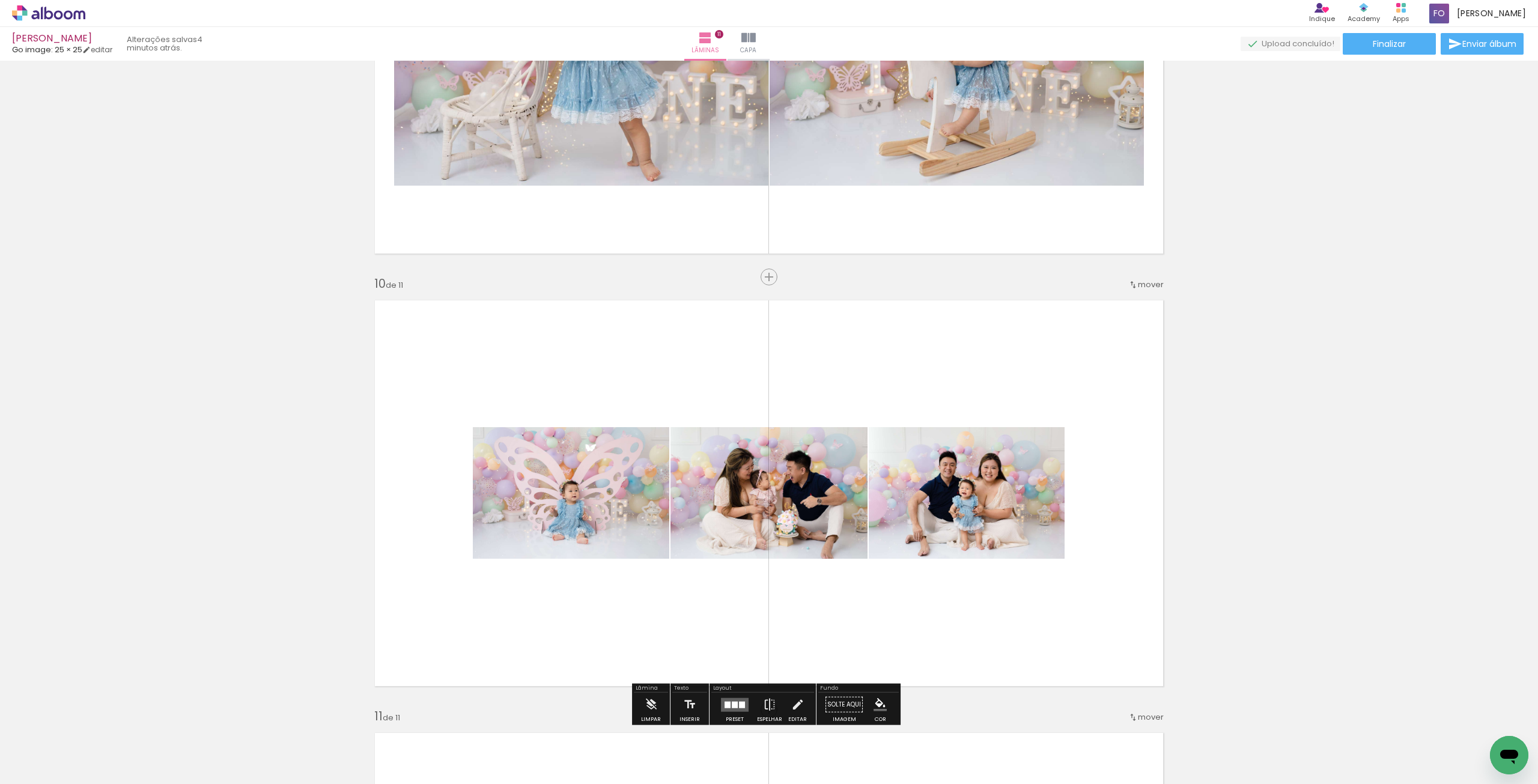
click at [722, 695] on div at bounding box center [734, 704] width 32 height 24
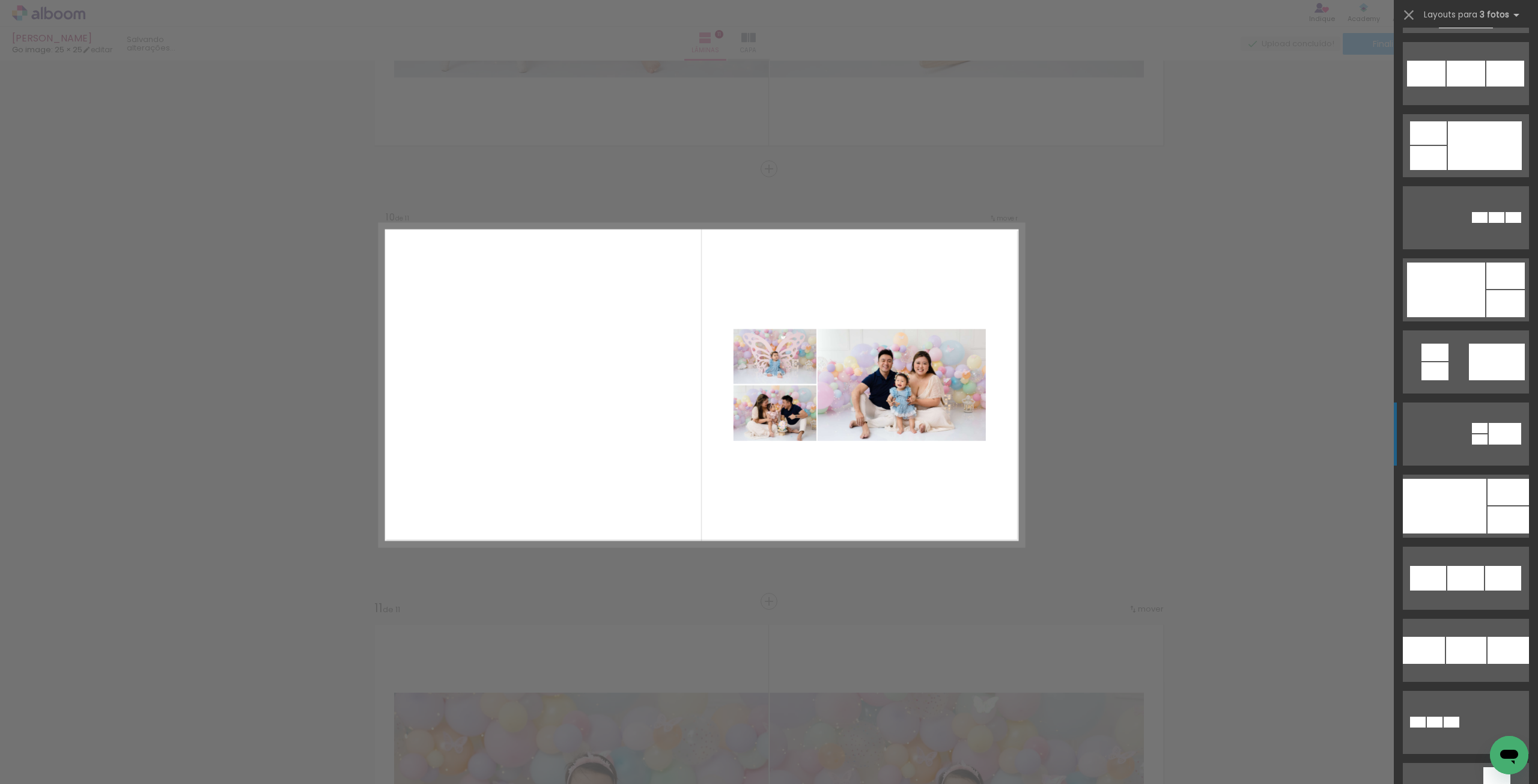
scroll to position [1261, 0]
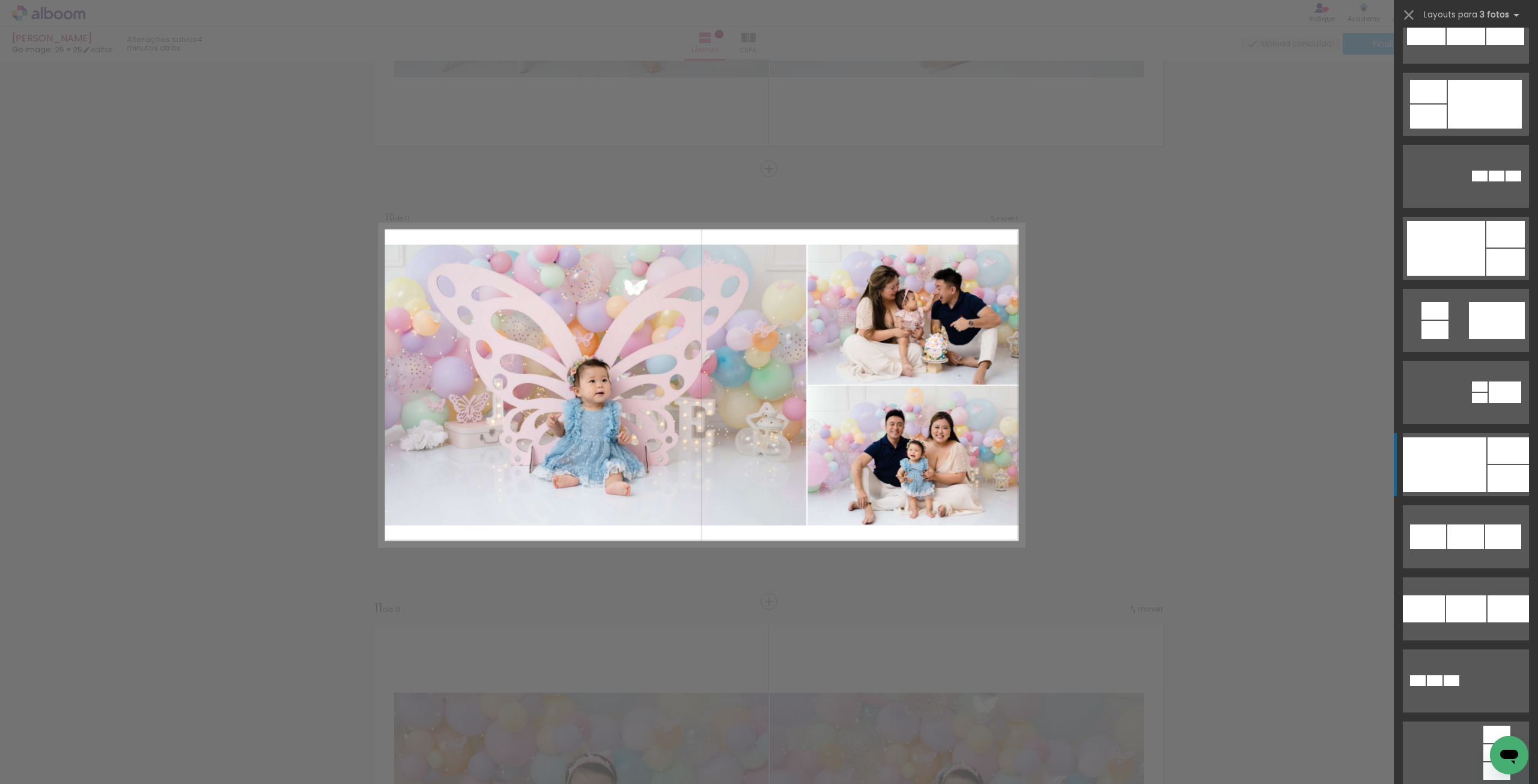
click at [1437, 453] on div at bounding box center [1445, 465] width 83 height 55
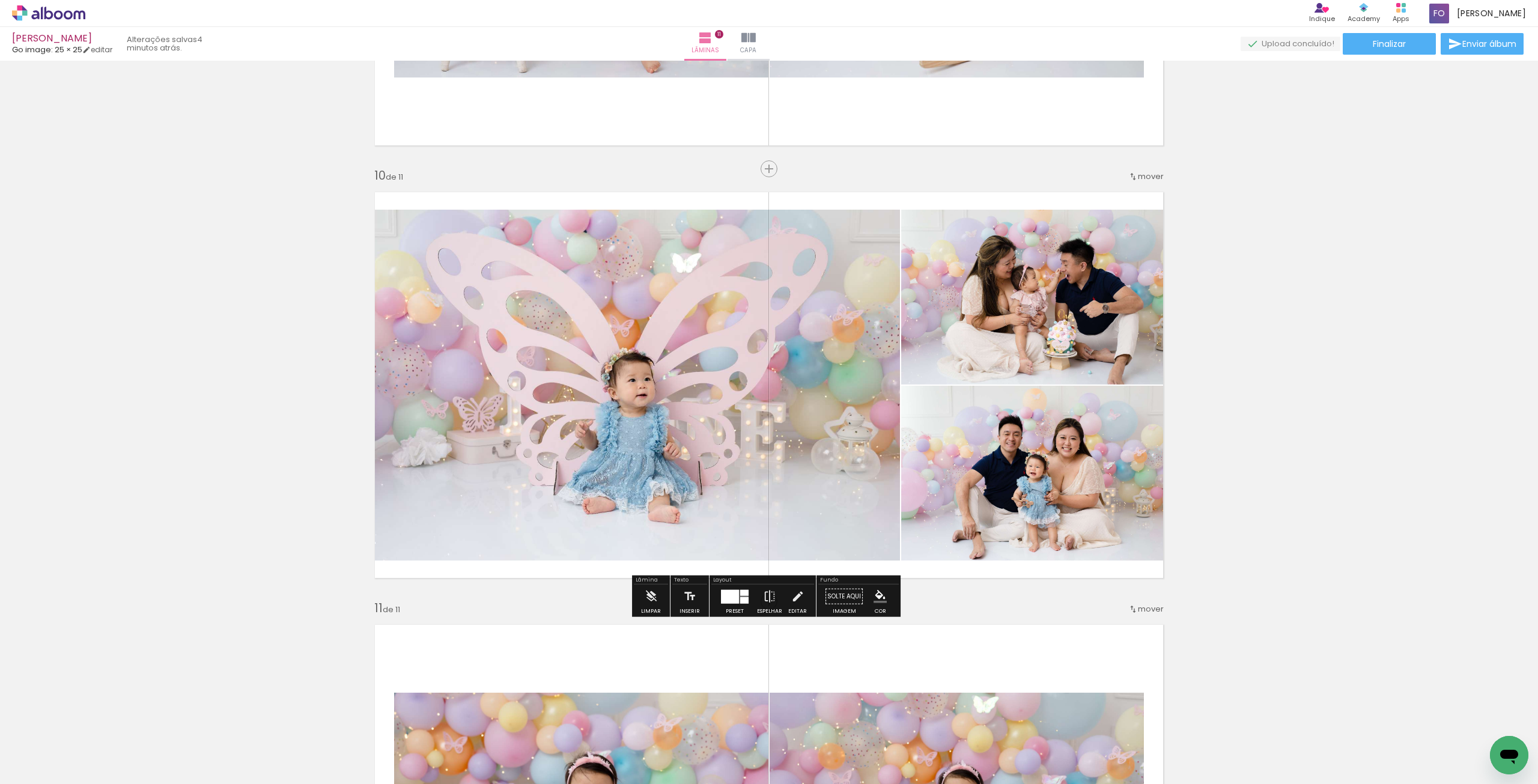
drag, startPoint x: 1000, startPoint y: 427, endPoint x: 800, endPoint y: 428, distance: 200.0
click at [0, 0] on slot at bounding box center [0, 0] width 0 height 0
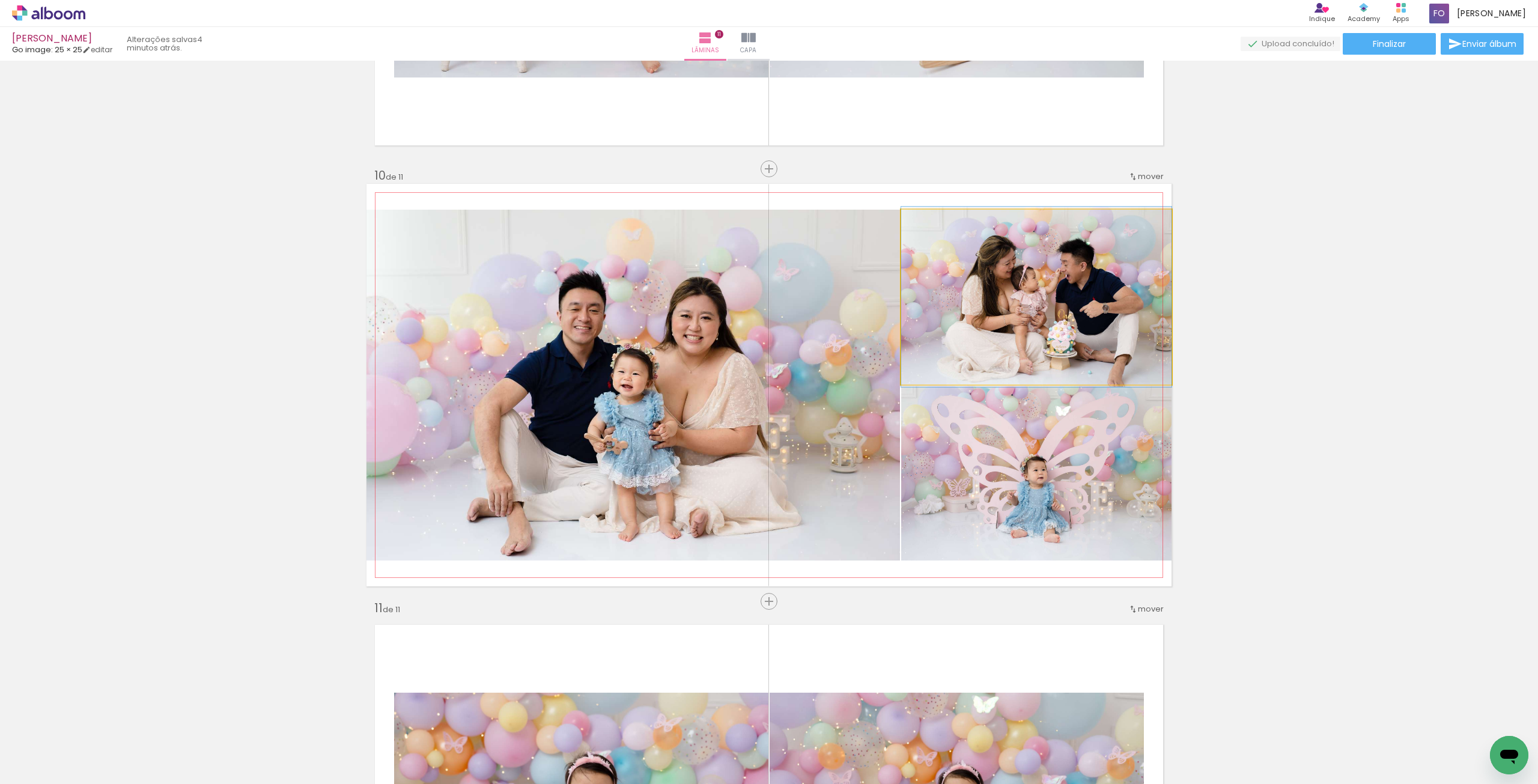
click at [1067, 317] on quentale-photo at bounding box center [1036, 296] width 271 height 175
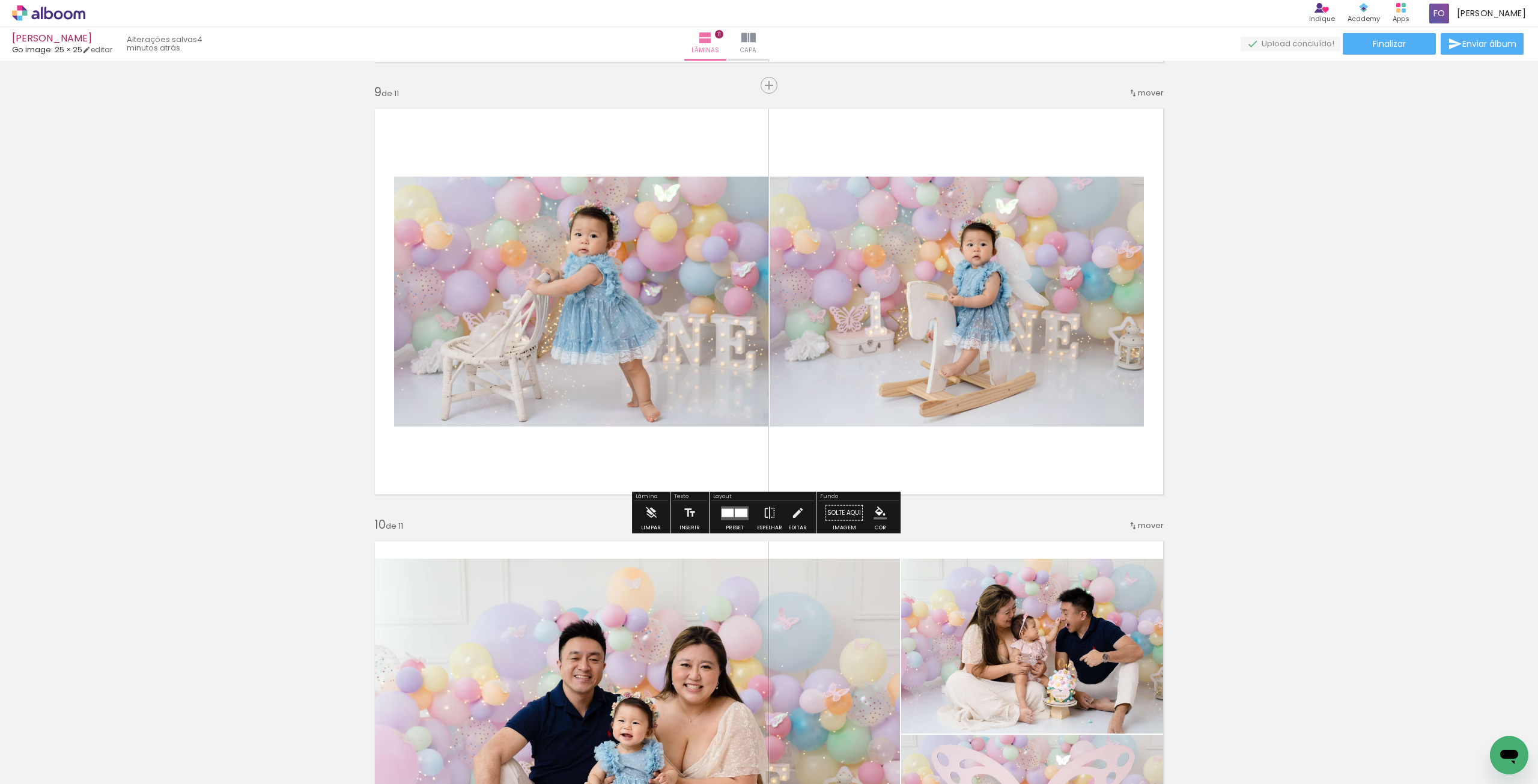
scroll to position [3443, 0]
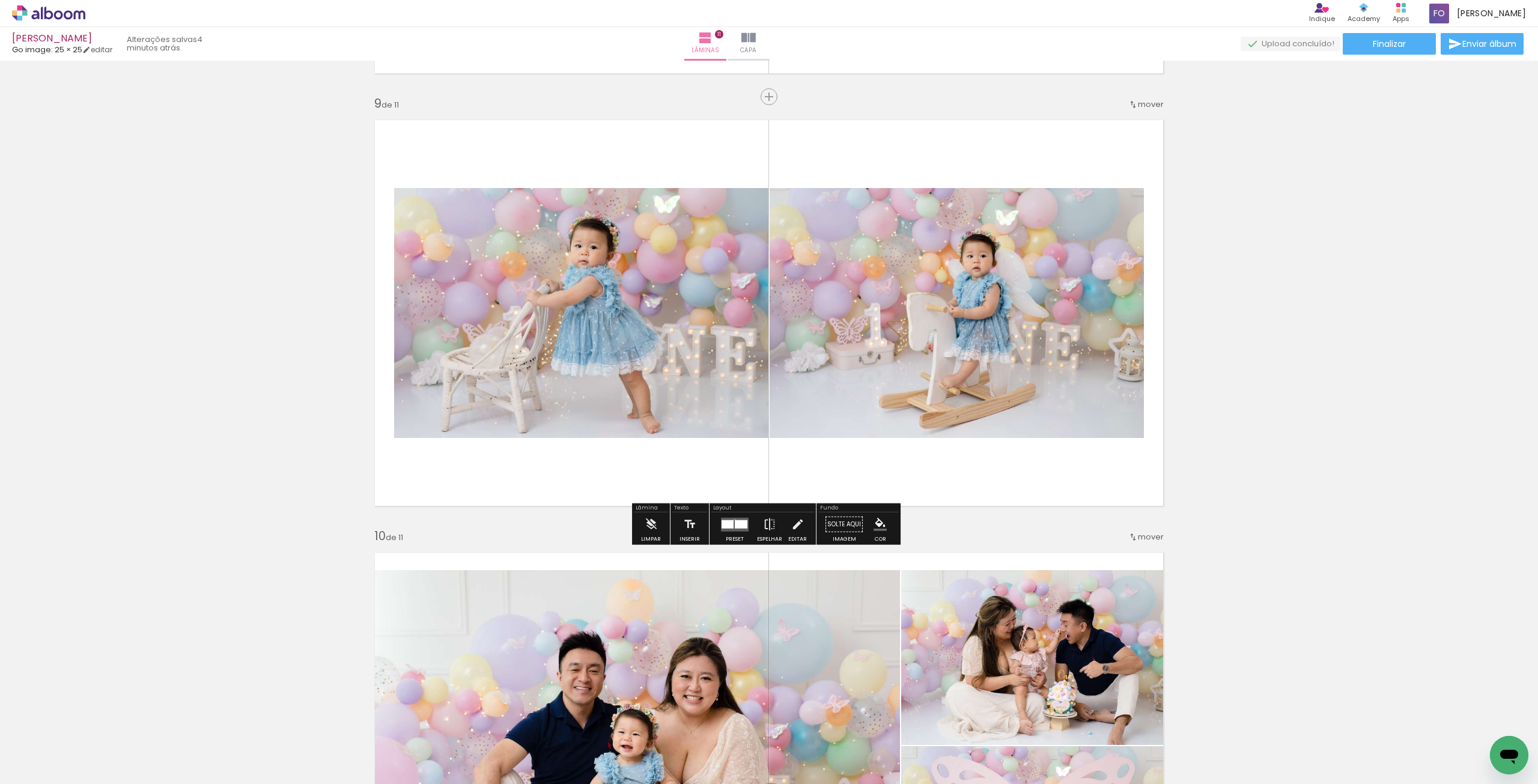
click at [735, 520] on div at bounding box center [741, 524] width 13 height 9
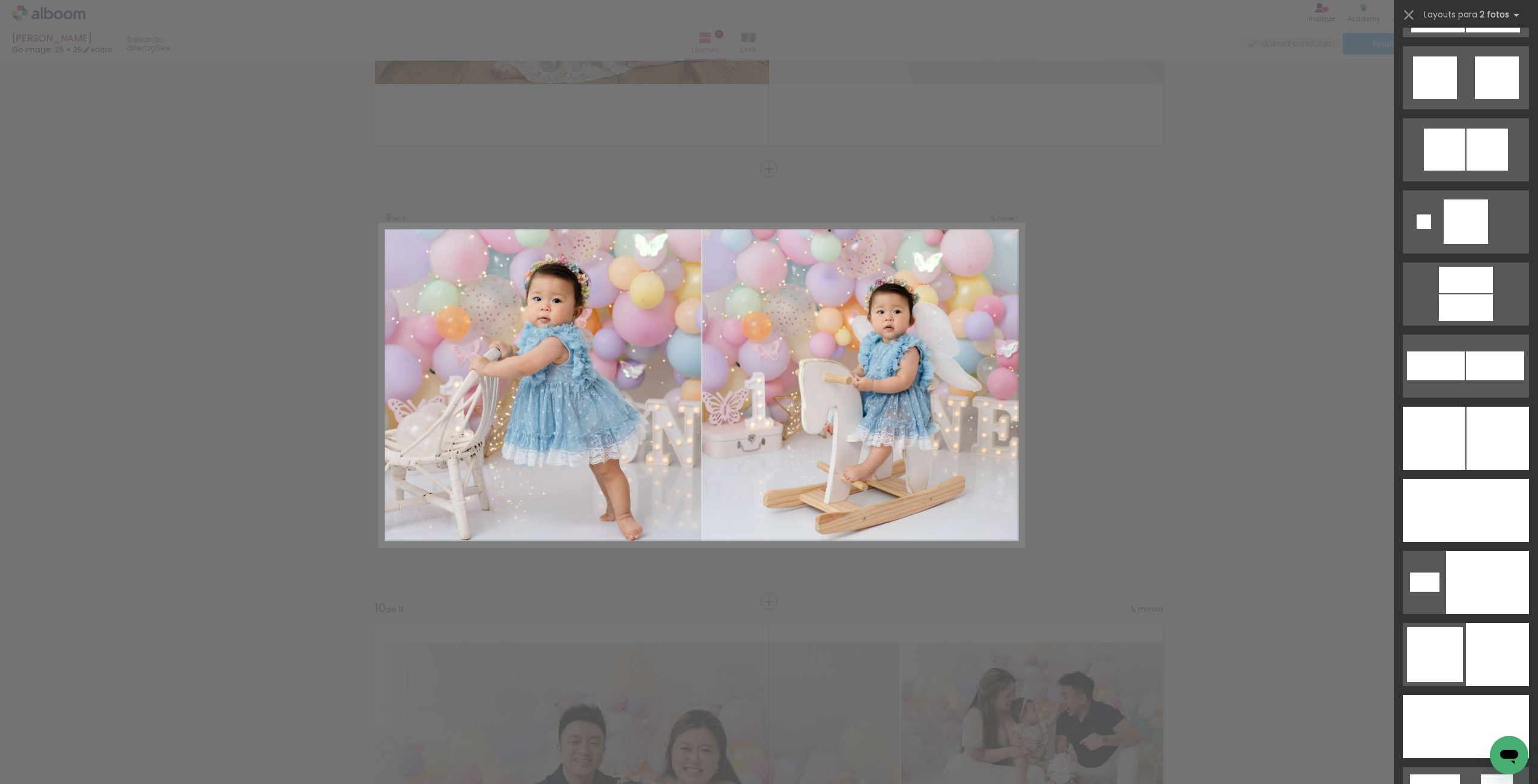
scroll to position [3483, 0]
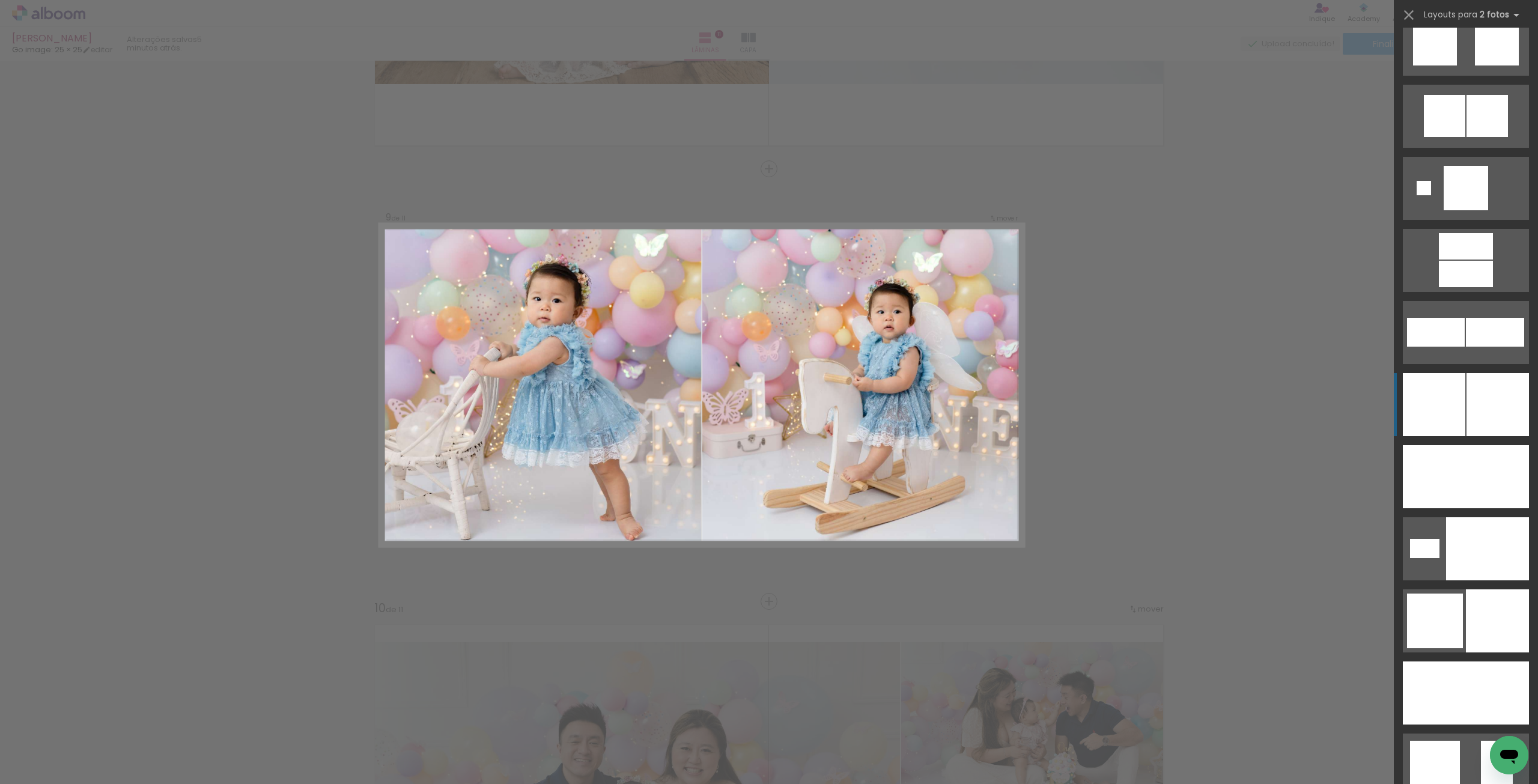
click at [1467, 407] on div at bounding box center [1498, 405] width 63 height 63
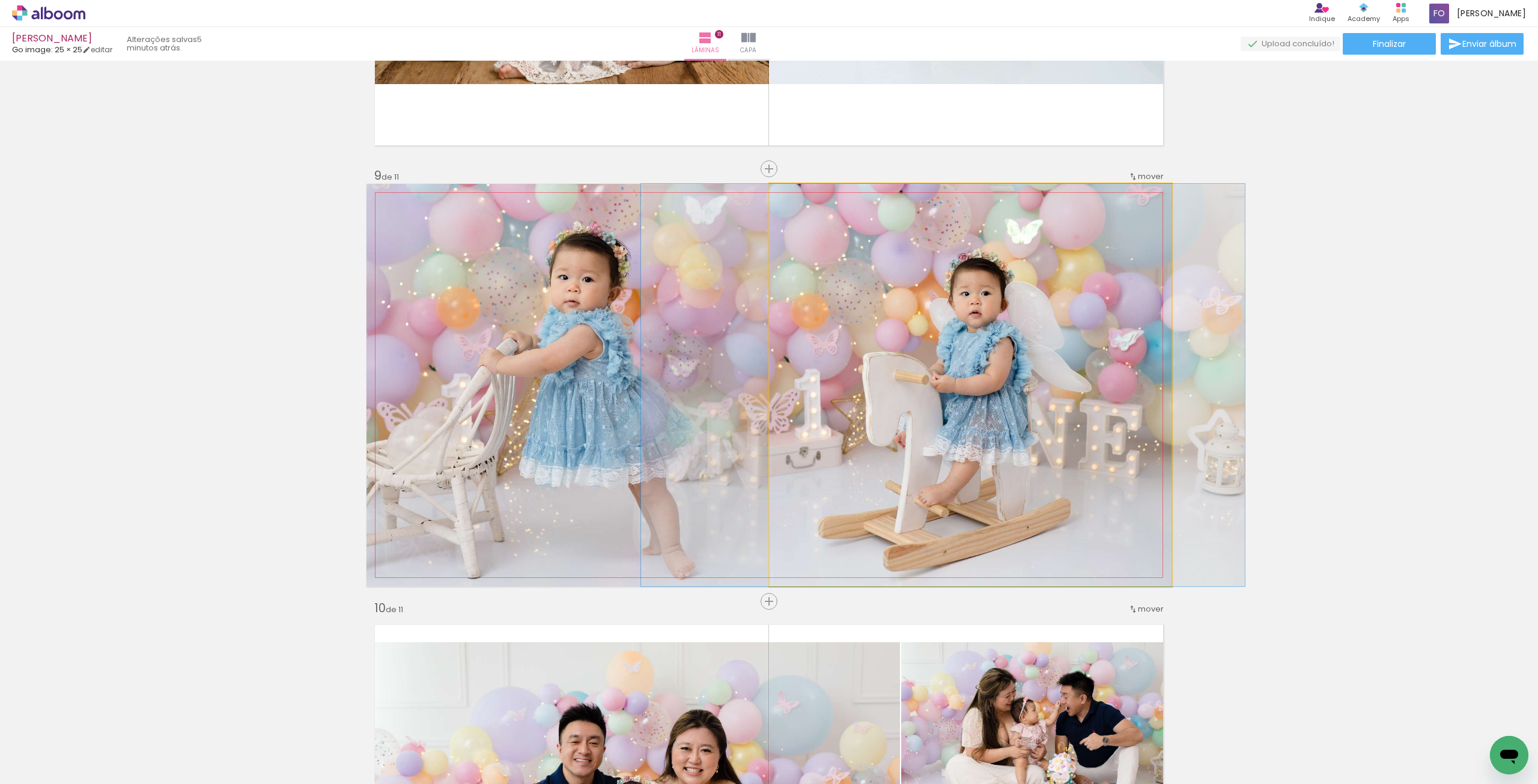
drag, startPoint x: 1021, startPoint y: 372, endPoint x: 994, endPoint y: 374, distance: 27.1
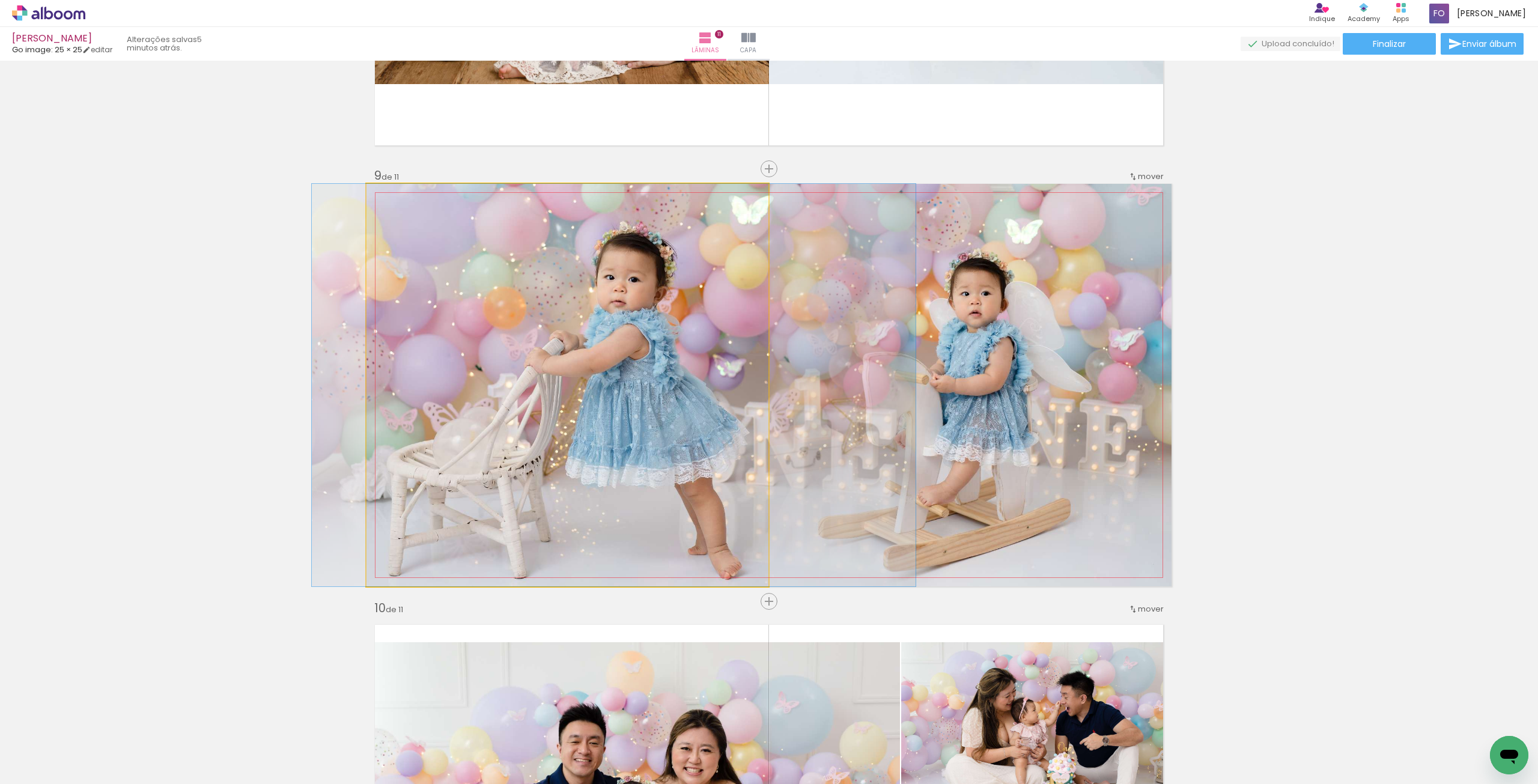
drag, startPoint x: 700, startPoint y: 362, endPoint x: 746, endPoint y: 361, distance: 46.0
drag, startPoint x: 715, startPoint y: 365, endPoint x: 714, endPoint y: 358, distance: 7.1
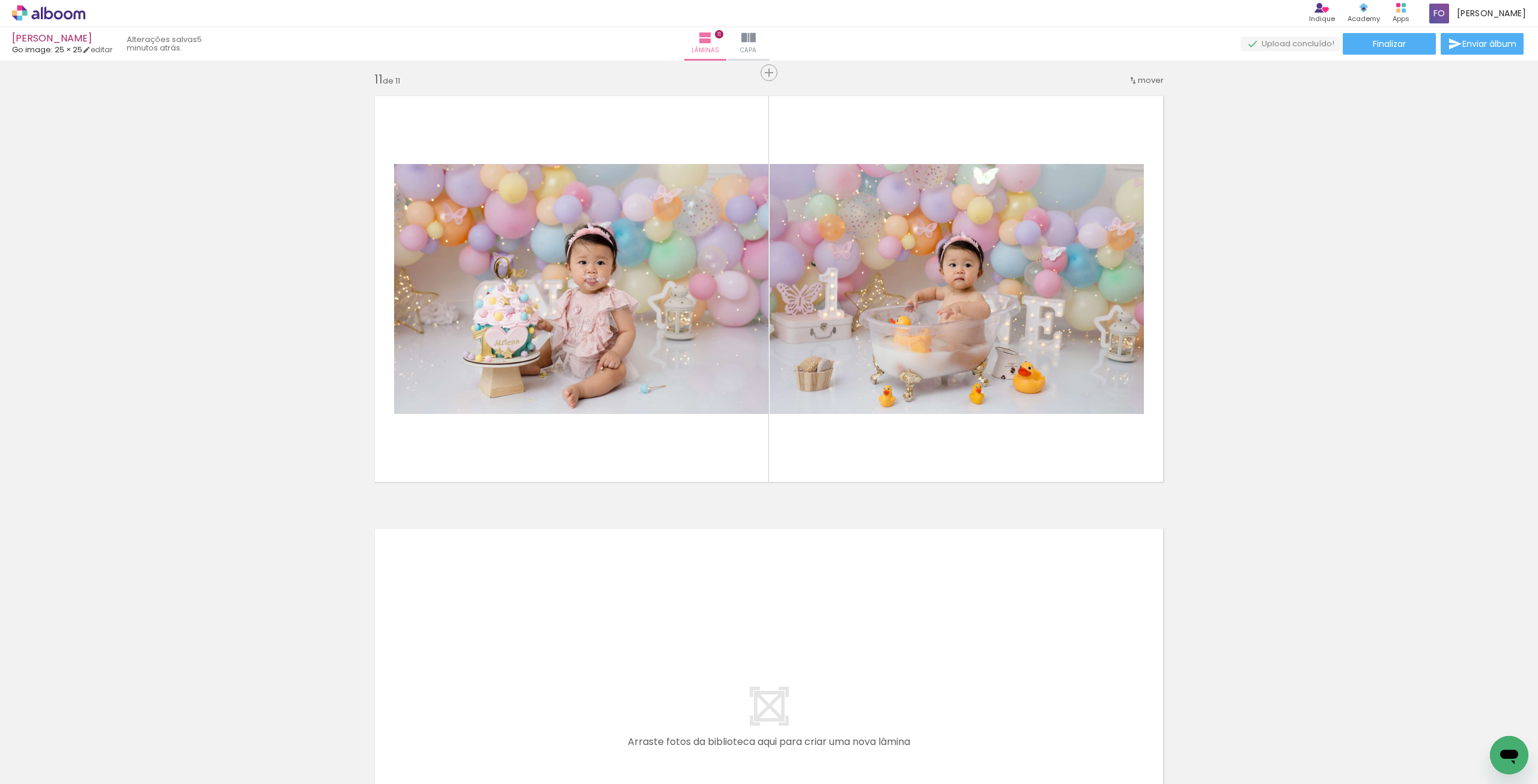
scroll to position [0, 515]
drag, startPoint x: 864, startPoint y: 777, endPoint x: 13, endPoint y: 5, distance: 1149.0
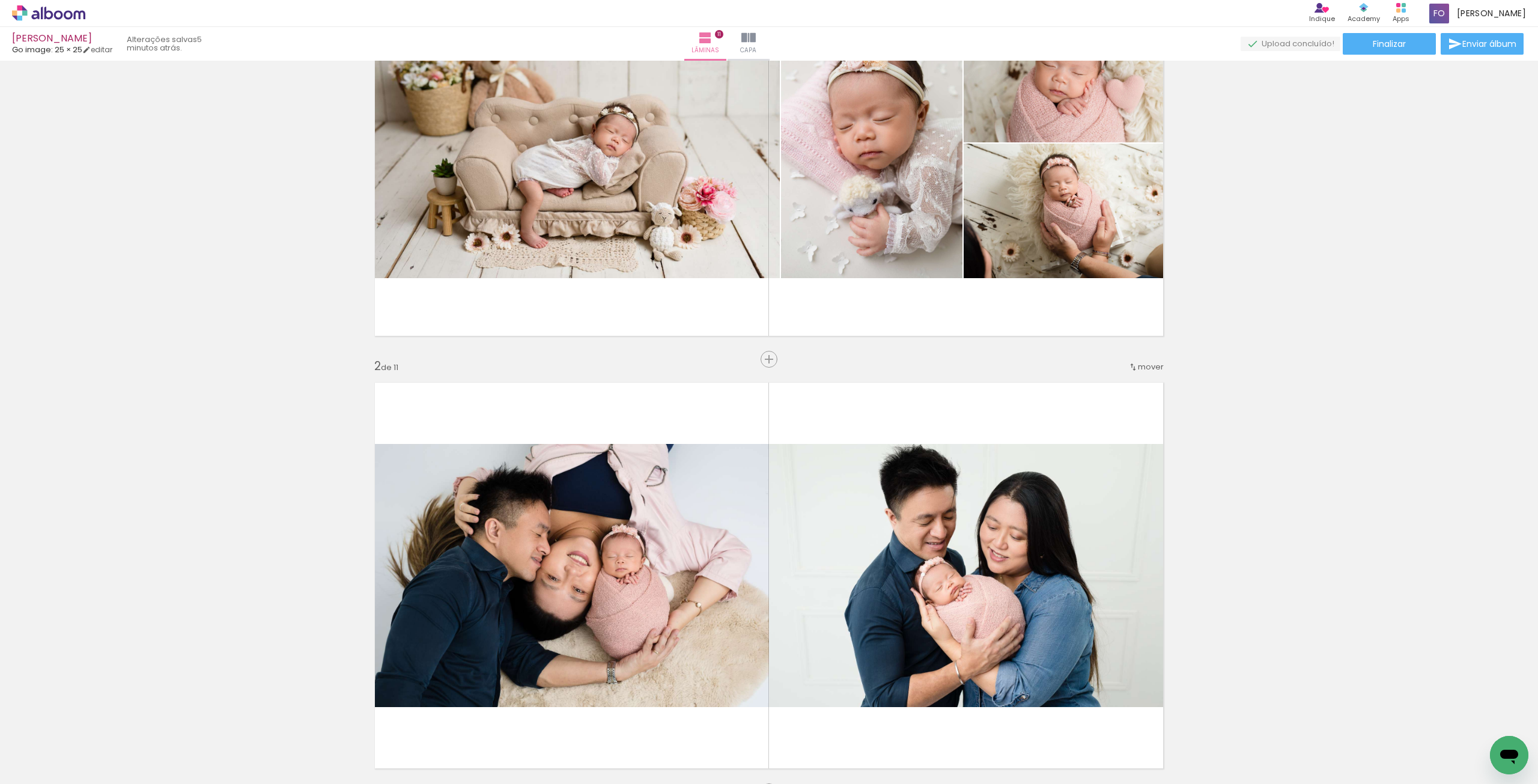
scroll to position [0, 0]
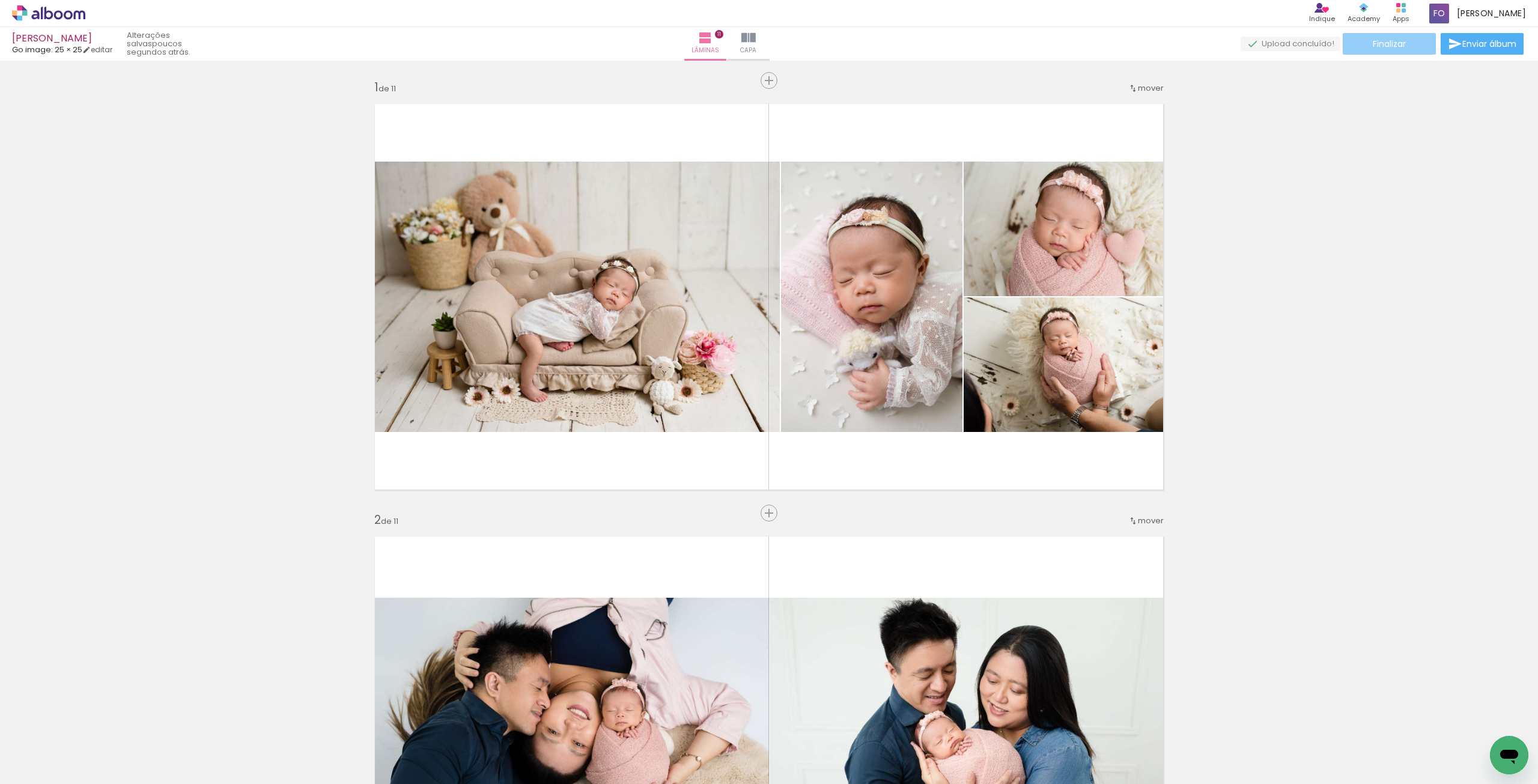
click at [1413, 53] on paper-button "Finalizar" at bounding box center [1389, 44] width 93 height 22
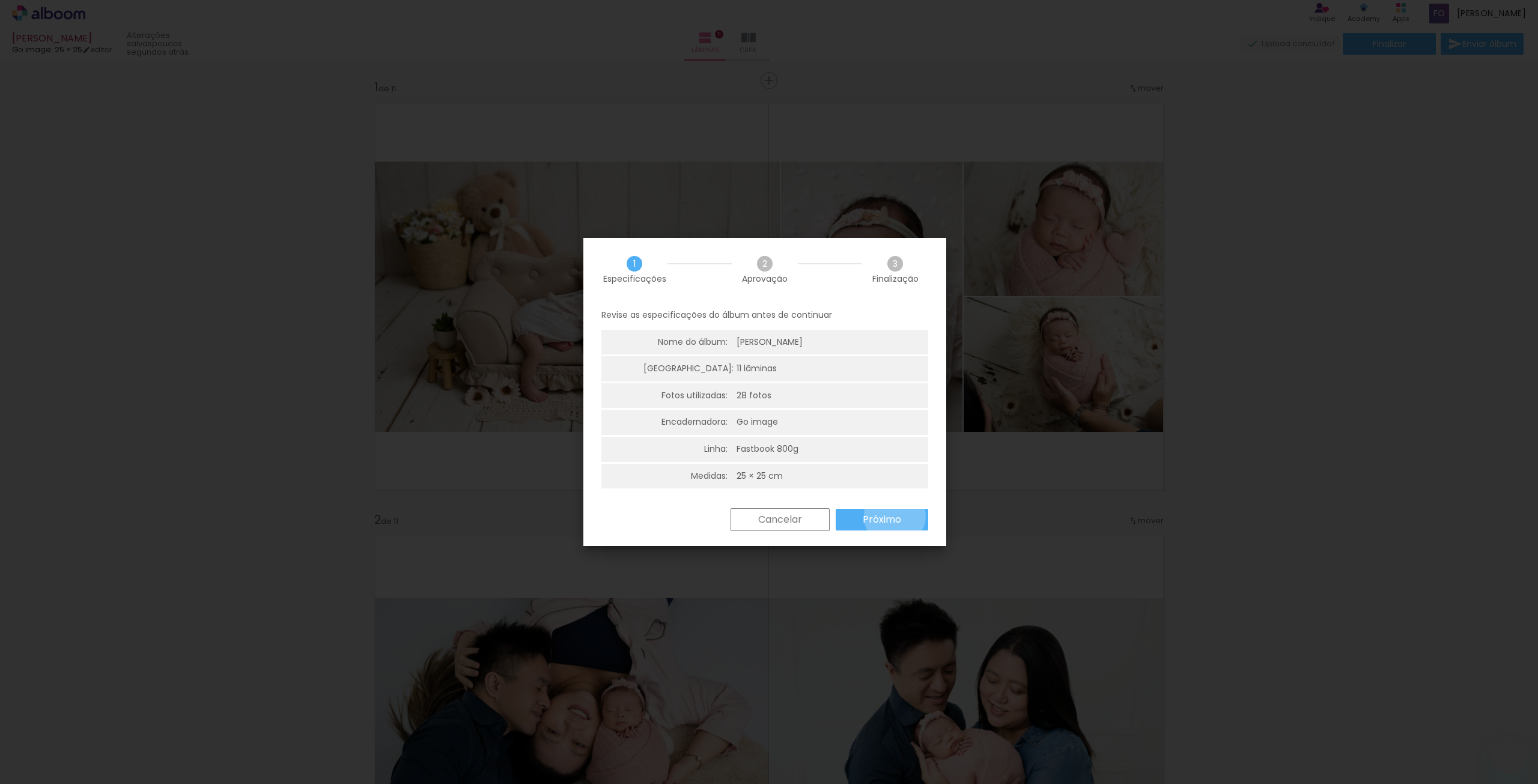
click at [0, 0] on slot "Próximo" at bounding box center [0, 0] width 0 height 0
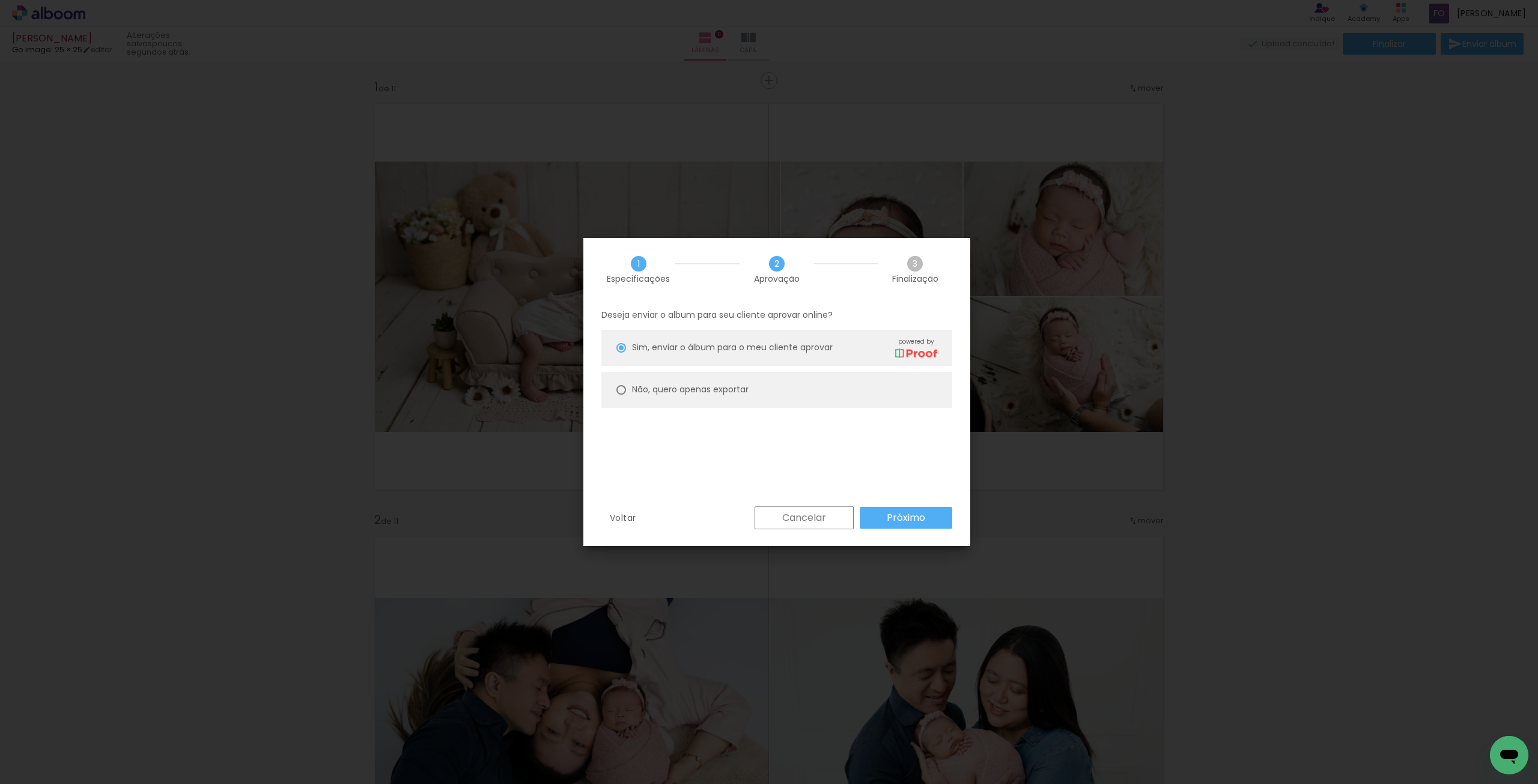
scroll to position [0, 515]
click at [0, 0] on slot "Não, quero apenas exportar" at bounding box center [0, 0] width 0 height 0
type paper-radio-button "on"
click at [919, 527] on paper-button "Próximo" at bounding box center [906, 518] width 93 height 22
type input "Alta, 300 DPI"
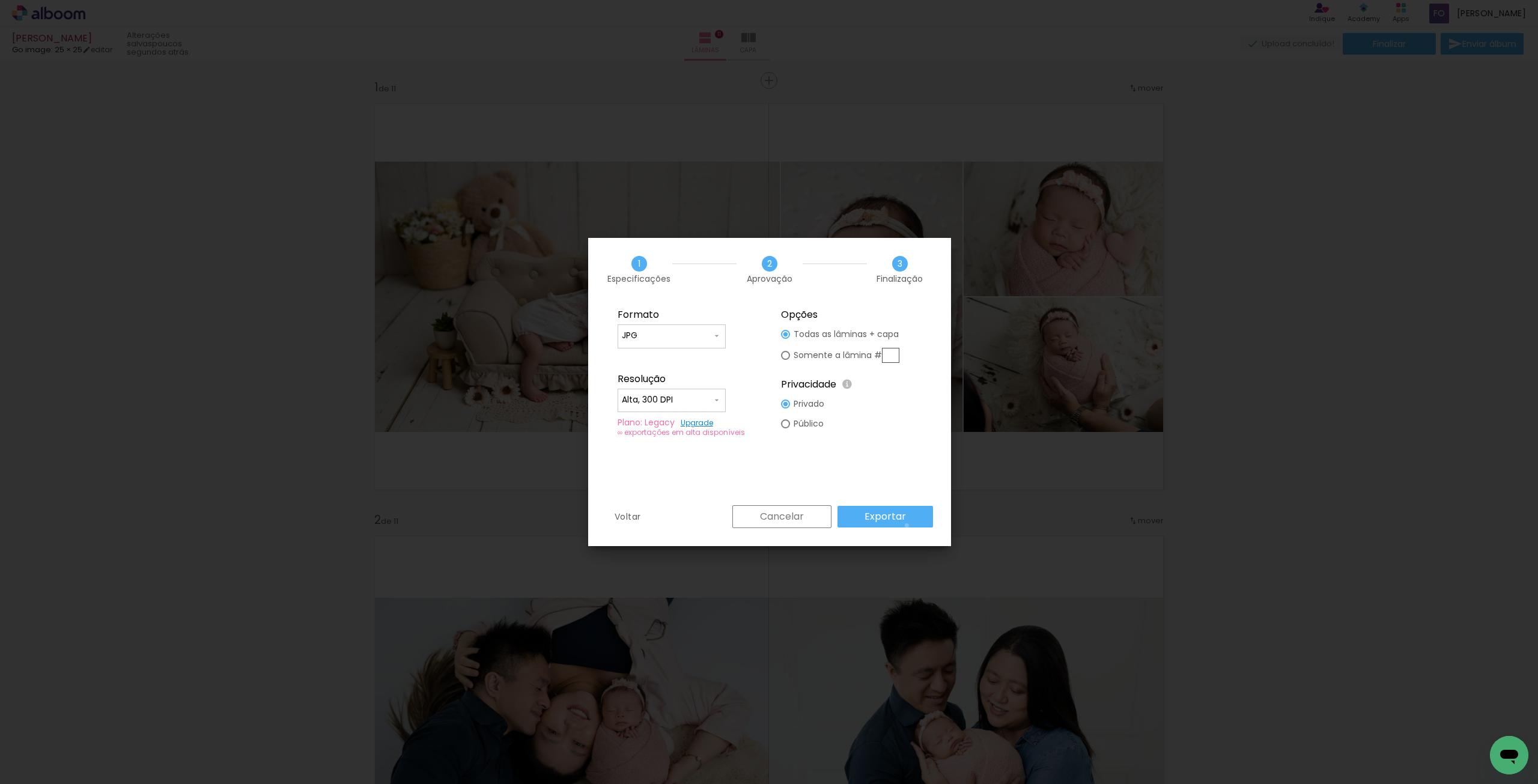
click at [908, 525] on paper-button "Exportar" at bounding box center [885, 517] width 96 height 22
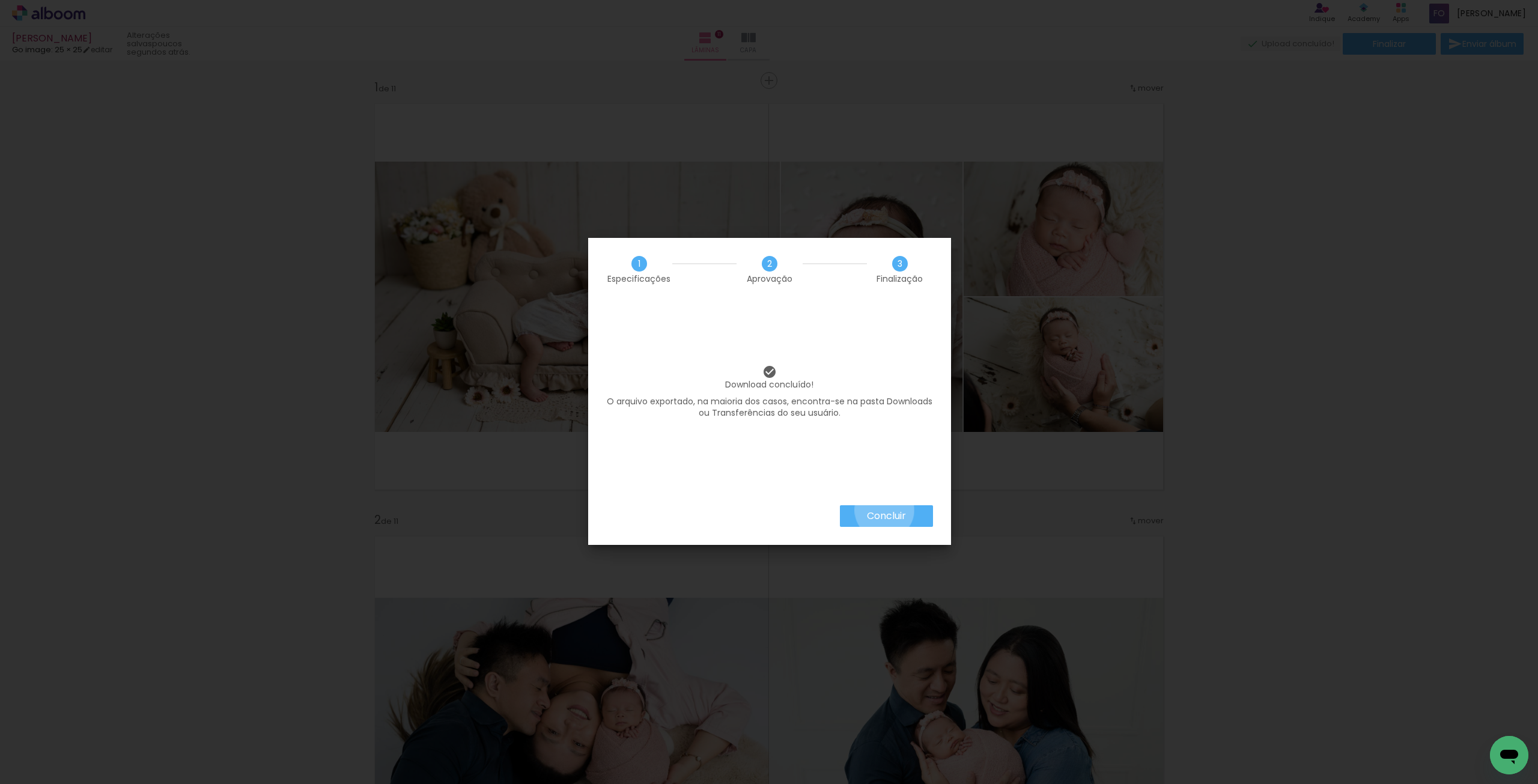
click at [0, 0] on slot "Concluir" at bounding box center [0, 0] width 0 height 0
